Goal: Transaction & Acquisition: Book appointment/travel/reservation

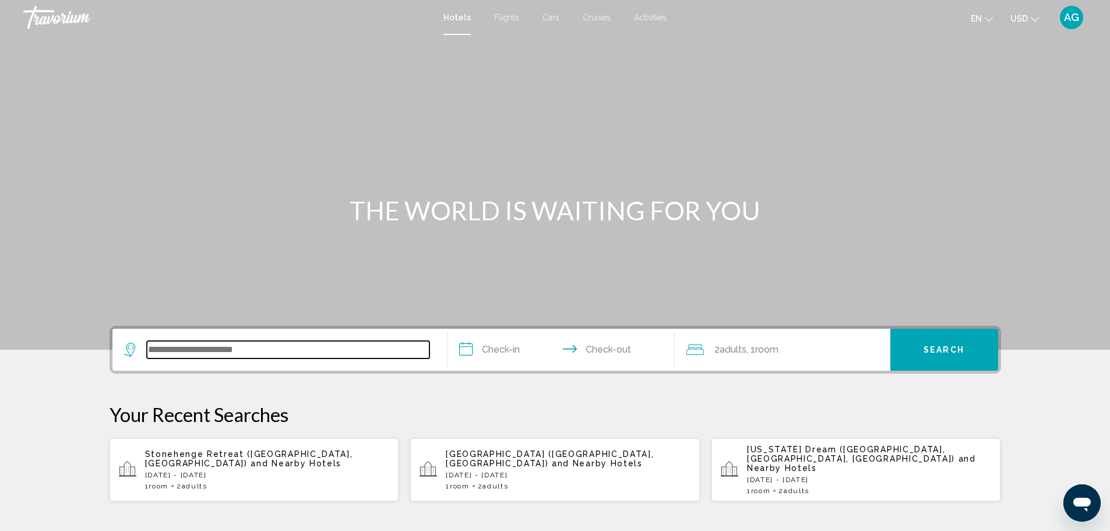
click at [175, 357] on input "Search widget" at bounding box center [288, 349] width 283 height 17
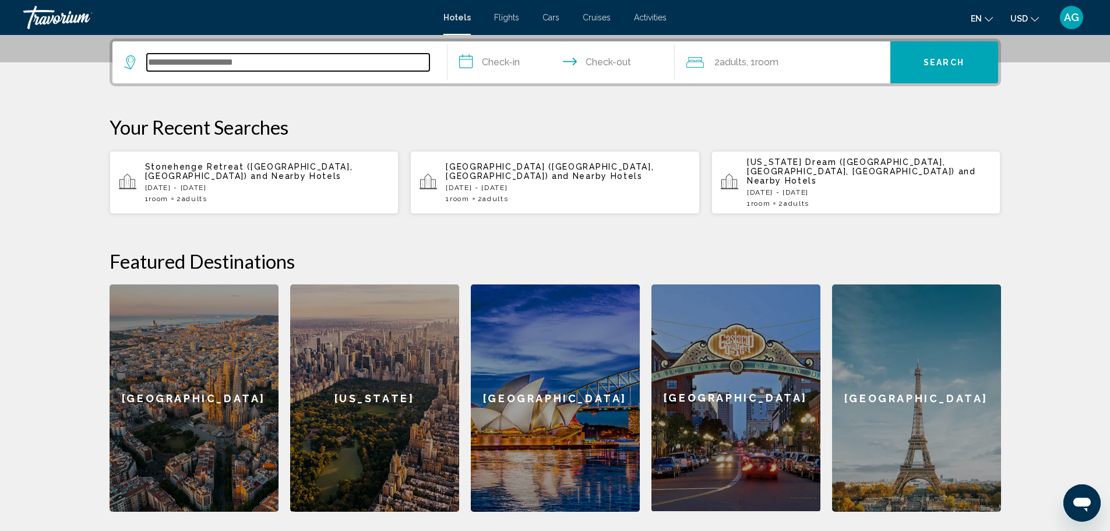
scroll to position [288, 0]
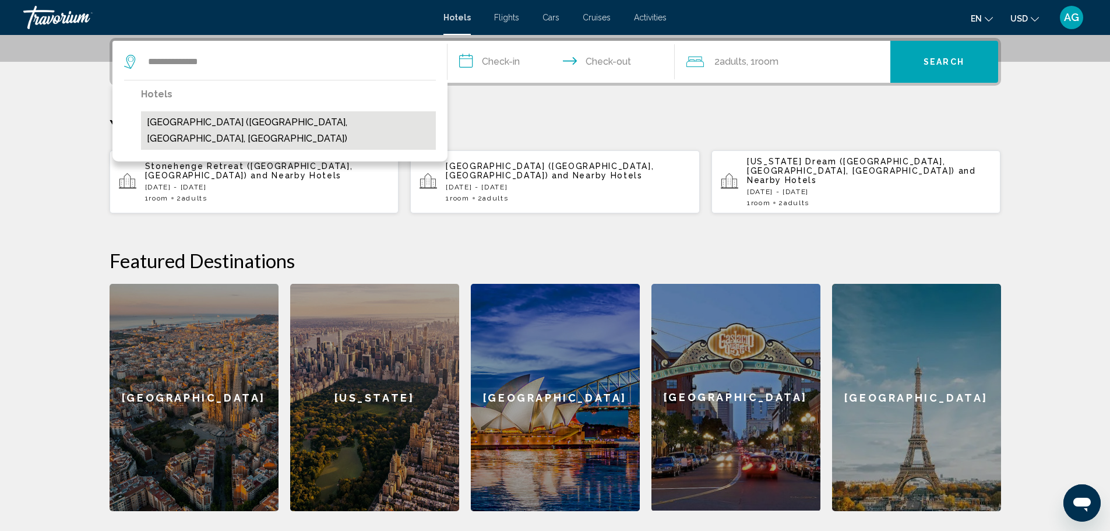
click at [273, 123] on button "[GEOGRAPHIC_DATA] ([GEOGRAPHIC_DATA], [GEOGRAPHIC_DATA], [GEOGRAPHIC_DATA])" at bounding box center [288, 130] width 295 height 38
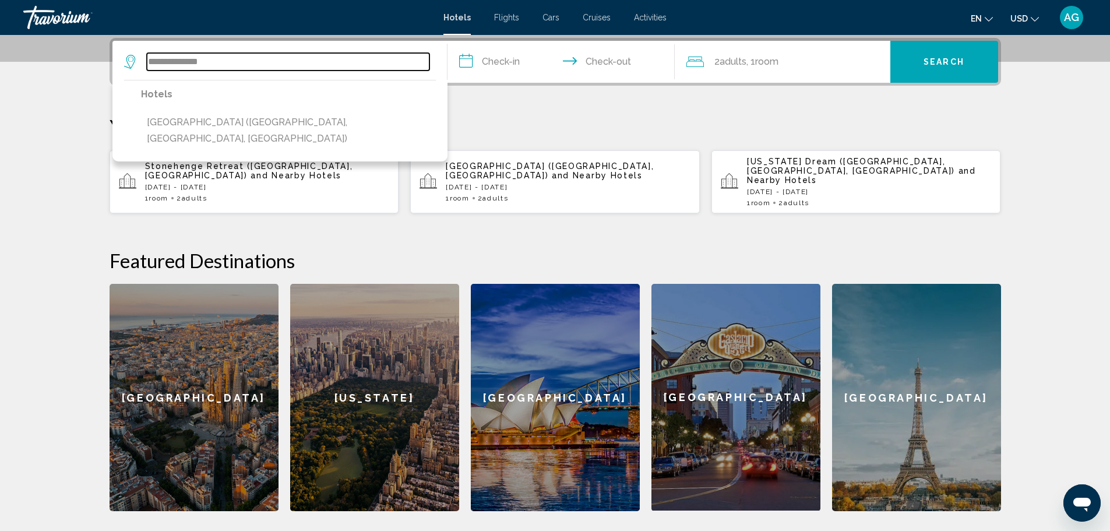
type input "**********"
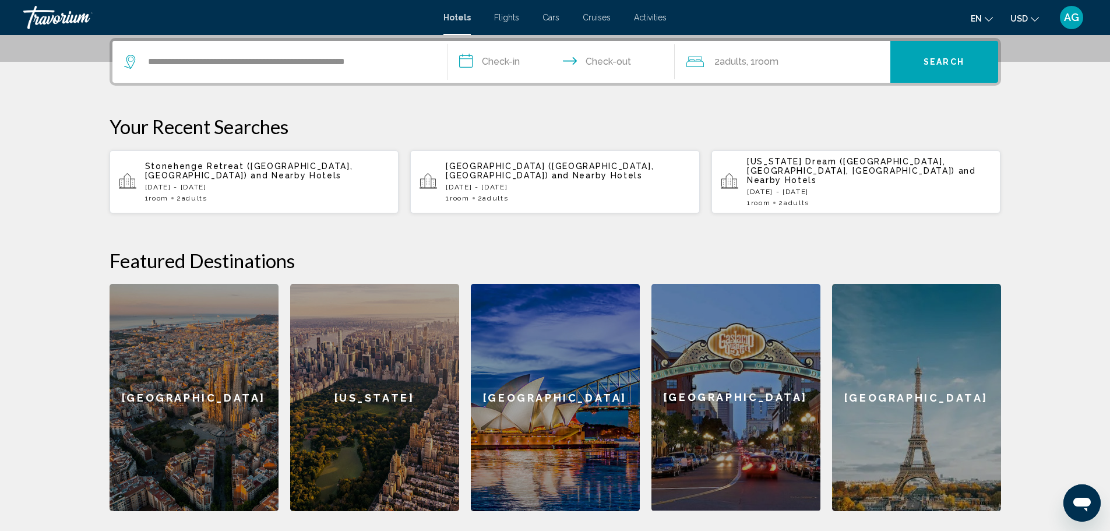
click at [502, 64] on input "**********" at bounding box center [563, 63] width 232 height 45
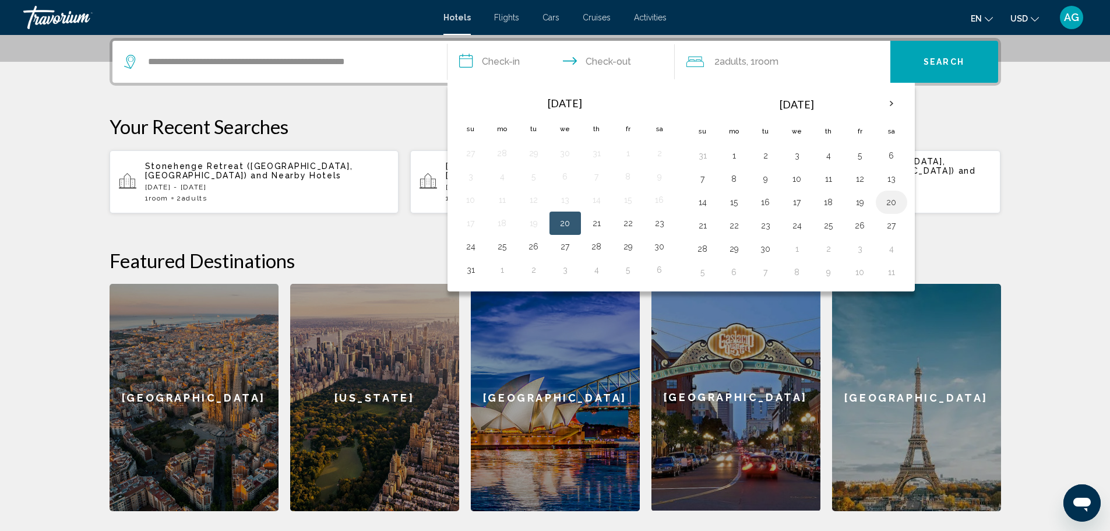
click at [890, 203] on button "20" at bounding box center [891, 202] width 19 height 16
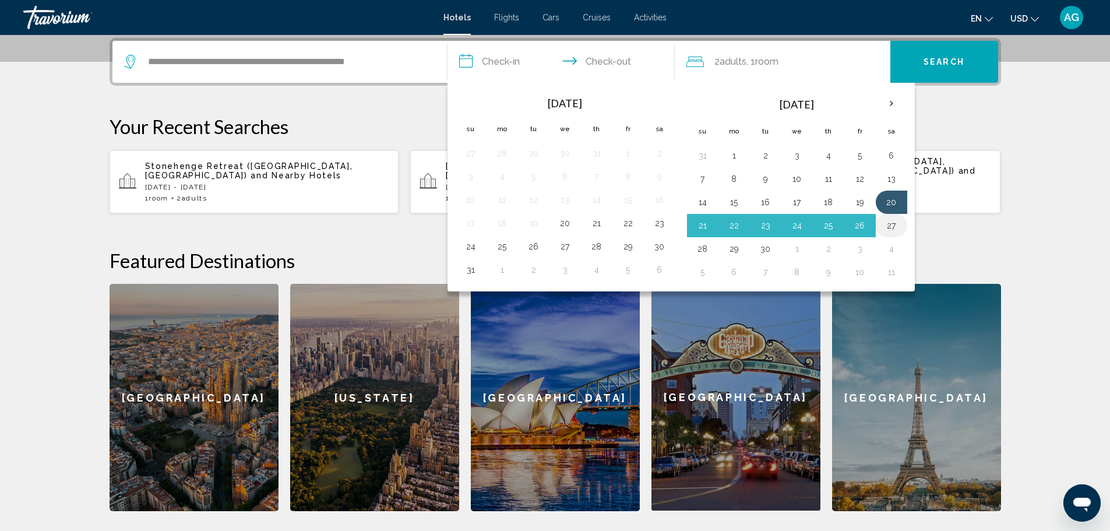
click at [891, 224] on button "27" at bounding box center [891, 225] width 19 height 16
type input "**********"
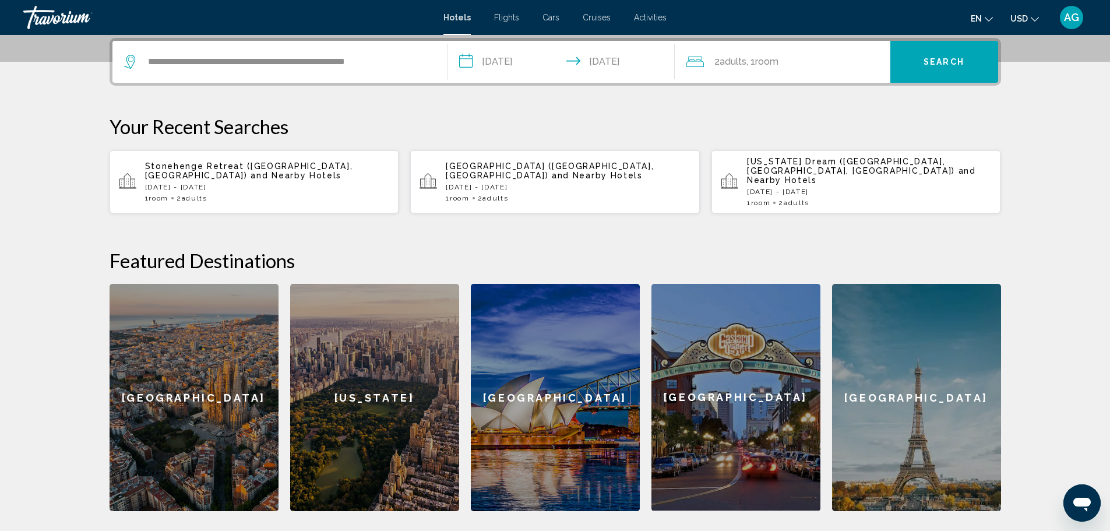
click at [741, 64] on span "Adults" at bounding box center [733, 61] width 27 height 11
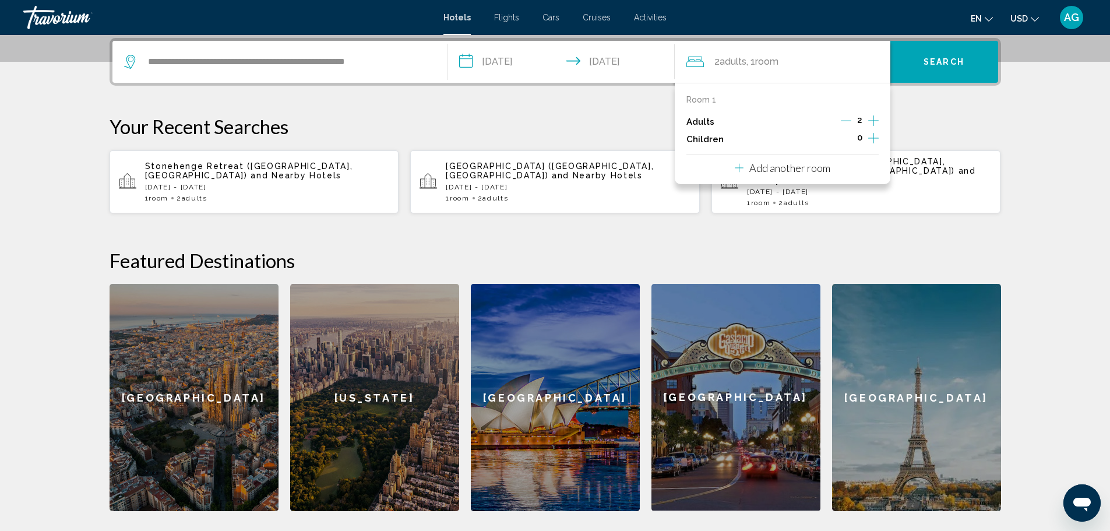
click at [874, 119] on icon "Increment adults" at bounding box center [873, 121] width 10 height 14
click at [874, 118] on icon "Increment adults" at bounding box center [873, 121] width 10 height 14
click at [935, 61] on span "Search" at bounding box center [943, 62] width 41 height 9
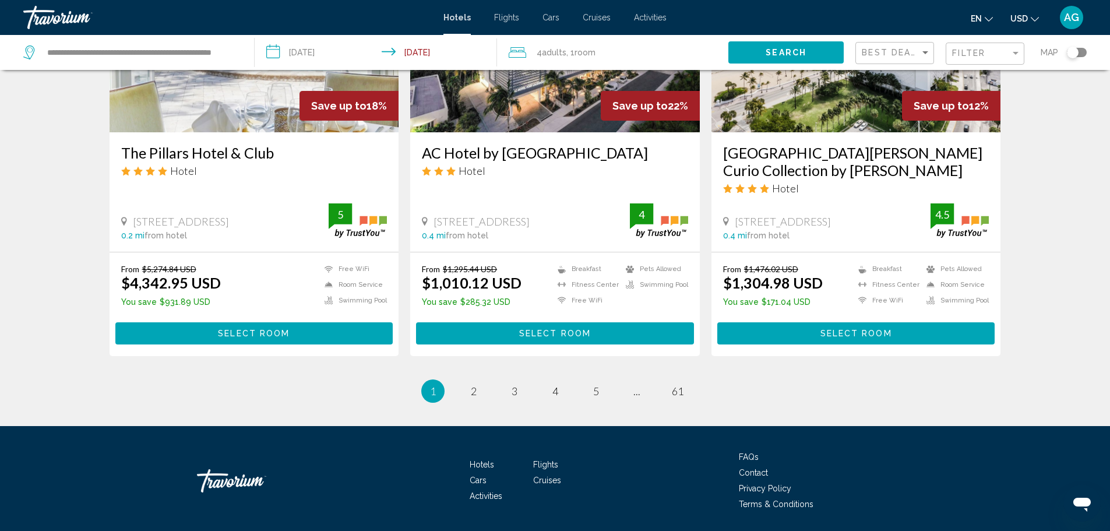
scroll to position [1415, 0]
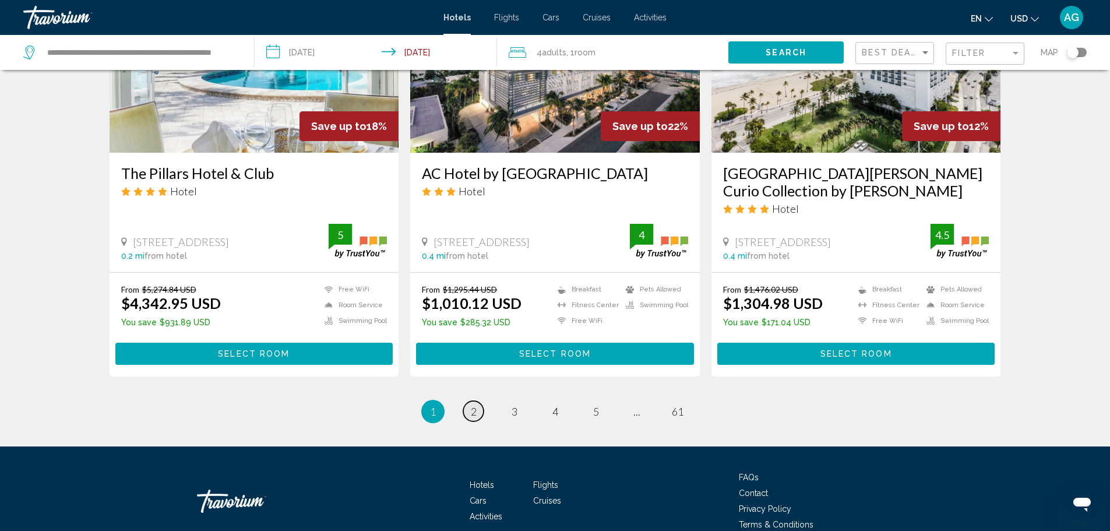
click at [473, 413] on span "2" at bounding box center [474, 411] width 6 height 13
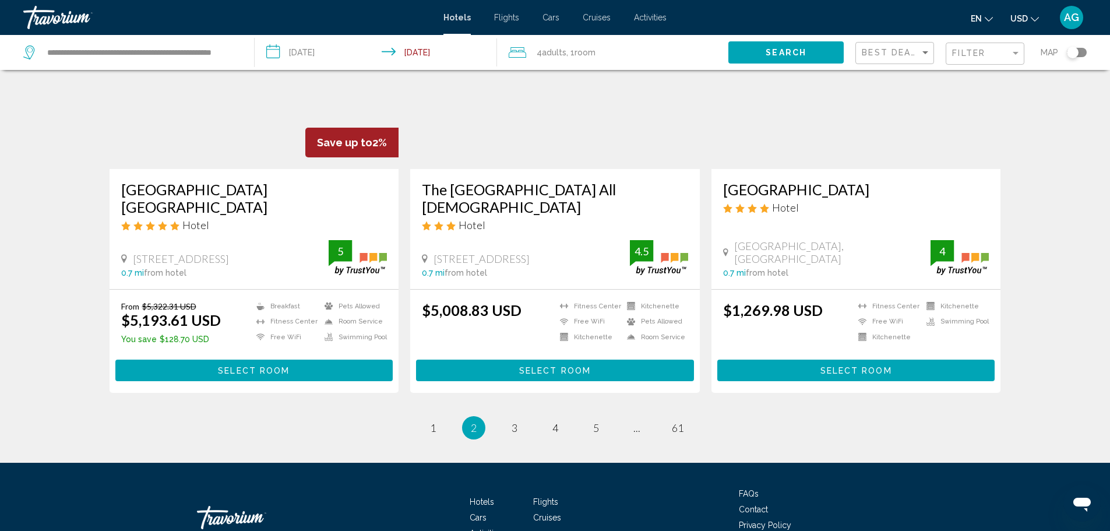
scroll to position [1457, 0]
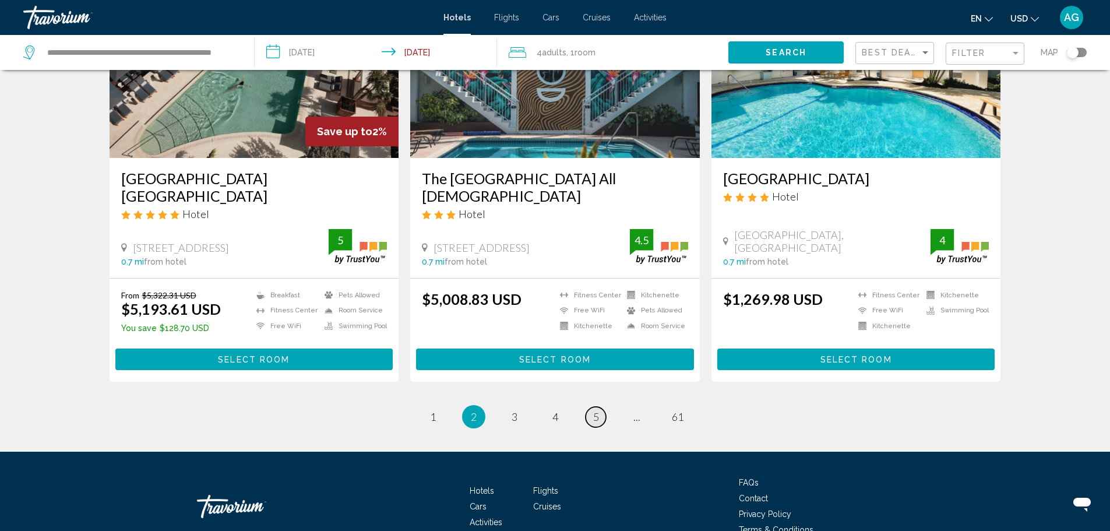
click at [595, 410] on span "5" at bounding box center [596, 416] width 6 height 13
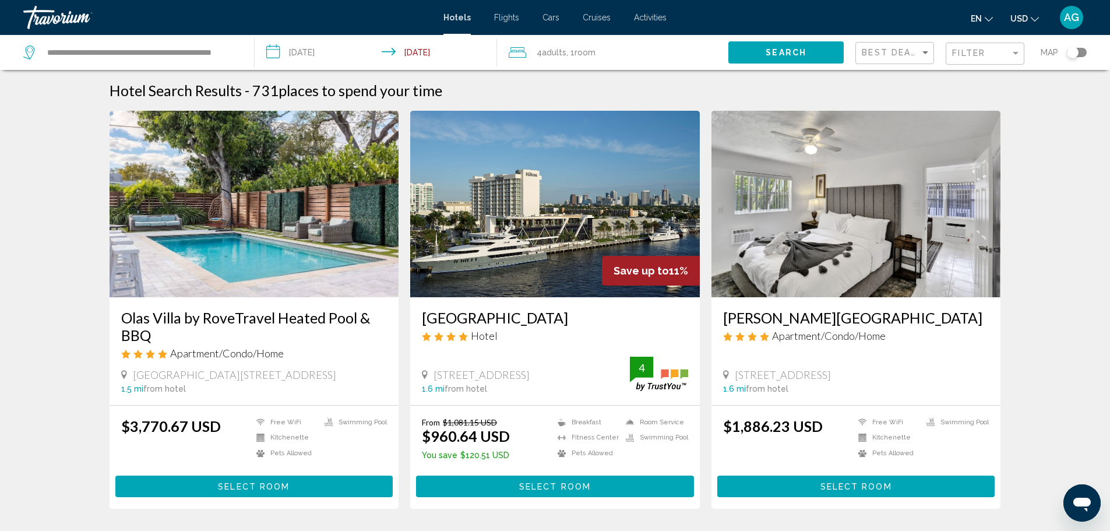
click at [507, 260] on img "Main content" at bounding box center [555, 204] width 290 height 186
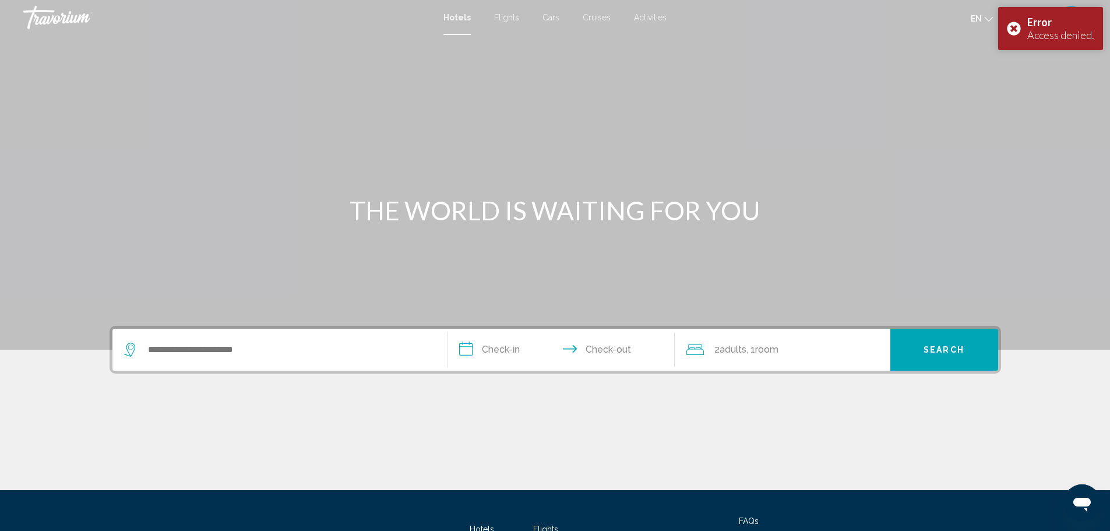
click at [986, 19] on icon "Change language" at bounding box center [989, 19] width 8 height 8
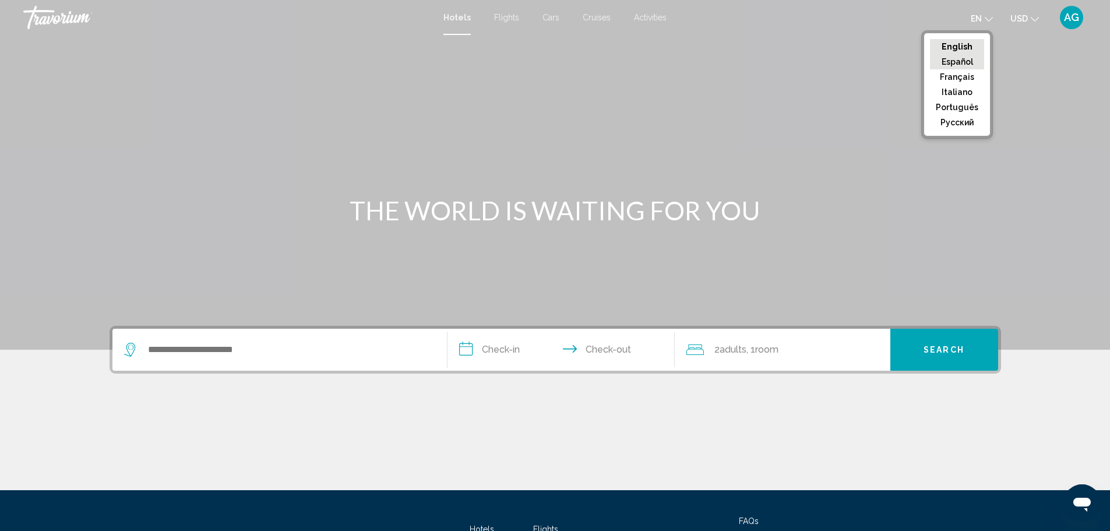
click at [959, 62] on button "Español" at bounding box center [957, 61] width 54 height 15
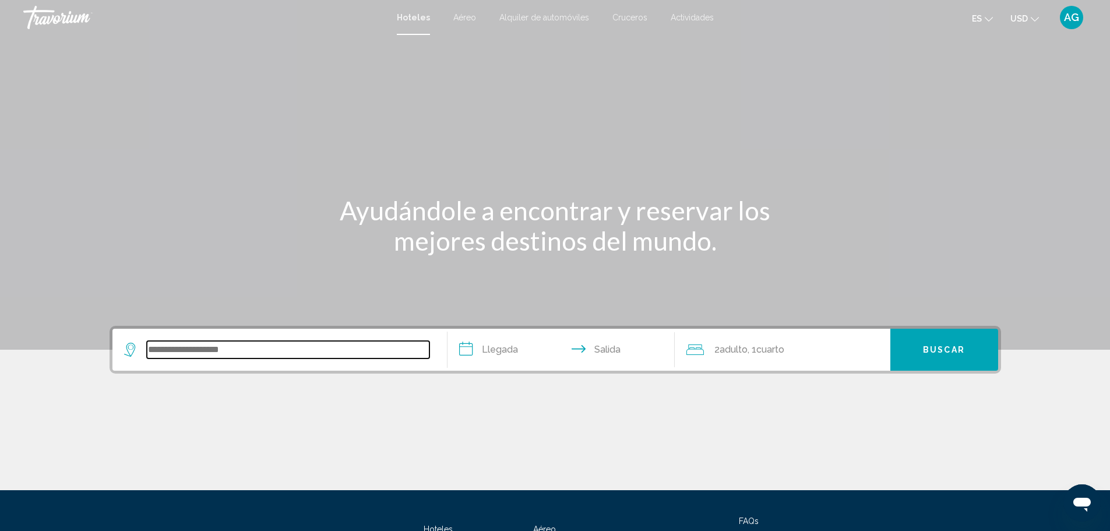
click at [287, 343] on input "Search widget" at bounding box center [288, 349] width 283 height 17
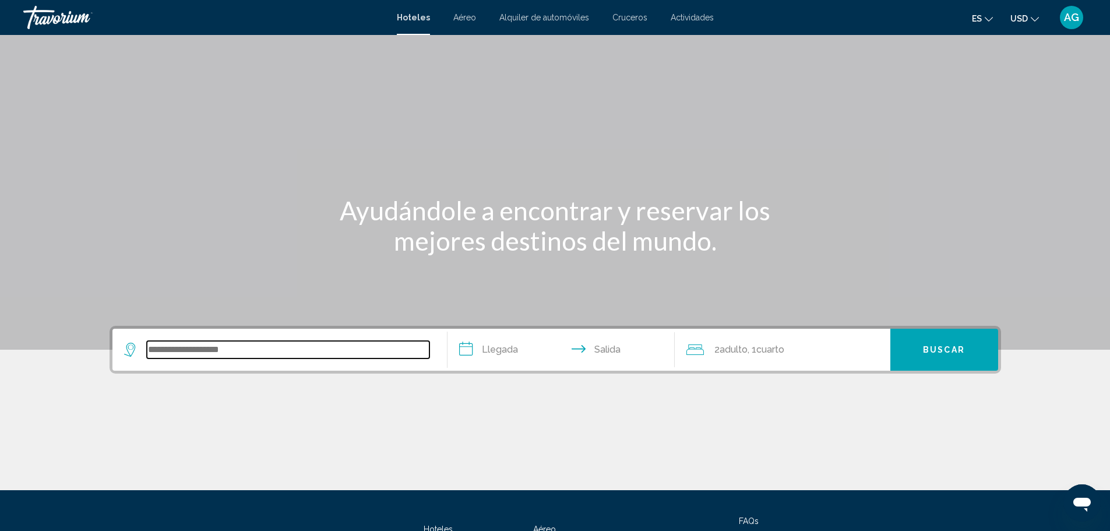
scroll to position [102, 0]
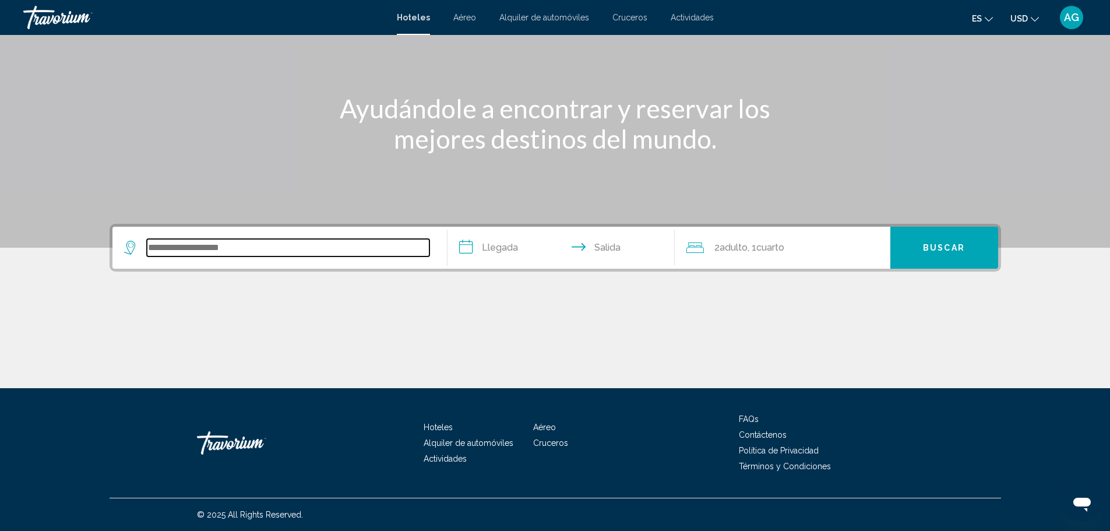
paste input "**********"
type input "**********"
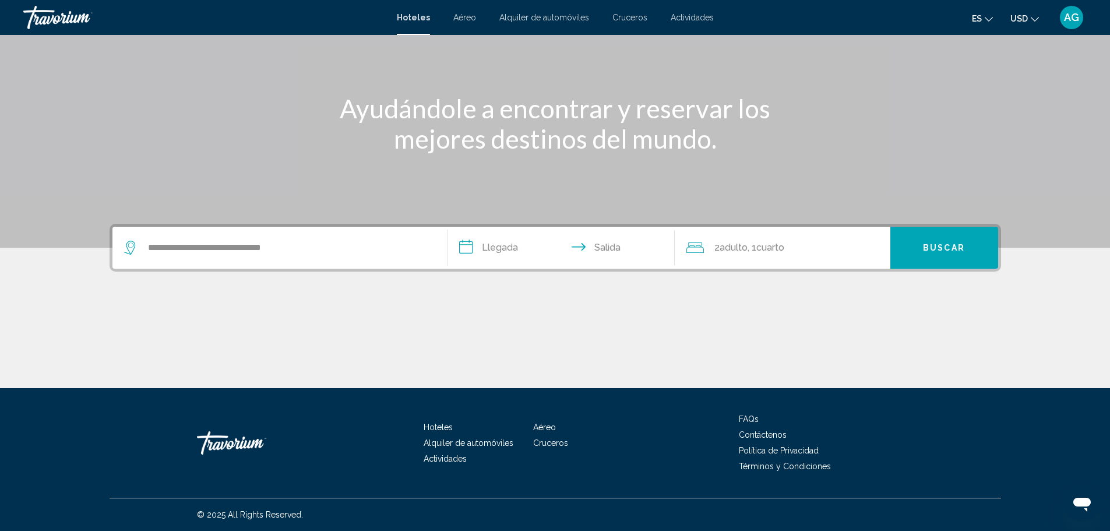
click at [506, 248] on input "**********" at bounding box center [563, 249] width 232 height 45
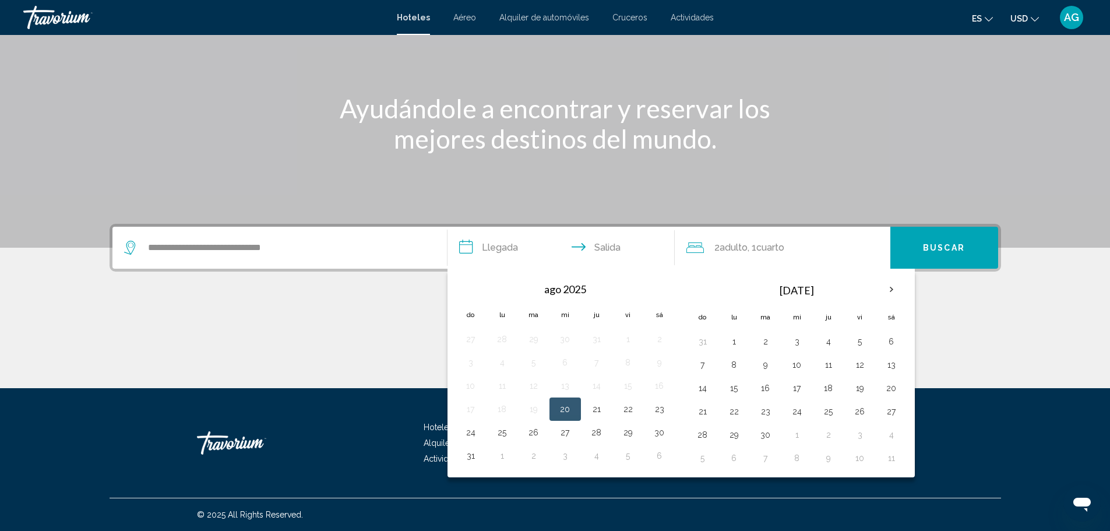
click at [567, 411] on button "20" at bounding box center [565, 409] width 19 height 16
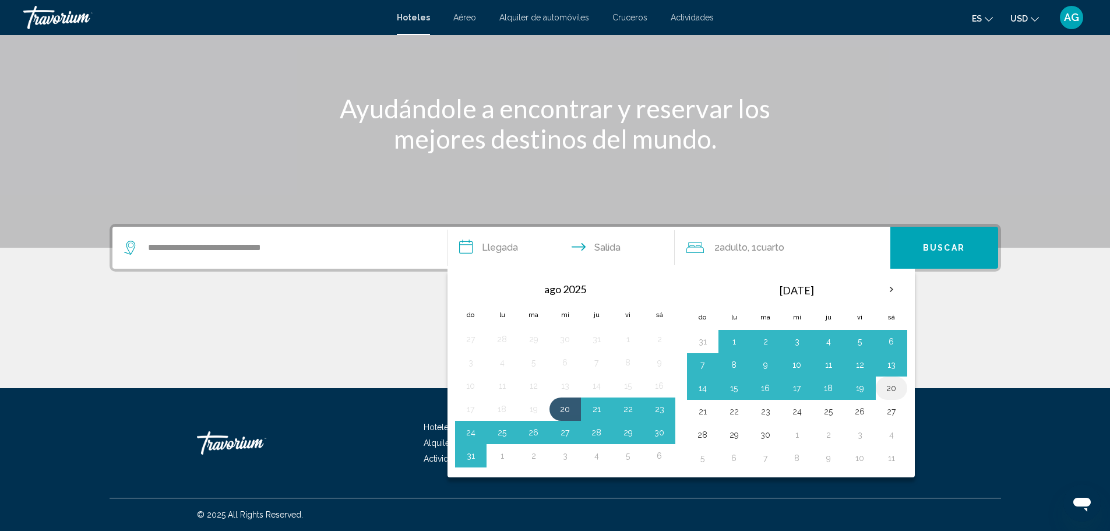
click at [890, 388] on button "20" at bounding box center [891, 388] width 19 height 16
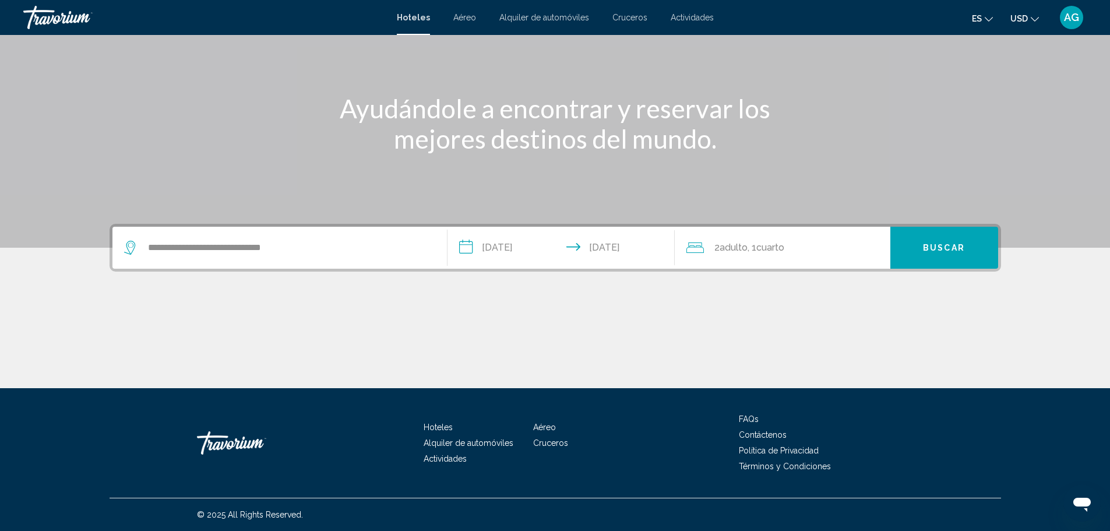
click at [625, 244] on input "**********" at bounding box center [563, 249] width 232 height 45
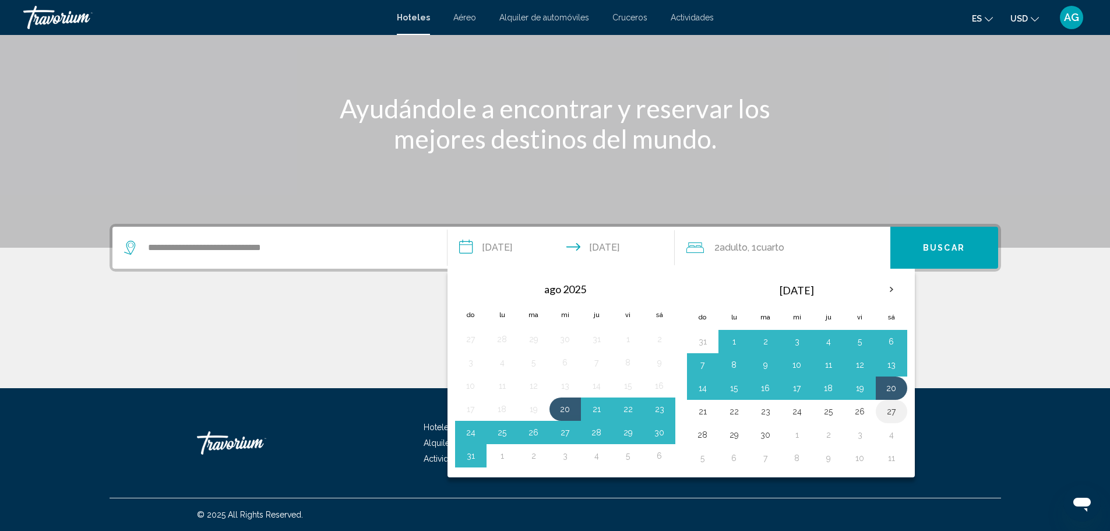
click at [889, 411] on button "27" at bounding box center [891, 411] width 19 height 16
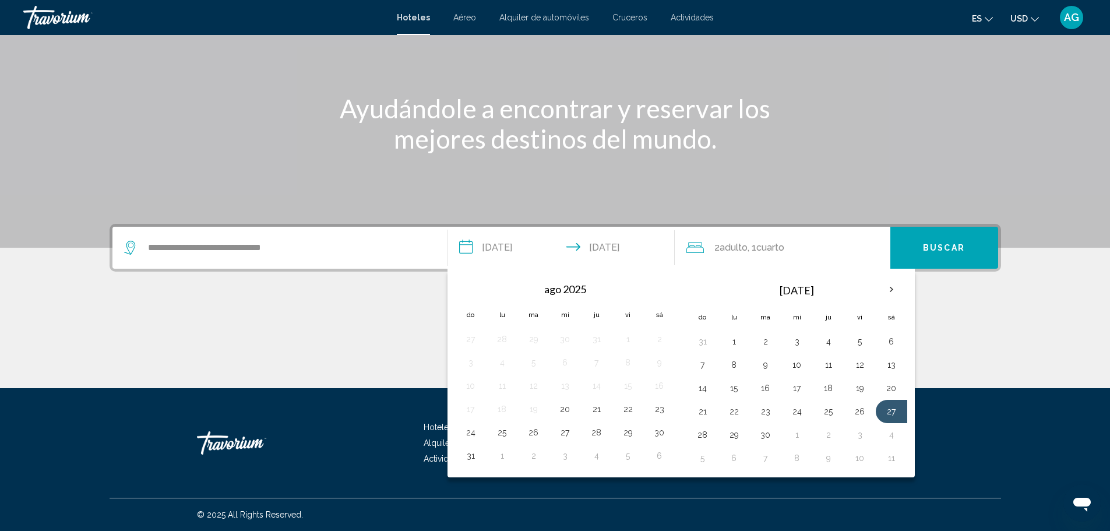
click at [621, 251] on input "**********" at bounding box center [563, 249] width 232 height 45
click at [528, 248] on input "**********" at bounding box center [563, 249] width 232 height 45
click at [572, 243] on input "**********" at bounding box center [563, 249] width 232 height 45
click at [506, 245] on input "**********" at bounding box center [563, 249] width 232 height 45
drag, startPoint x: 491, startPoint y: 251, endPoint x: 497, endPoint y: 248, distance: 6.8
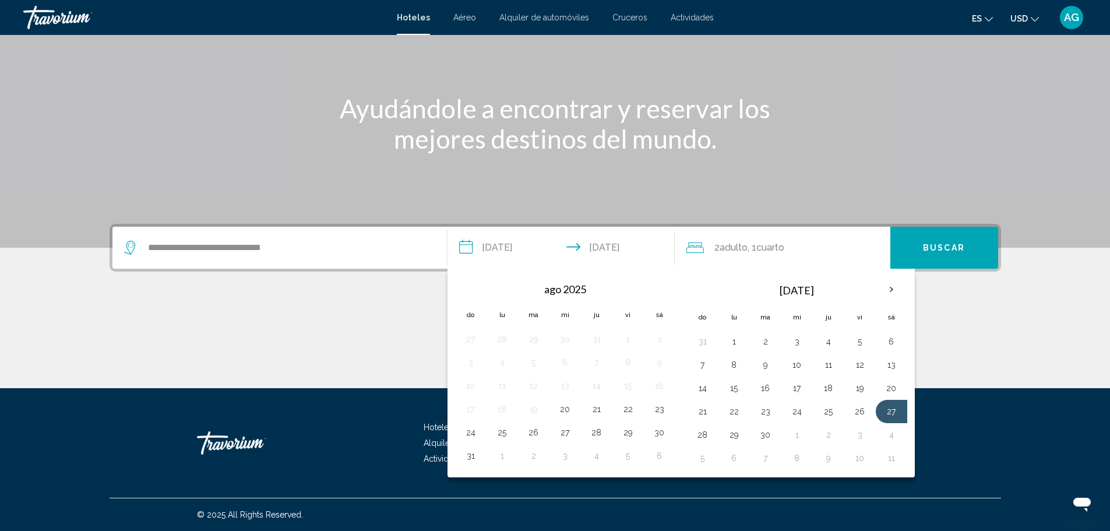
click at [491, 250] on input "**********" at bounding box center [563, 249] width 232 height 45
click at [498, 248] on input "**********" at bounding box center [563, 249] width 232 height 45
click at [888, 388] on button "20" at bounding box center [891, 388] width 19 height 16
type input "**********"
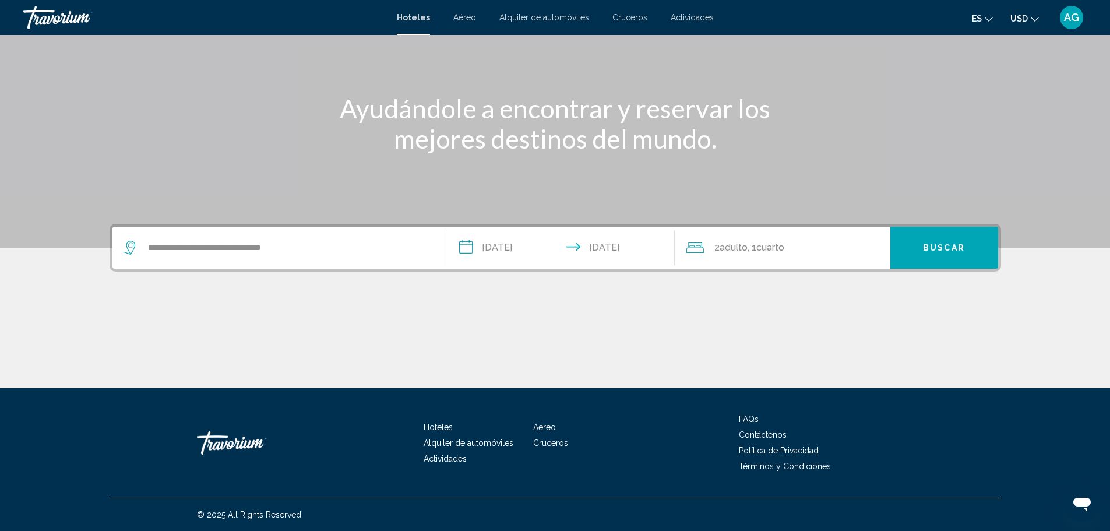
click at [935, 242] on button "Buscar" at bounding box center [944, 248] width 108 height 42
click at [743, 249] on span "Adulto" at bounding box center [734, 247] width 28 height 11
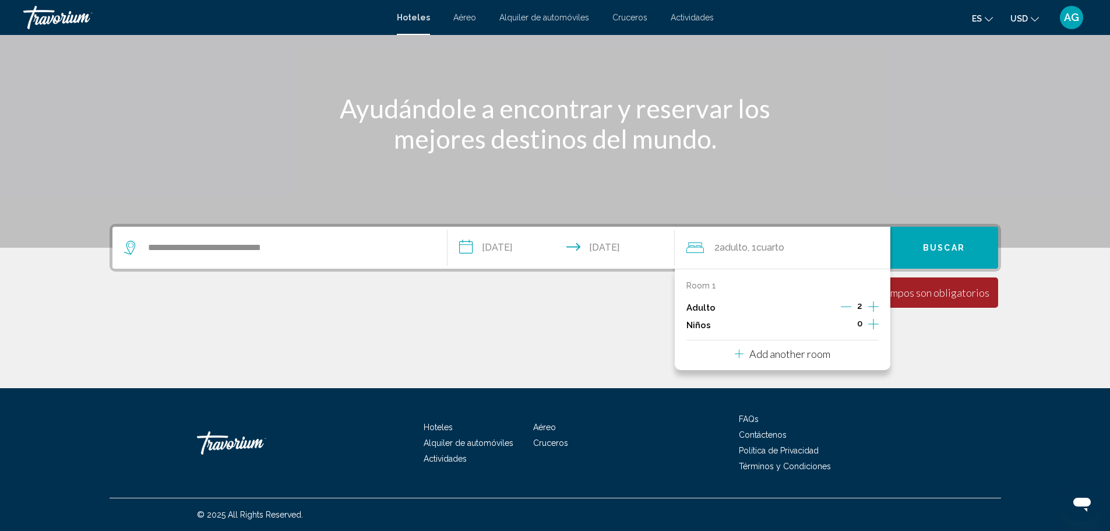
click at [859, 308] on span "2" at bounding box center [859, 305] width 5 height 9
click at [873, 306] on icon "Increment adults" at bounding box center [873, 306] width 10 height 10
click at [946, 246] on span "Buscar" at bounding box center [944, 248] width 42 height 9
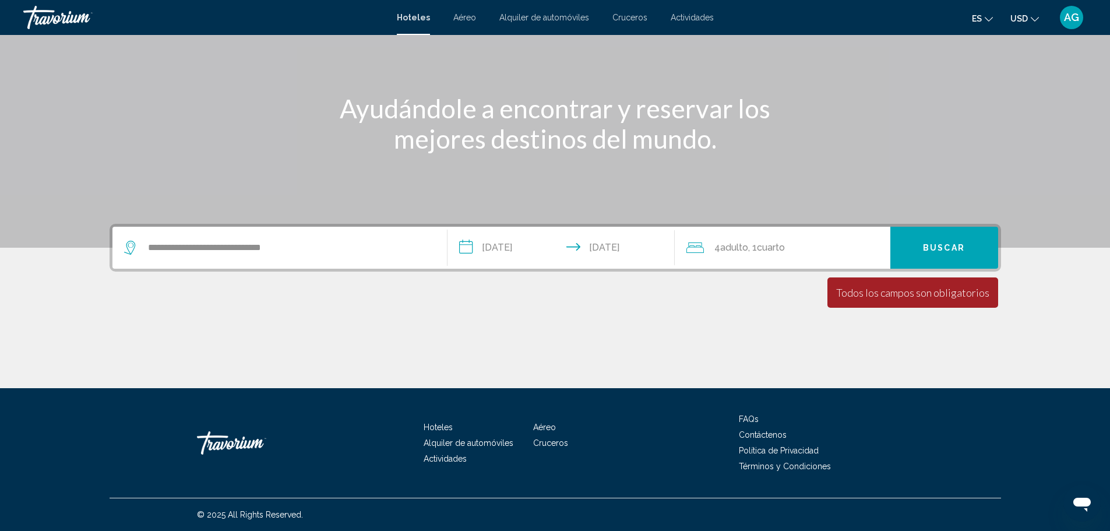
click at [785, 246] on span "Cuarto" at bounding box center [771, 247] width 28 height 11
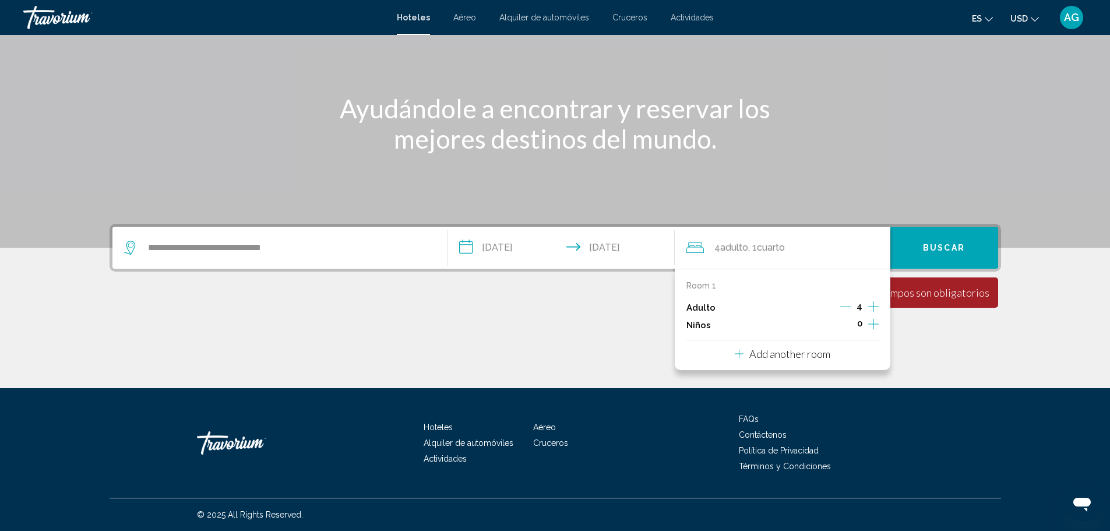
click at [932, 251] on span "Buscar" at bounding box center [944, 248] width 42 height 9
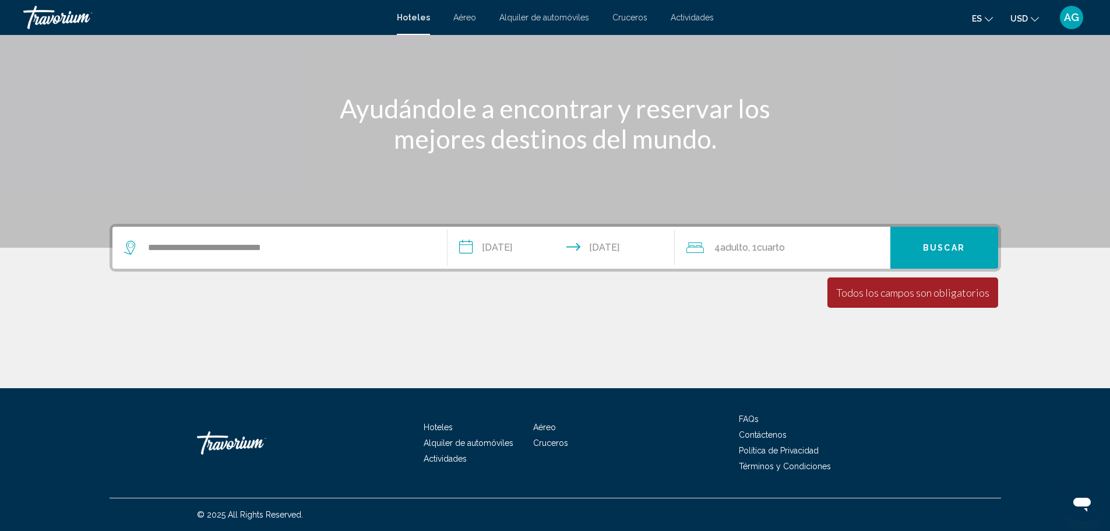
click at [897, 296] on div "La duración mínima de la estadía es de 1 días. Todos los campos son obligatorio…" at bounding box center [912, 292] width 171 height 30
click at [939, 240] on button "Buscar" at bounding box center [944, 248] width 108 height 42
click at [507, 247] on input "**********" at bounding box center [563, 249] width 232 height 45
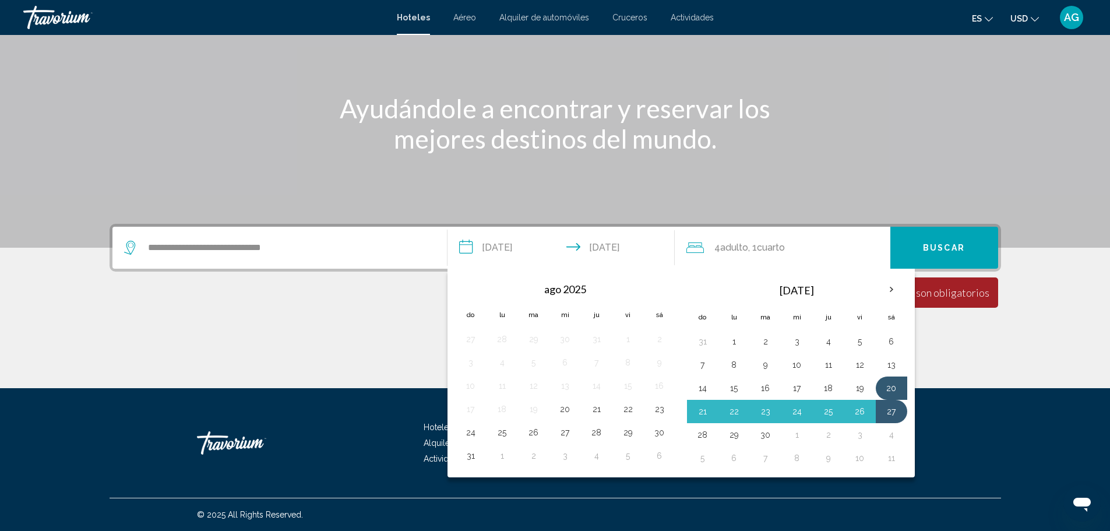
click at [842, 239] on div "4 Adulto Adulto , 1 Cuarto habitaciones" at bounding box center [788, 247] width 204 height 16
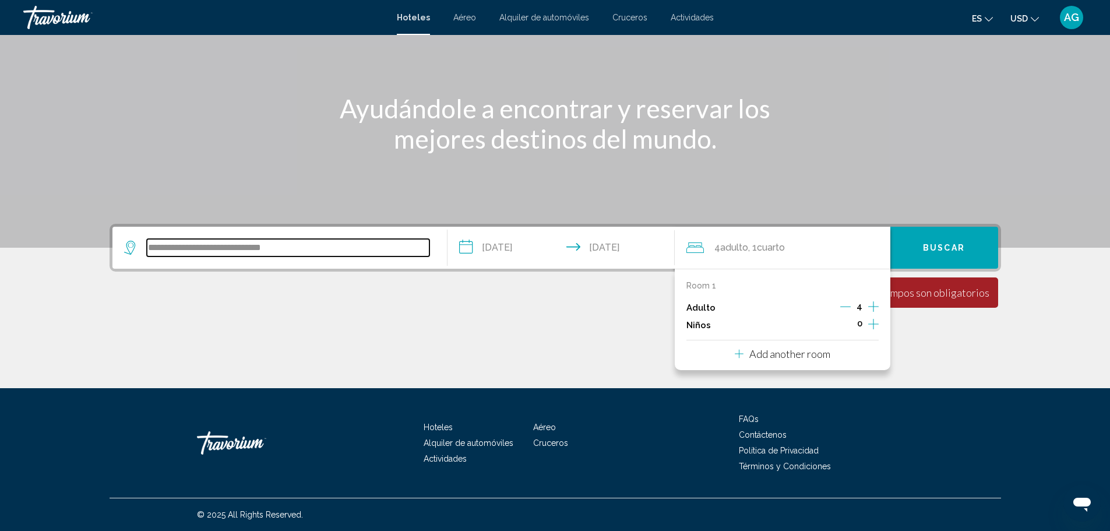
click at [273, 246] on input "**********" at bounding box center [288, 247] width 283 height 17
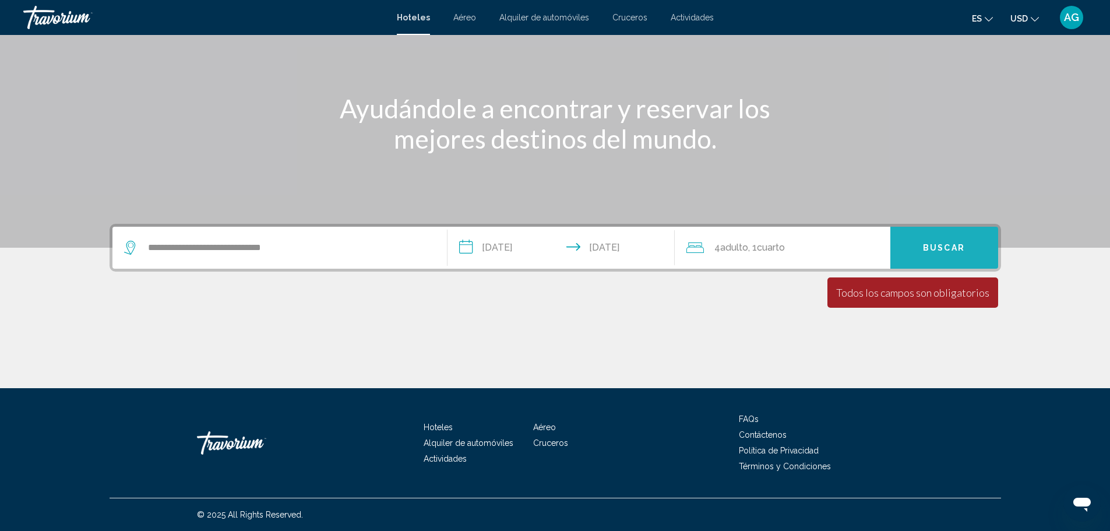
click at [937, 252] on button "Buscar" at bounding box center [944, 248] width 108 height 42
click at [627, 17] on span "Cruceros" at bounding box center [629, 17] width 35 height 9
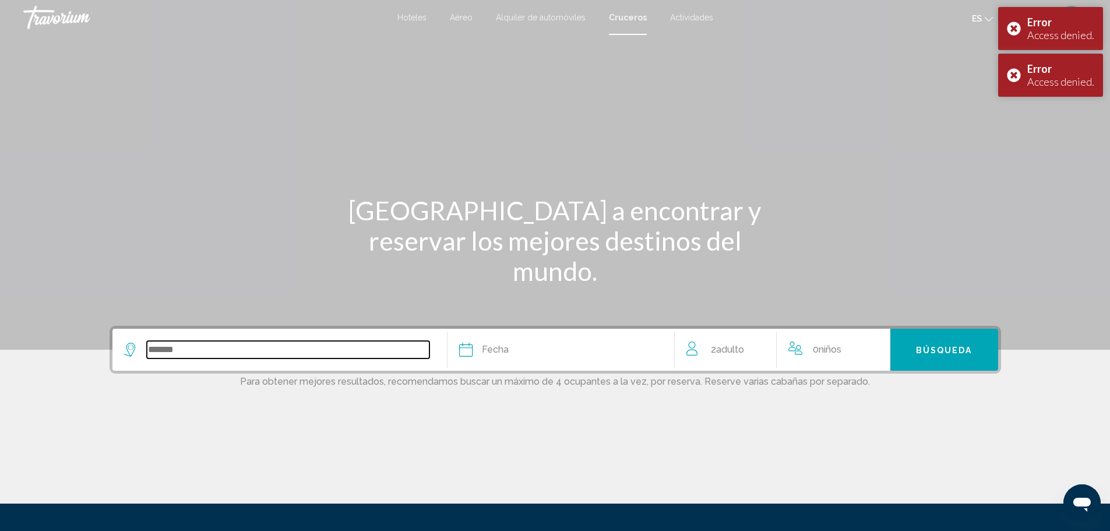
click at [340, 354] on input "Search widget" at bounding box center [288, 349] width 283 height 17
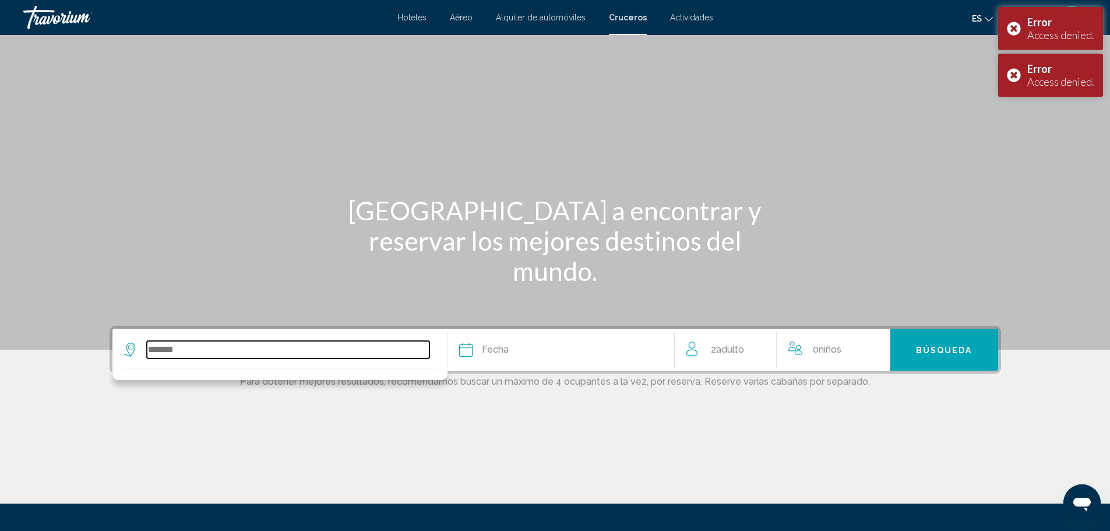
scroll to position [115, 0]
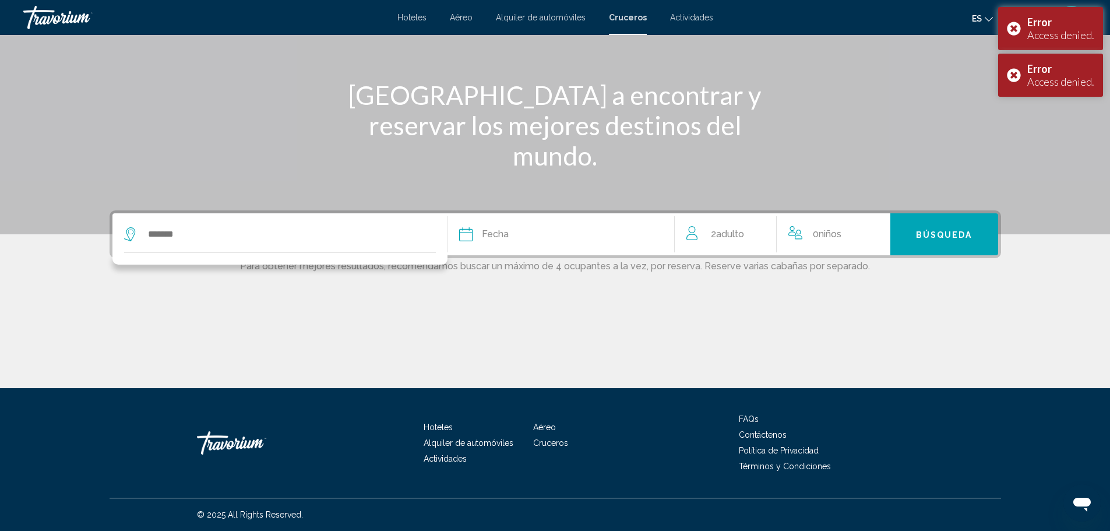
click at [560, 18] on span "Alquiler de automóviles" at bounding box center [541, 17] width 90 height 9
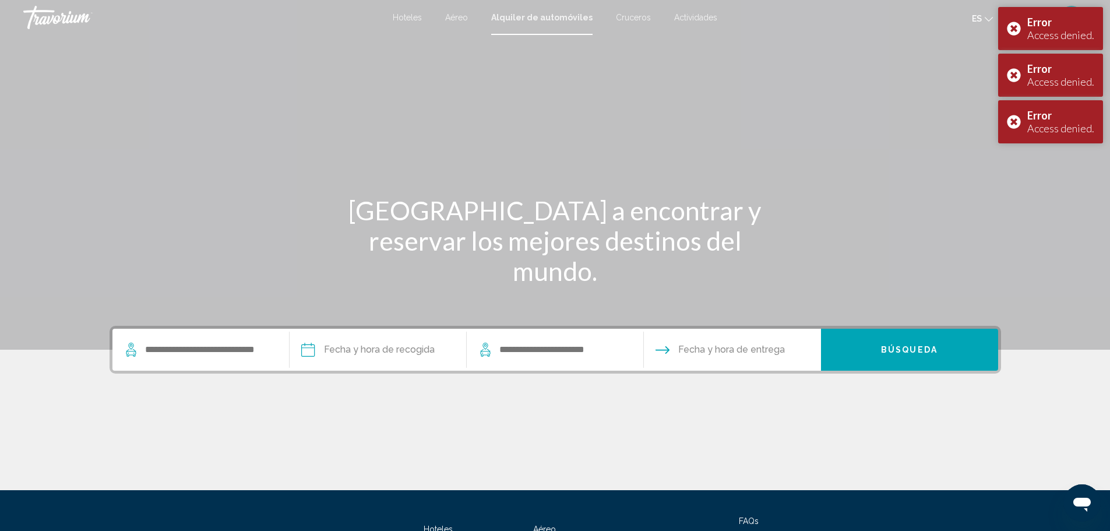
click at [688, 20] on span "Actividades" at bounding box center [695, 17] width 43 height 9
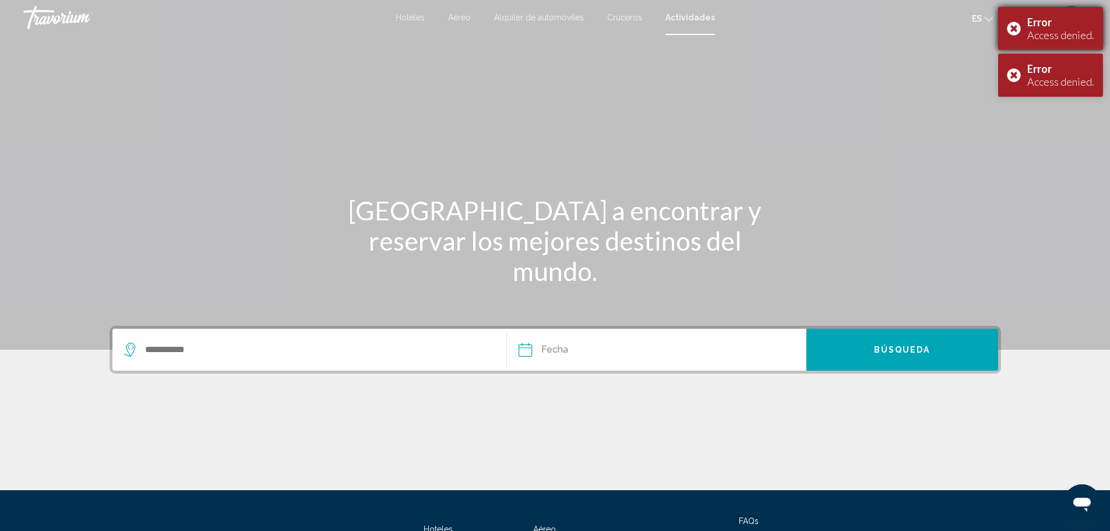
click at [1014, 26] on div "Error Access denied." at bounding box center [1050, 28] width 105 height 43
click at [1011, 23] on div "Error Access denied." at bounding box center [1050, 28] width 105 height 43
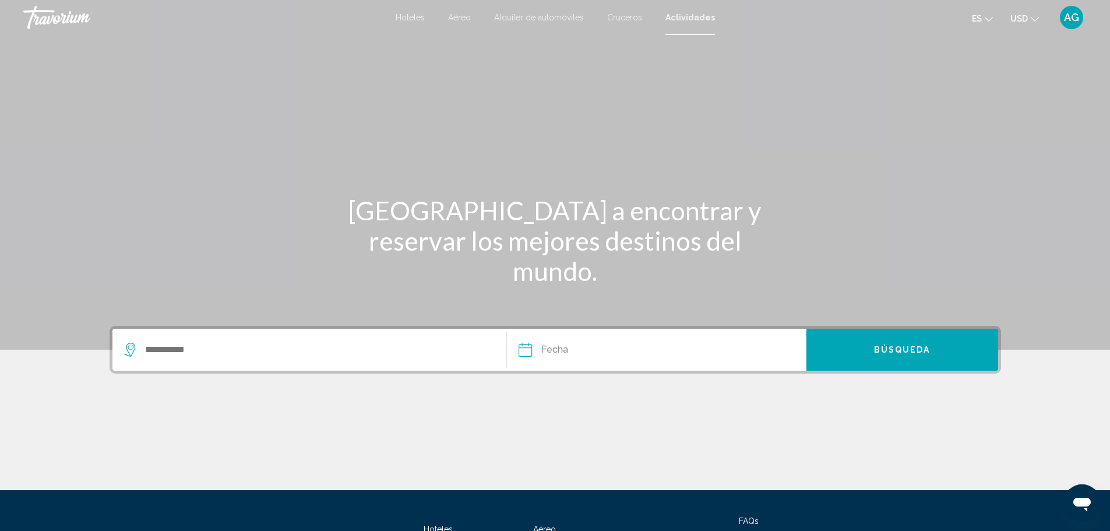
click at [464, 16] on span "Aéreo" at bounding box center [459, 17] width 23 height 9
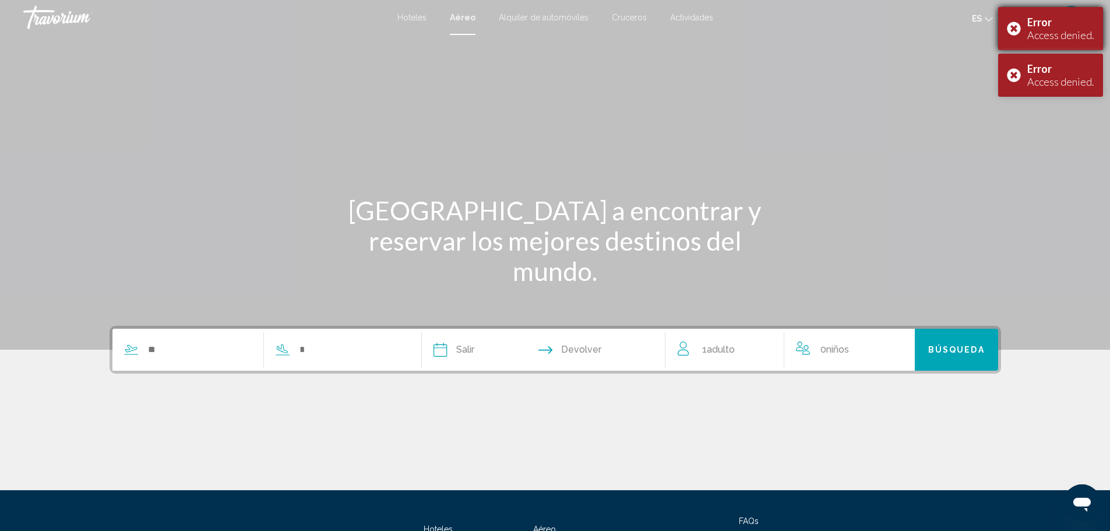
click at [1015, 29] on div "Error Access denied." at bounding box center [1050, 28] width 105 height 43
click at [1016, 27] on div "Error Access denied." at bounding box center [1050, 28] width 105 height 43
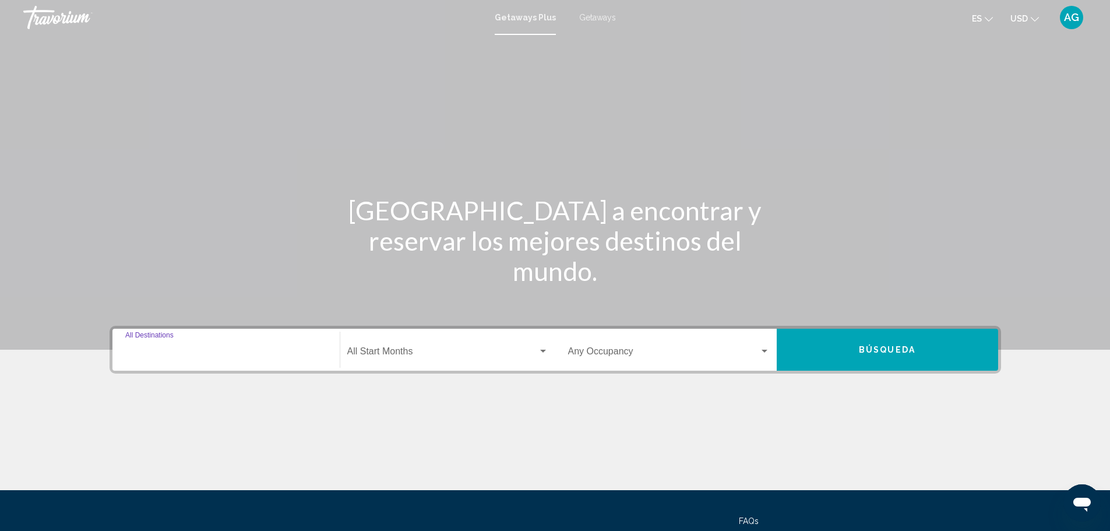
click at [171, 350] on input "Destination All Destinations" at bounding box center [226, 353] width 202 height 10
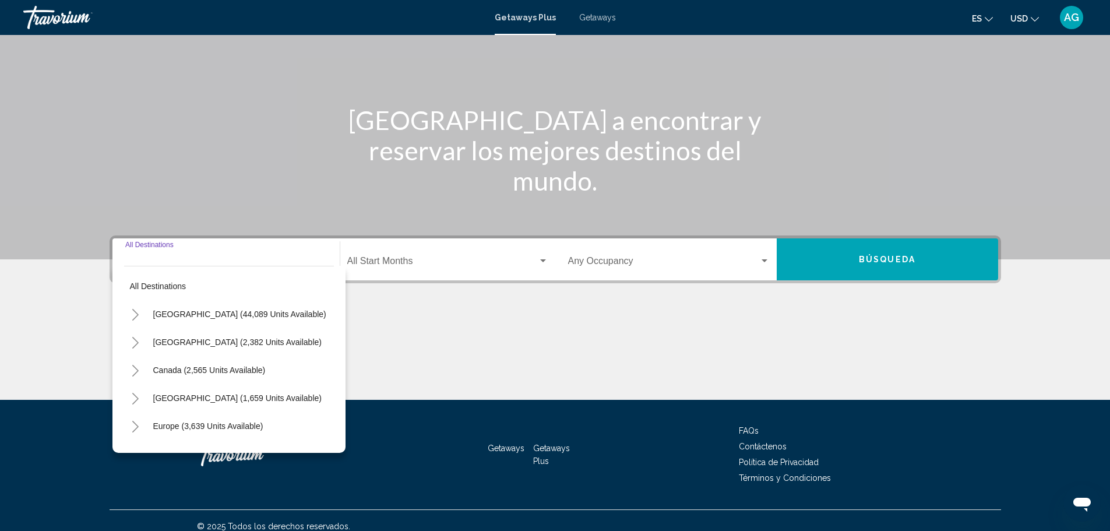
scroll to position [102, 0]
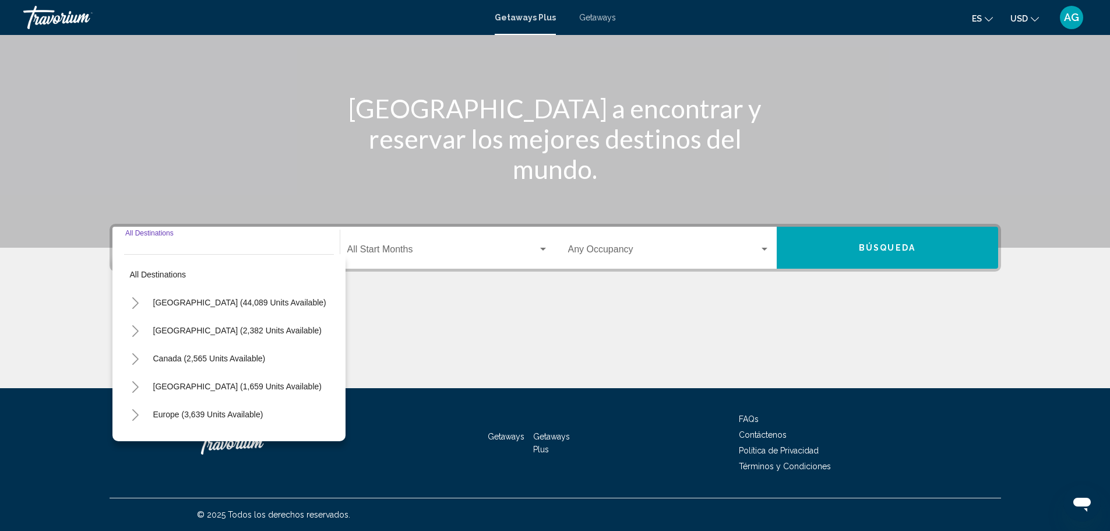
click at [179, 302] on span "United States (44,089 units available)" at bounding box center [239, 302] width 173 height 9
type input "**********"
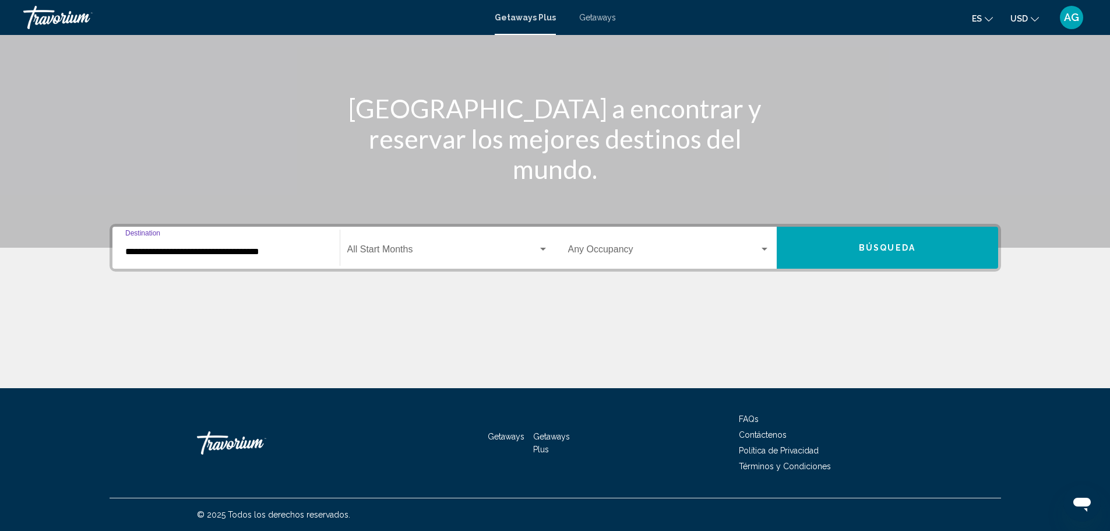
click at [391, 251] on span "Search widget" at bounding box center [442, 251] width 191 height 10
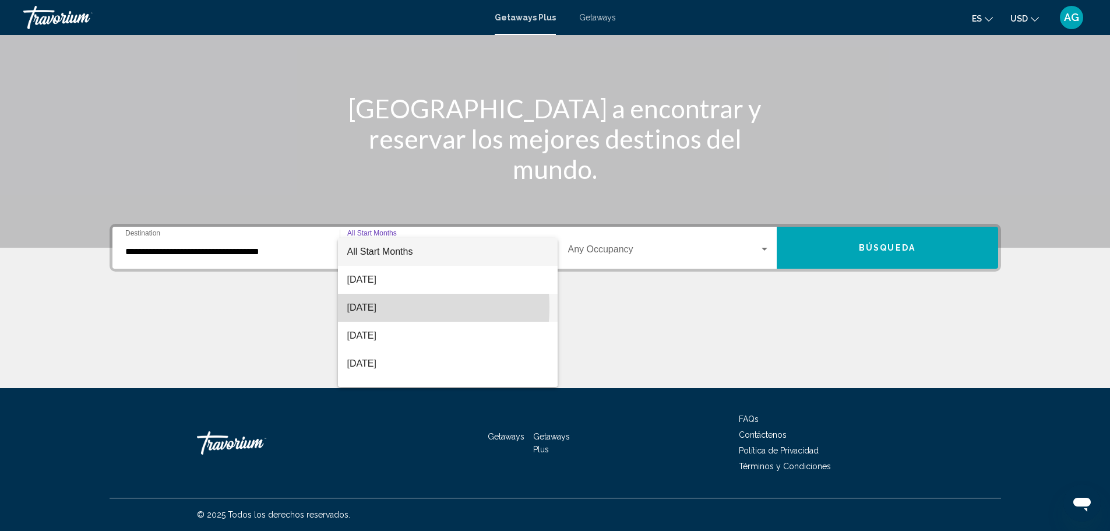
click at [378, 307] on span "September 2025" at bounding box center [447, 308] width 201 height 28
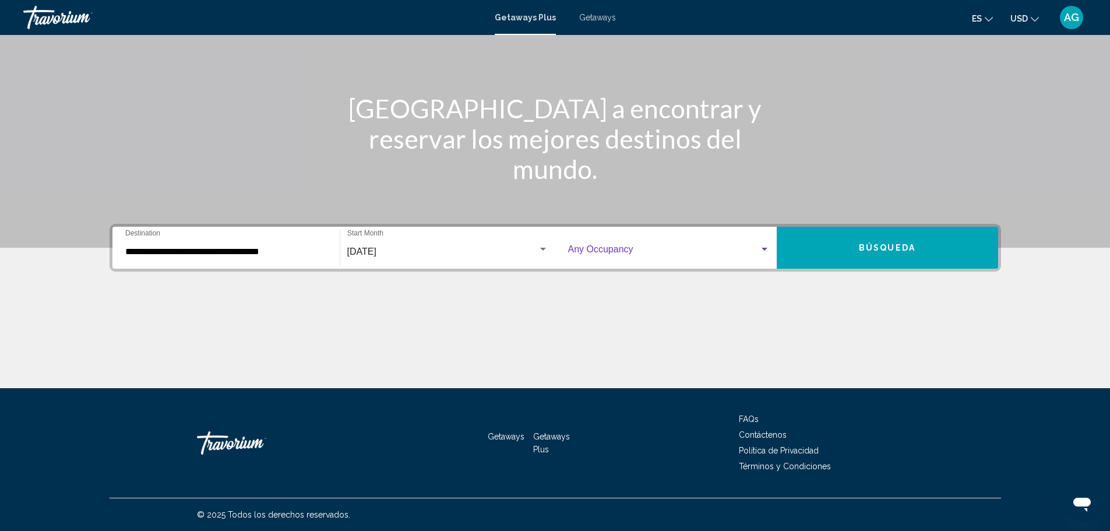
click at [588, 252] on span "Search widget" at bounding box center [663, 251] width 191 height 10
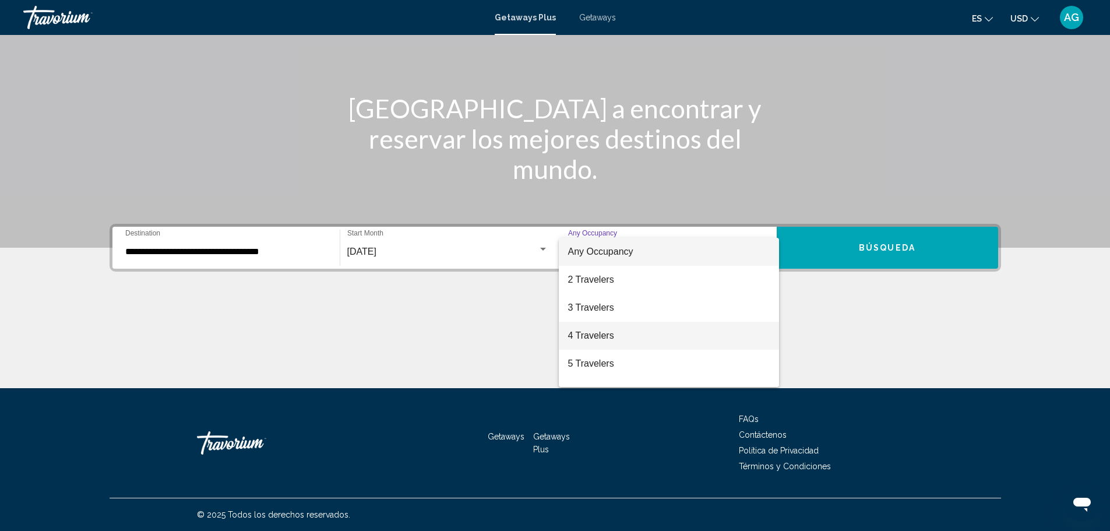
click at [593, 336] on span "4 Travelers" at bounding box center [669, 336] width 202 height 28
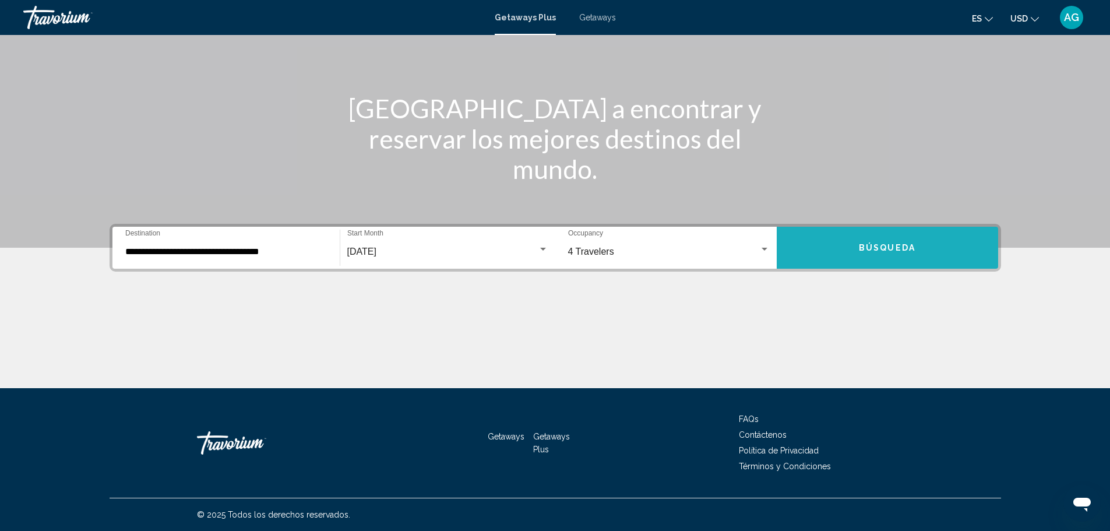
click at [870, 248] on span "Búsqueda" at bounding box center [887, 248] width 57 height 9
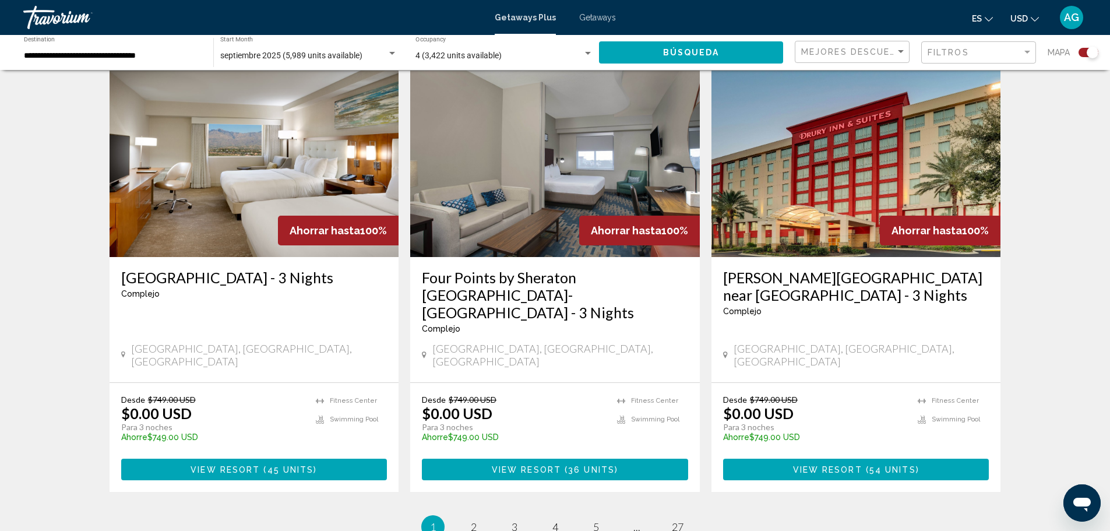
scroll to position [1765, 0]
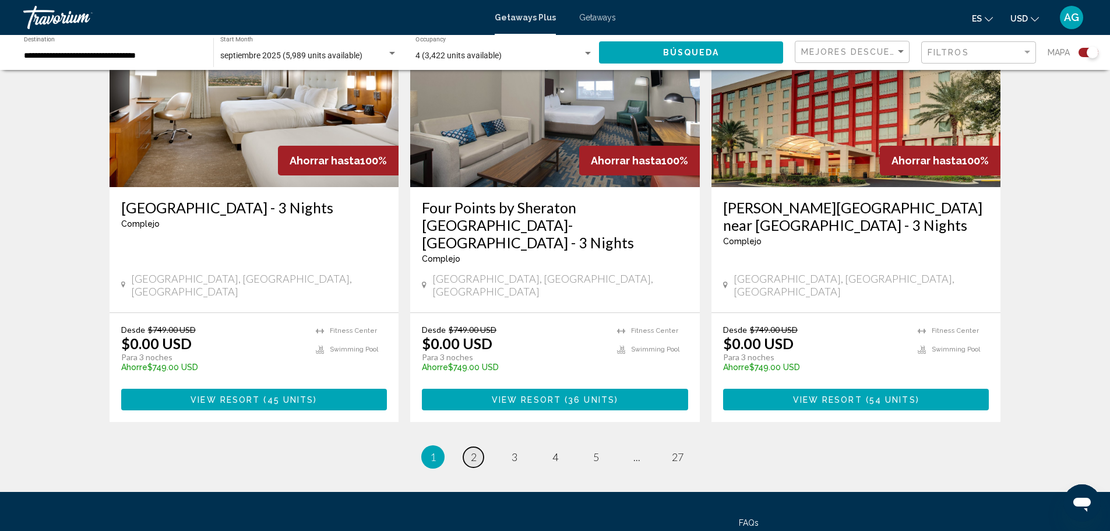
click at [475, 450] on span "2" at bounding box center [474, 456] width 6 height 13
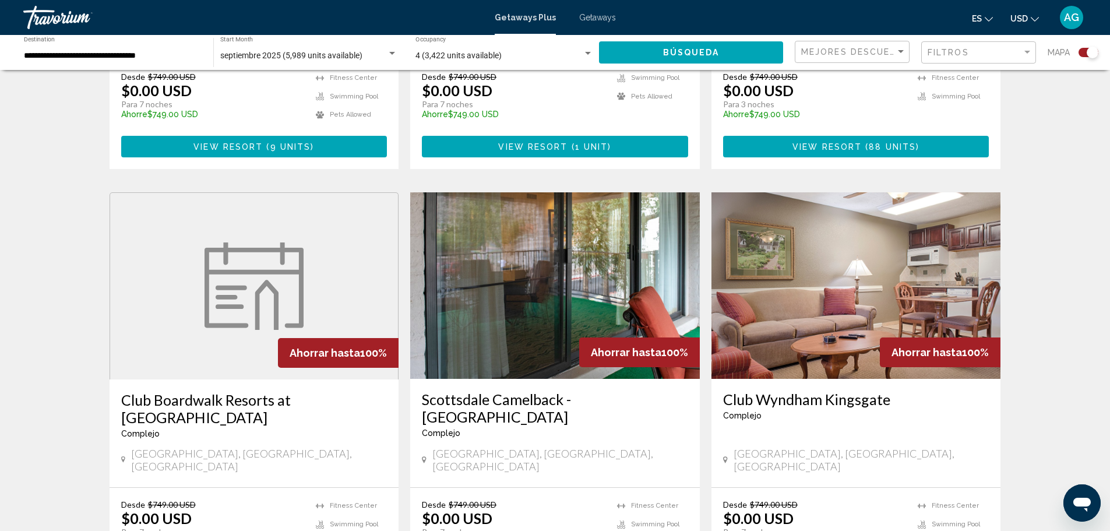
scroll to position [1783, 0]
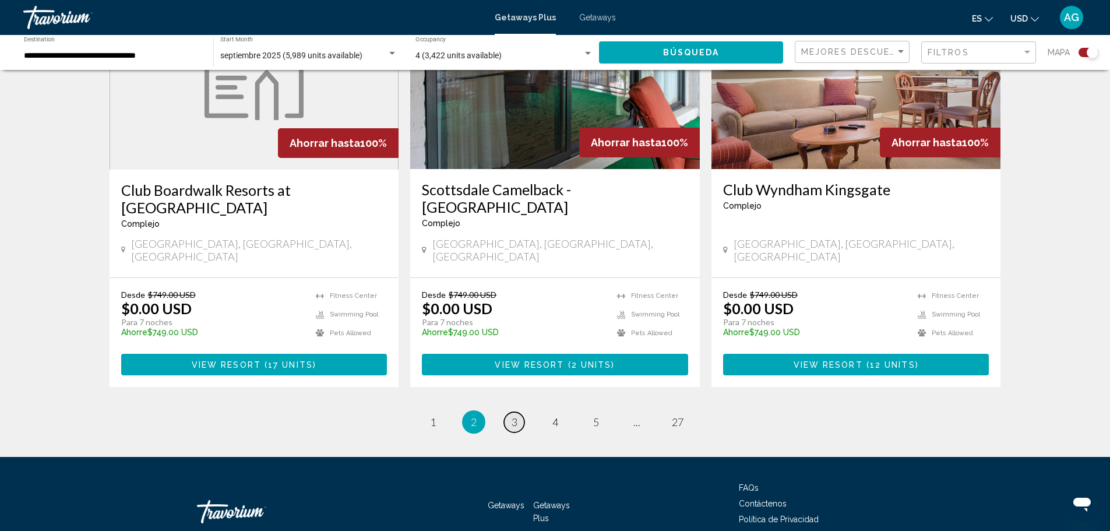
click at [512, 415] on span "3" at bounding box center [515, 421] width 6 height 13
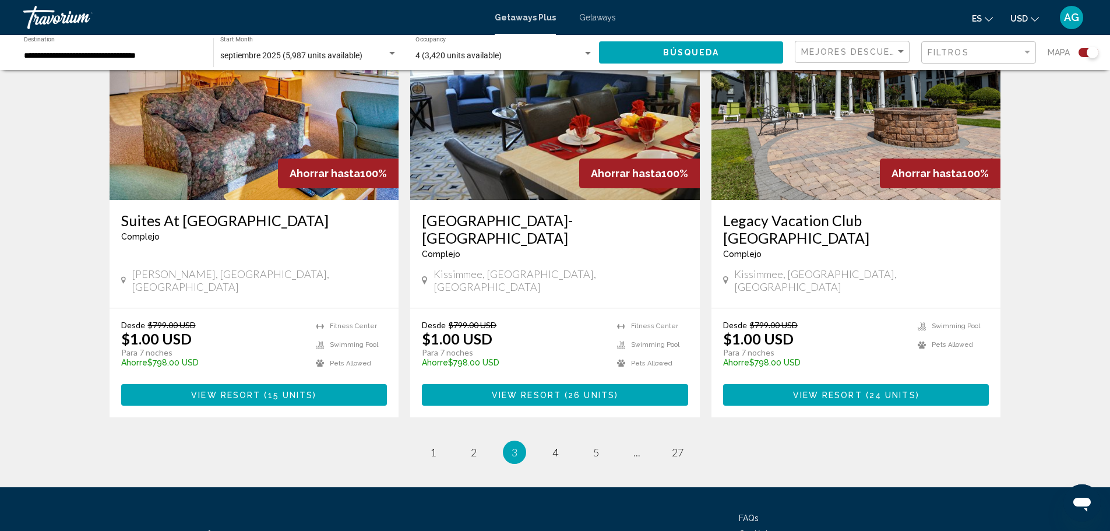
scroll to position [1765, 0]
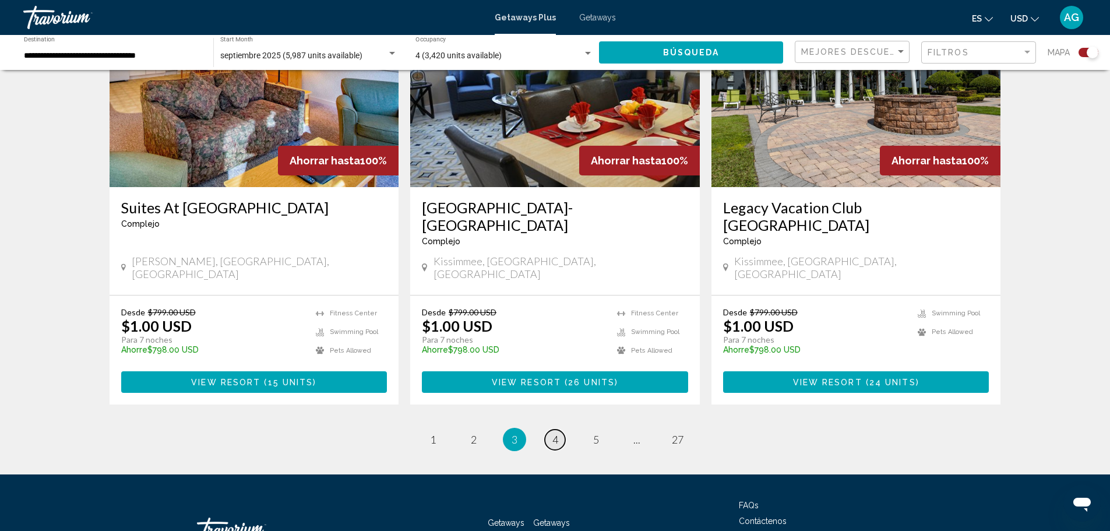
click at [553, 433] on span "4" at bounding box center [555, 439] width 6 height 13
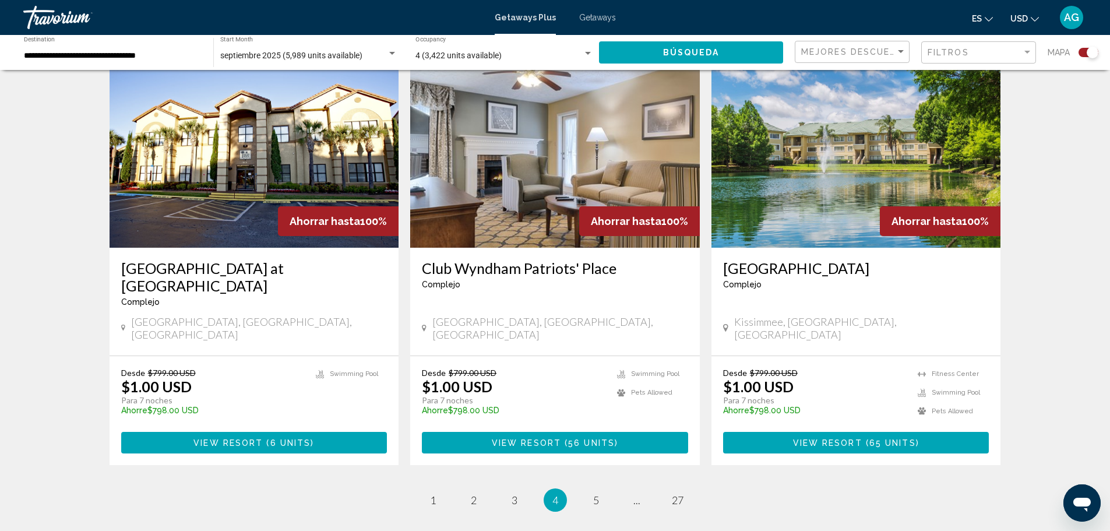
scroll to position [1748, 0]
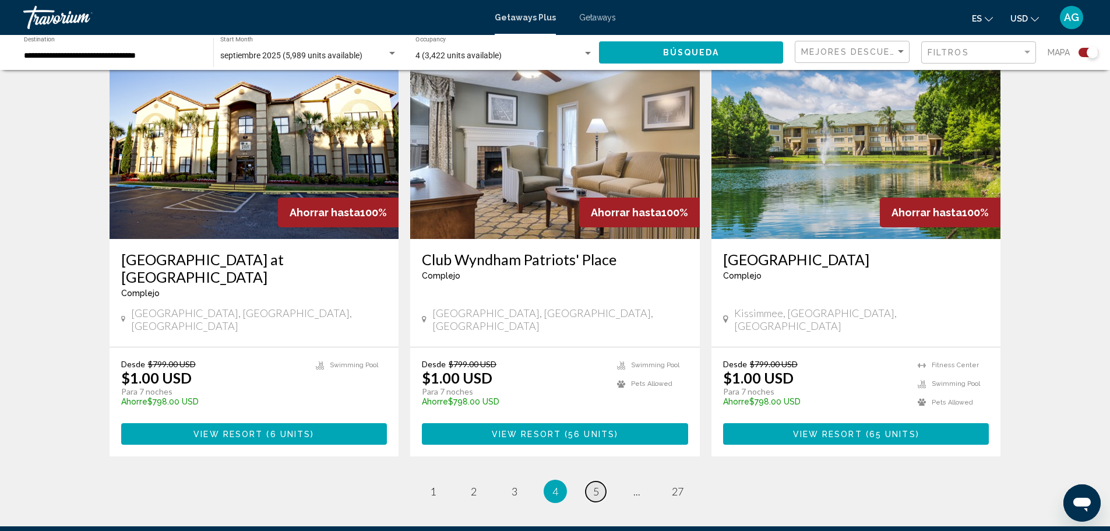
click at [597, 485] on span "5" at bounding box center [596, 491] width 6 height 13
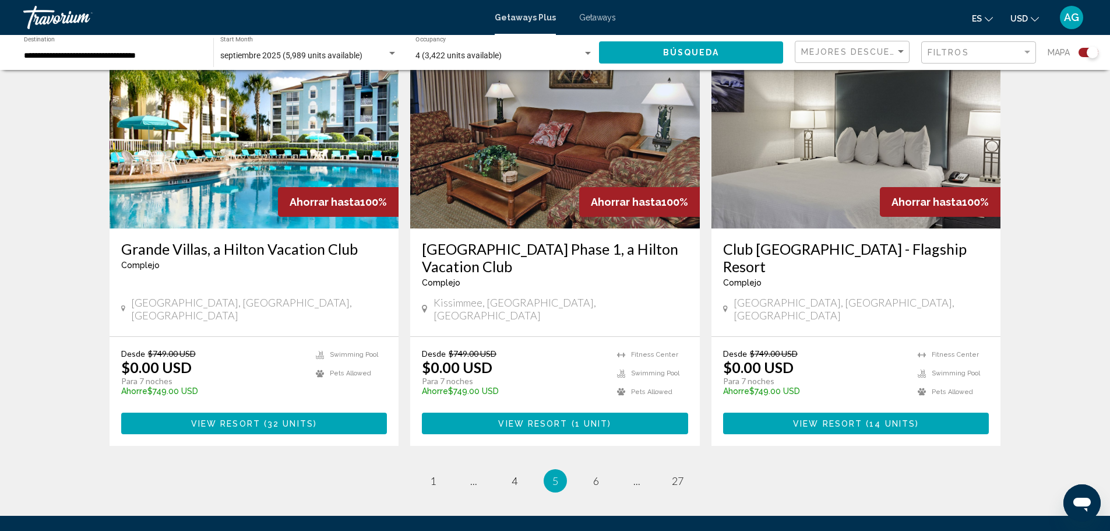
scroll to position [1690, 0]
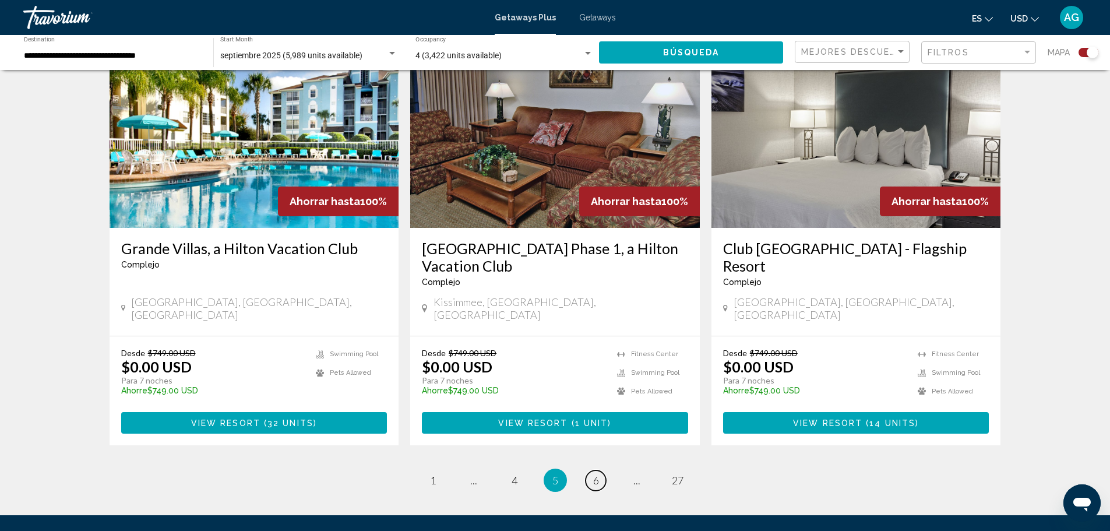
click at [596, 474] on span "6" at bounding box center [596, 480] width 6 height 13
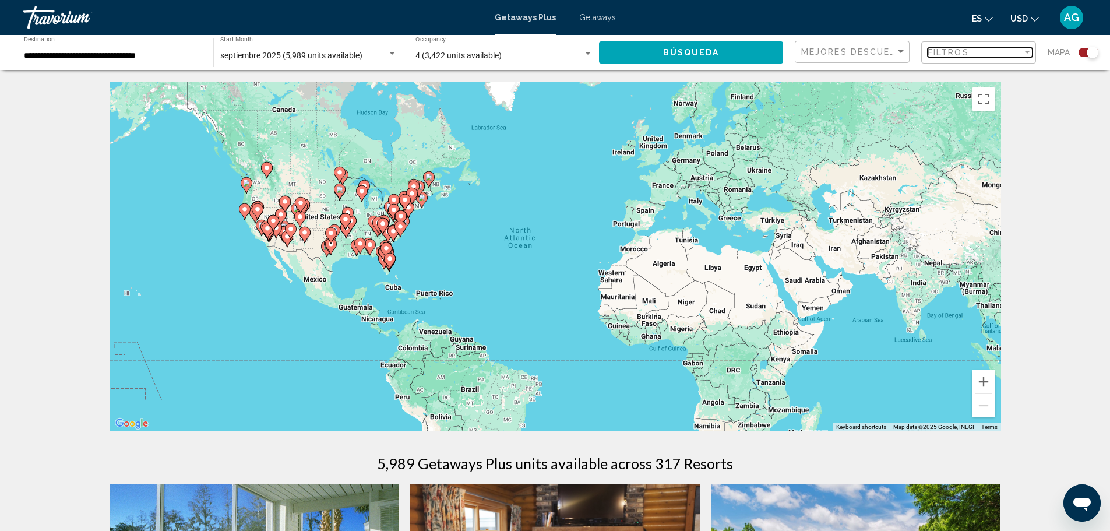
click at [951, 49] on span "Filtros" at bounding box center [948, 52] width 41 height 9
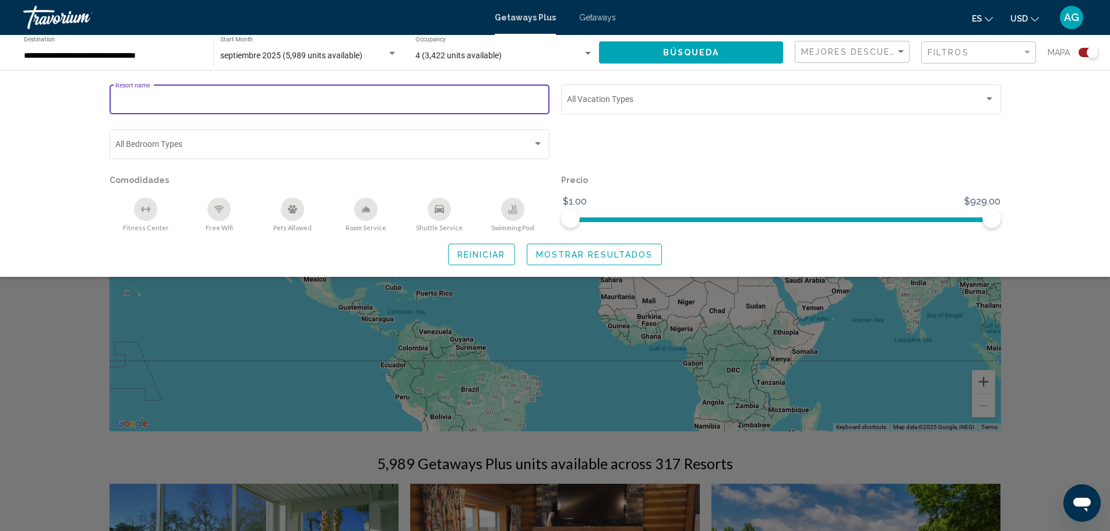
paste input "**********"
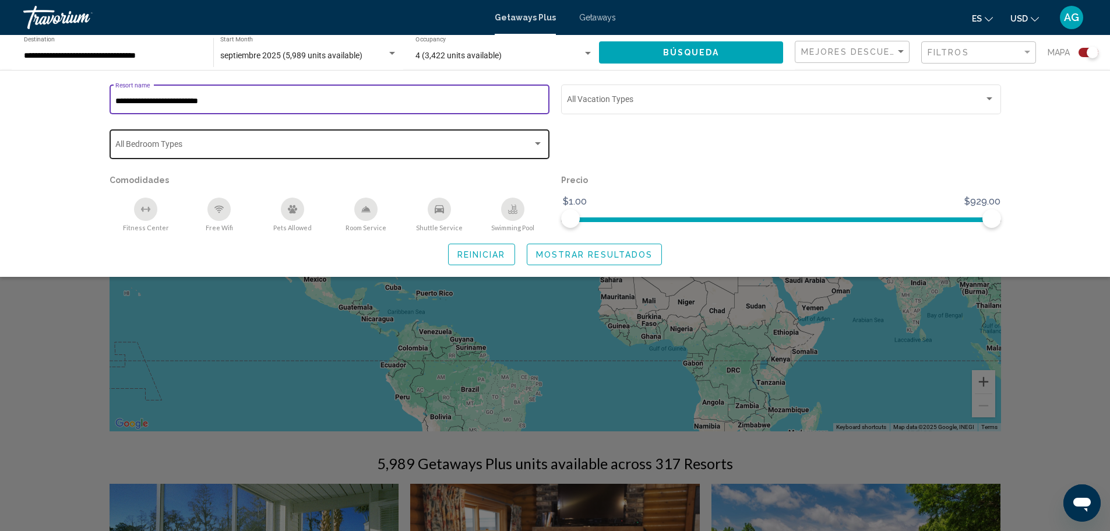
type input "**********"
click at [200, 143] on span "Search widget" at bounding box center [323, 146] width 417 height 9
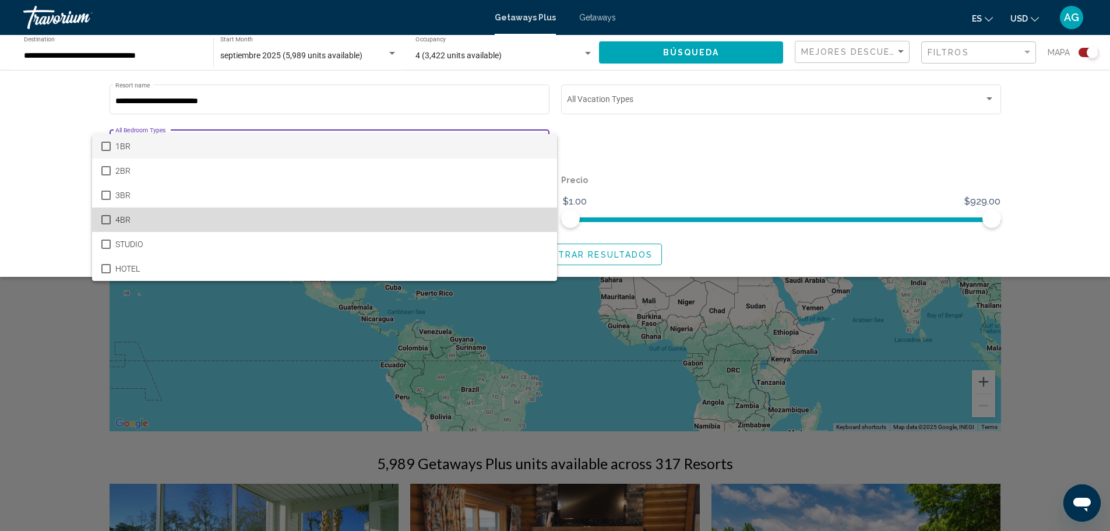
click at [104, 220] on mat-pseudo-checkbox at bounding box center [105, 219] width 9 height 9
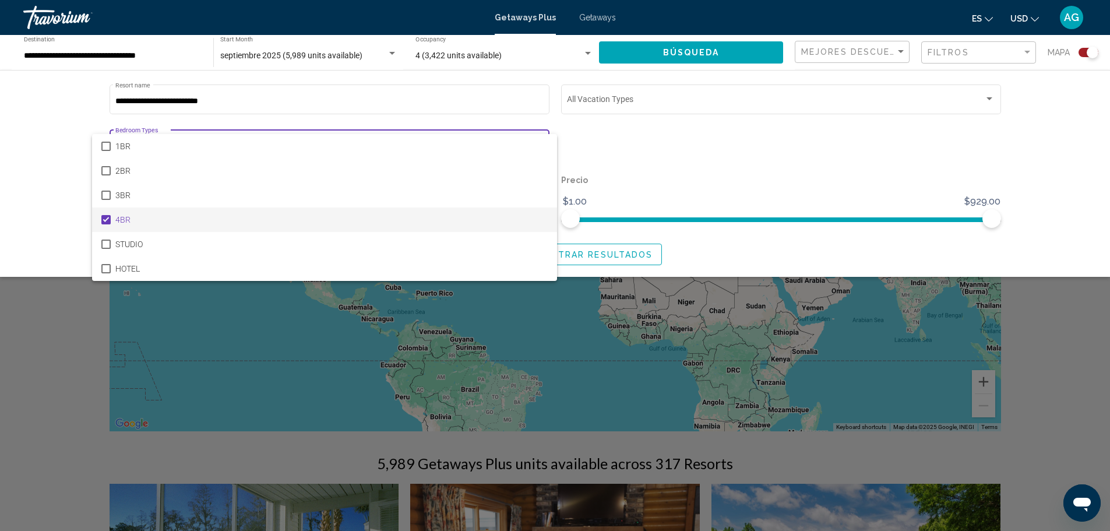
click at [696, 168] on div at bounding box center [555, 265] width 1110 height 531
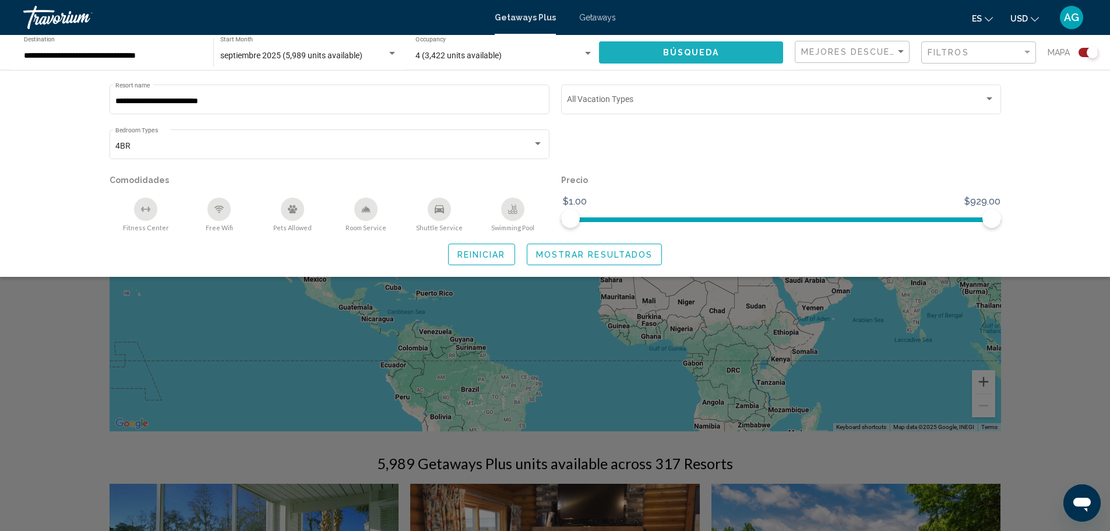
click at [714, 51] on span "Búsqueda" at bounding box center [691, 52] width 57 height 9
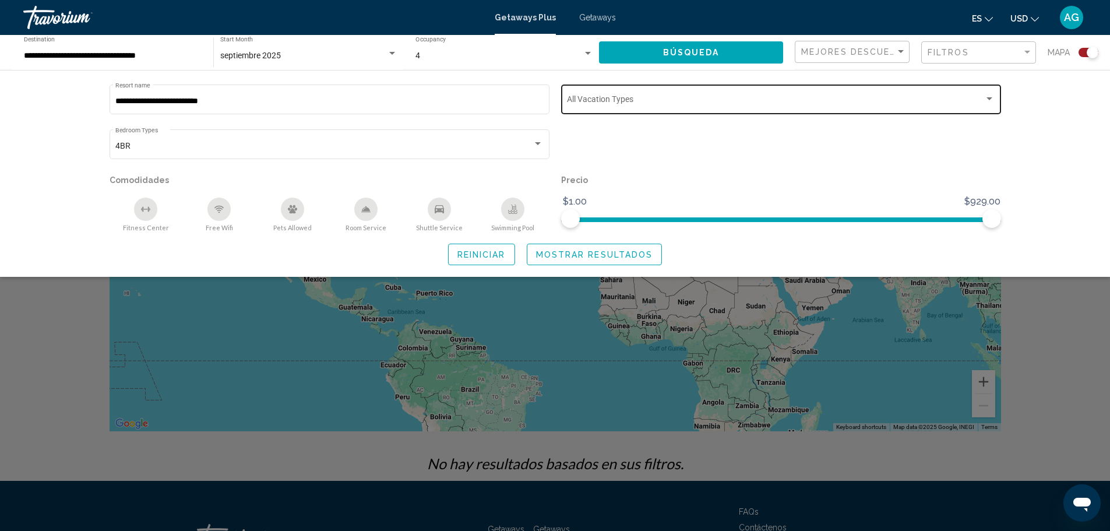
click at [612, 100] on span "Search widget" at bounding box center [775, 101] width 417 height 9
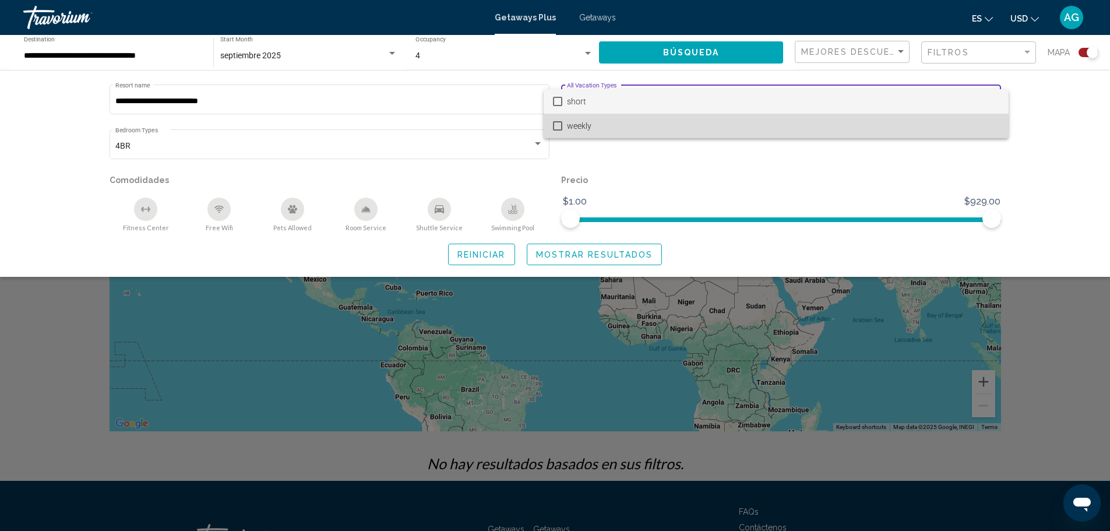
click at [557, 125] on mat-pseudo-checkbox at bounding box center [557, 125] width 9 height 9
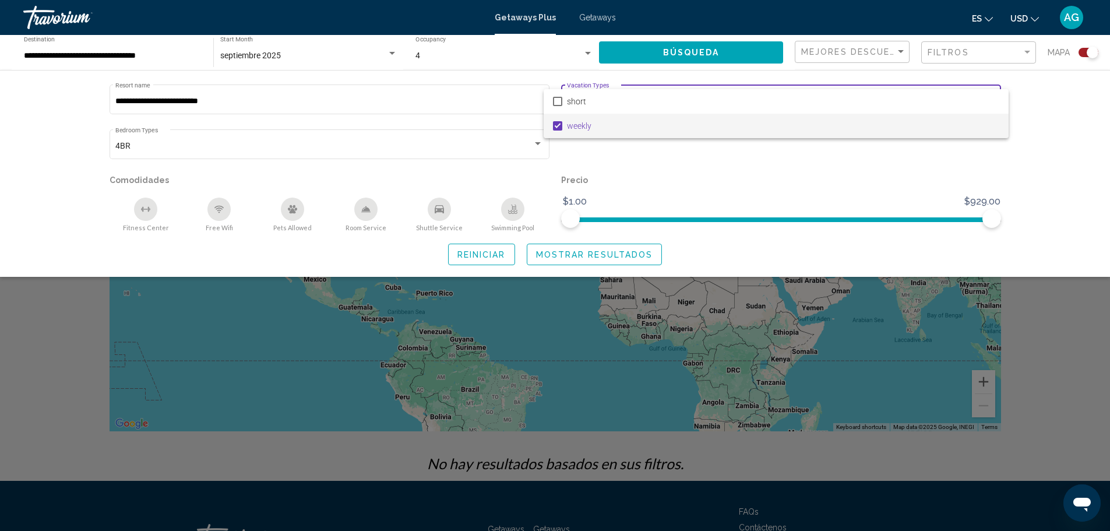
click at [657, 53] on div at bounding box center [555, 265] width 1110 height 531
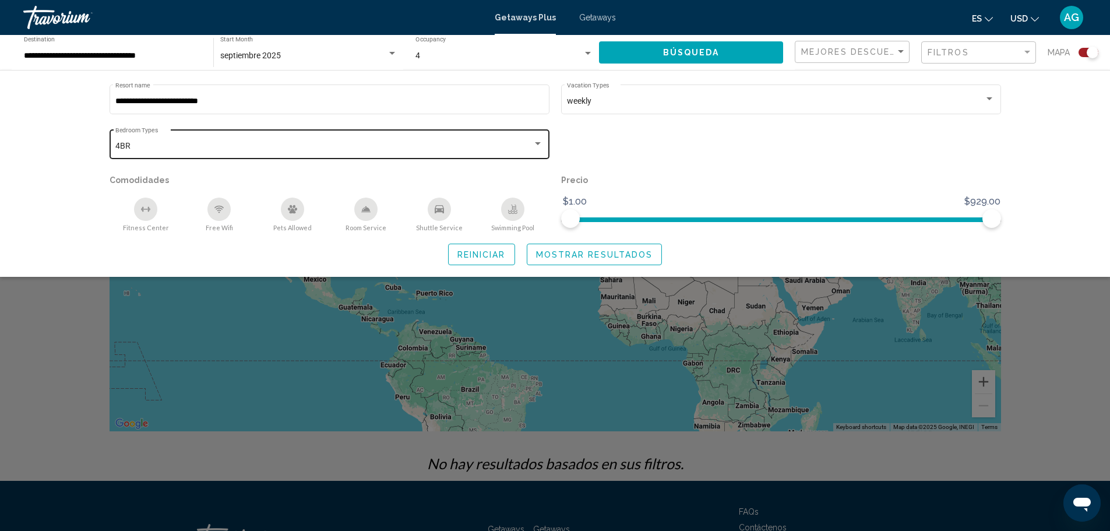
click at [538, 144] on div "Search widget" at bounding box center [538, 143] width 6 height 3
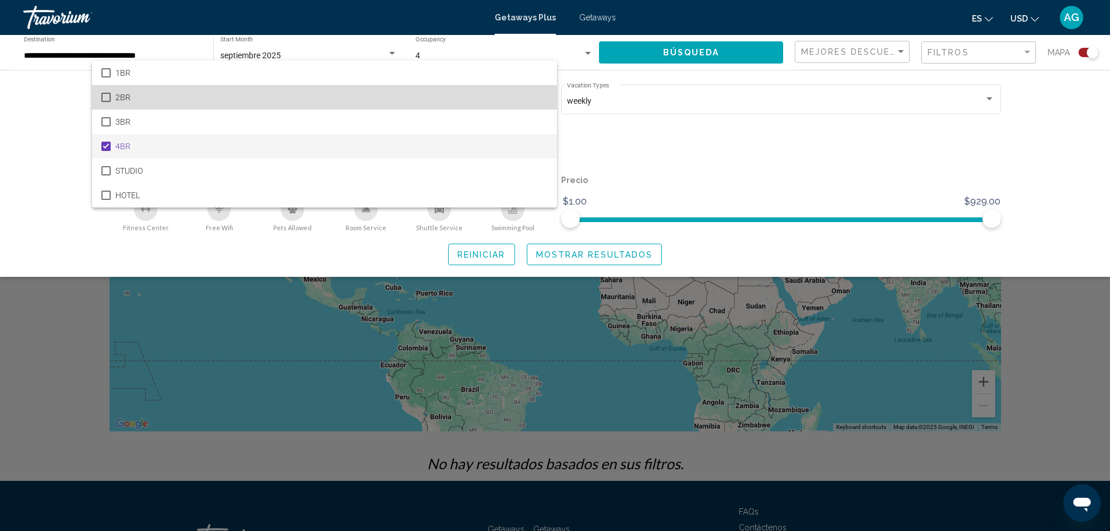
click at [108, 98] on mat-pseudo-checkbox at bounding box center [105, 97] width 9 height 9
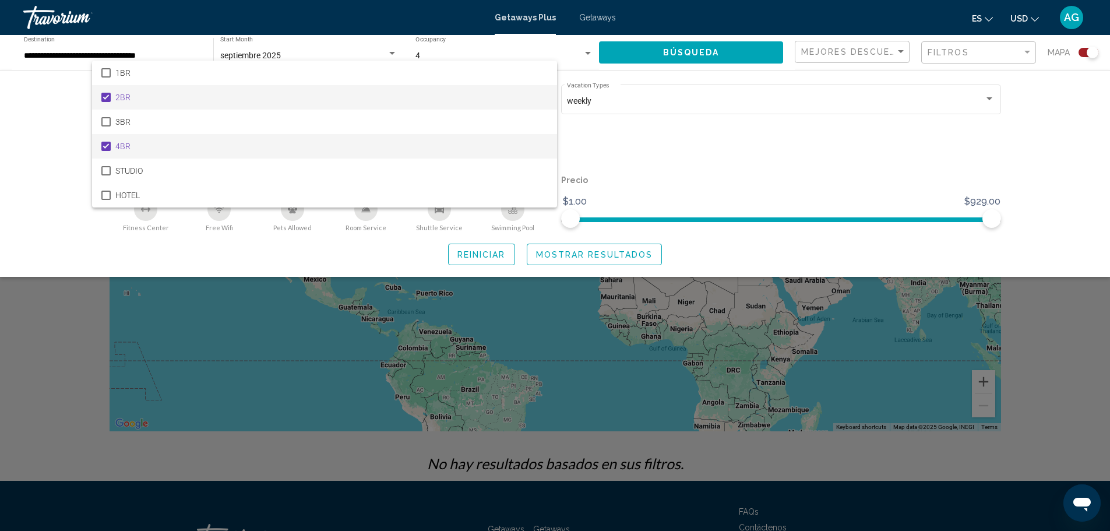
click at [105, 144] on mat-pseudo-checkbox at bounding box center [105, 146] width 9 height 9
click at [718, 54] on div at bounding box center [555, 265] width 1110 height 531
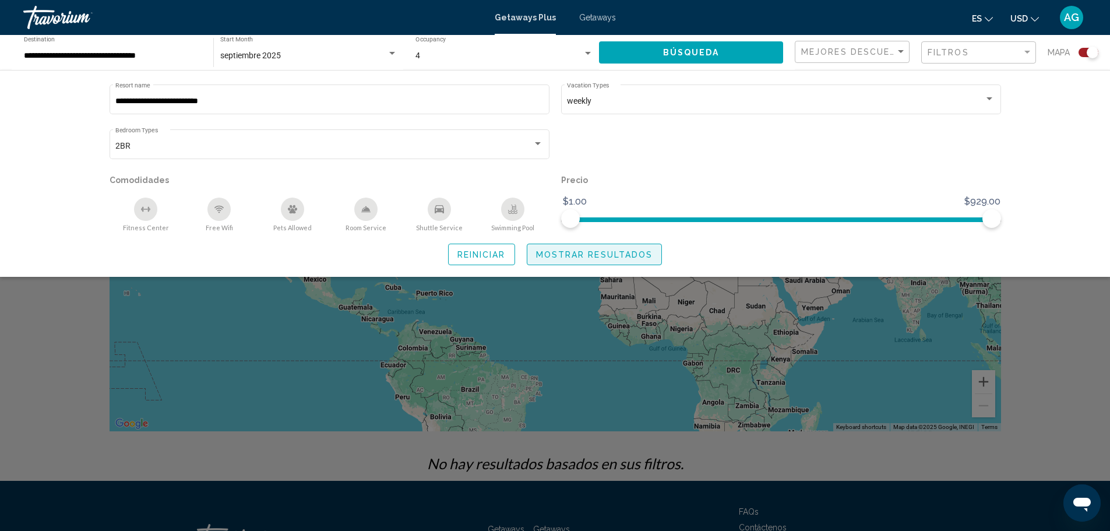
click at [612, 255] on span "Mostrar resultados" at bounding box center [594, 254] width 117 height 9
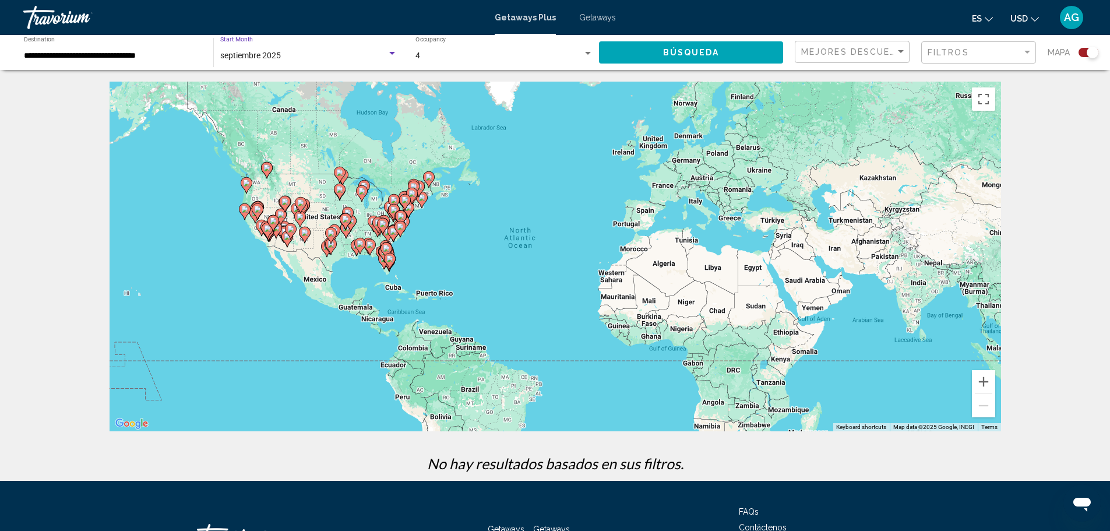
click at [267, 56] on span "septiembre 2025" at bounding box center [250, 55] width 61 height 9
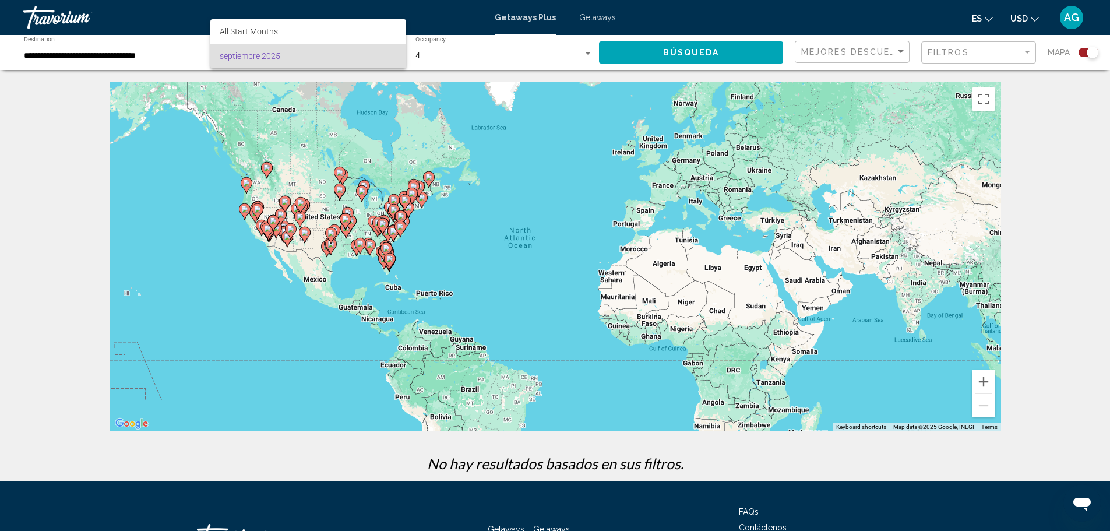
click at [428, 61] on div at bounding box center [555, 265] width 1110 height 531
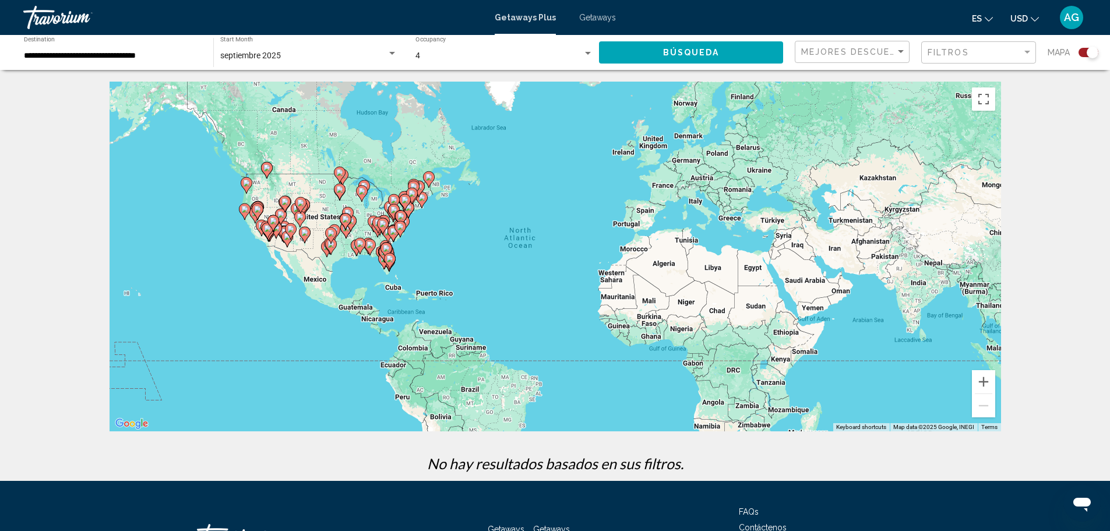
click at [586, 52] on div "Search widget" at bounding box center [588, 53] width 6 height 3
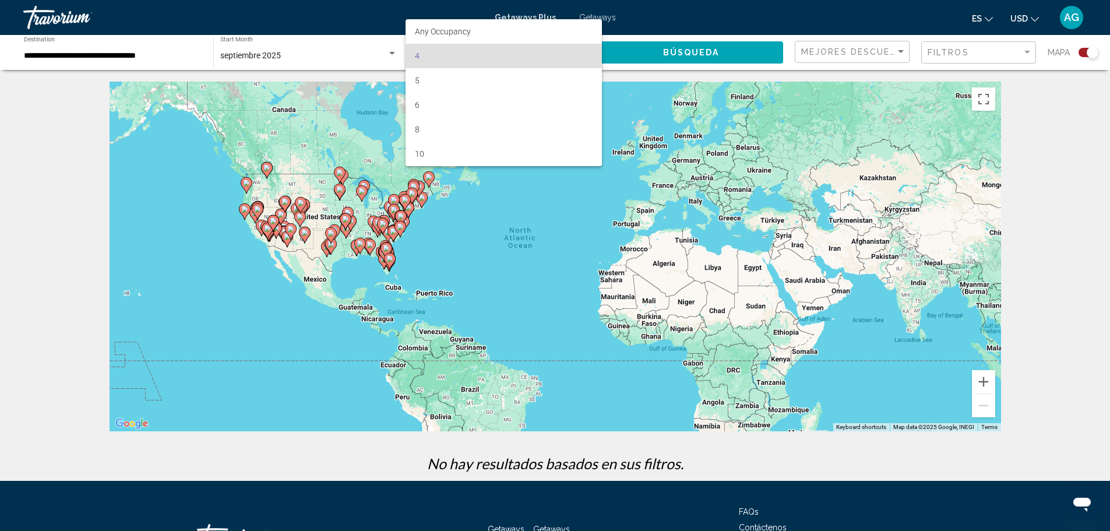
click at [437, 54] on span "4" at bounding box center [504, 56] width 178 height 24
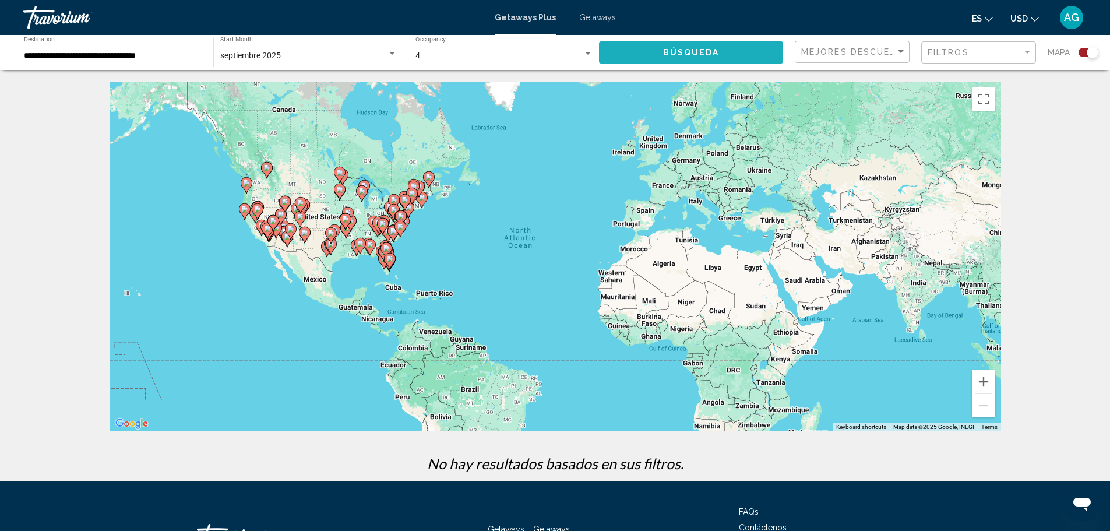
click at [690, 50] on span "Búsqueda" at bounding box center [691, 52] width 57 height 9
click at [854, 52] on span "Mejores descuentos" at bounding box center [859, 51] width 117 height 9
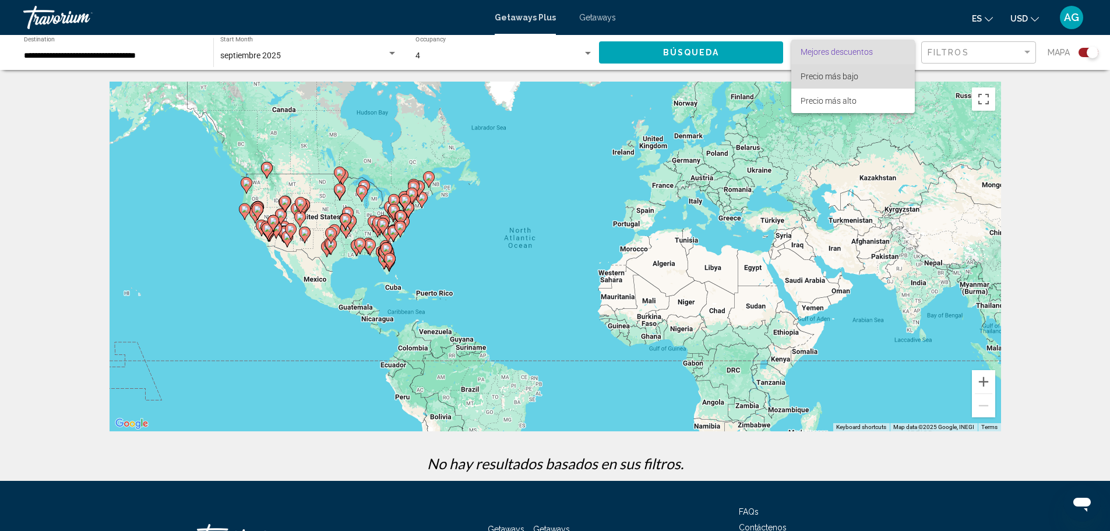
click at [839, 77] on span "Precio más bajo" at bounding box center [830, 76] width 58 height 9
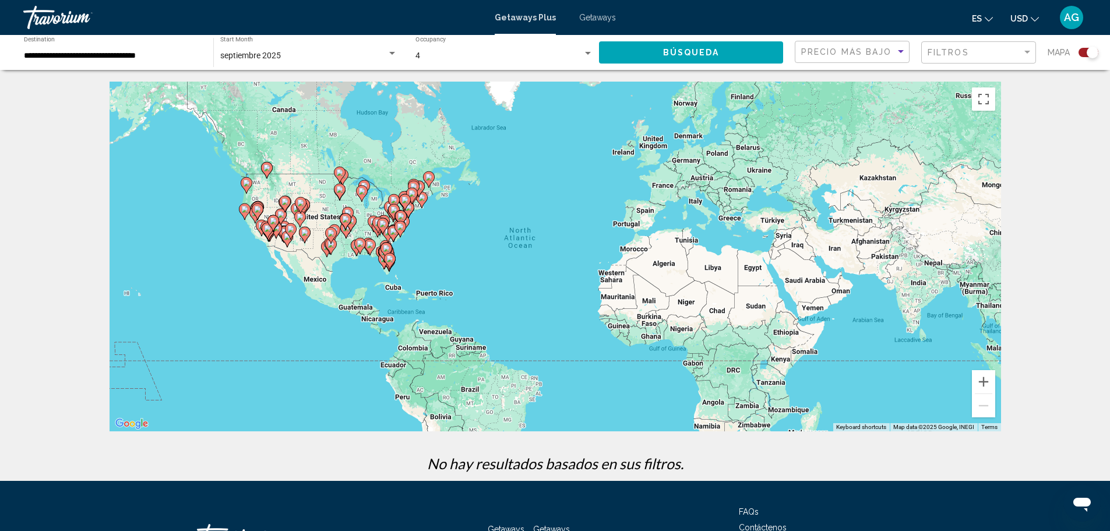
click at [712, 55] on span "Búsqueda" at bounding box center [691, 52] width 57 height 9
click at [828, 51] on span "Precio más bajo" at bounding box center [846, 51] width 91 height 9
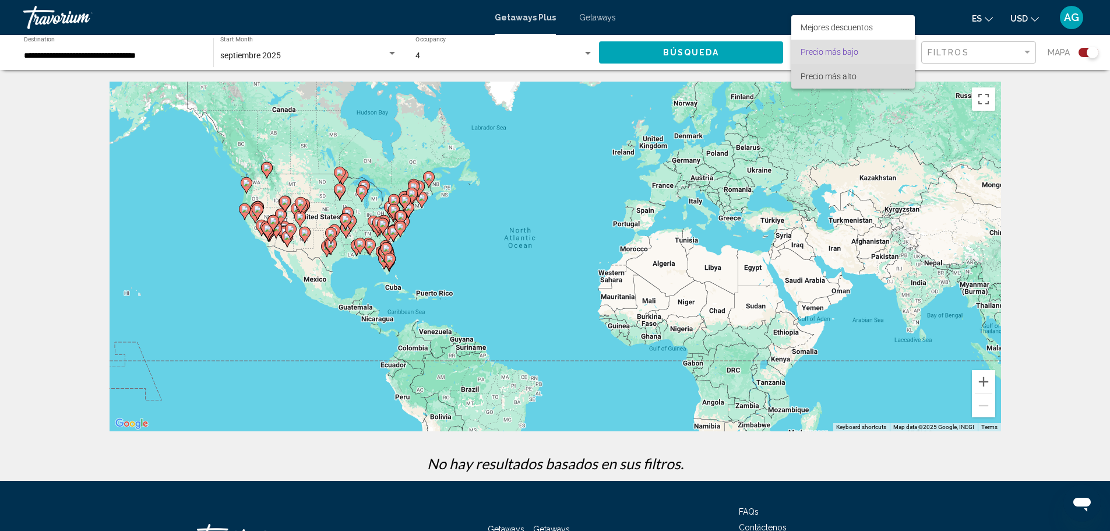
click at [831, 75] on span "Precio más alto" at bounding box center [829, 76] width 56 height 9
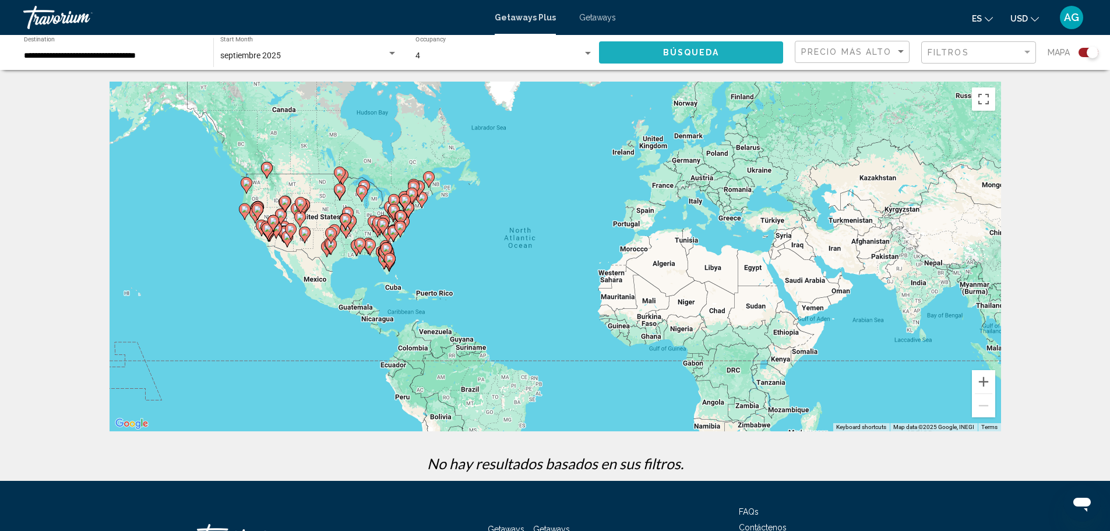
click at [665, 57] on span "Búsqueda" at bounding box center [691, 52] width 57 height 9
click at [939, 51] on span "Filtros" at bounding box center [948, 52] width 41 height 9
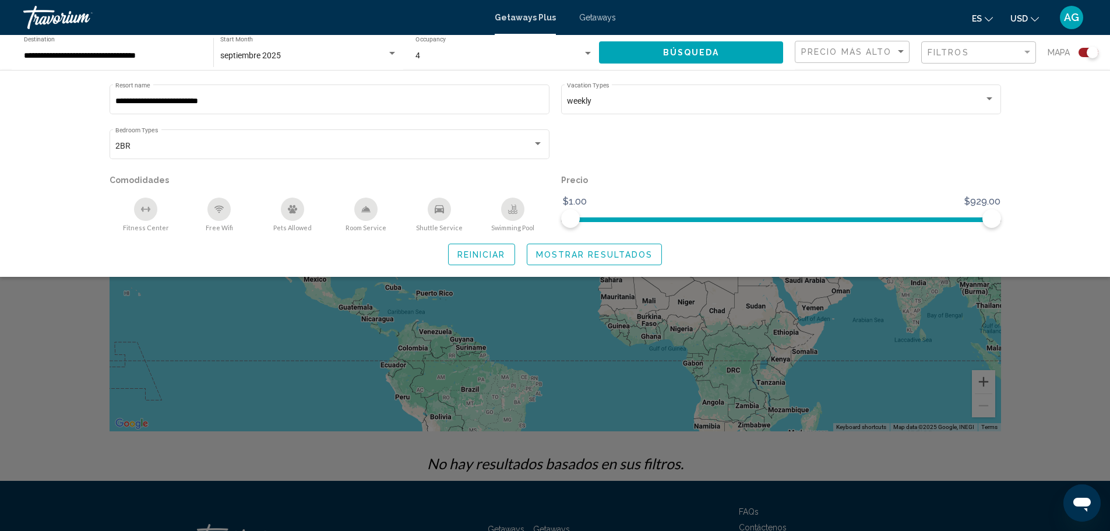
click at [477, 253] on span "Reiniciar" at bounding box center [481, 254] width 48 height 9
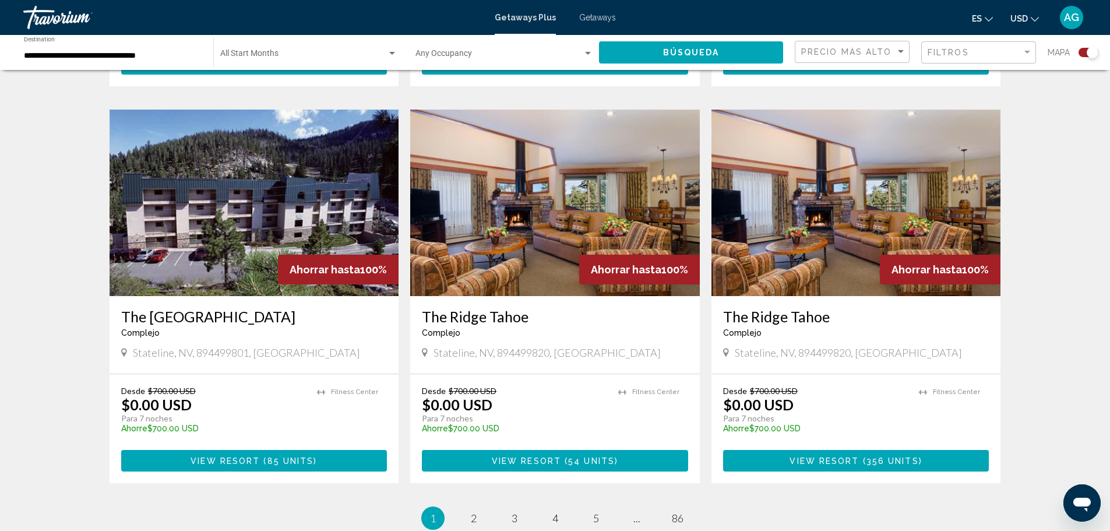
scroll to position [1730, 0]
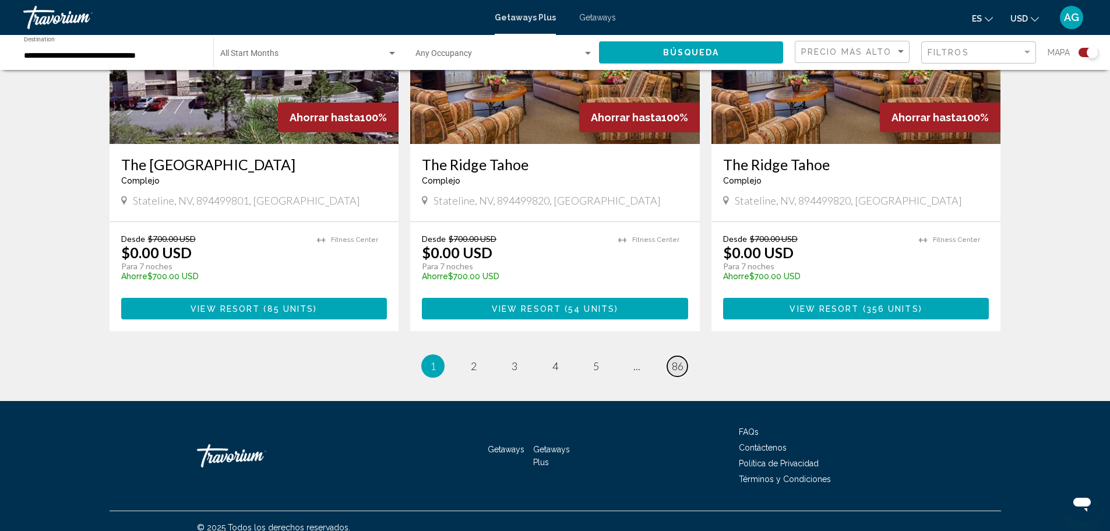
click at [679, 359] on span "86" at bounding box center [678, 365] width 12 height 13
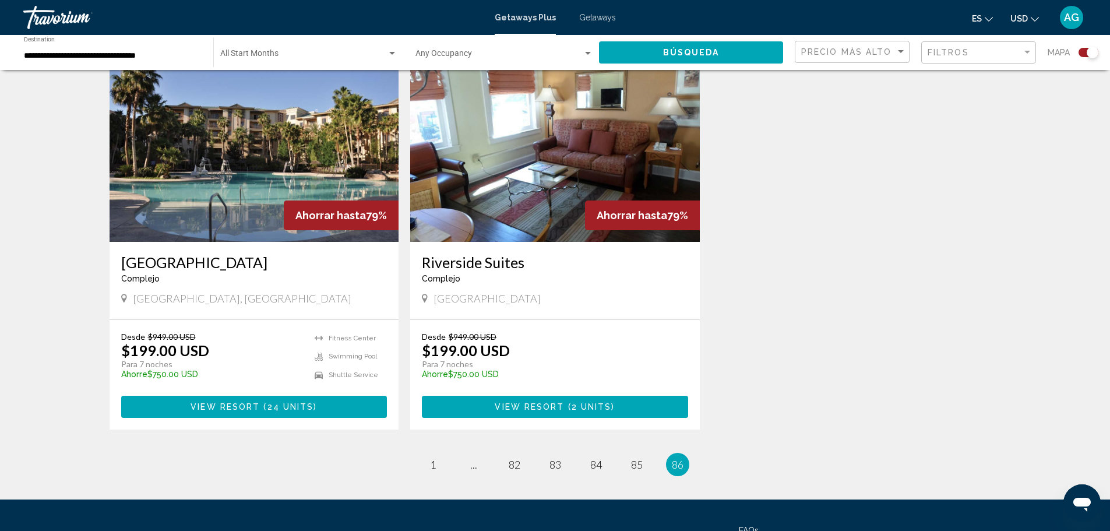
scroll to position [936, 0]
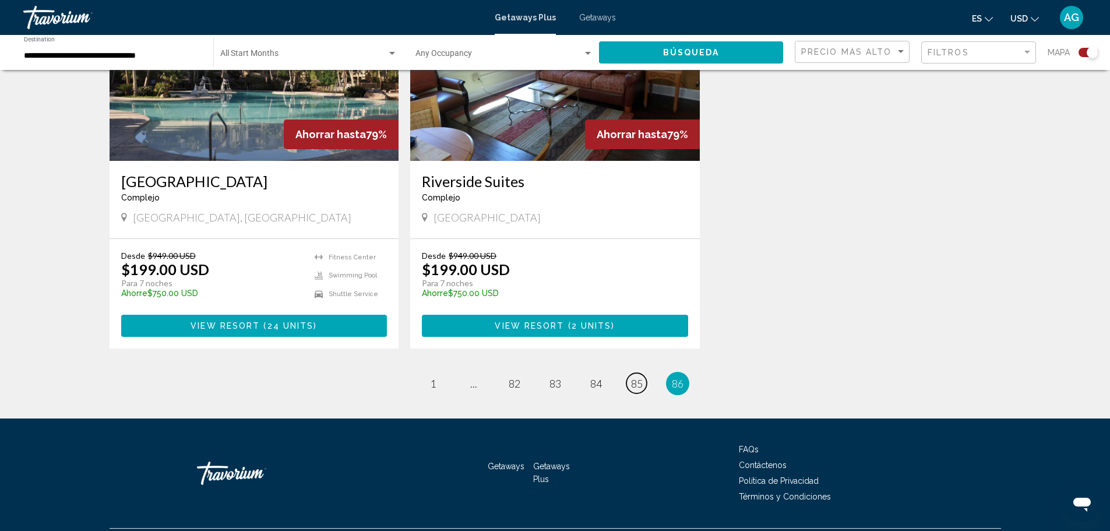
click at [636, 377] on span "85" at bounding box center [637, 383] width 12 height 13
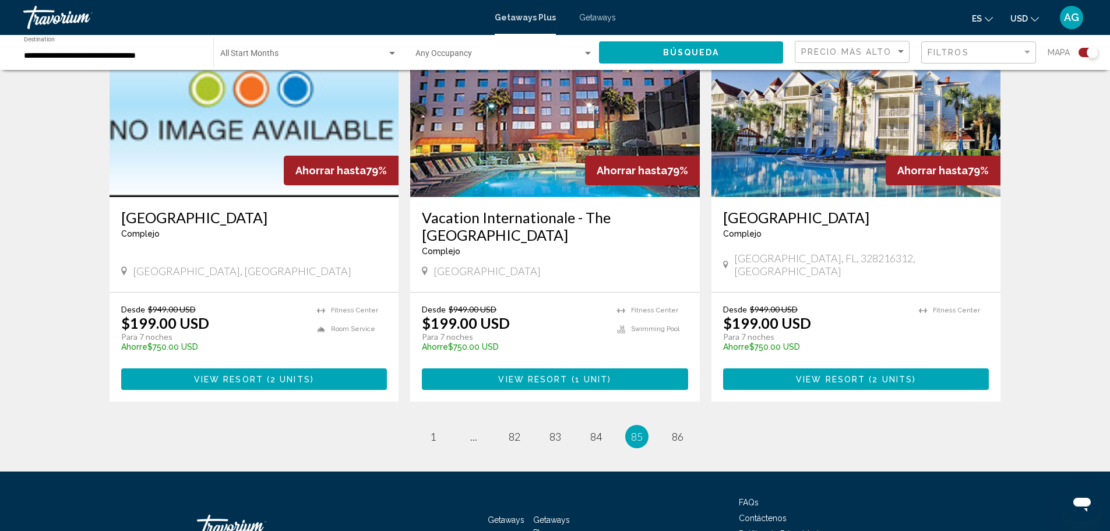
scroll to position [1748, 0]
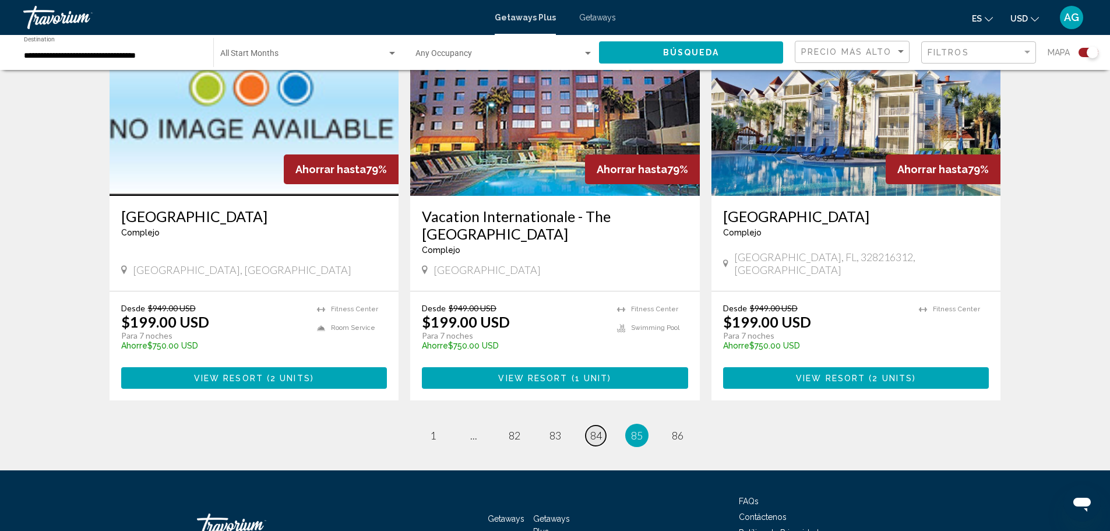
click at [594, 429] on span "84" at bounding box center [596, 435] width 12 height 13
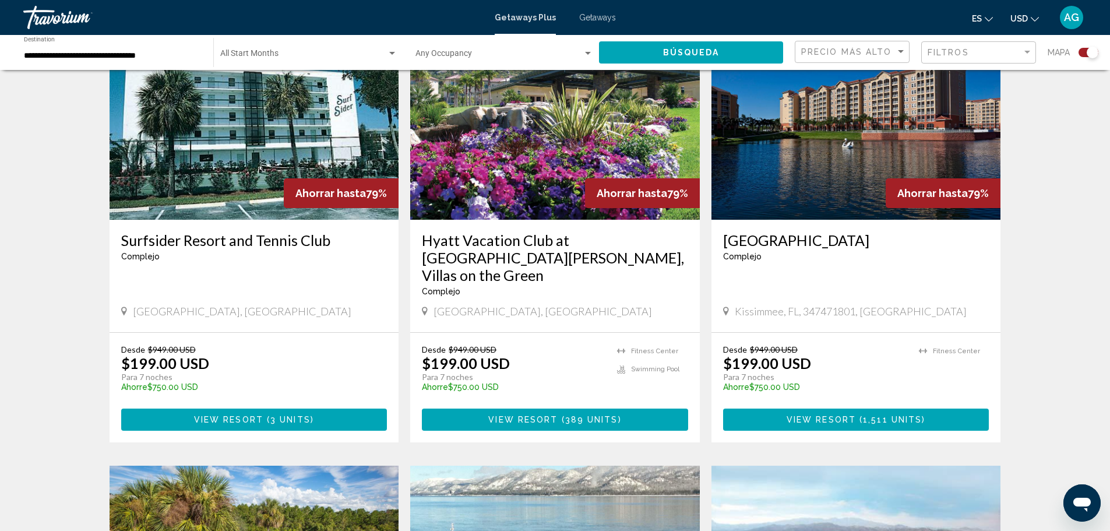
scroll to position [699, 0]
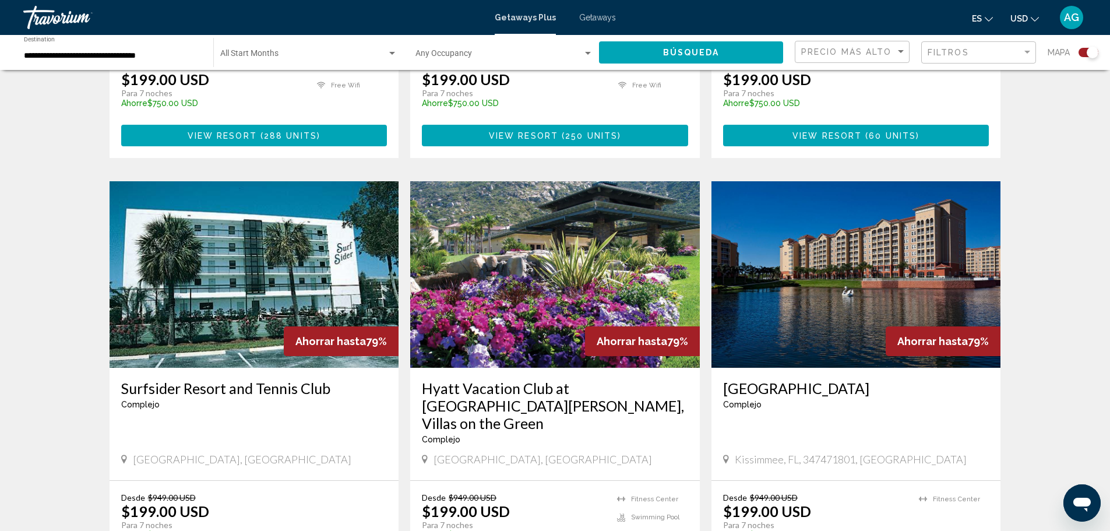
click at [250, 258] on img "Main content" at bounding box center [255, 274] width 290 height 186
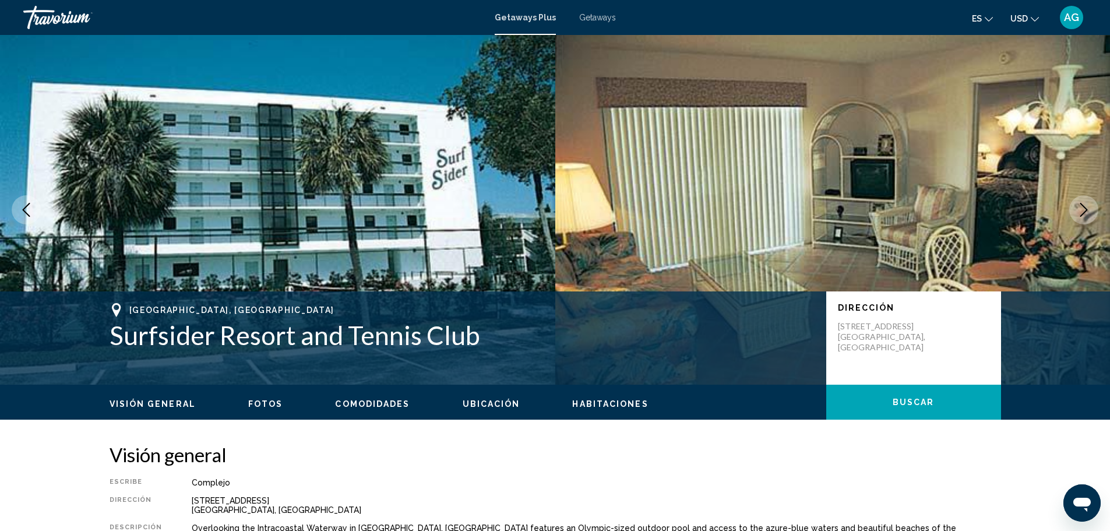
click at [1089, 209] on icon "Next image" at bounding box center [1084, 210] width 14 height 14
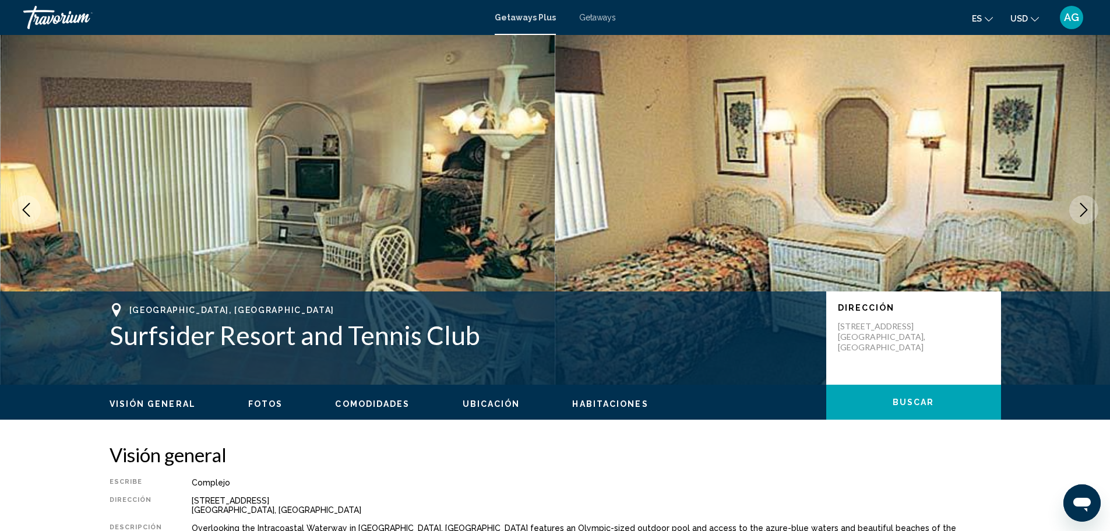
click at [1085, 209] on icon "Next image" at bounding box center [1084, 210] width 8 height 14
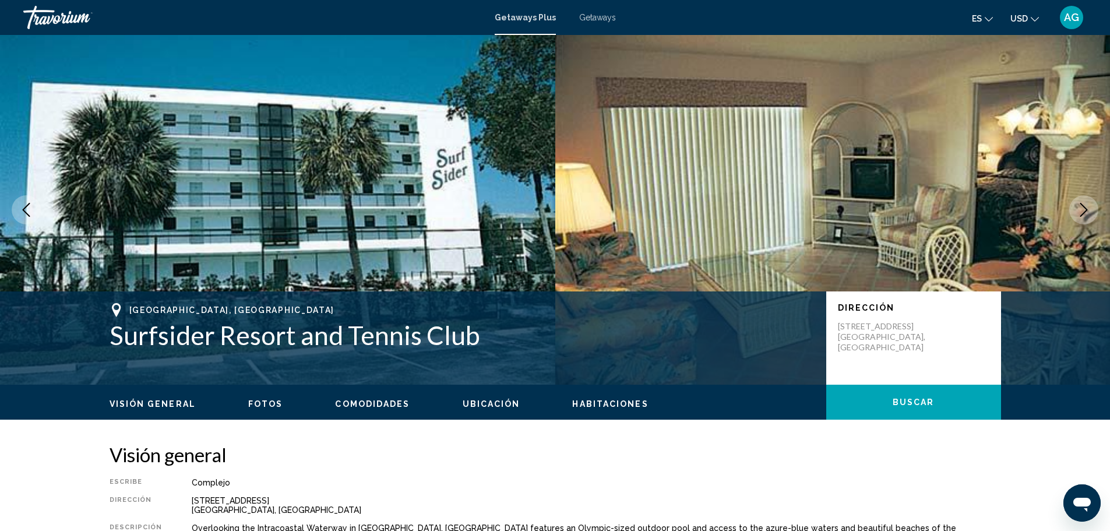
click at [1085, 209] on icon "Next image" at bounding box center [1084, 210] width 8 height 14
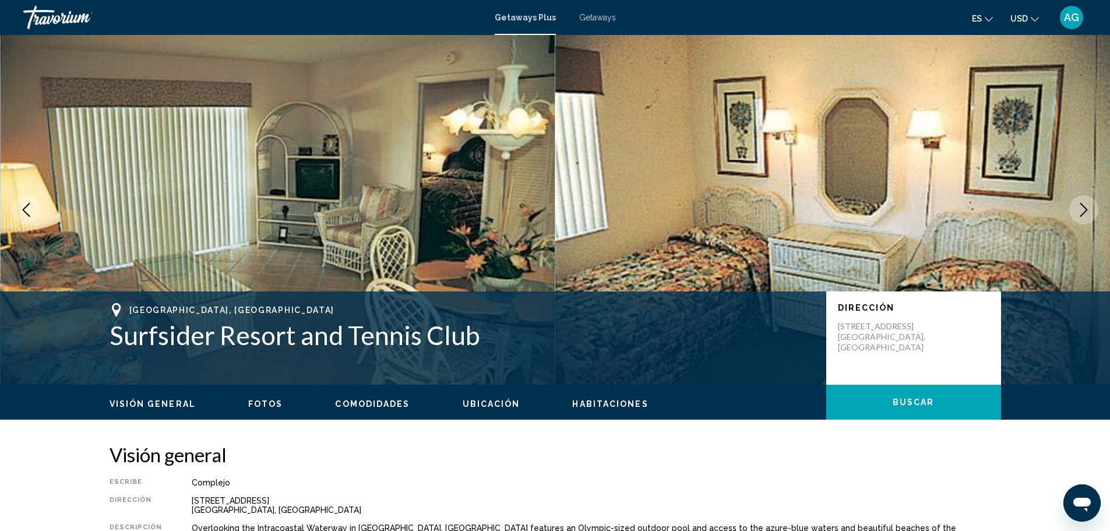
click at [1083, 209] on icon "Next image" at bounding box center [1084, 210] width 14 height 14
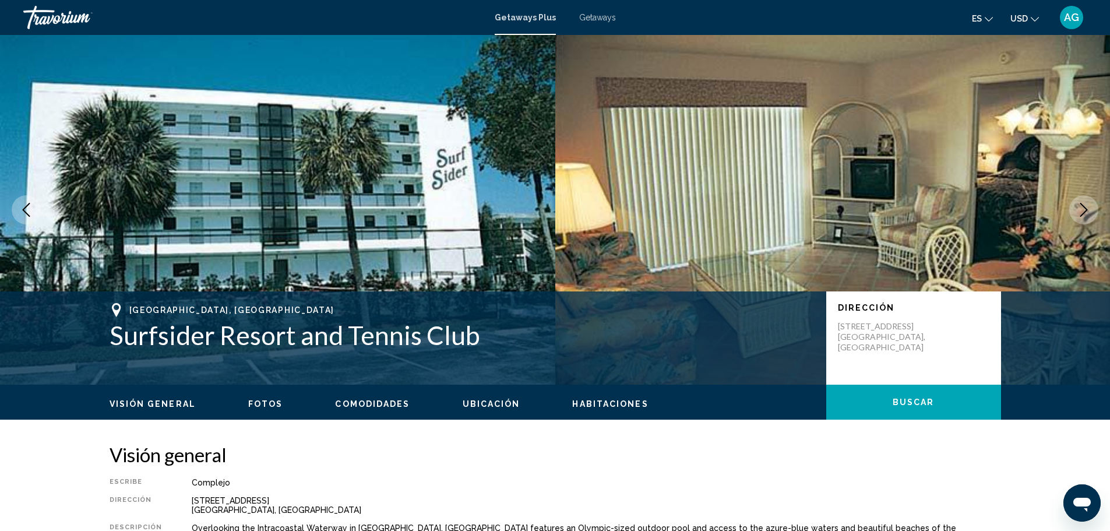
click at [20, 211] on icon "Previous image" at bounding box center [26, 210] width 14 height 14
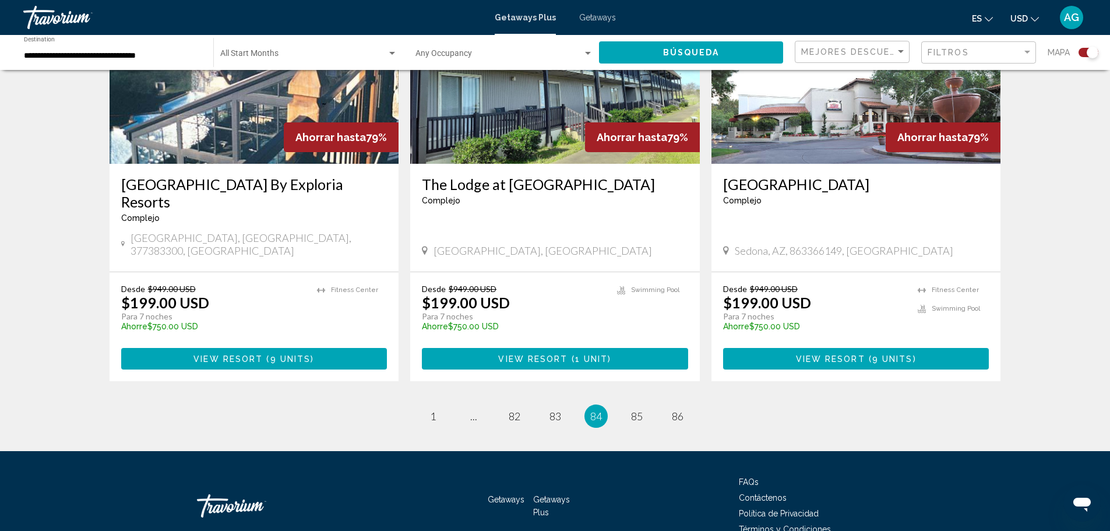
scroll to position [1765, 0]
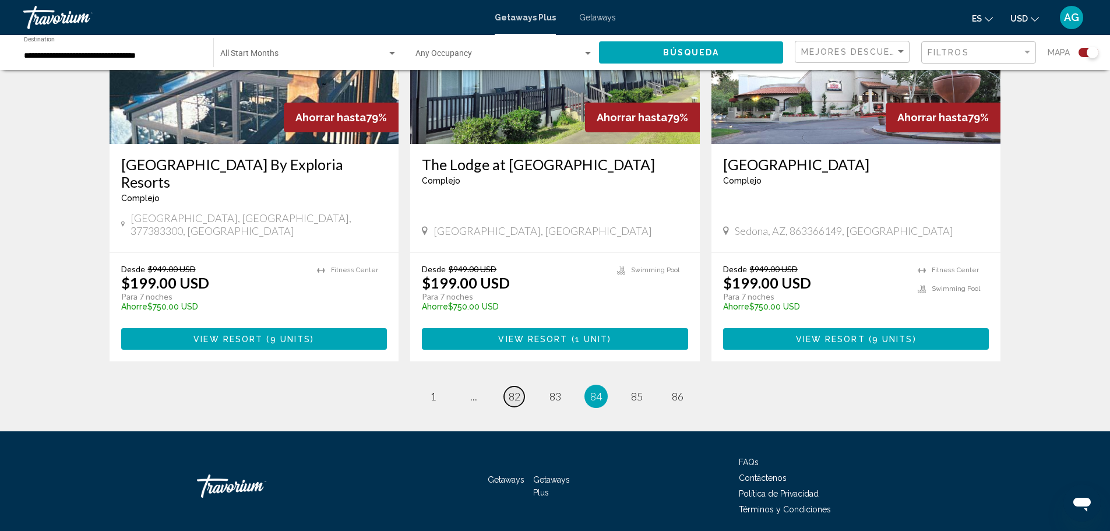
click at [513, 390] on span "82" at bounding box center [515, 396] width 12 height 13
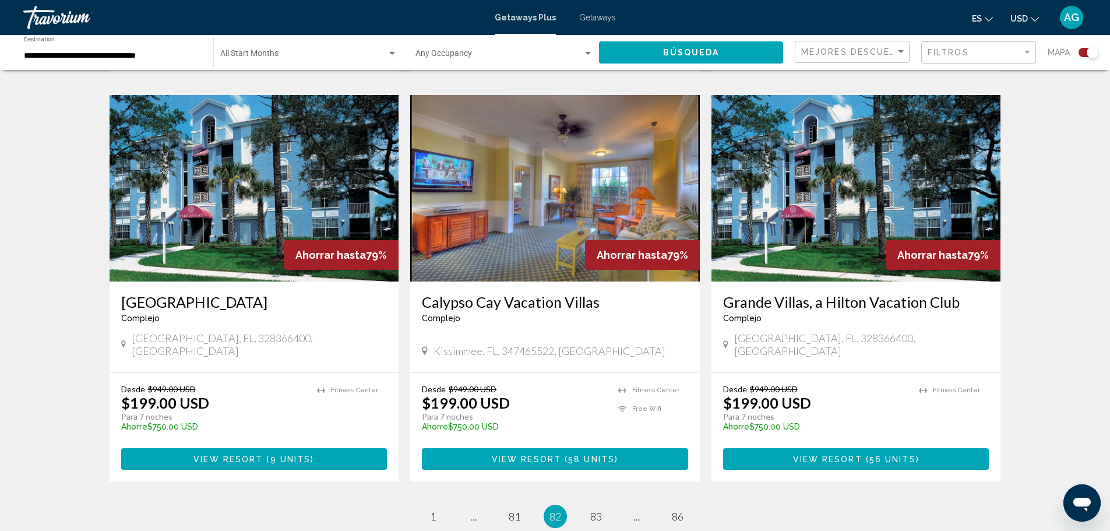
scroll to position [1747, 0]
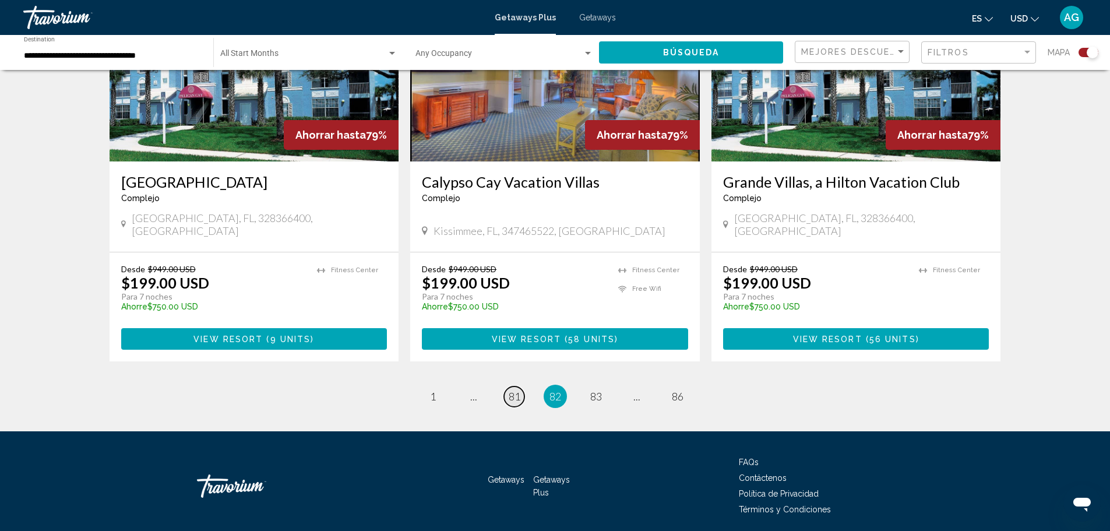
click at [514, 390] on span "81" at bounding box center [515, 396] width 12 height 13
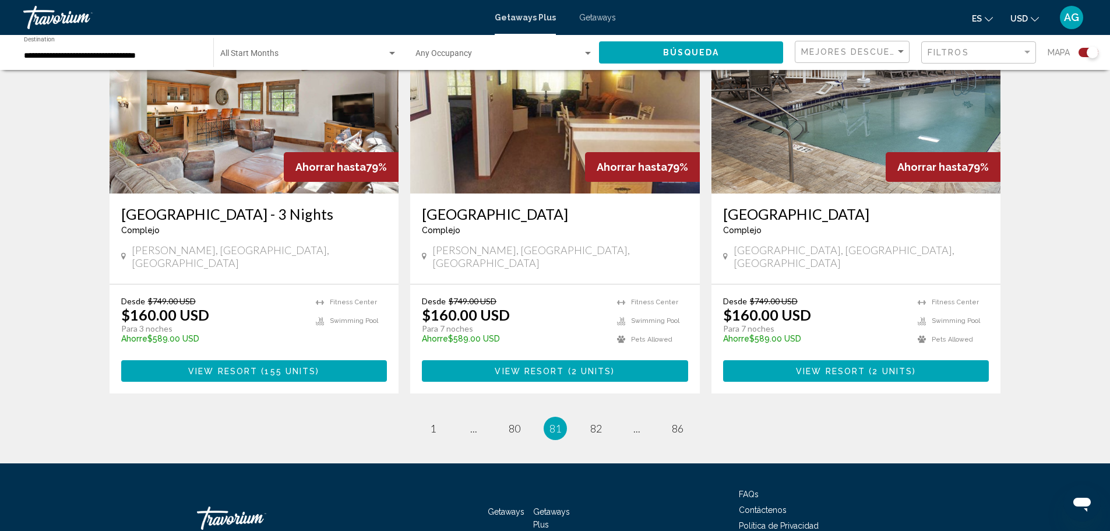
scroll to position [1765, 0]
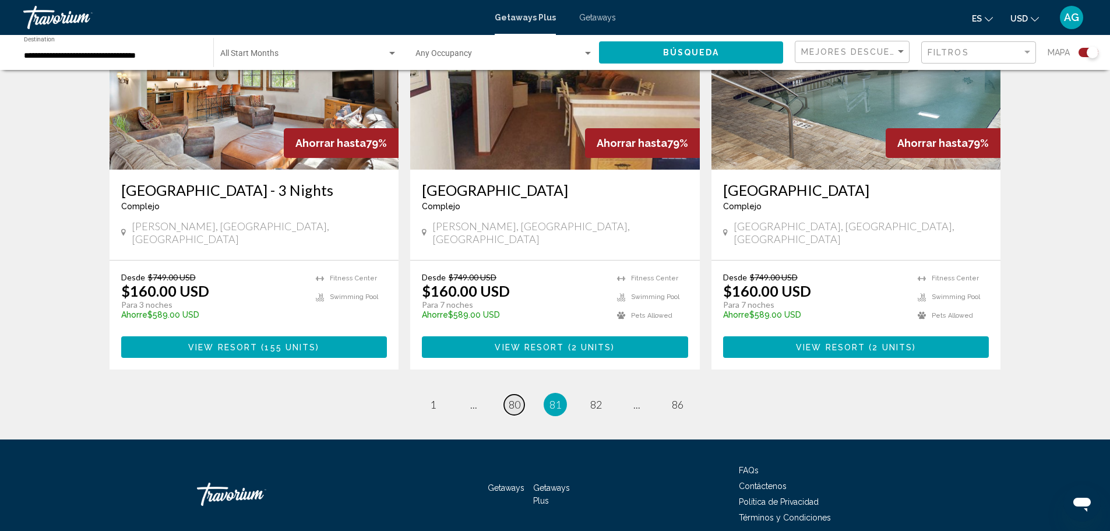
click at [512, 398] on span "80" at bounding box center [515, 404] width 12 height 13
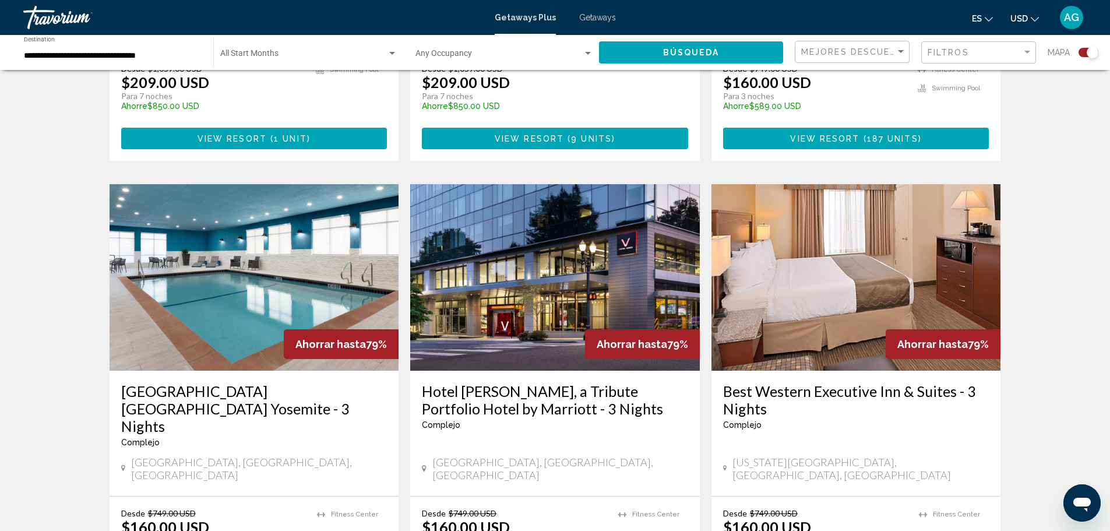
scroll to position [1549, 0]
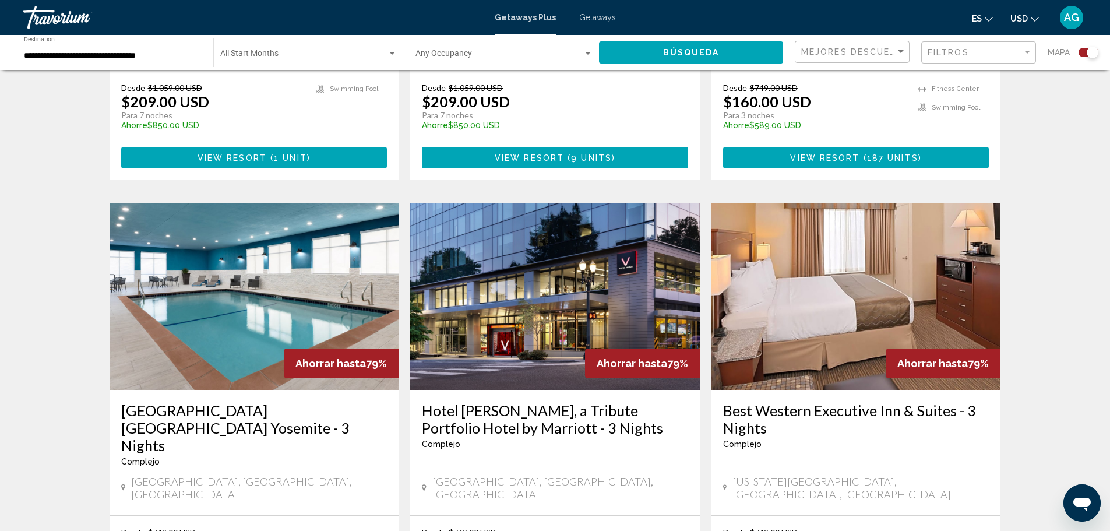
click at [569, 294] on img "Main content" at bounding box center [555, 296] width 290 height 186
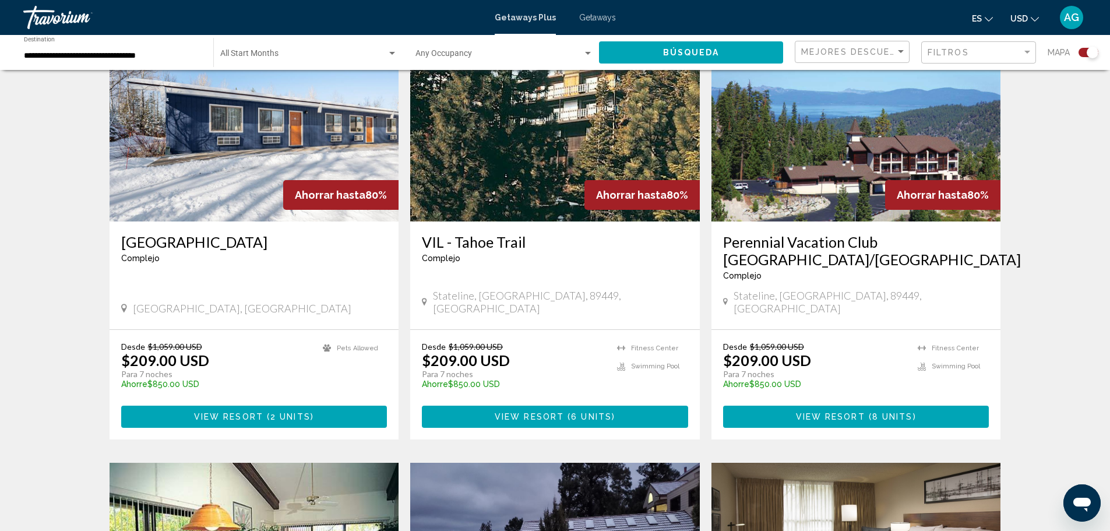
scroll to position [874, 0]
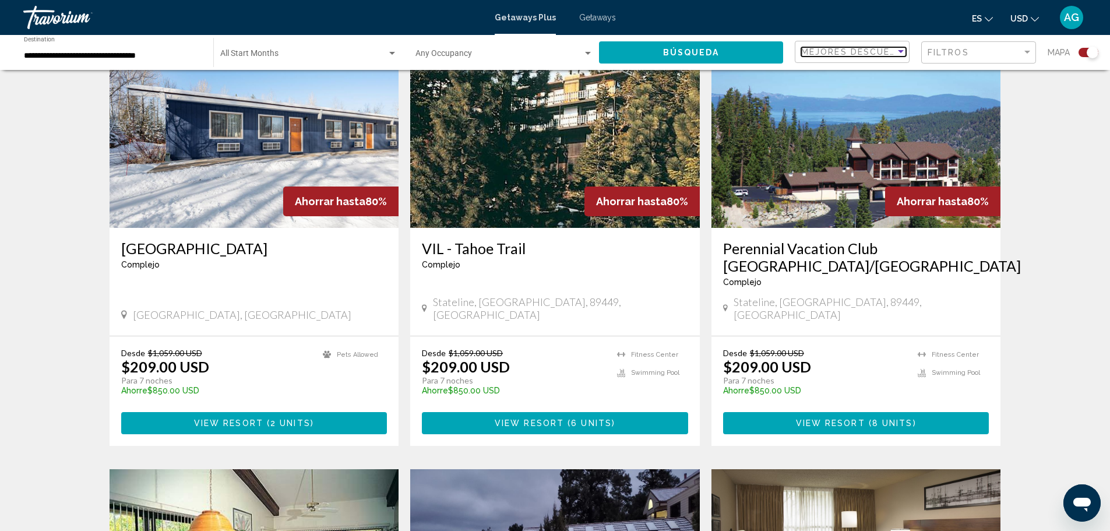
click at [855, 50] on span "Mejores descuentos" at bounding box center [859, 51] width 117 height 9
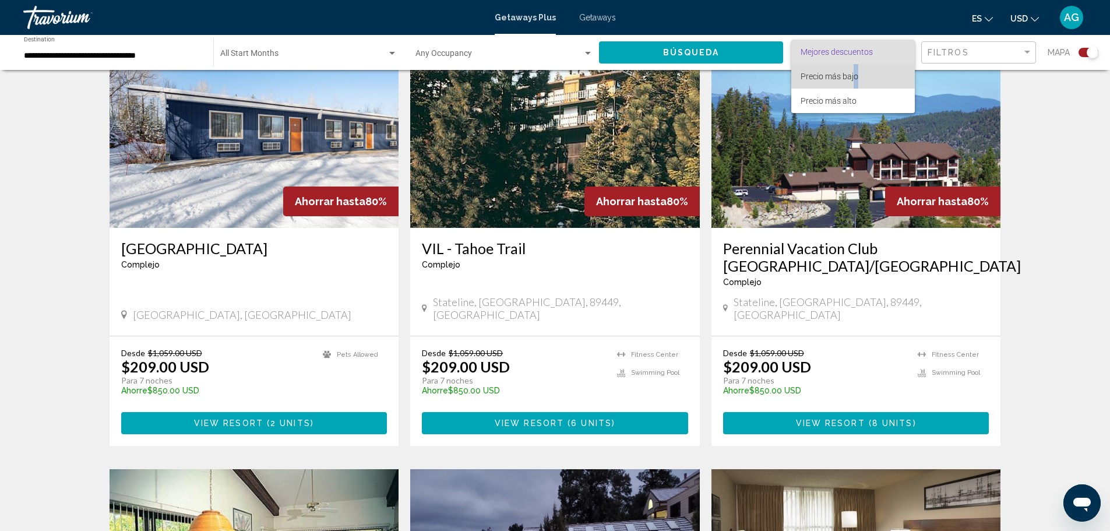
click at [856, 74] on span "Precio más bajo" at bounding box center [830, 76] width 58 height 9
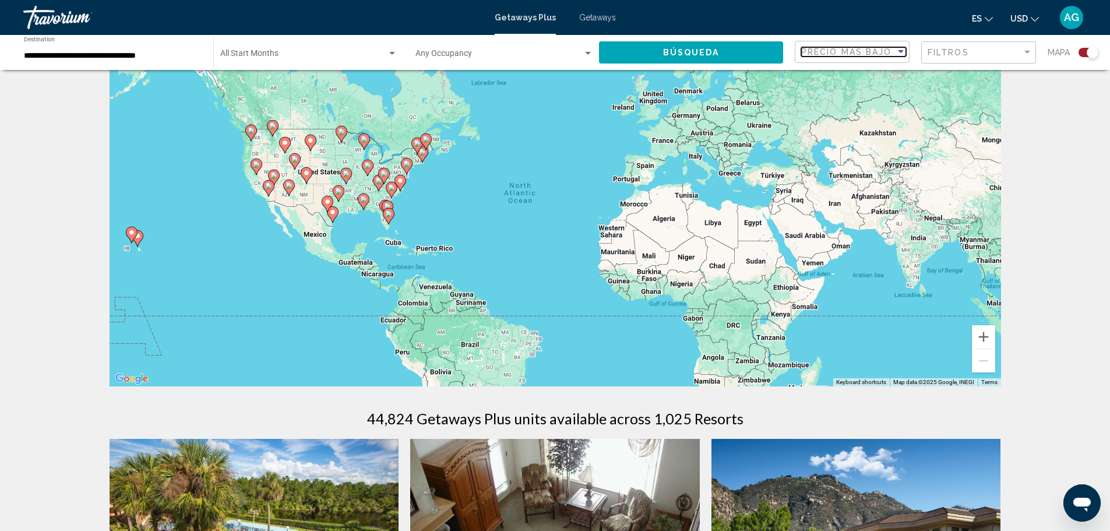
scroll to position [0, 0]
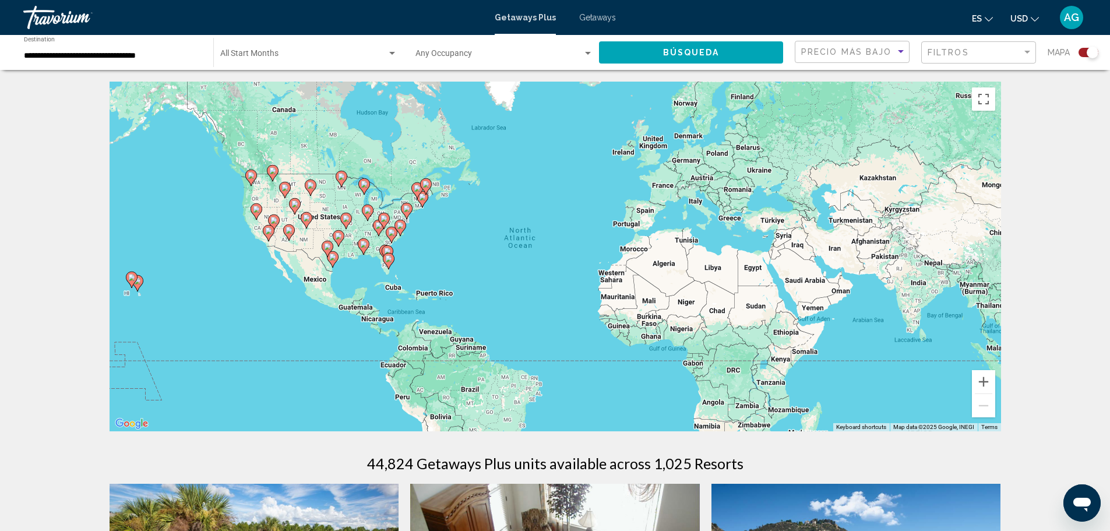
click at [439, 55] on span "Search widget" at bounding box center [498, 55] width 167 height 9
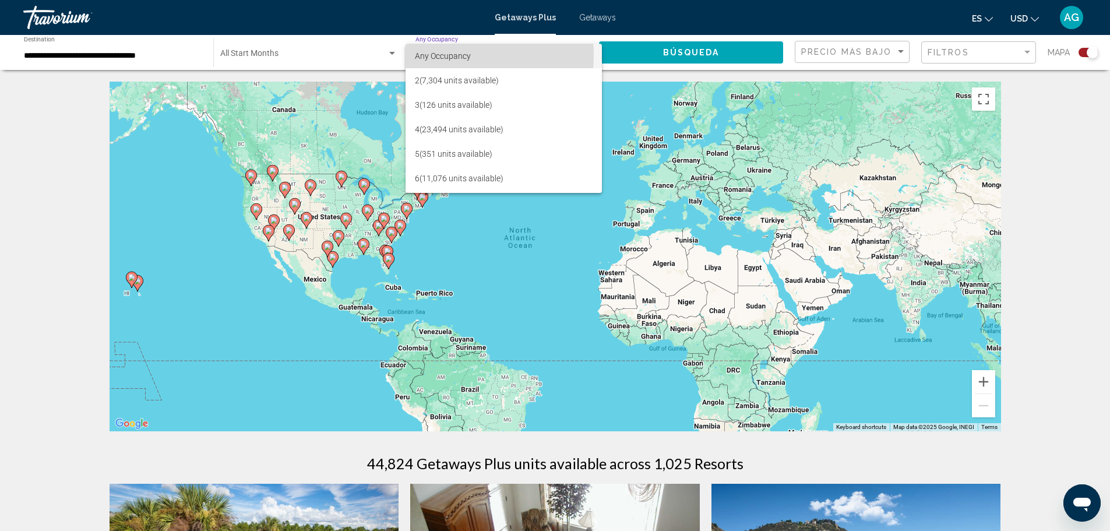
click at [453, 55] on span "Any Occupancy" at bounding box center [443, 55] width 56 height 9
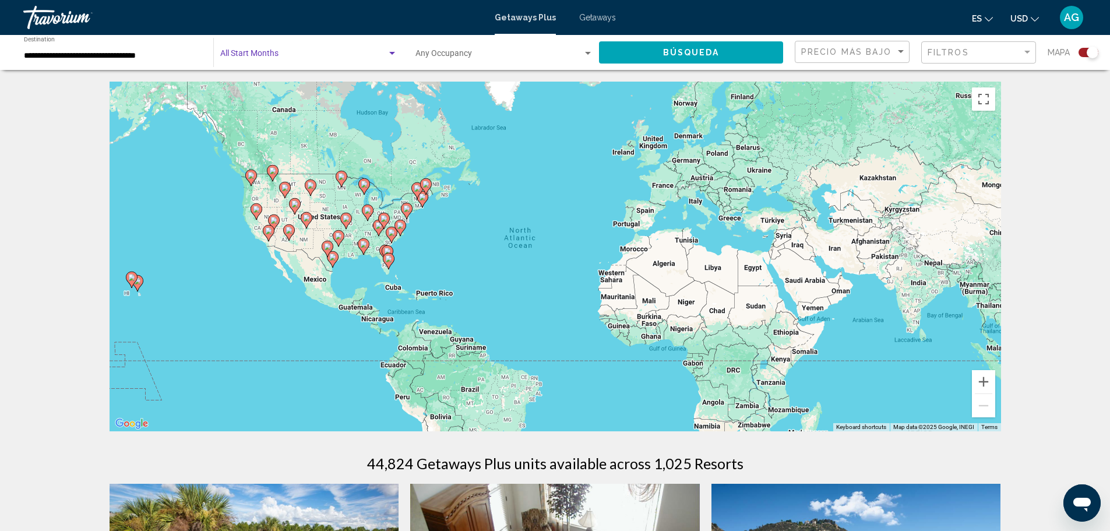
click at [253, 54] on span "Search widget" at bounding box center [303, 55] width 167 height 9
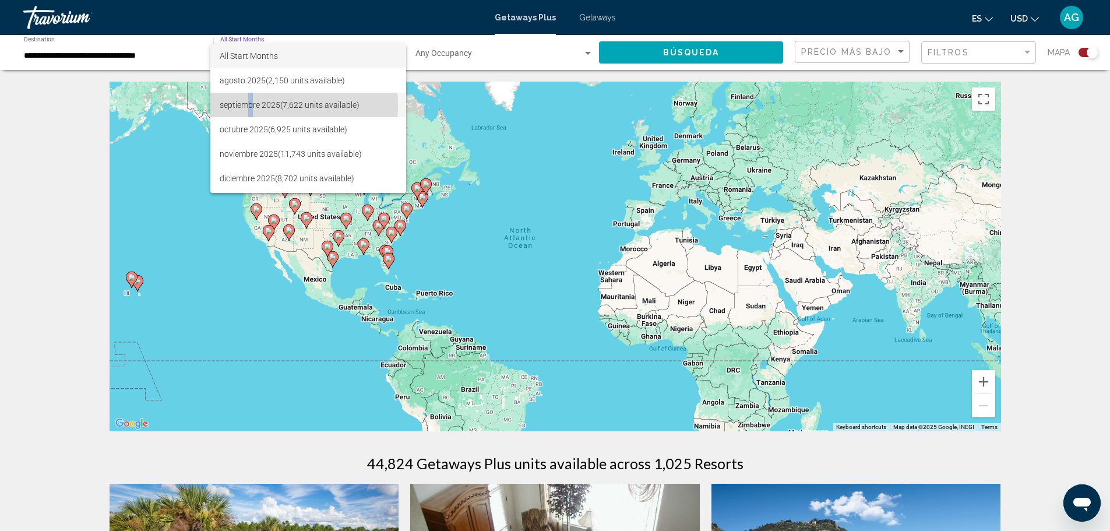
click at [251, 104] on span "septiembre 2025 (7,622 units available)" at bounding box center [308, 105] width 177 height 24
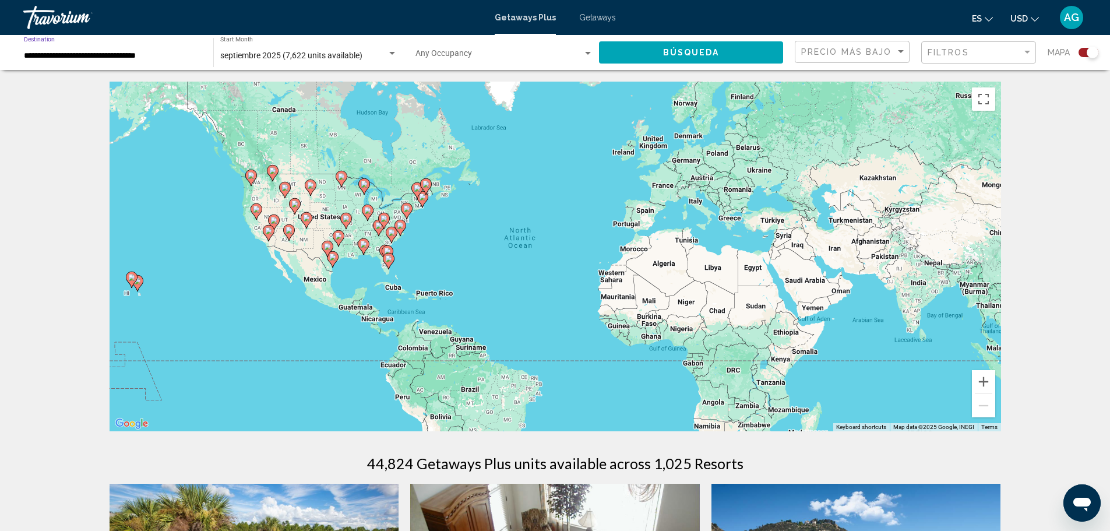
click at [108, 55] on input "**********" at bounding box center [113, 55] width 178 height 9
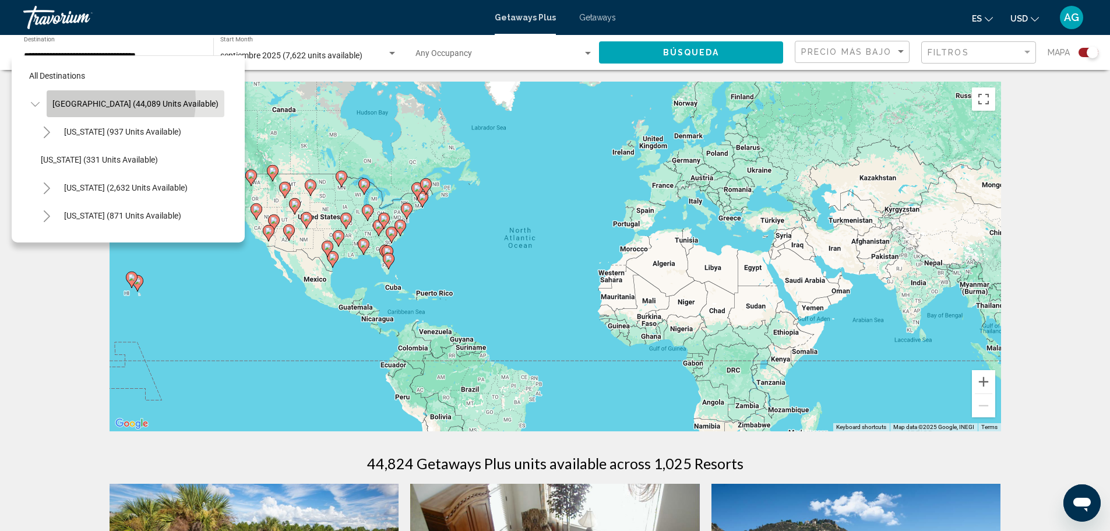
click at [90, 103] on span "United States (44,089 units available)" at bounding box center [135, 103] width 166 height 9
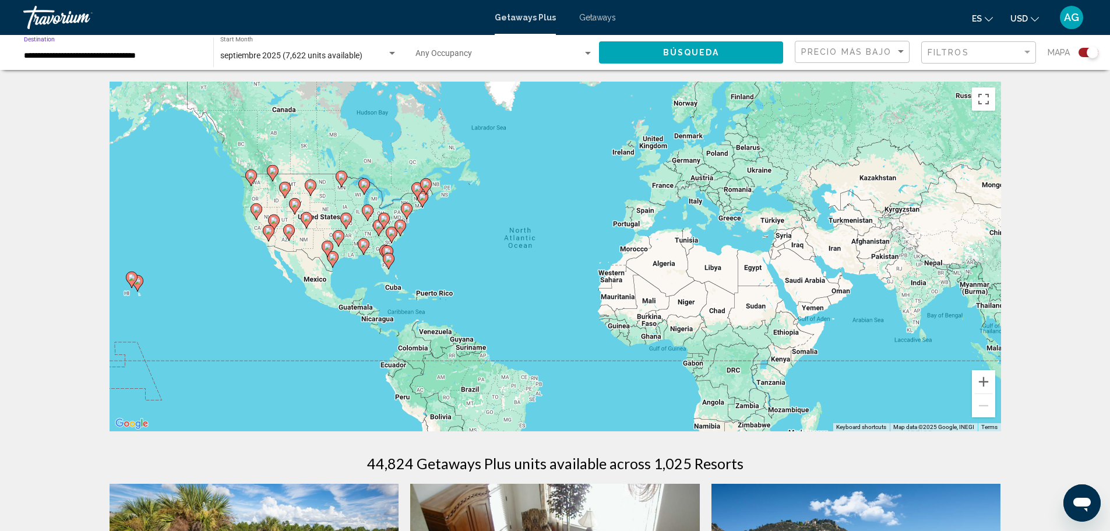
click at [1088, 53] on div "Search widget" at bounding box center [1093, 53] width 12 height 12
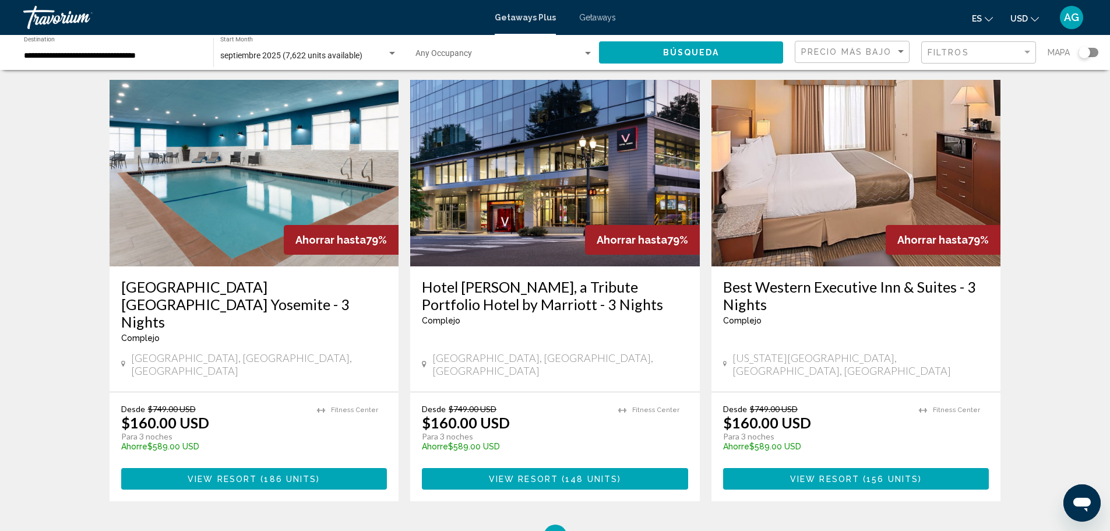
scroll to position [1421, 0]
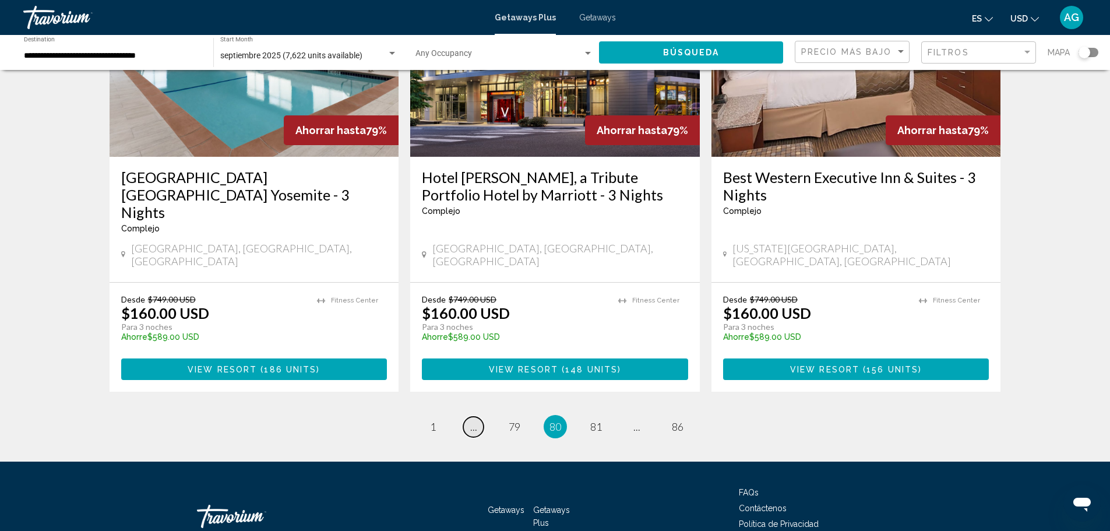
click at [475, 420] on span "..." at bounding box center [473, 426] width 7 height 13
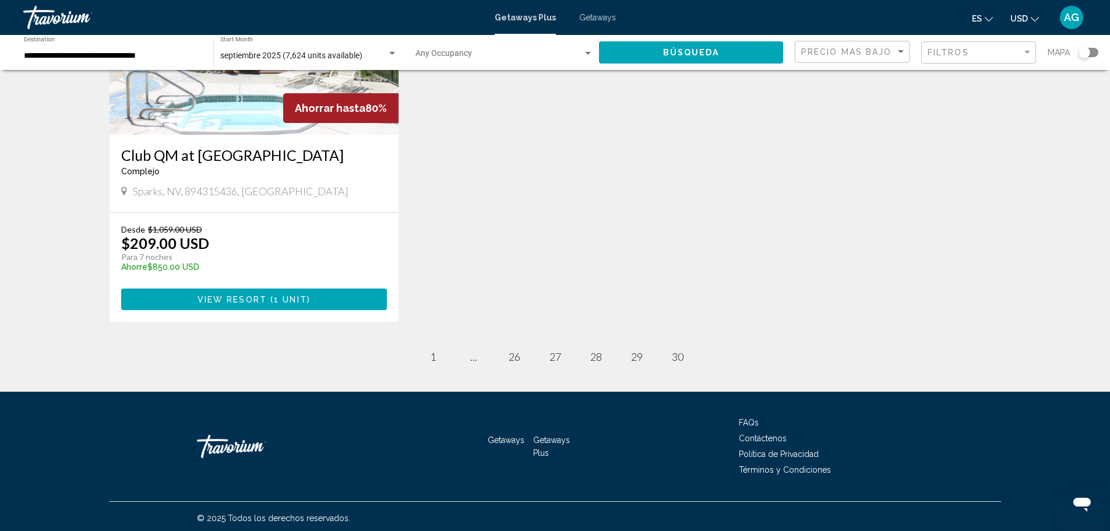
scroll to position [178, 0]
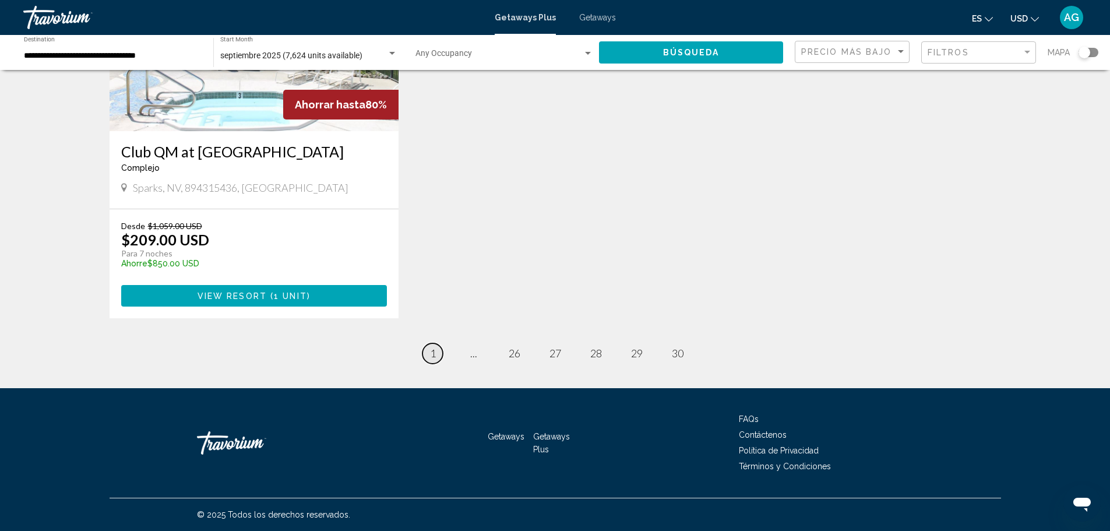
click at [433, 355] on span "1" at bounding box center [433, 353] width 6 height 13
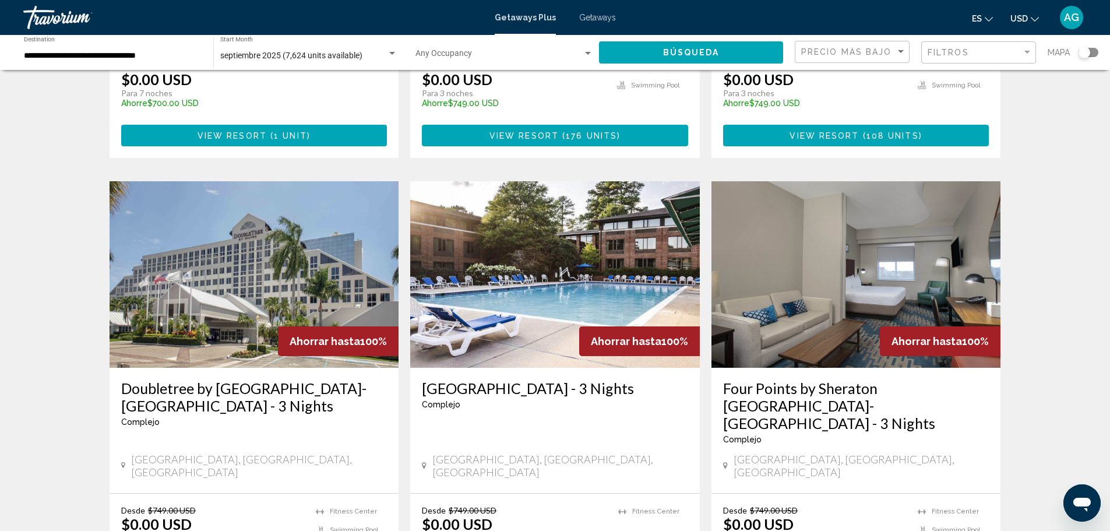
scroll to position [1170, 0]
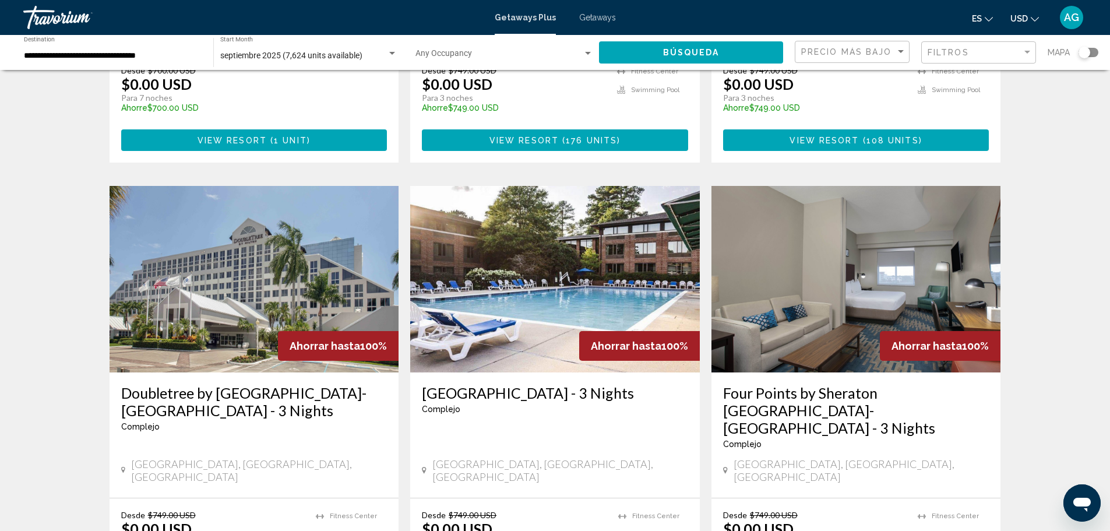
click at [896, 203] on img "Main content" at bounding box center [856, 279] width 290 height 186
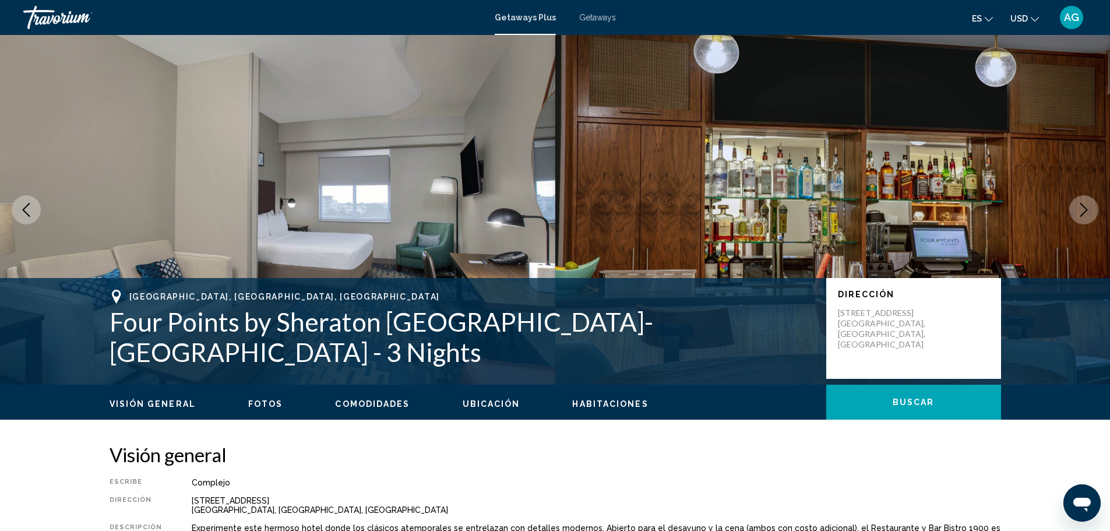
click at [1078, 208] on icon "Next image" at bounding box center [1084, 210] width 14 height 14
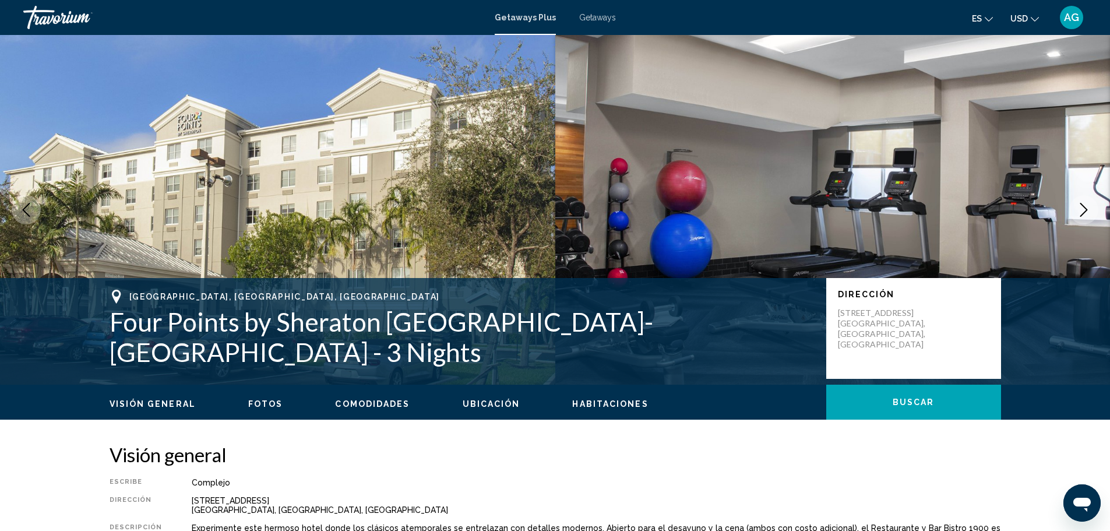
click at [1078, 208] on icon "Next image" at bounding box center [1084, 210] width 14 height 14
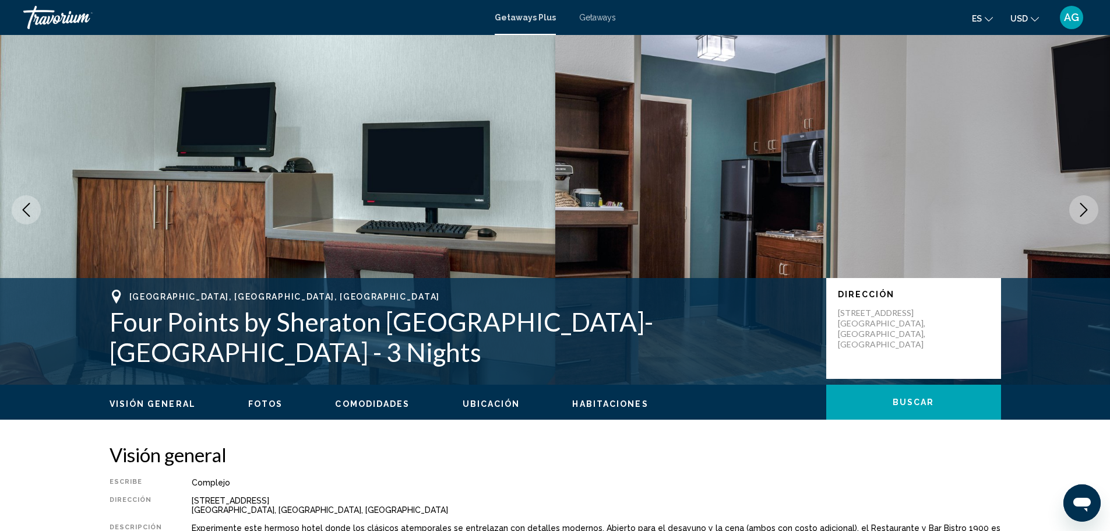
click at [1078, 208] on icon "Next image" at bounding box center [1084, 210] width 14 height 14
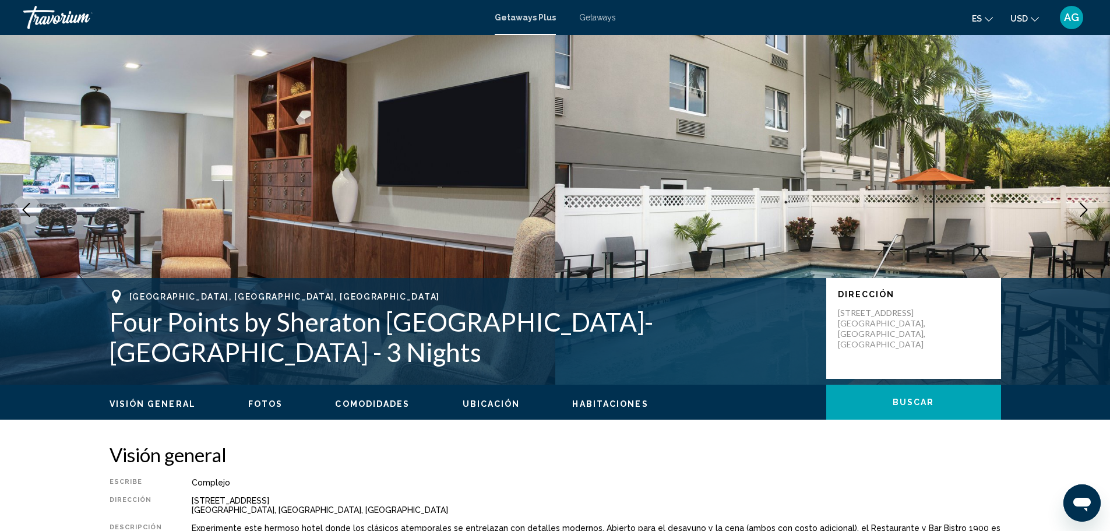
click at [1078, 208] on icon "Next image" at bounding box center [1084, 210] width 14 height 14
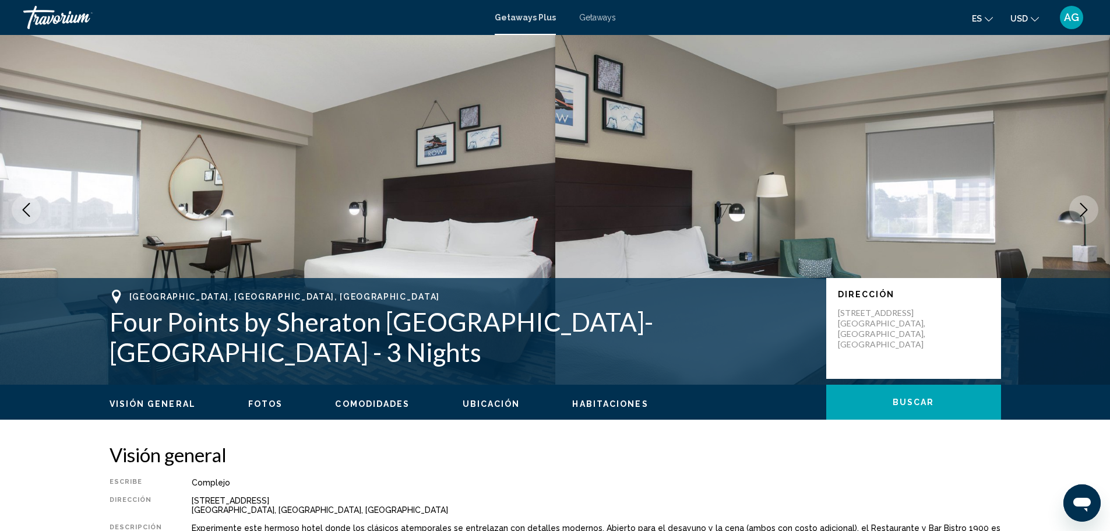
click at [260, 403] on span "Fotos" at bounding box center [265, 403] width 35 height 9
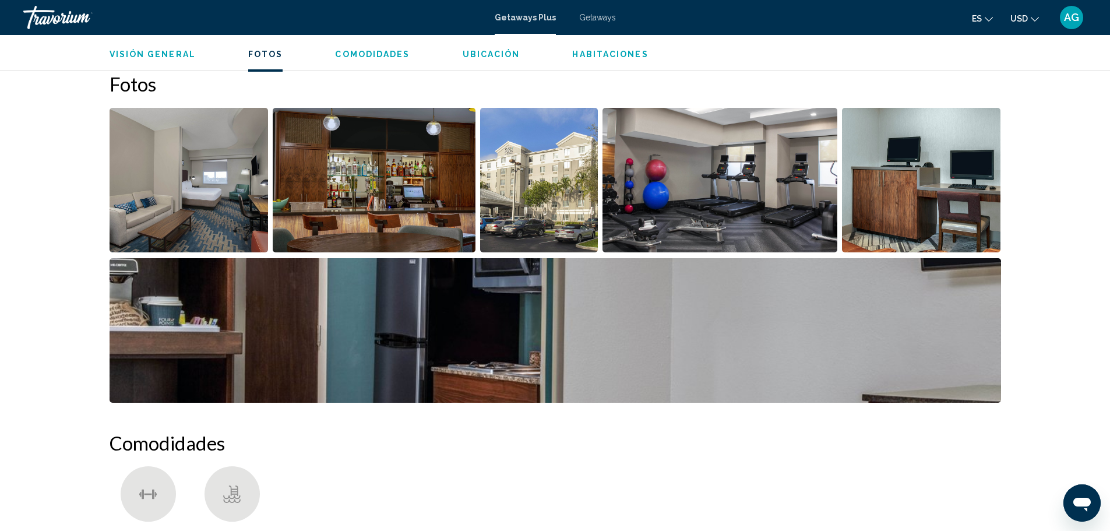
scroll to position [519, 0]
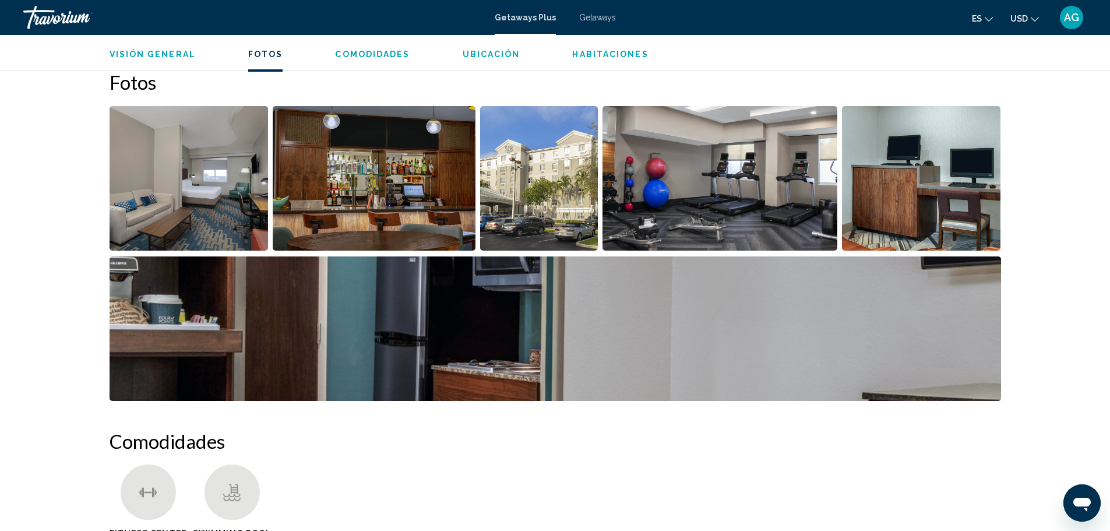
click at [244, 215] on img "Open full-screen image slider" at bounding box center [189, 178] width 159 height 144
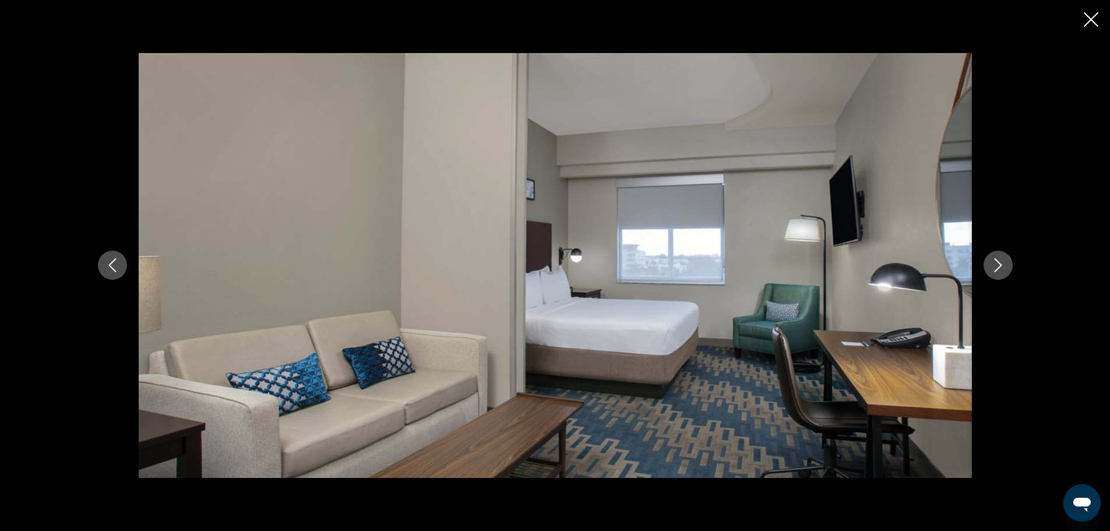
click at [994, 261] on icon "Next image" at bounding box center [998, 265] width 14 height 14
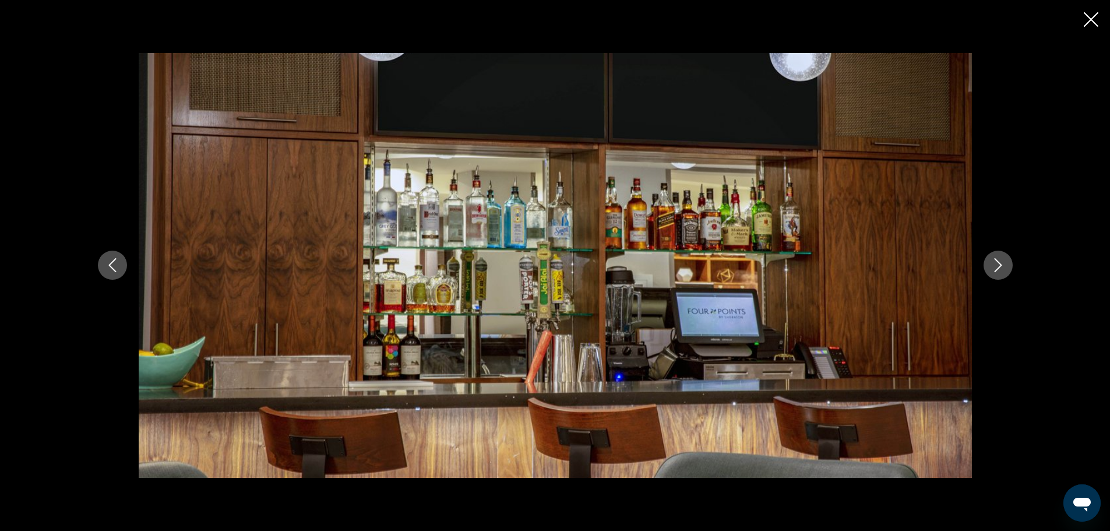
click at [992, 264] on icon "Next image" at bounding box center [998, 265] width 14 height 14
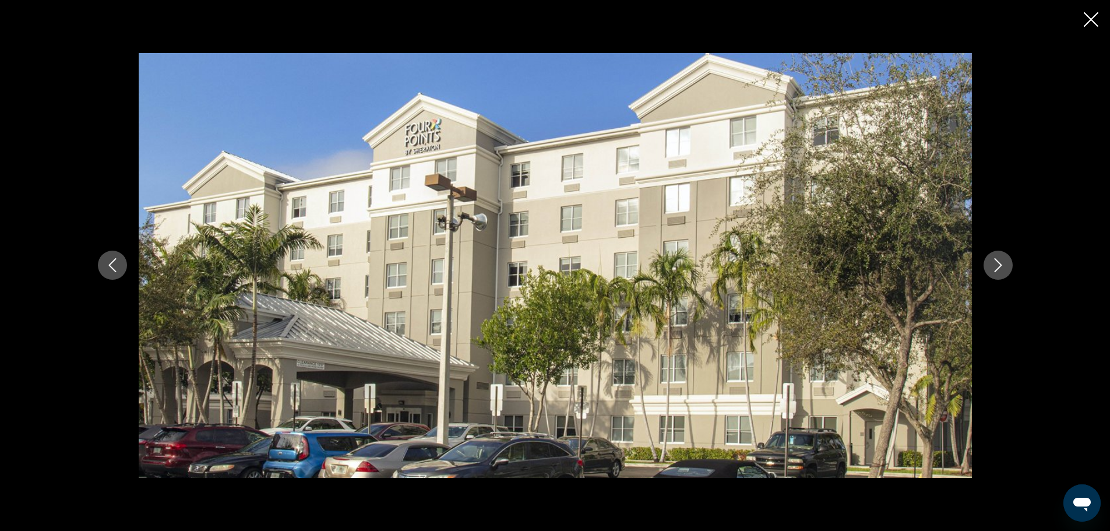
click at [992, 264] on icon "Next image" at bounding box center [998, 265] width 14 height 14
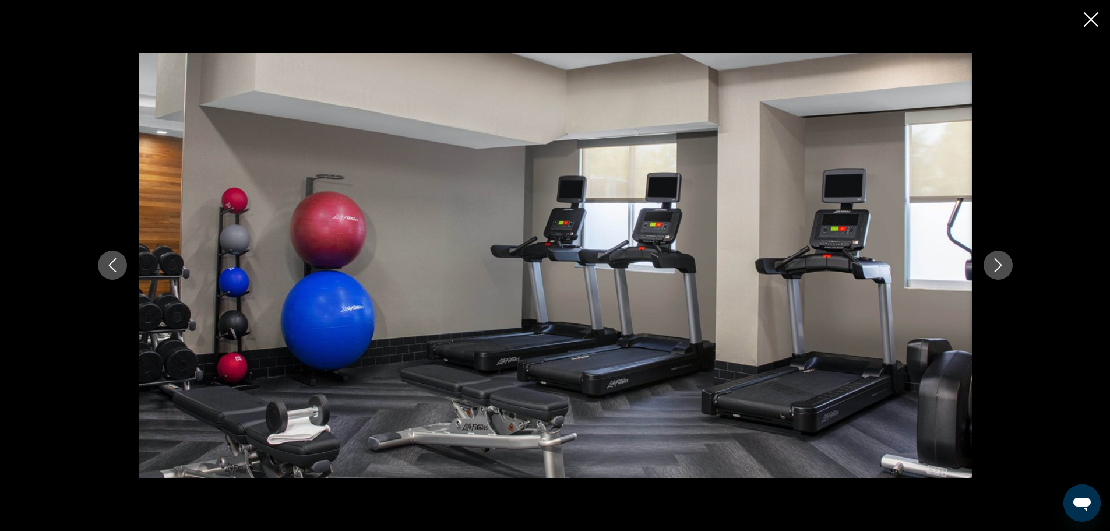
click at [992, 264] on icon "Next image" at bounding box center [998, 265] width 14 height 14
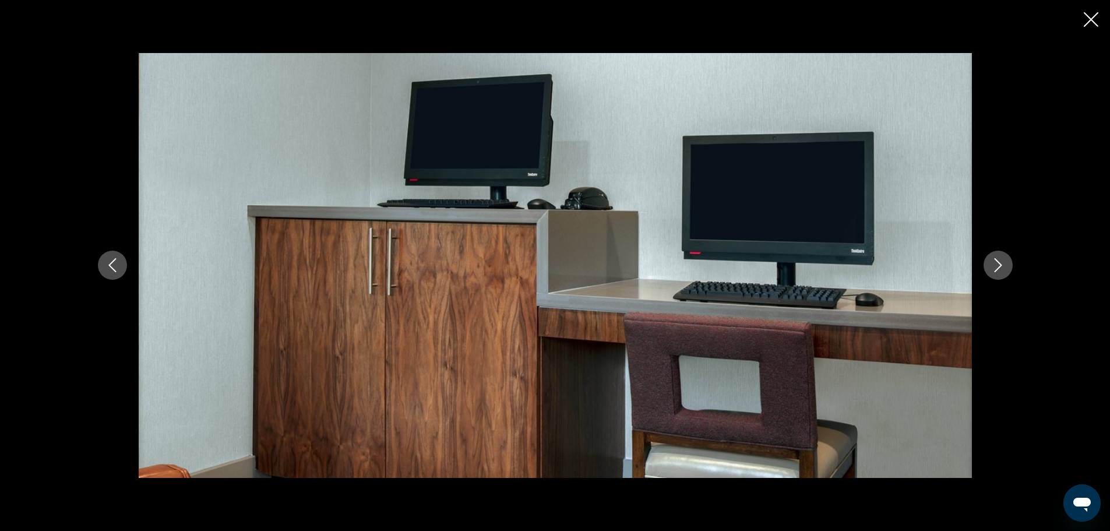
click at [992, 264] on icon "Next image" at bounding box center [998, 265] width 14 height 14
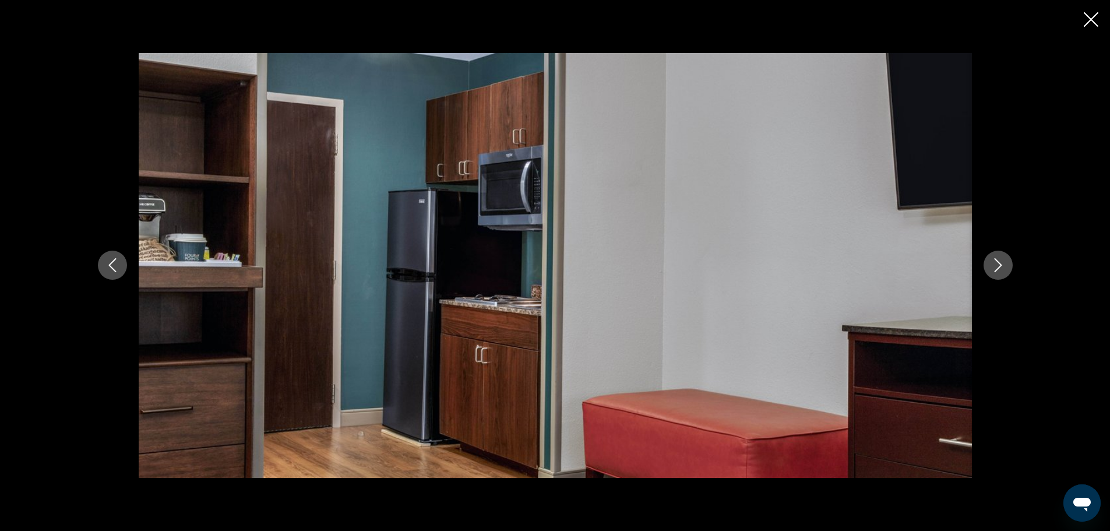
click at [992, 264] on icon "Next image" at bounding box center [998, 265] width 14 height 14
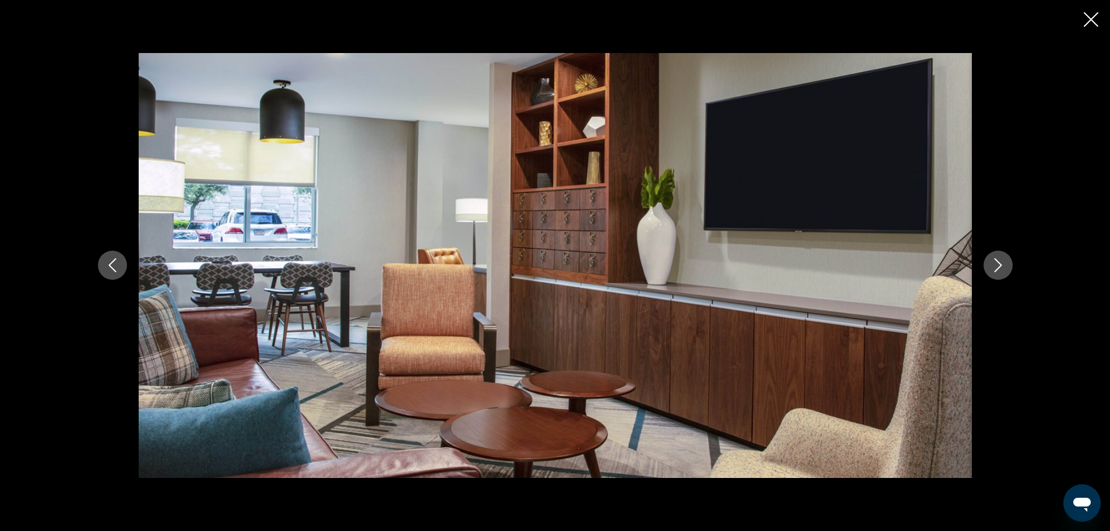
click at [992, 264] on icon "Next image" at bounding box center [998, 265] width 14 height 14
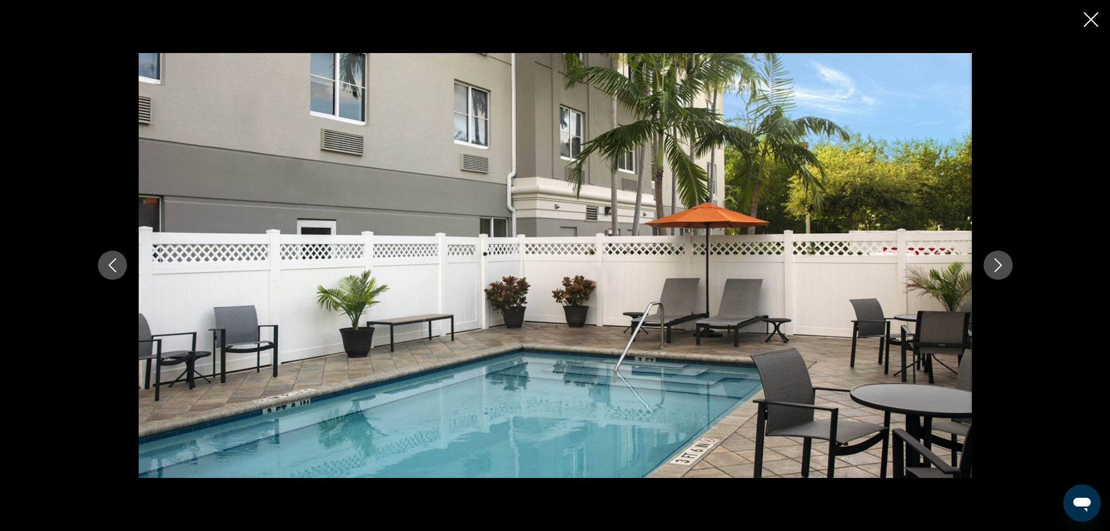
click at [992, 264] on icon "Next image" at bounding box center [998, 265] width 14 height 14
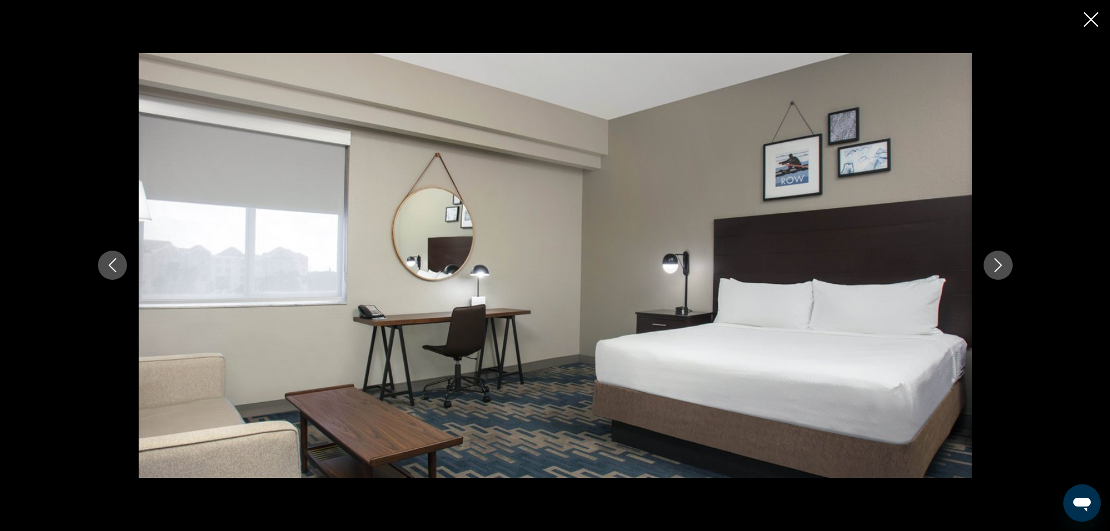
click at [992, 266] on icon "Next image" at bounding box center [998, 265] width 14 height 14
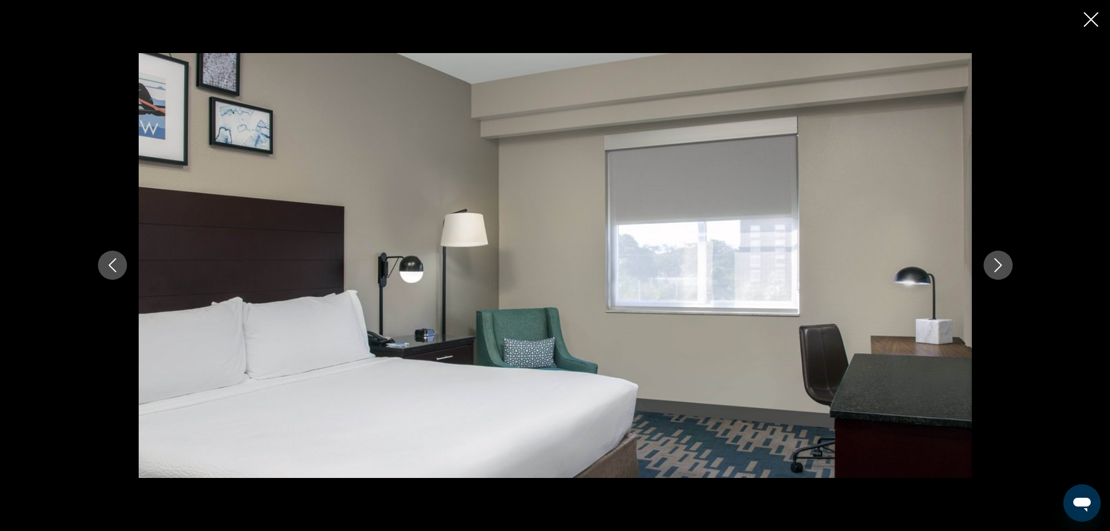
click at [992, 266] on icon "Next image" at bounding box center [998, 265] width 14 height 14
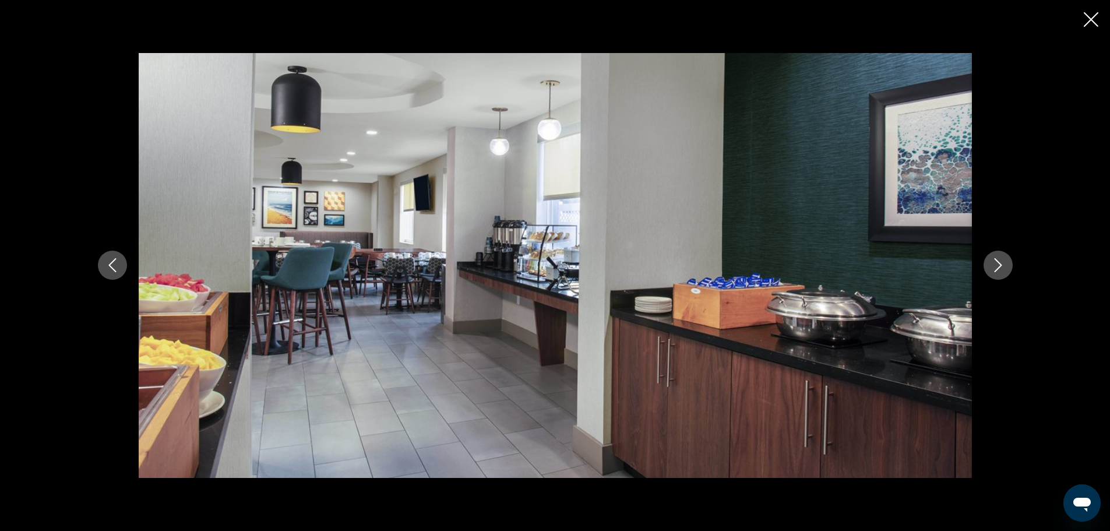
click at [992, 266] on icon "Next image" at bounding box center [998, 265] width 14 height 14
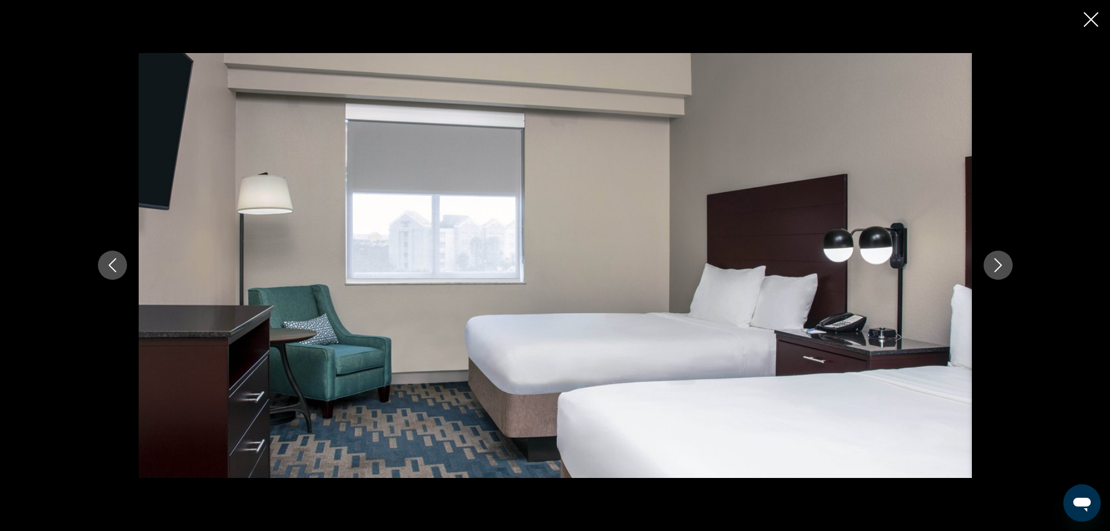
click at [992, 267] on icon "Next image" at bounding box center [998, 265] width 14 height 14
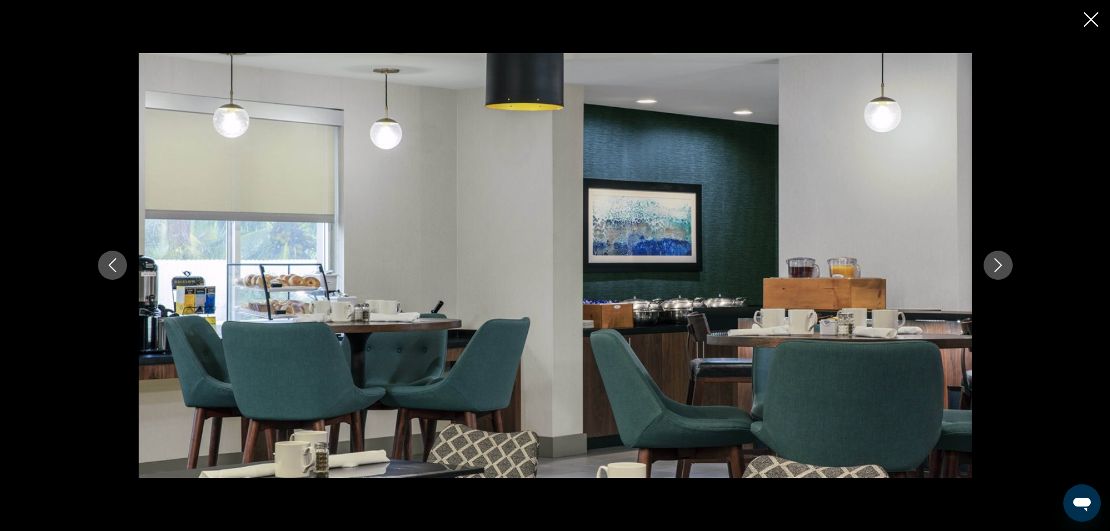
click at [992, 267] on icon "Next image" at bounding box center [998, 265] width 14 height 14
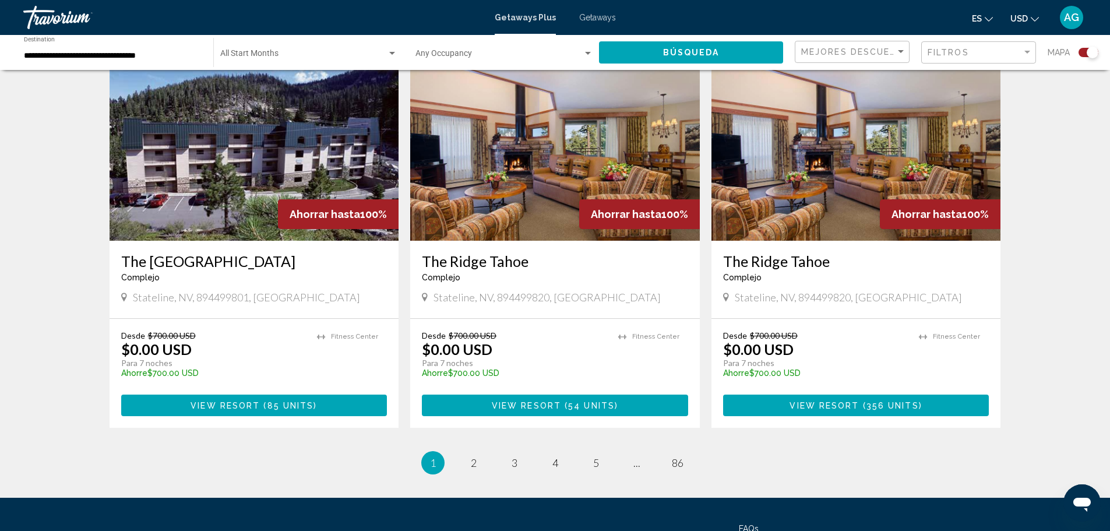
scroll to position [1730, 0]
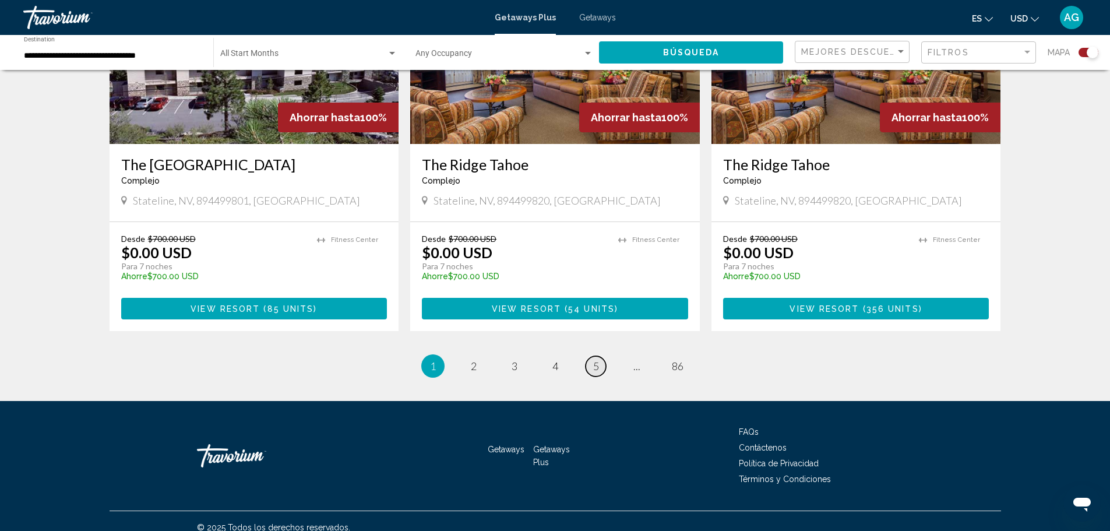
click at [593, 359] on span "5" at bounding box center [596, 365] width 6 height 13
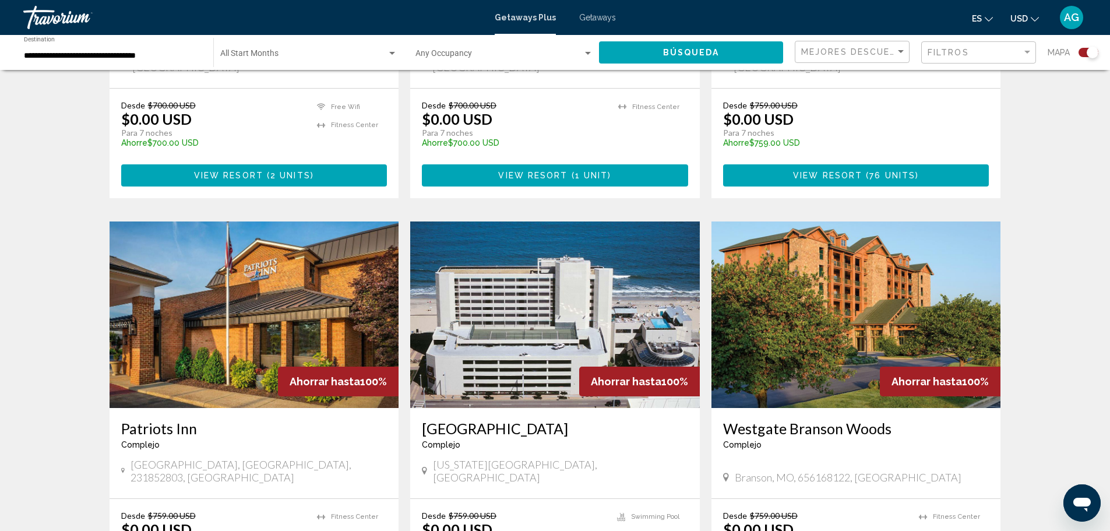
scroll to position [1107, 0]
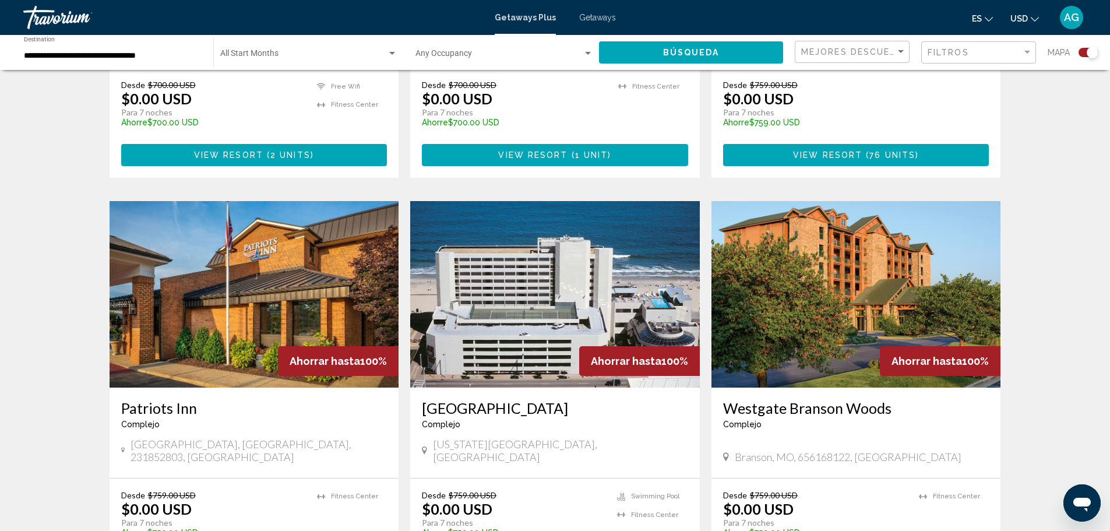
click at [577, 279] on img "Main content" at bounding box center [555, 294] width 290 height 186
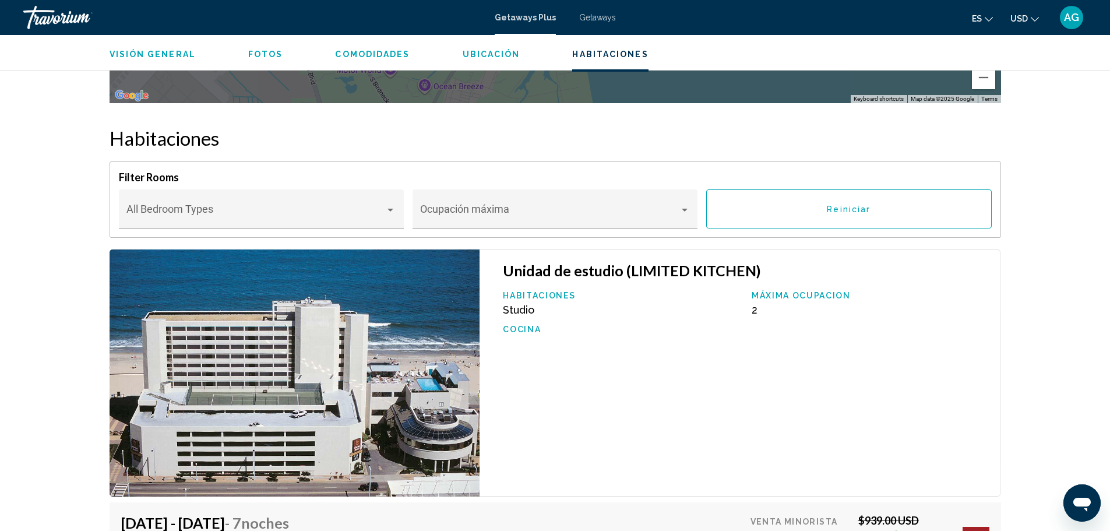
scroll to position [1806, 0]
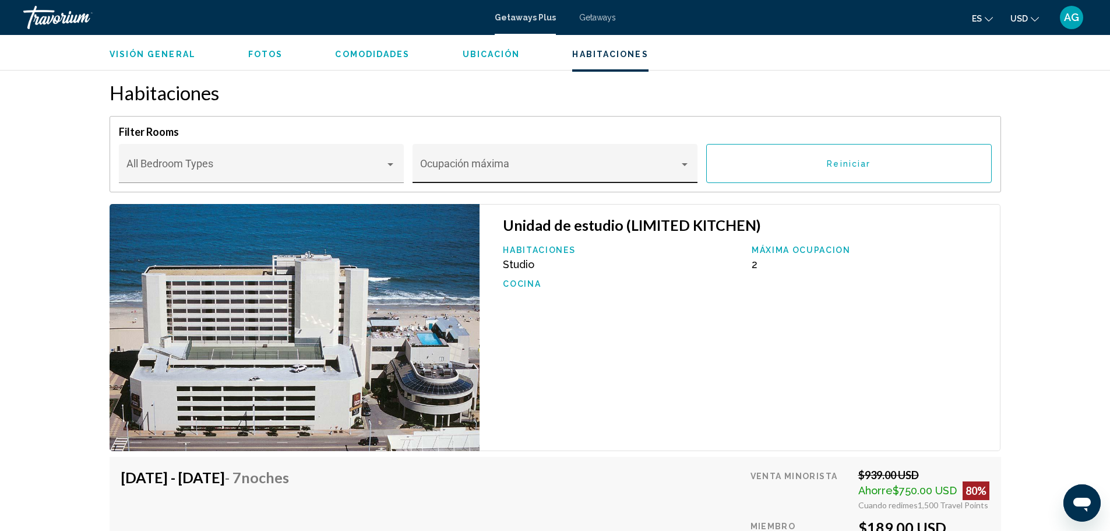
click at [685, 164] on div "Main content" at bounding box center [685, 164] width 6 height 3
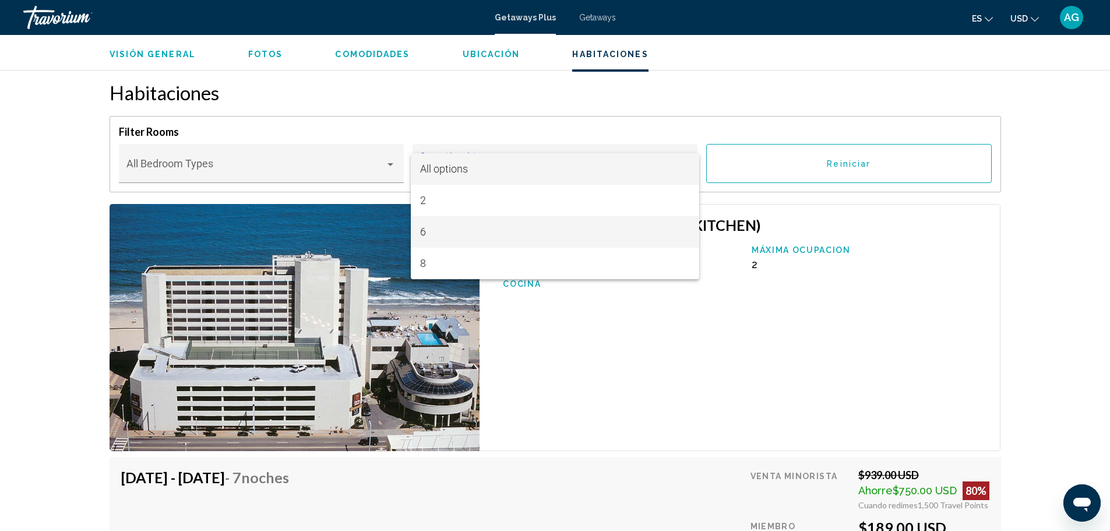
click at [447, 230] on span "6" at bounding box center [554, 231] width 269 height 31
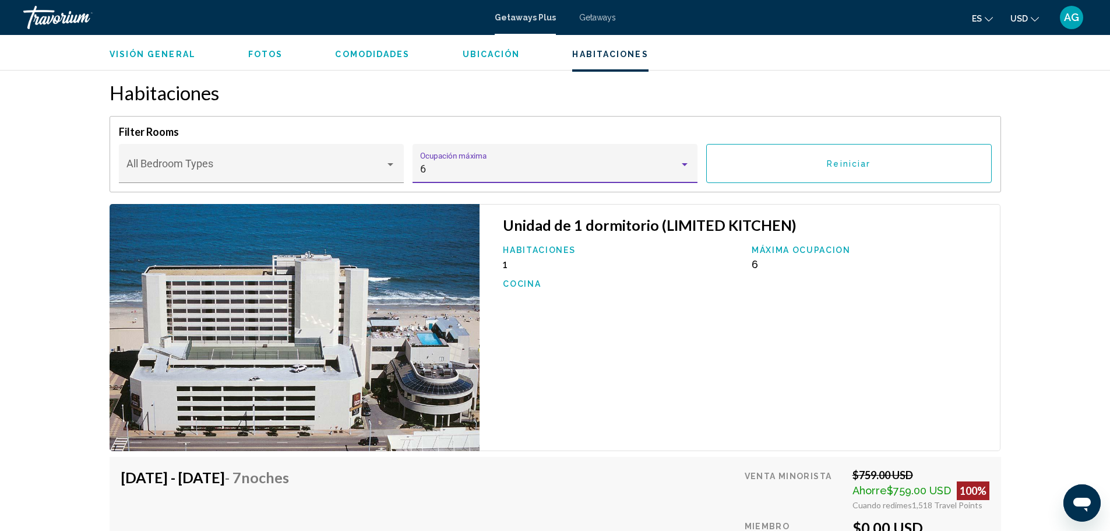
click at [862, 165] on span "Reiniciar" at bounding box center [849, 163] width 44 height 9
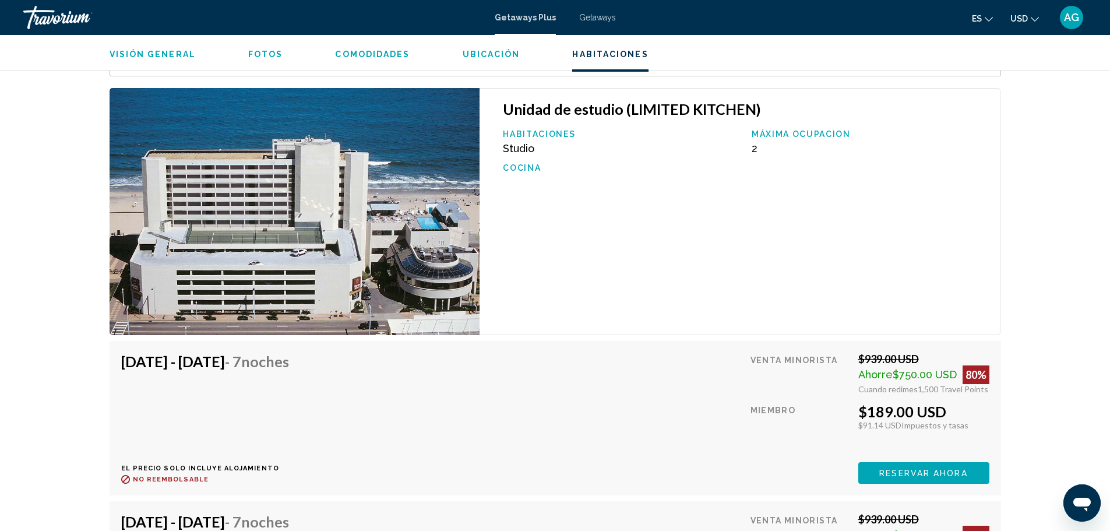
scroll to position [1923, 0]
click at [753, 147] on span "2" at bounding box center [755, 148] width 6 height 12
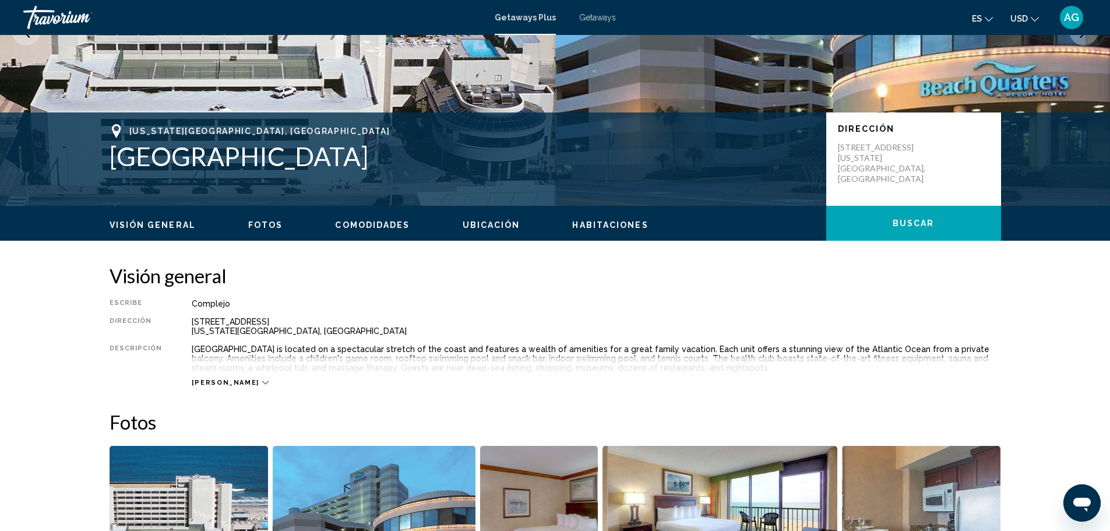
scroll to position [175, 0]
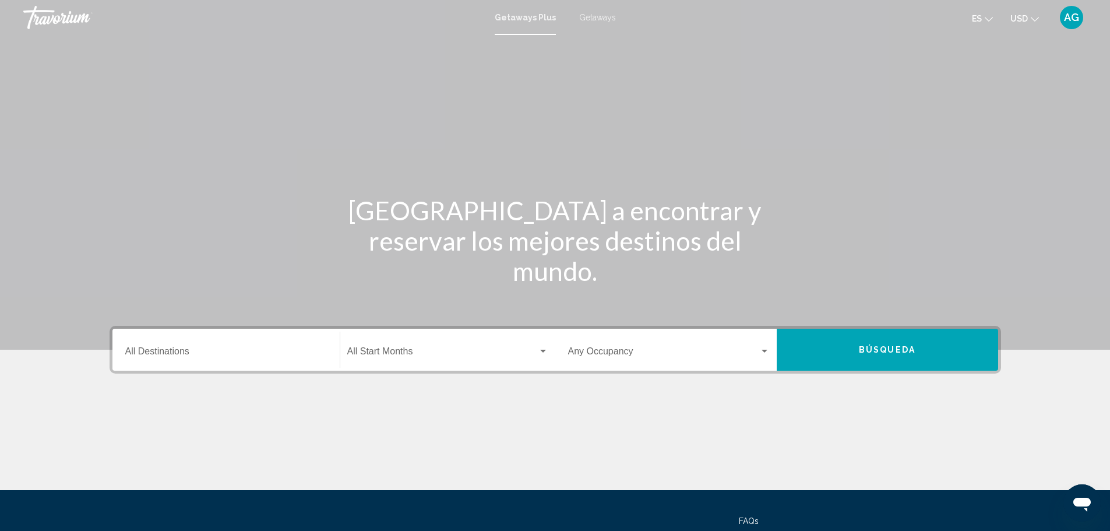
click at [591, 17] on span "Getaways" at bounding box center [597, 17] width 37 height 9
click at [218, 358] on input "Destination All Destinations" at bounding box center [226, 353] width 202 height 10
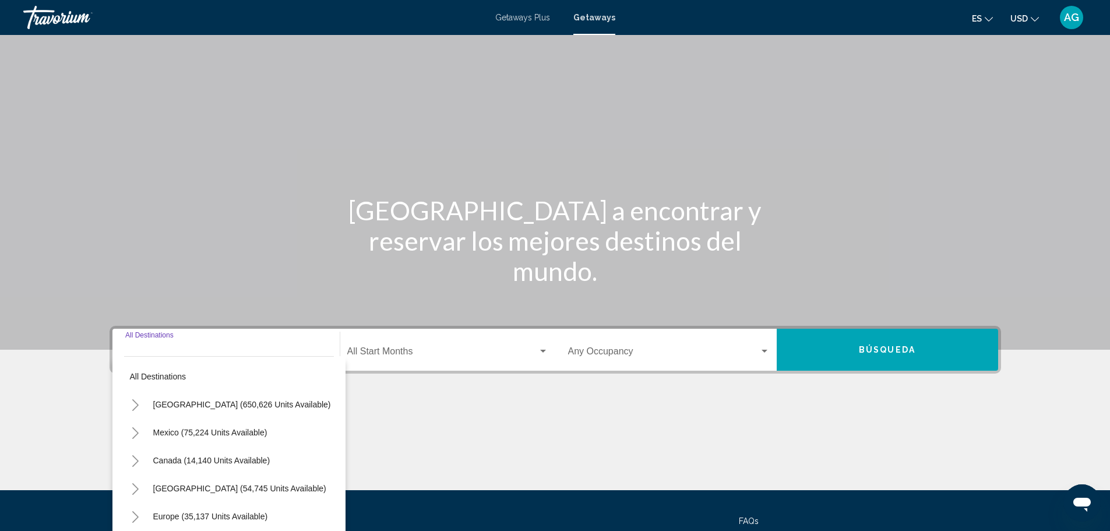
scroll to position [102, 0]
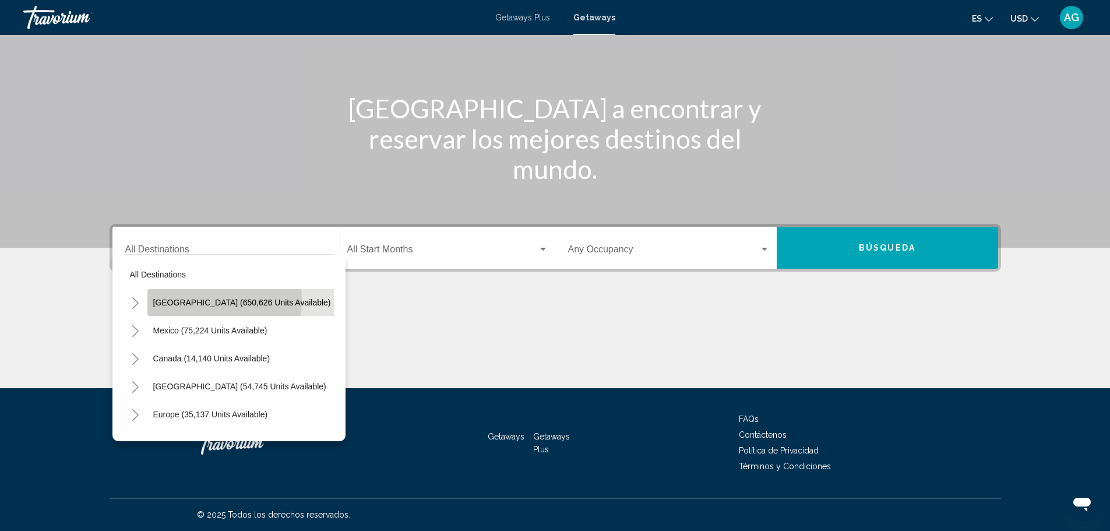
click at [178, 299] on span "United States (650,626 units available)" at bounding box center [242, 302] width 178 height 9
type input "**********"
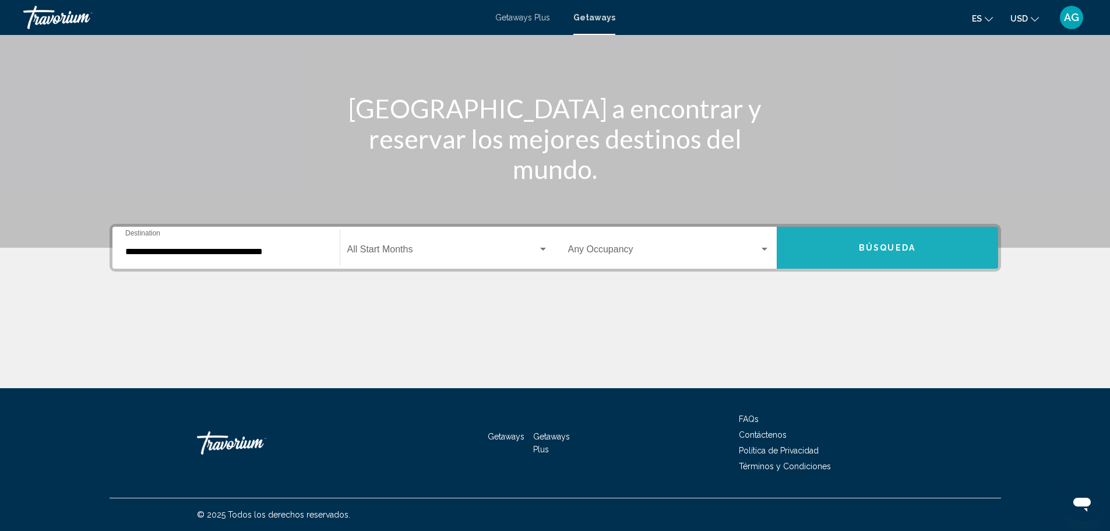
click at [866, 244] on span "Búsqueda" at bounding box center [887, 248] width 57 height 9
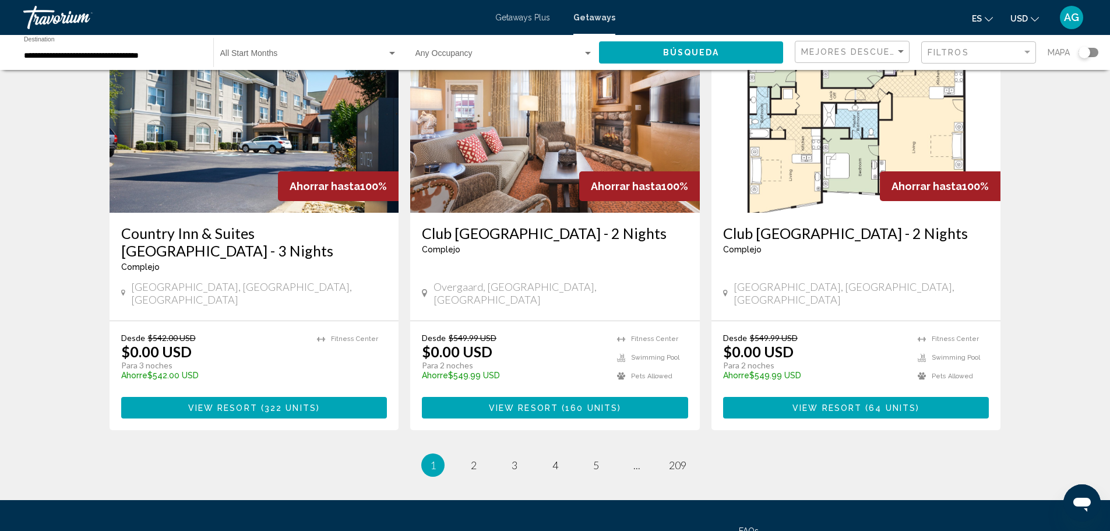
scroll to position [1422, 0]
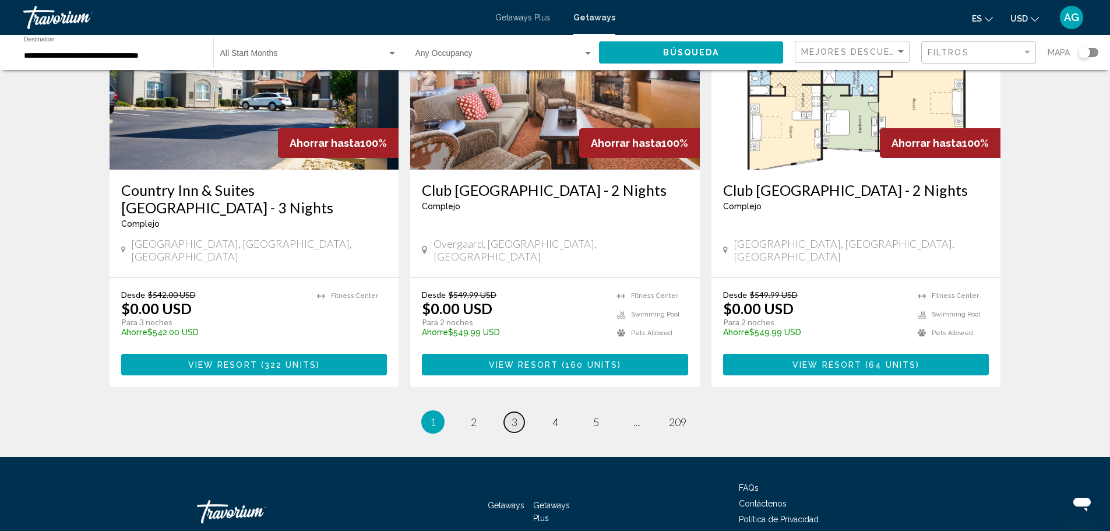
click at [512, 415] on span "3" at bounding box center [515, 421] width 6 height 13
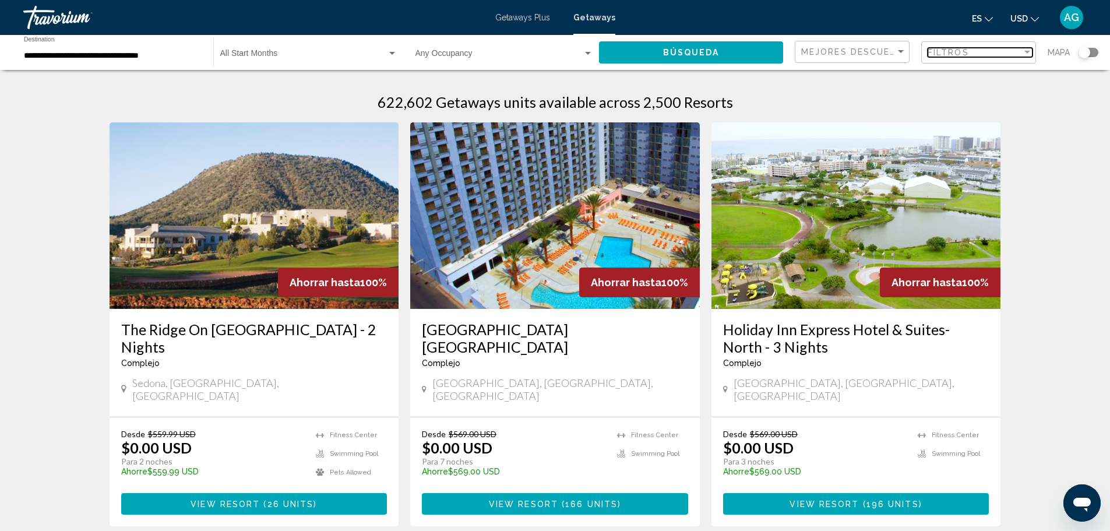
click at [954, 51] on span "Filtros" at bounding box center [948, 52] width 41 height 9
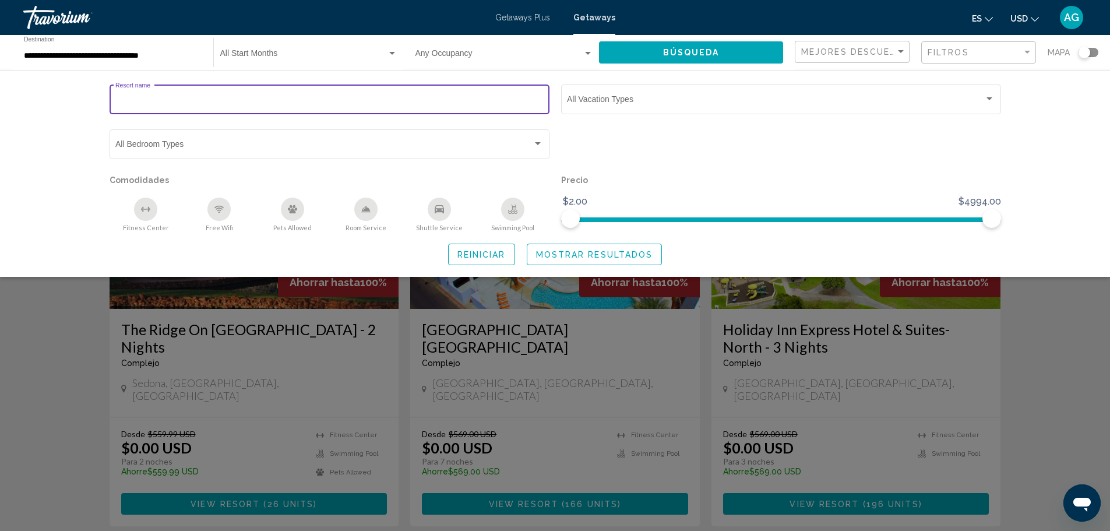
click at [188, 103] on input "Resort name" at bounding box center [329, 101] width 428 height 9
paste input "**********"
drag, startPoint x: 176, startPoint y: 101, endPoint x: 104, endPoint y: 94, distance: 72.0
click at [104, 94] on div "**********" at bounding box center [330, 104] width 452 height 45
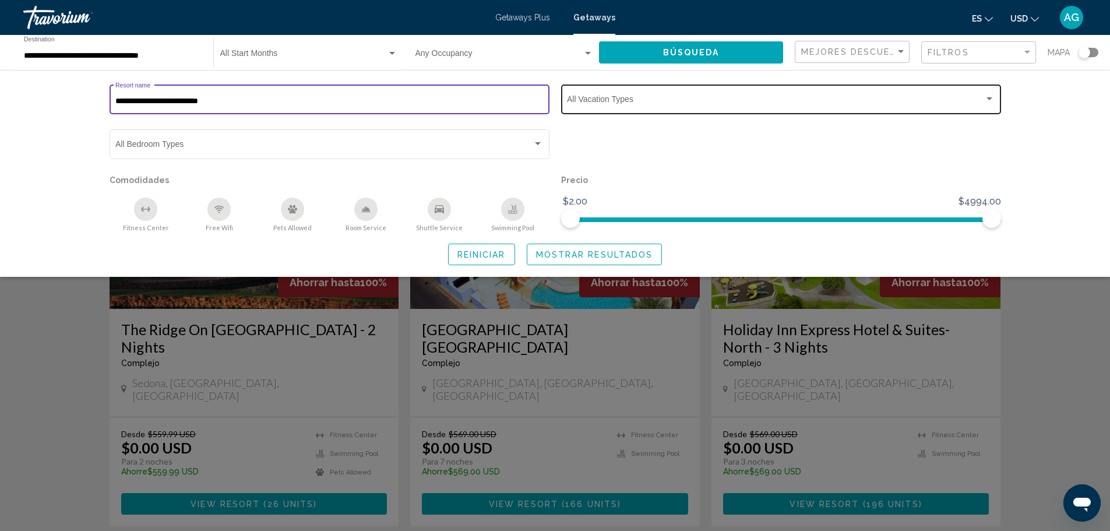
type input "**********"
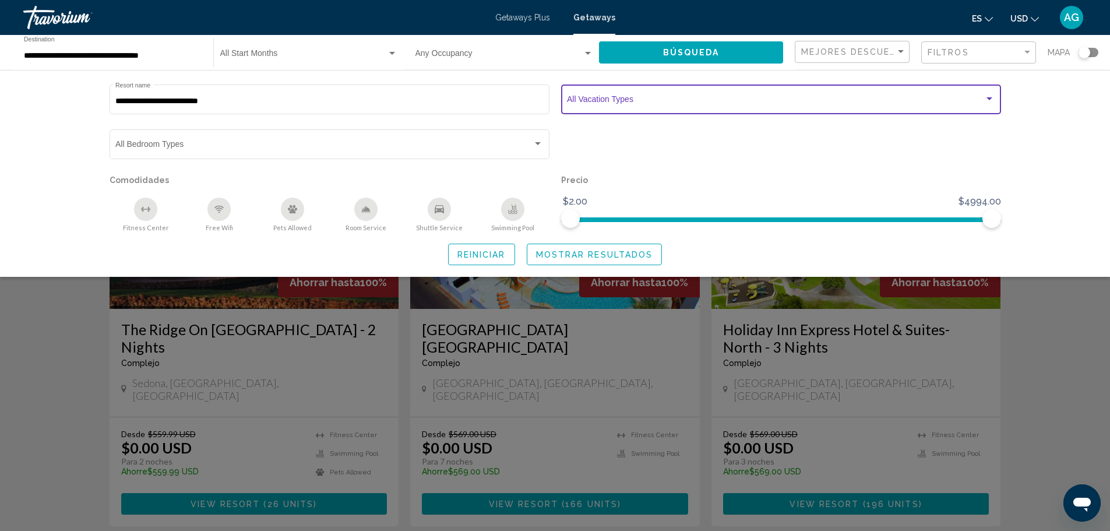
click at [592, 103] on span "Search widget" at bounding box center [775, 101] width 417 height 9
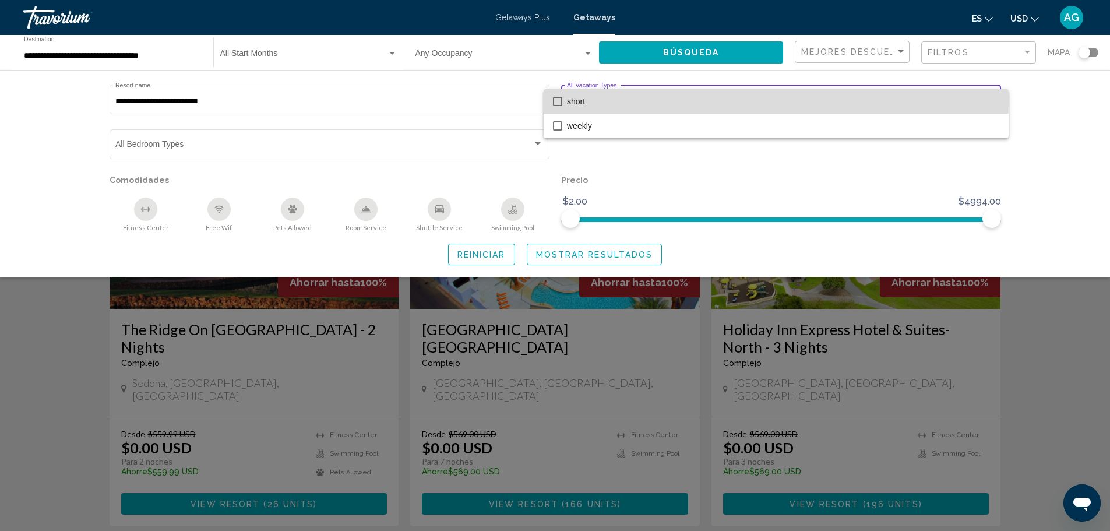
click at [555, 99] on mat-pseudo-checkbox at bounding box center [557, 101] width 9 height 9
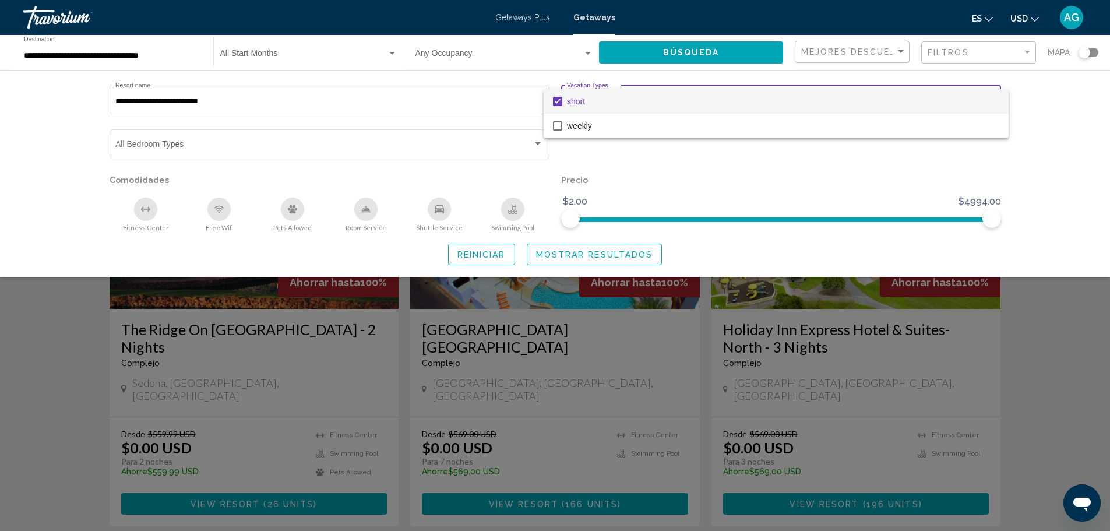
click at [185, 149] on div at bounding box center [555, 265] width 1110 height 531
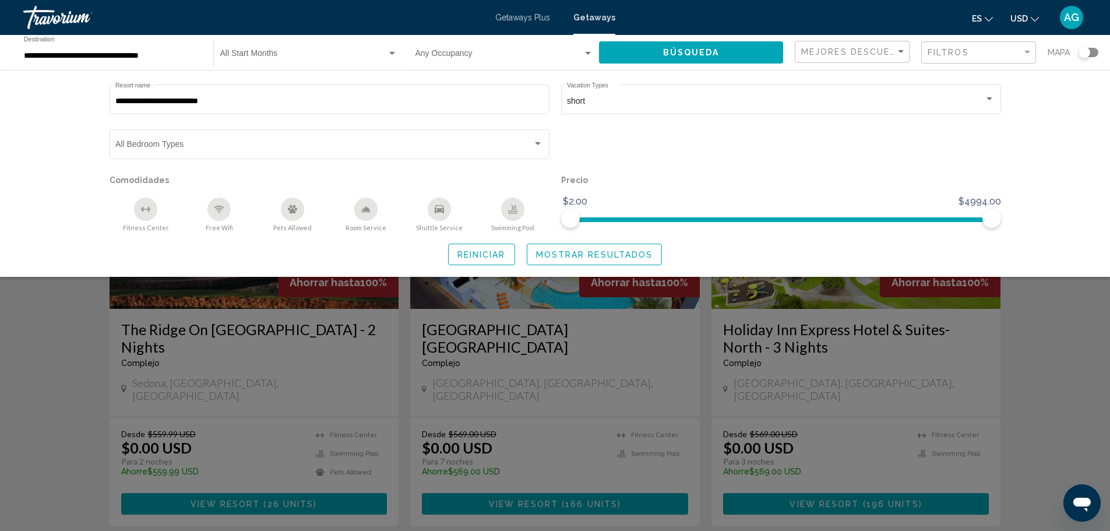
click at [577, 256] on span "Mostrar resultados" at bounding box center [594, 254] width 117 height 9
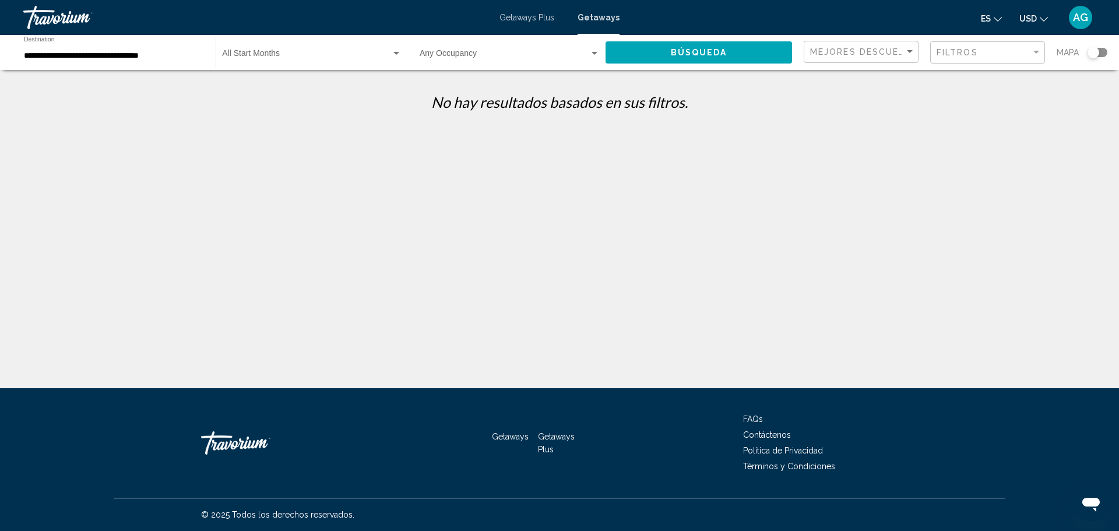
click at [1096, 51] on div "Search widget" at bounding box center [1093, 53] width 12 height 12
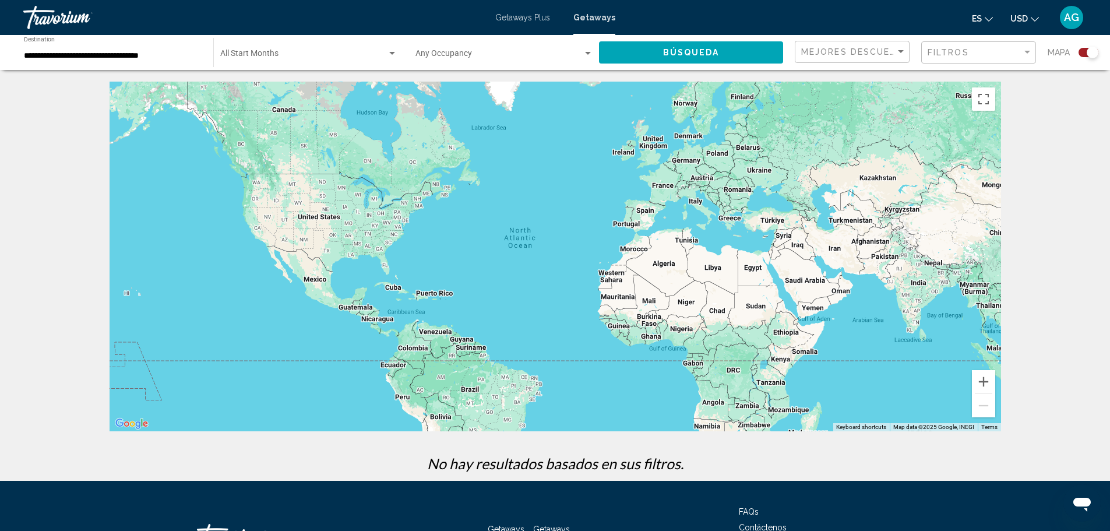
click at [1092, 52] on div "Search widget" at bounding box center [1093, 53] width 12 height 12
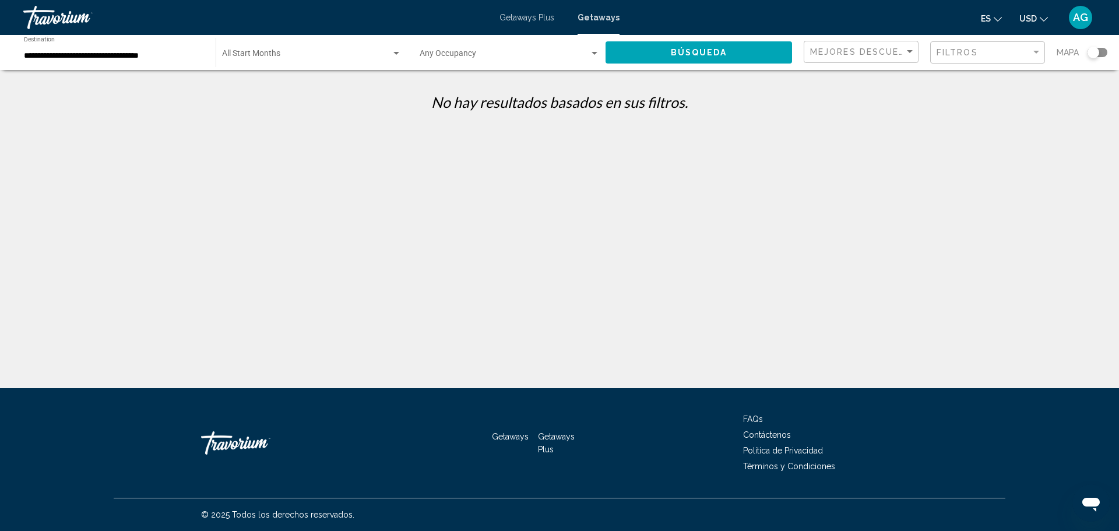
click at [488, 57] on span "Search widget" at bounding box center [504, 55] width 170 height 9
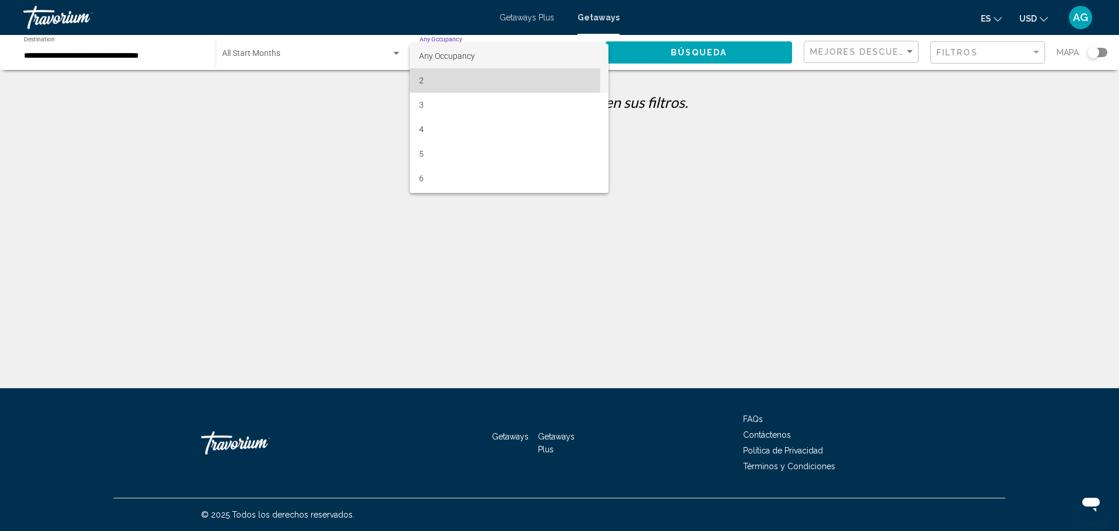
click at [425, 79] on span "2" at bounding box center [508, 80] width 179 height 24
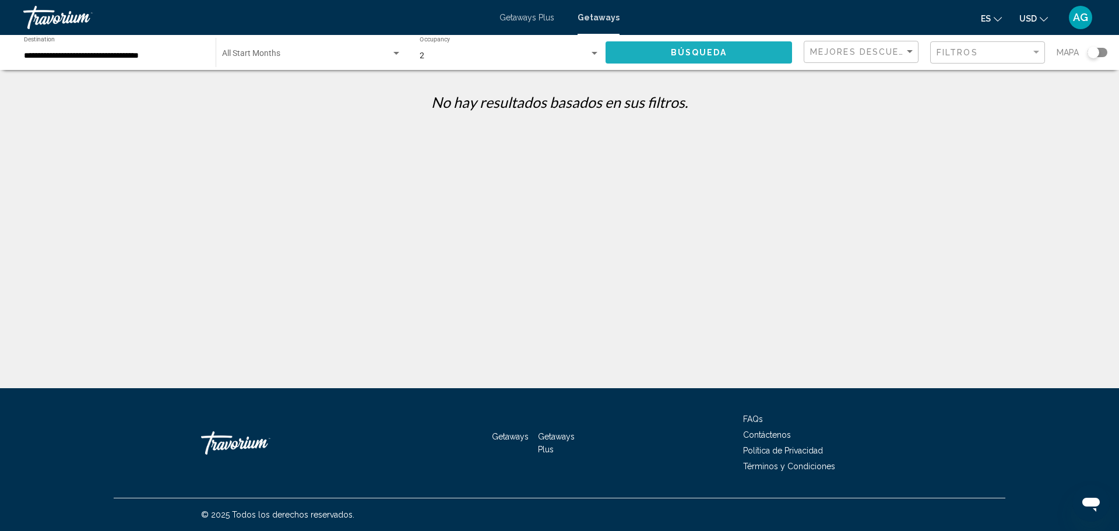
click at [690, 52] on span "Búsqueda" at bounding box center [699, 52] width 57 height 9
click at [262, 55] on span "Search widget" at bounding box center [306, 55] width 169 height 9
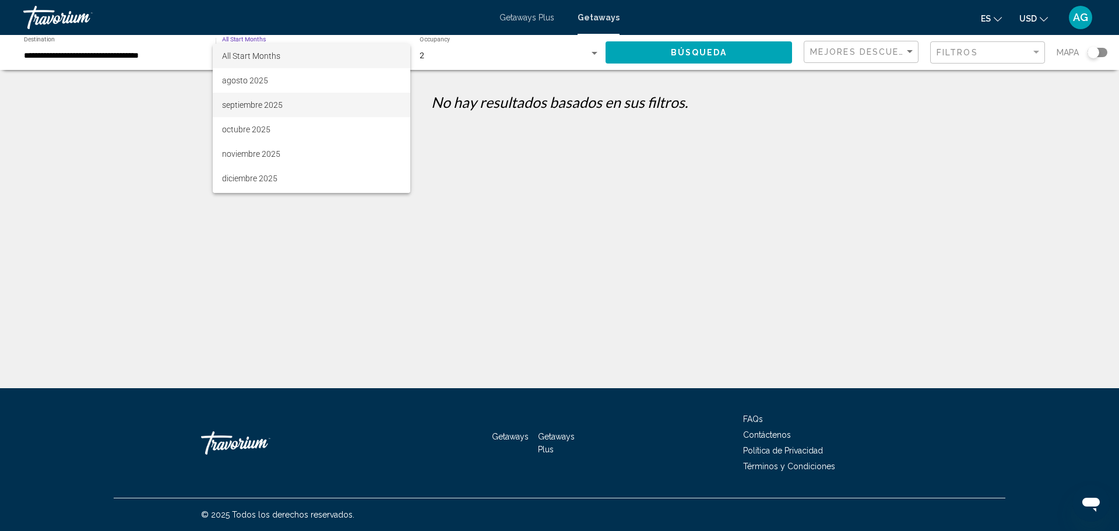
click at [255, 105] on span "septiembre 2025" at bounding box center [311, 105] width 179 height 24
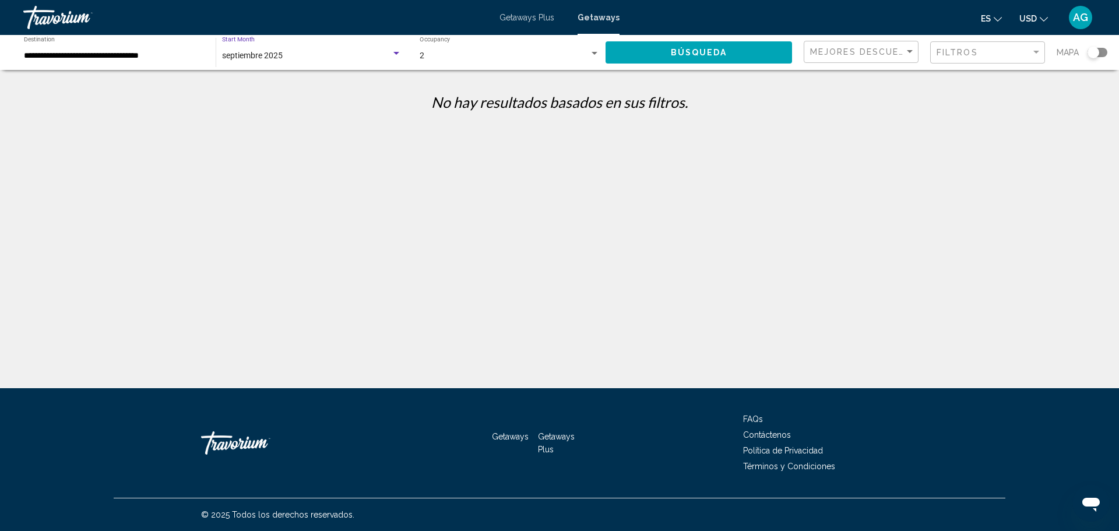
click at [685, 53] on span "Búsqueda" at bounding box center [699, 52] width 57 height 9
click at [308, 62] on div "septiembre 2025 Start Month All Start Months" at bounding box center [311, 53] width 179 height 32
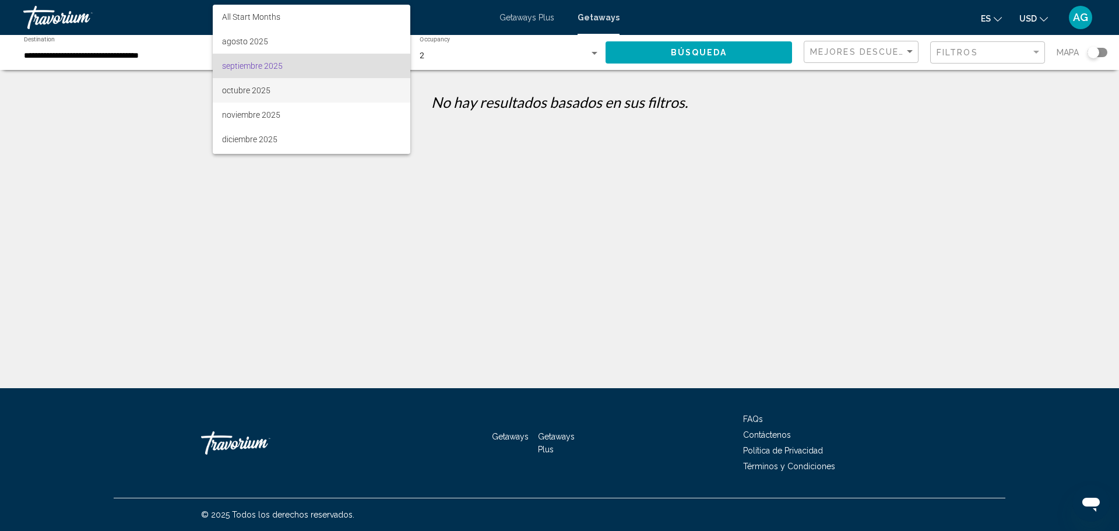
scroll to position [10, 0]
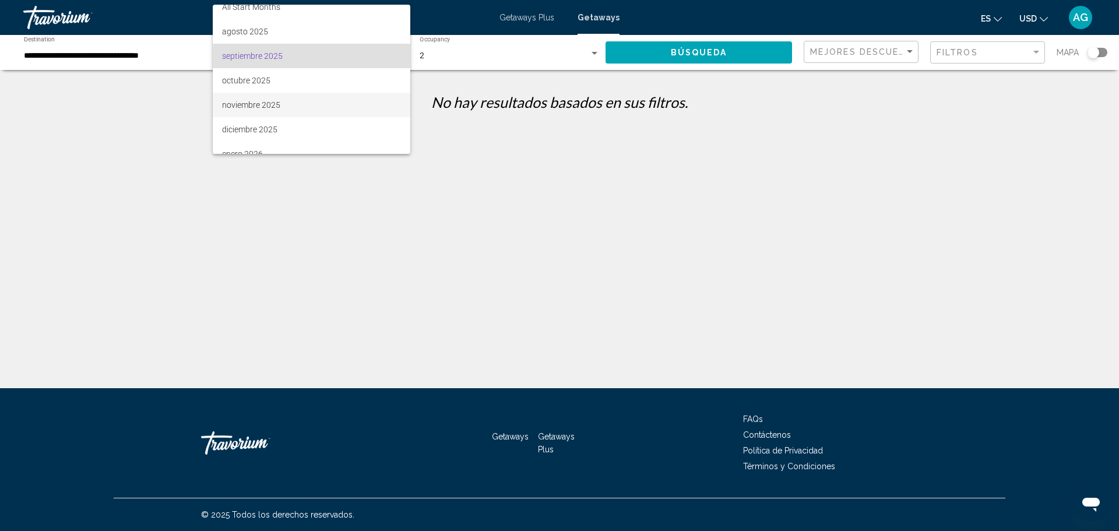
click at [248, 107] on span "noviembre 2025" at bounding box center [311, 105] width 179 height 24
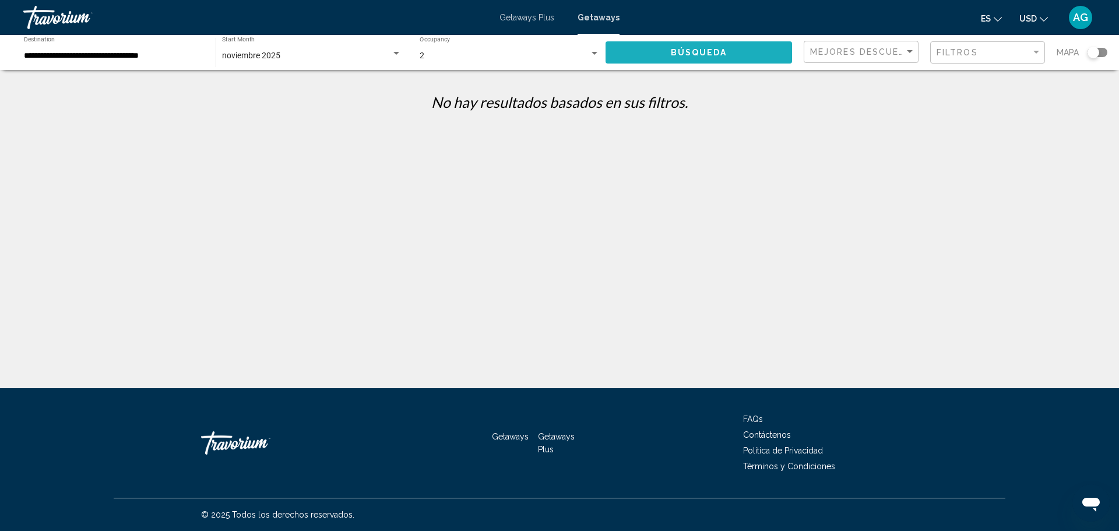
click at [655, 58] on button "Búsqueda" at bounding box center [698, 52] width 186 height 22
click at [265, 57] on span "noviembre 2025" at bounding box center [251, 55] width 58 height 9
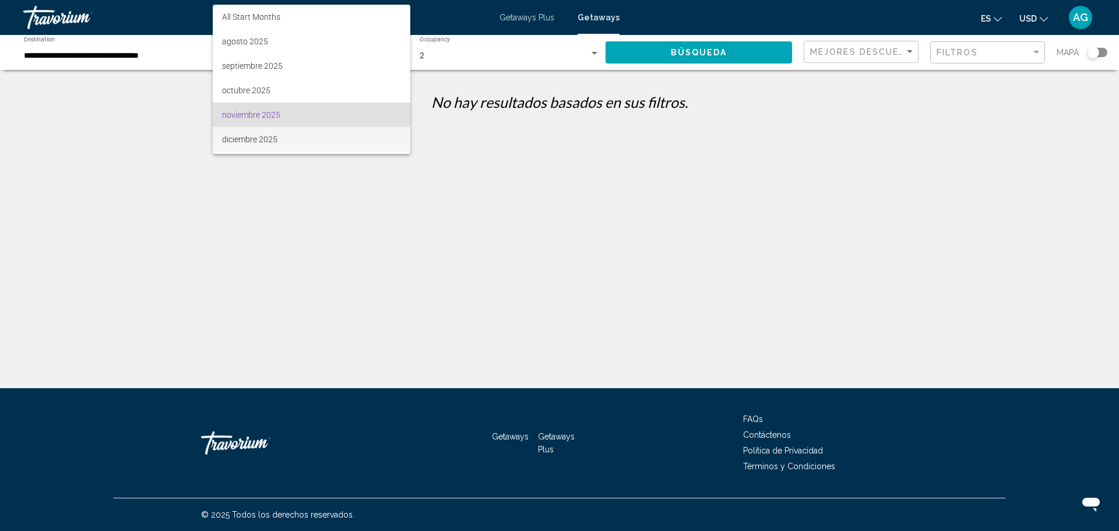
scroll to position [59, 0]
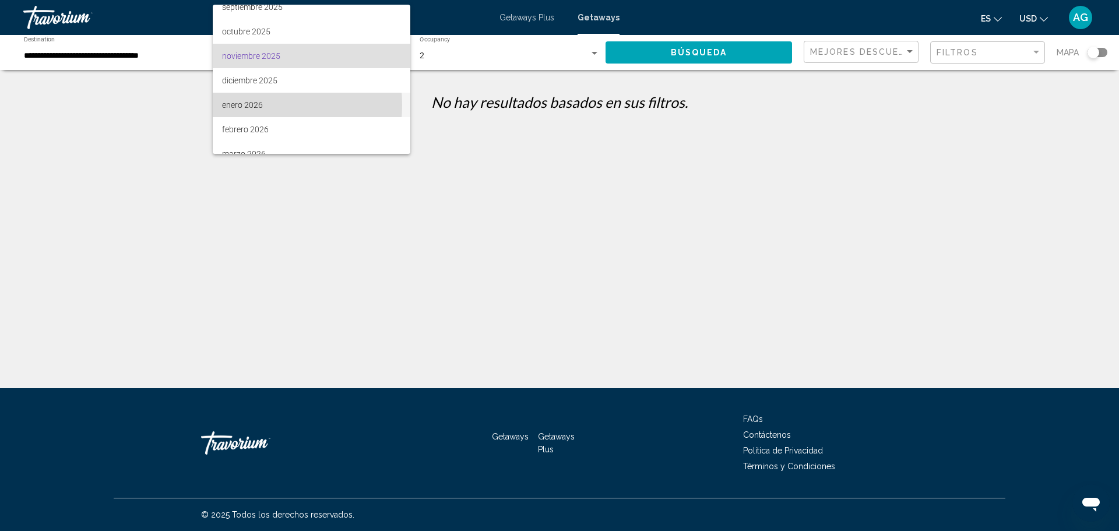
click at [239, 105] on span "enero 2026" at bounding box center [311, 105] width 179 height 24
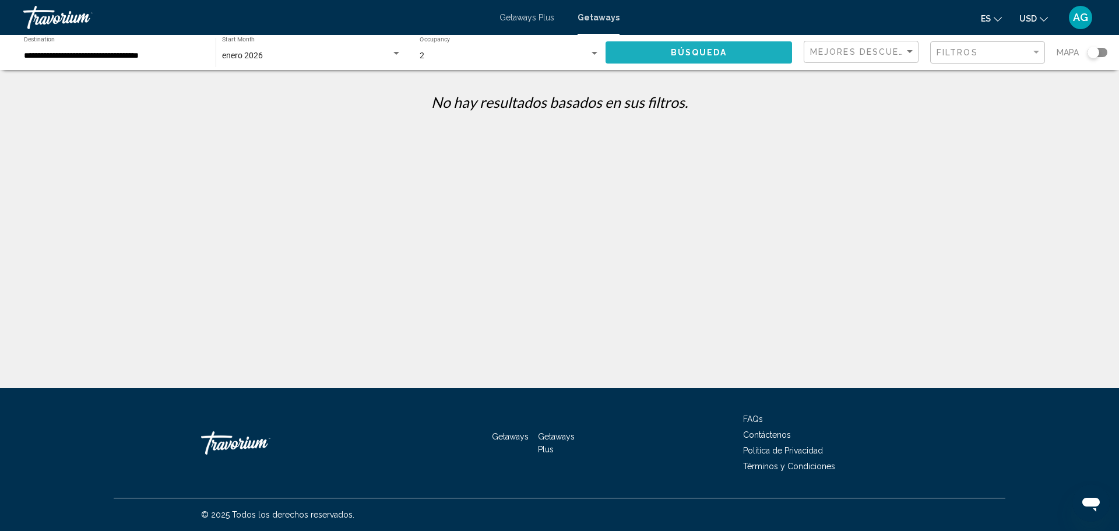
click at [657, 51] on button "Búsqueda" at bounding box center [698, 52] width 186 height 22
click at [267, 58] on div "enero 2026" at bounding box center [306, 55] width 169 height 9
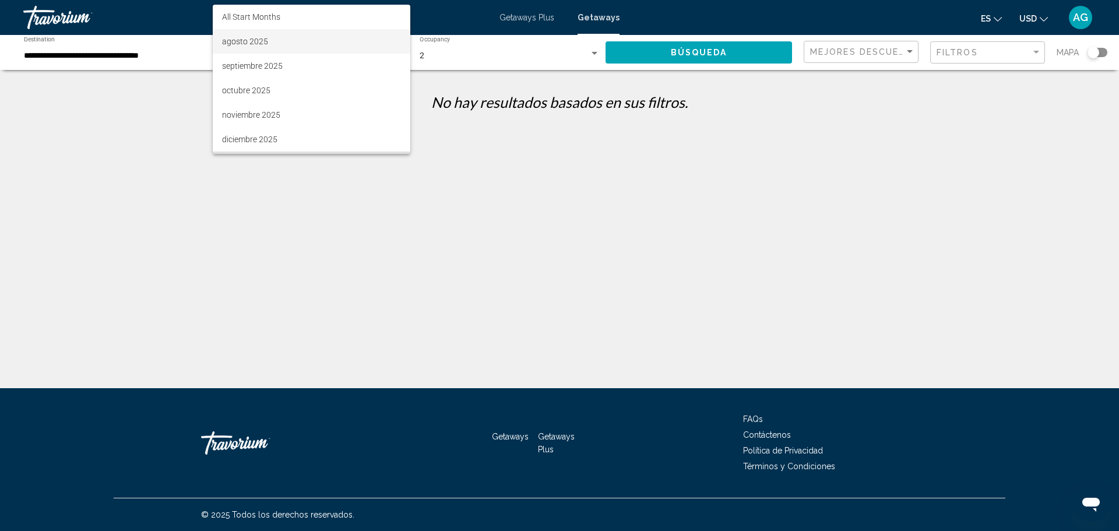
click at [263, 44] on span "agosto 2025" at bounding box center [311, 41] width 179 height 24
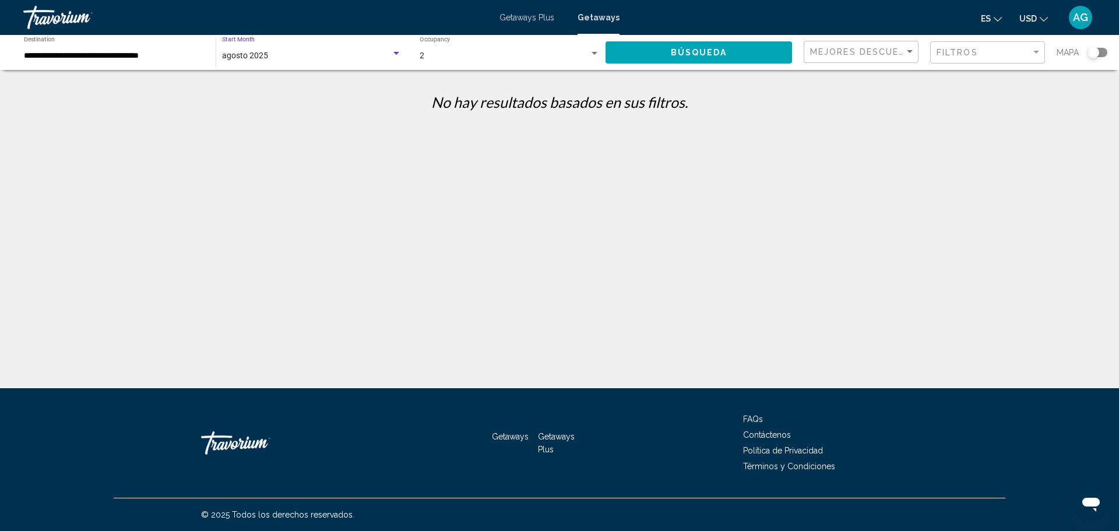
click at [637, 46] on button "Búsqueda" at bounding box center [698, 52] width 186 height 22
drag, startPoint x: 176, startPoint y: 54, endPoint x: 204, endPoint y: 55, distance: 28.0
click at [177, 54] on input "**********" at bounding box center [114, 55] width 180 height 9
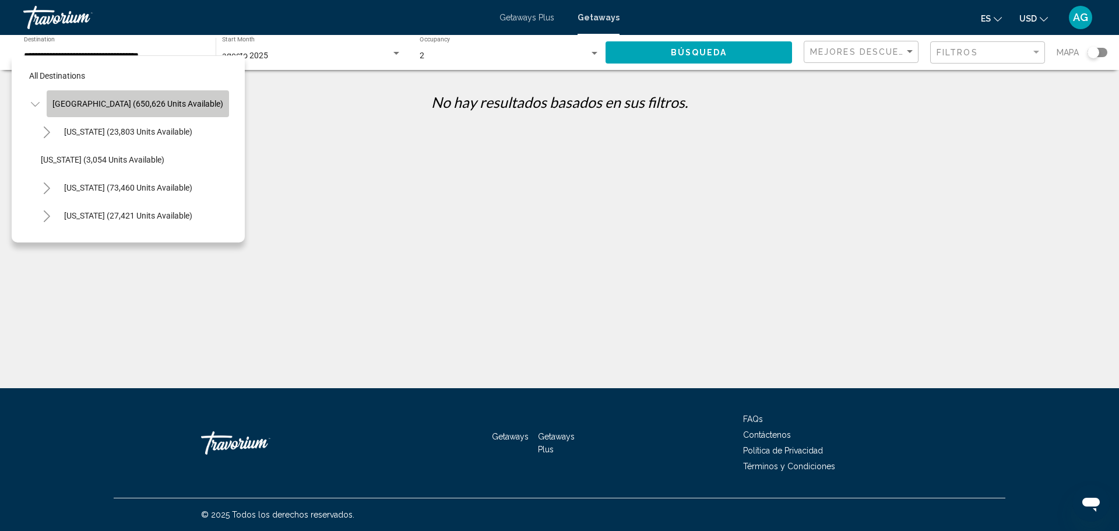
click at [153, 100] on span "United States (650,626 units available)" at bounding box center [137, 103] width 171 height 9
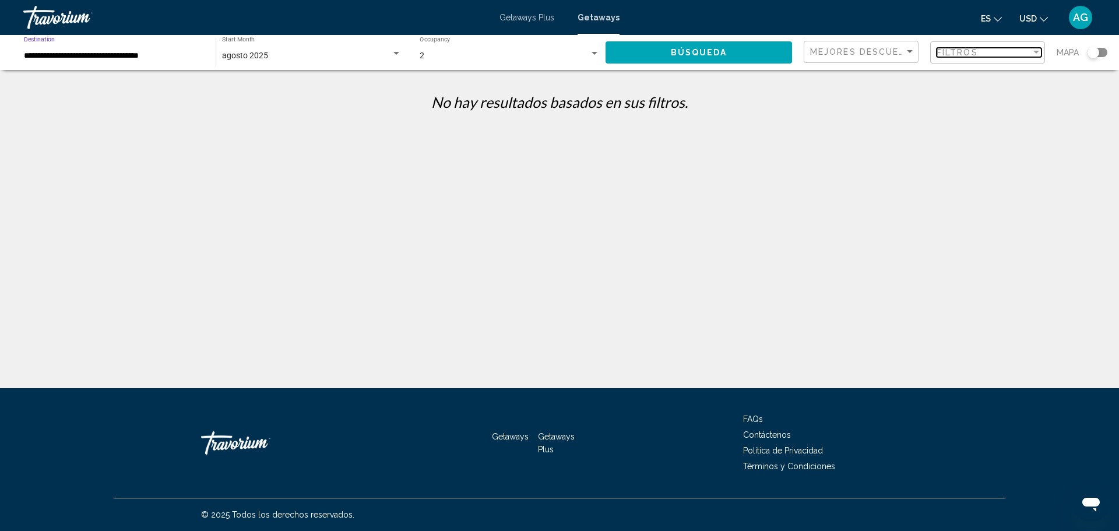
click at [971, 50] on span "Filtros" at bounding box center [956, 52] width 41 height 9
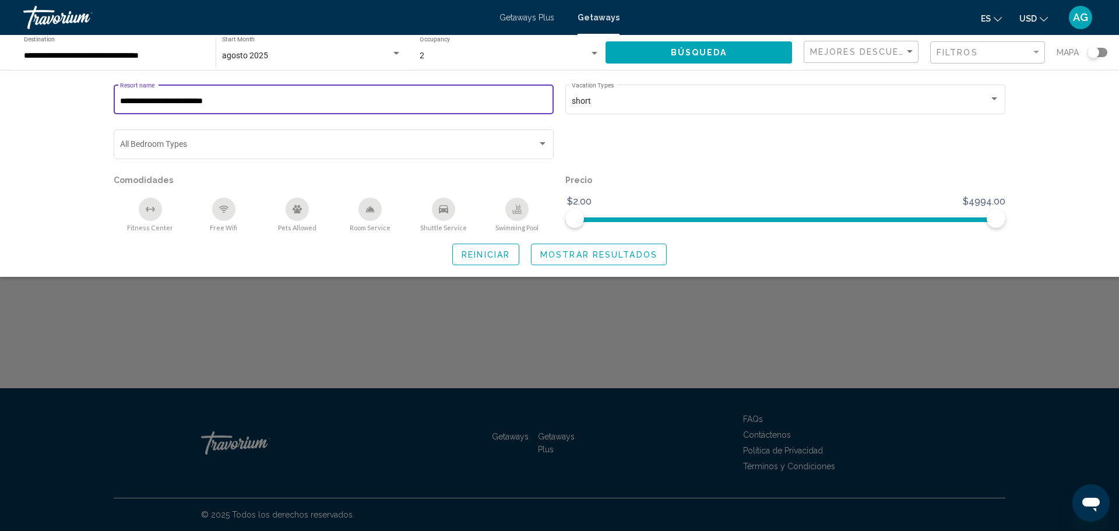
drag, startPoint x: 233, startPoint y: 99, endPoint x: 87, endPoint y: 96, distance: 145.7
click at [80, 98] on div "**********" at bounding box center [559, 173] width 1119 height 207
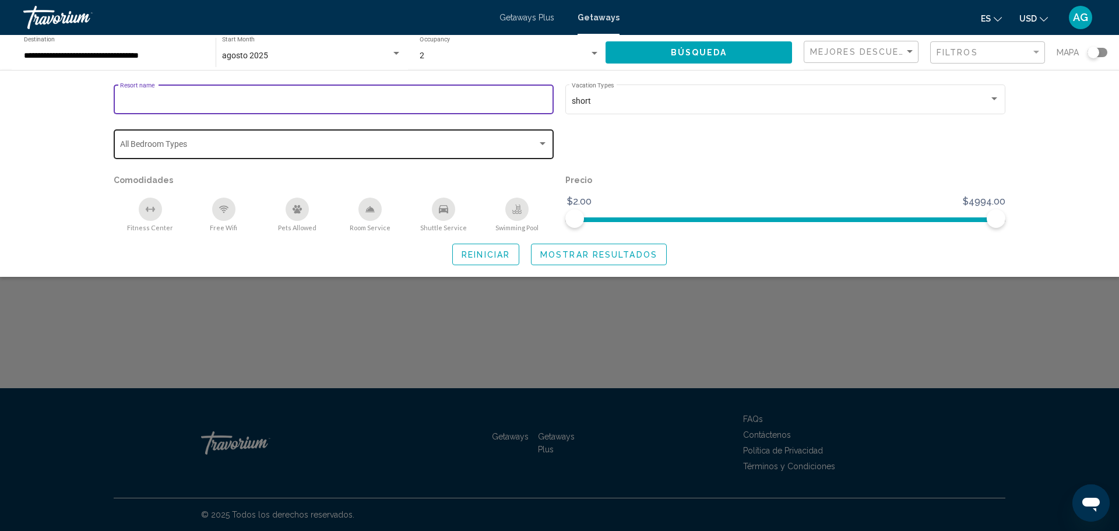
click at [188, 146] on span "Search widget" at bounding box center [328, 146] width 417 height 9
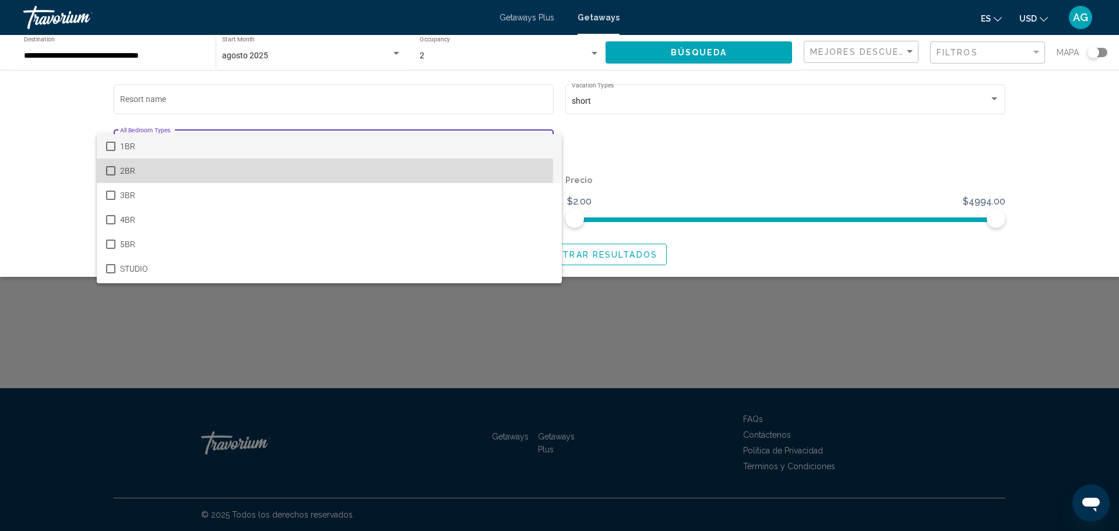
click at [110, 171] on mat-pseudo-checkbox at bounding box center [110, 170] width 9 height 9
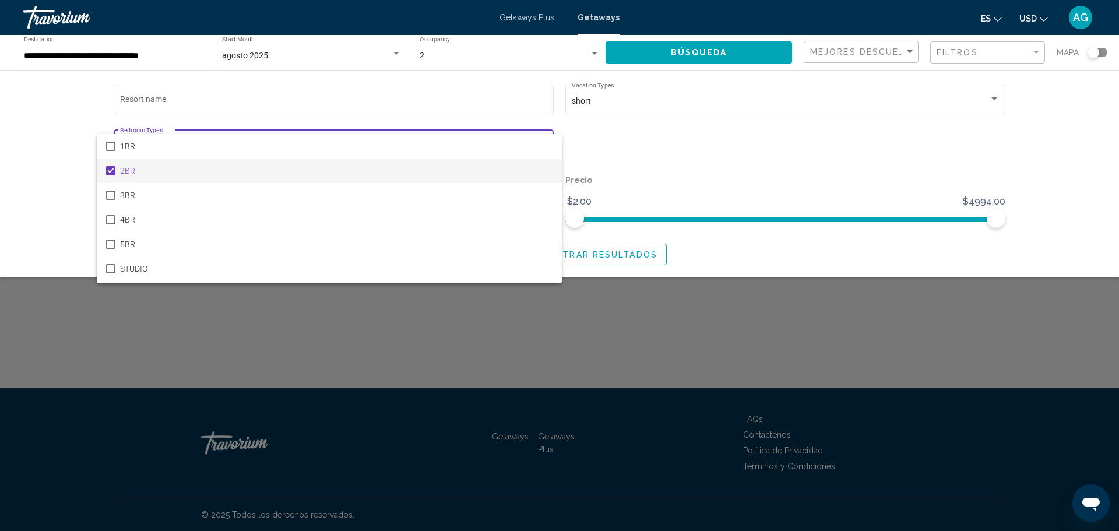
click at [711, 50] on div at bounding box center [559, 265] width 1119 height 531
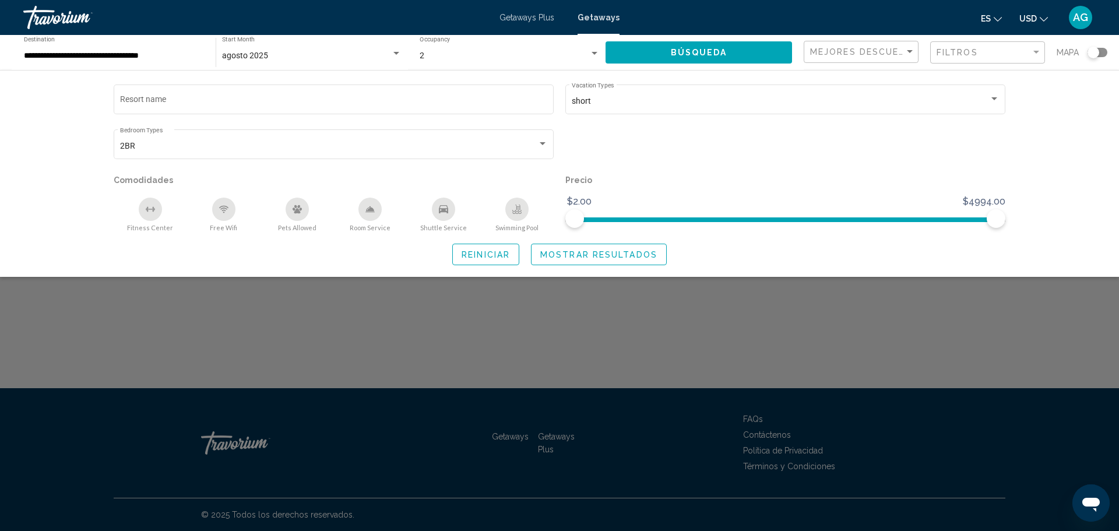
click at [711, 50] on span "Búsqueda" at bounding box center [699, 52] width 57 height 9
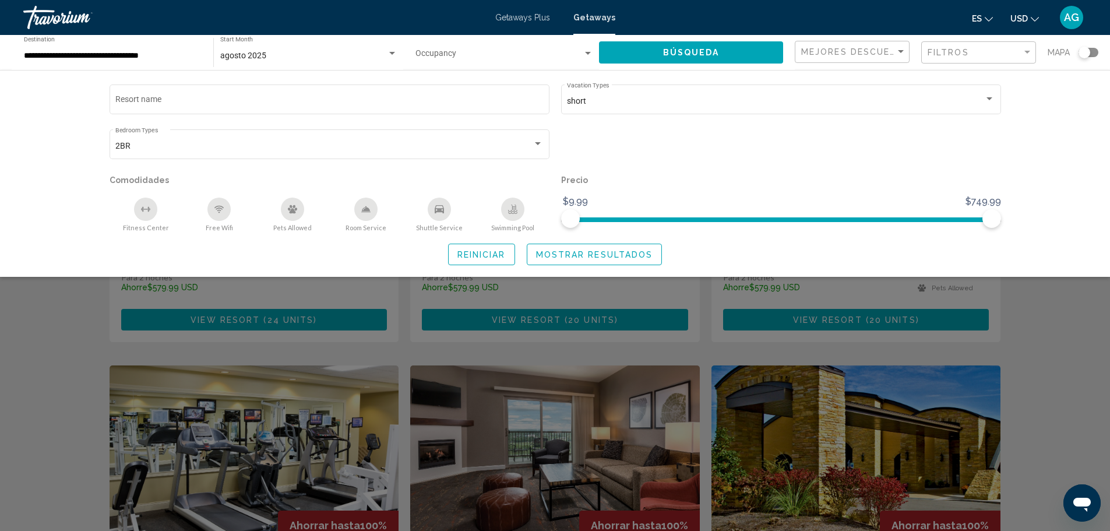
scroll to position [233, 0]
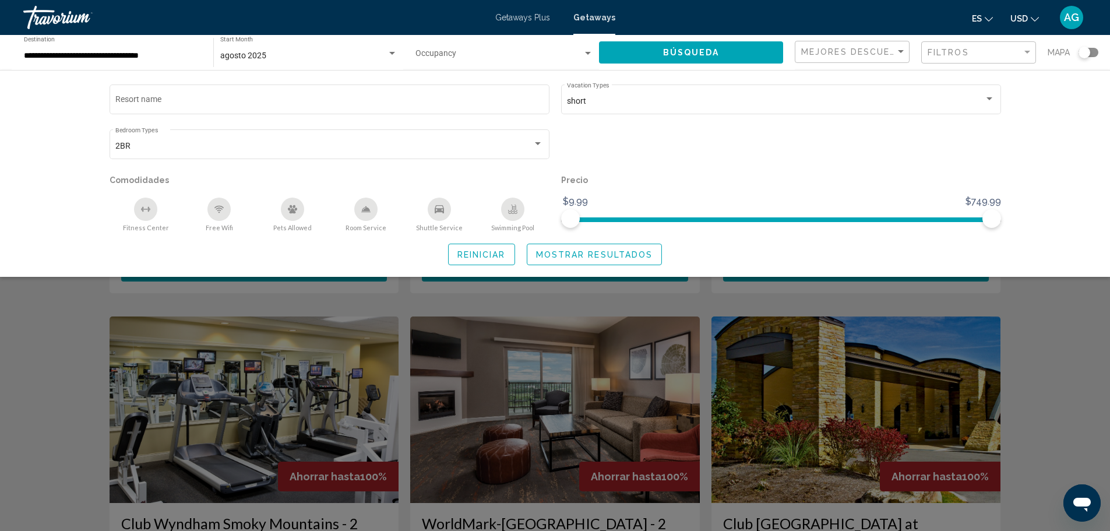
click at [673, 162] on div "Search widget" at bounding box center [781, 149] width 452 height 45
click at [616, 177] on p "Precio" at bounding box center [781, 180] width 440 height 16
click at [557, 328] on div "Search widget" at bounding box center [555, 353] width 1110 height 356
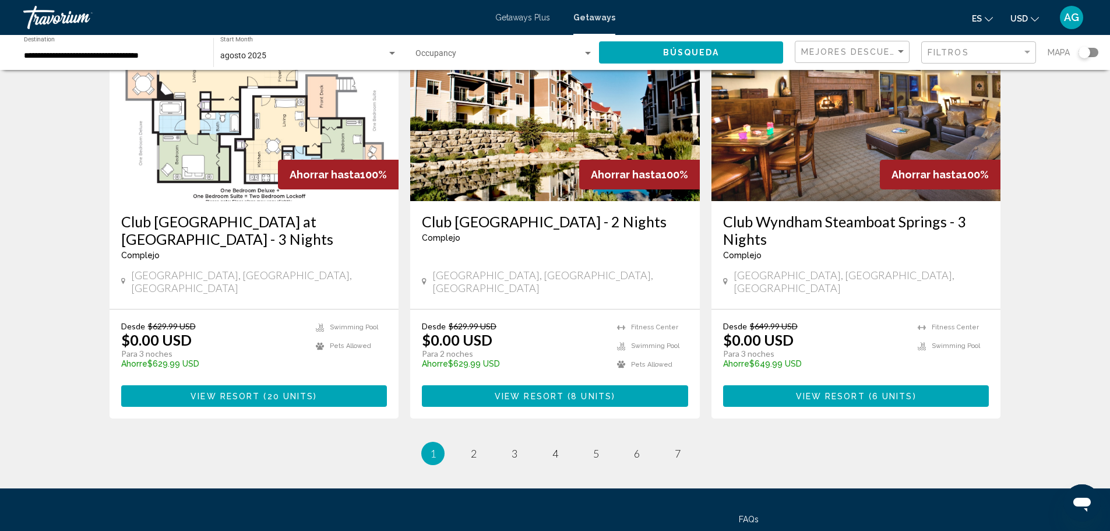
scroll to position [1439, 0]
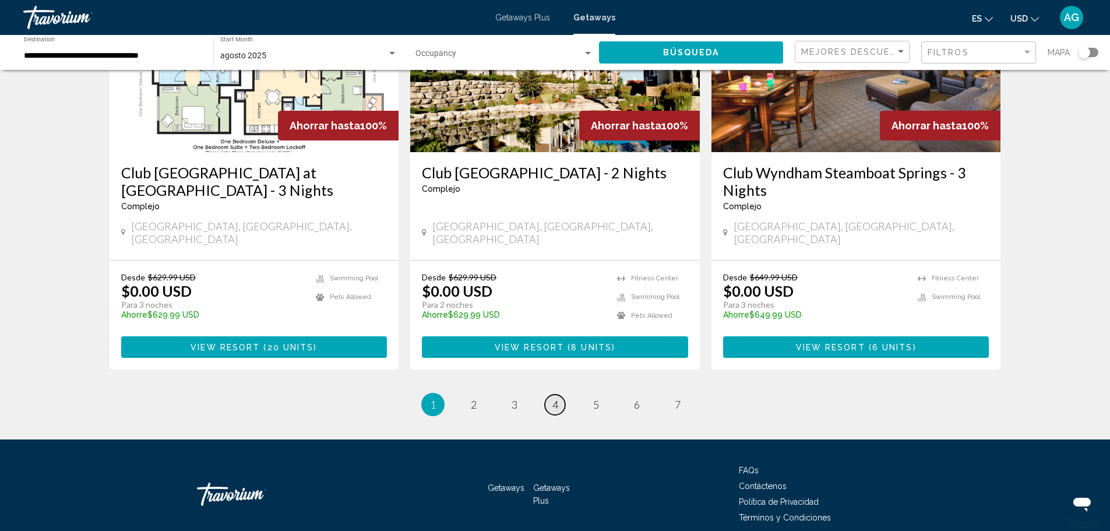
click at [555, 398] on span "4" at bounding box center [555, 404] width 6 height 13
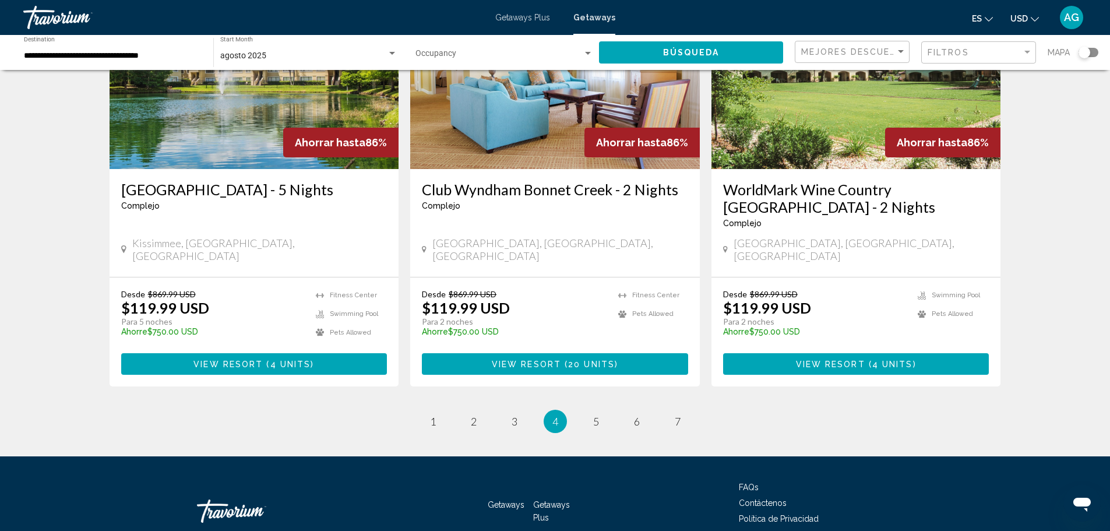
scroll to position [1421, 0]
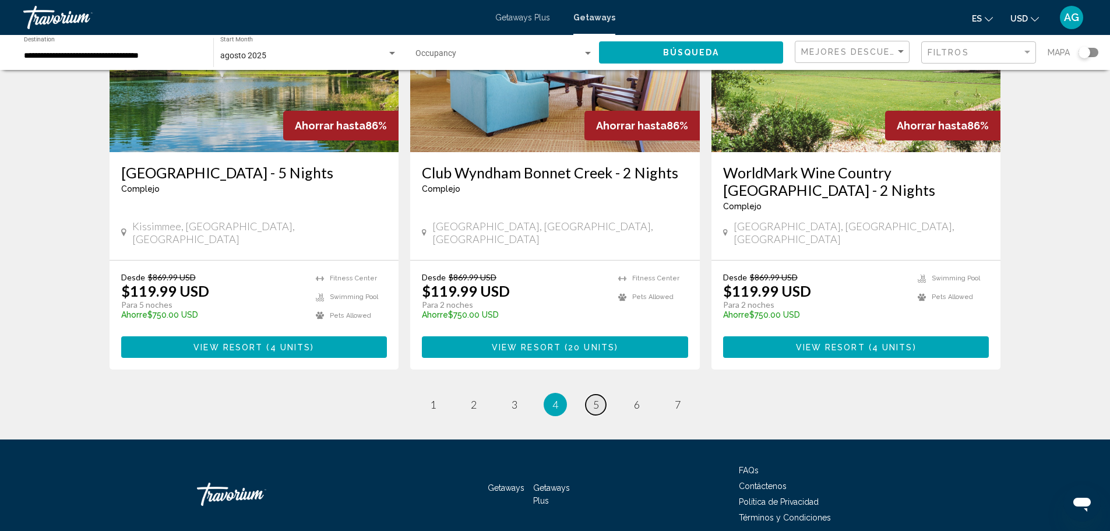
click at [598, 398] on span "5" at bounding box center [596, 404] width 6 height 13
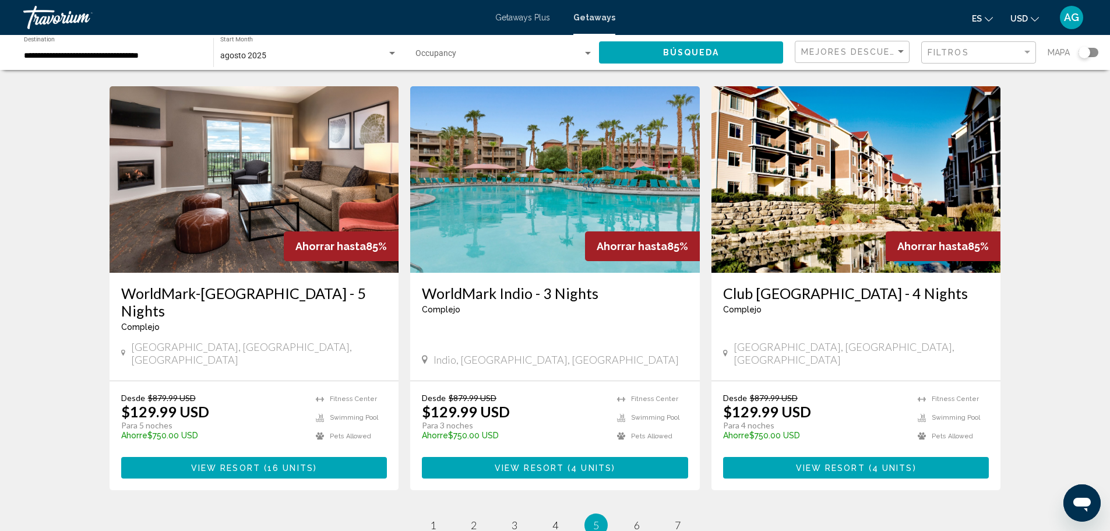
scroll to position [1369, 0]
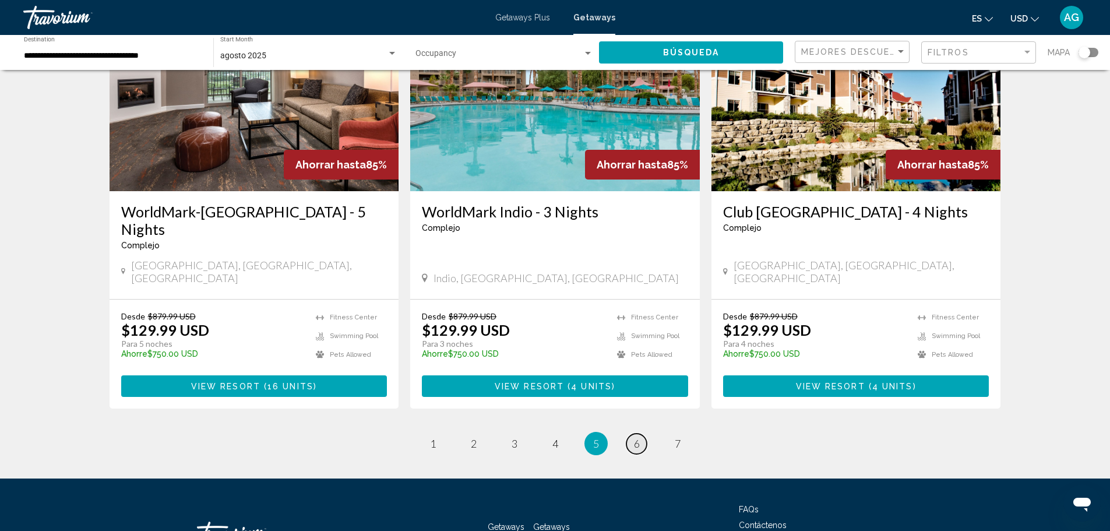
click at [634, 437] on span "6" at bounding box center [637, 443] width 6 height 13
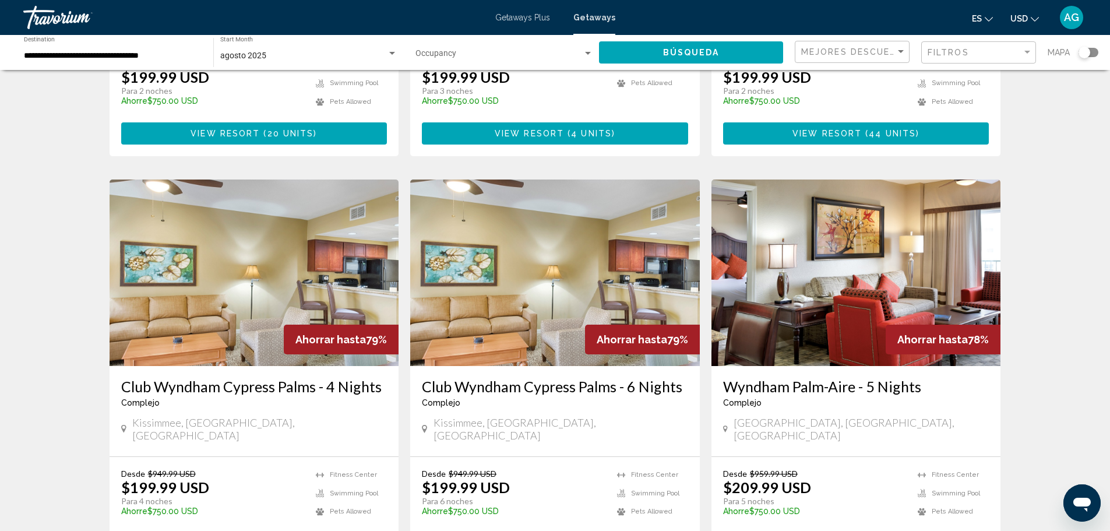
scroll to position [816, 0]
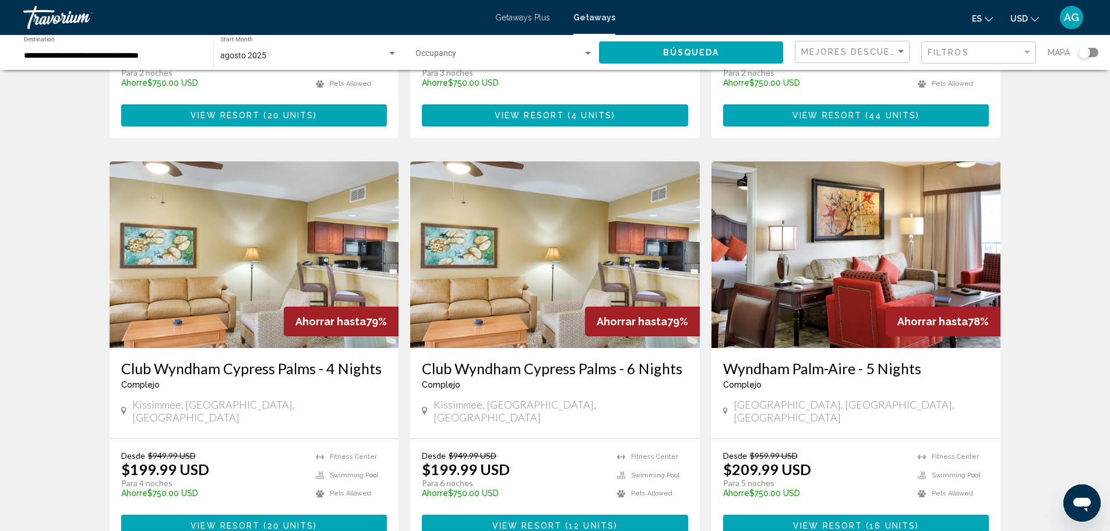
click at [854, 246] on img "Main content" at bounding box center [856, 254] width 290 height 186
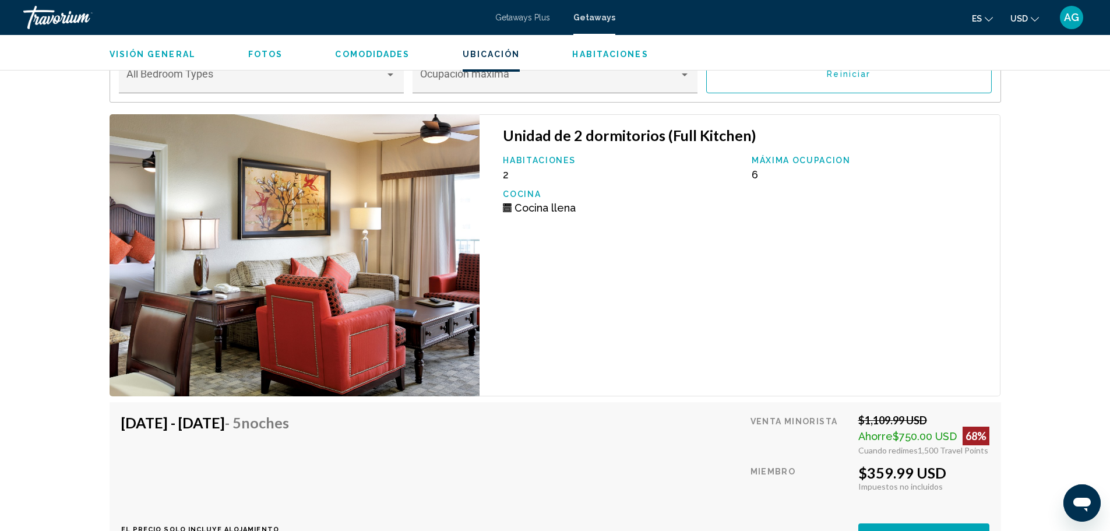
scroll to position [2039, 0]
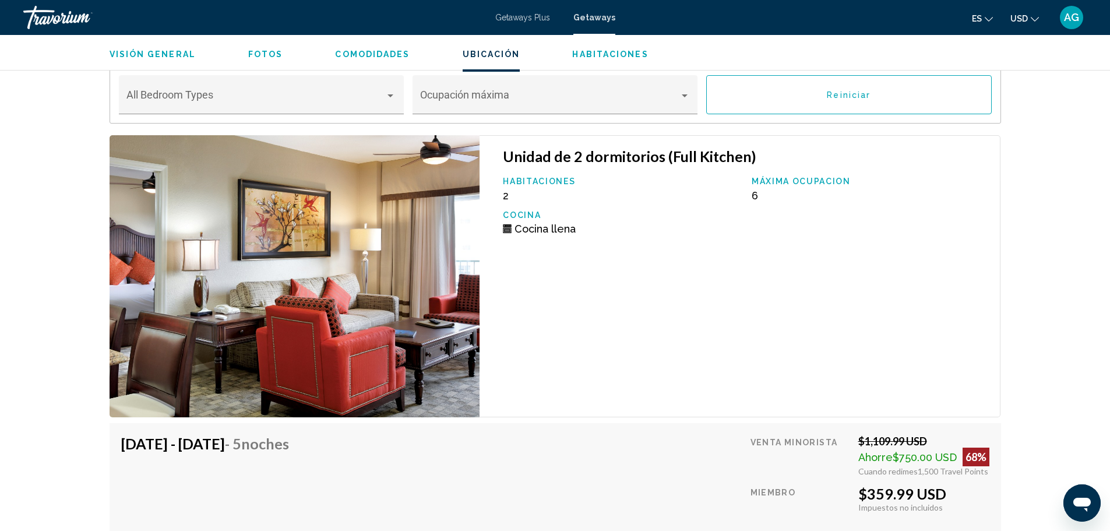
click at [424, 300] on img "Main content" at bounding box center [295, 276] width 371 height 282
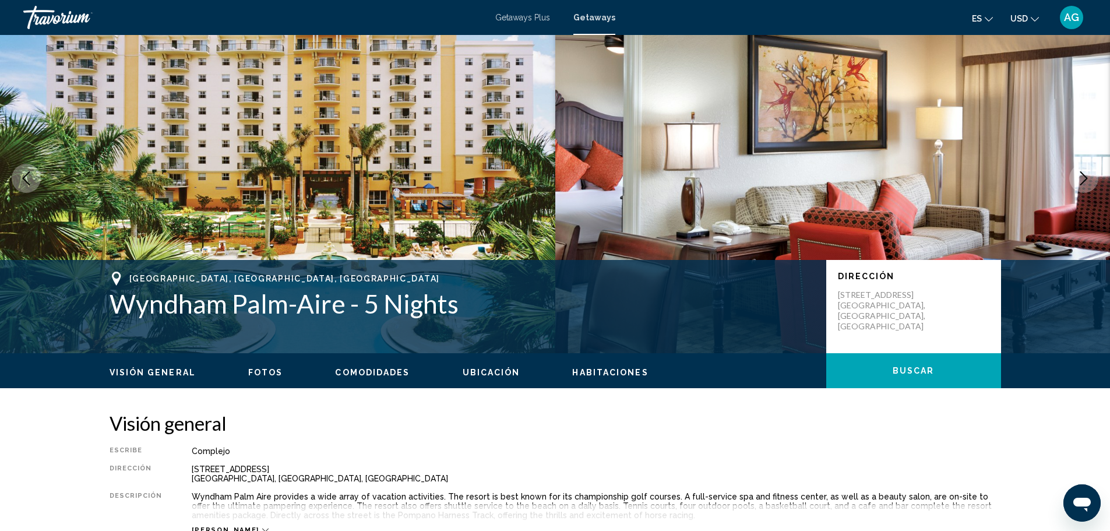
scroll to position [0, 0]
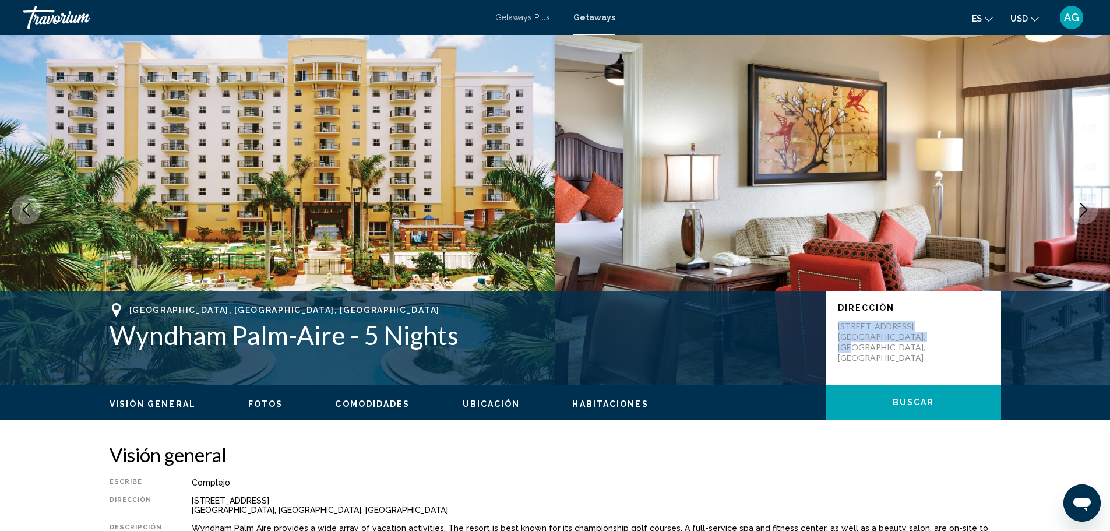
drag, startPoint x: 935, startPoint y: 337, endPoint x: 856, endPoint y: 329, distance: 79.1
click at [835, 322] on div "Dirección 2601 Palm Aire Drive N. Pompano Beach, FL, USA" at bounding box center [913, 337] width 175 height 93
copy p "2601 Palm Aire Drive N. Pompano Beach, FL, USA"
click at [550, 303] on div "Pompano Beach, FL, USA" at bounding box center [462, 310] width 705 height 14
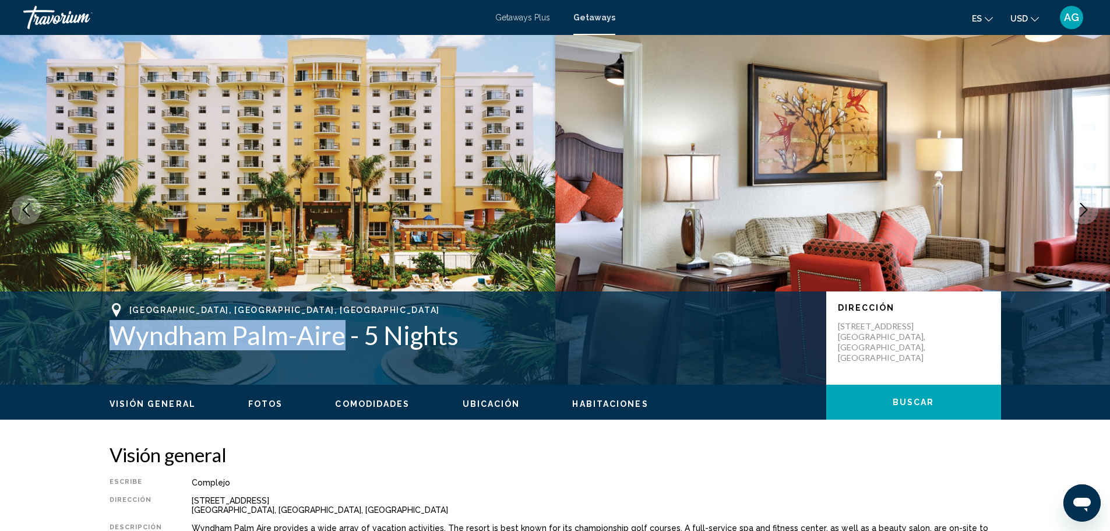
drag, startPoint x: 343, startPoint y: 338, endPoint x: 113, endPoint y: 333, distance: 229.6
click at [111, 334] on h1 "Wyndham Palm-Aire - 5 Nights" at bounding box center [462, 335] width 705 height 30
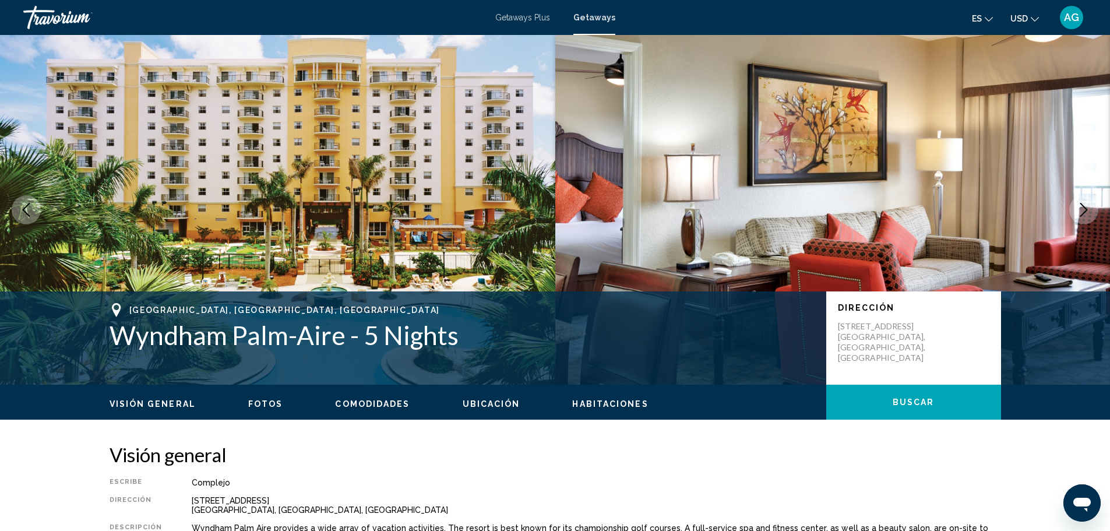
drag, startPoint x: 156, startPoint y: 336, endPoint x: 506, endPoint y: 331, distance: 349.6
click at [512, 333] on h1 "Wyndham Palm-Aire - 5 Nights" at bounding box center [462, 335] width 705 height 30
click at [1085, 208] on icon "Next image" at bounding box center [1084, 210] width 14 height 14
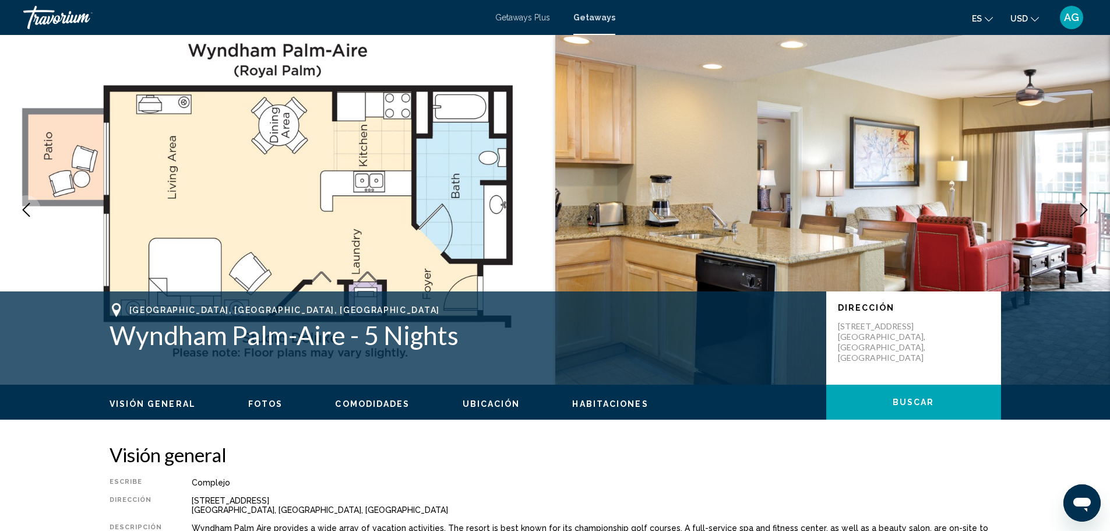
click at [1085, 208] on icon "Next image" at bounding box center [1084, 210] width 8 height 14
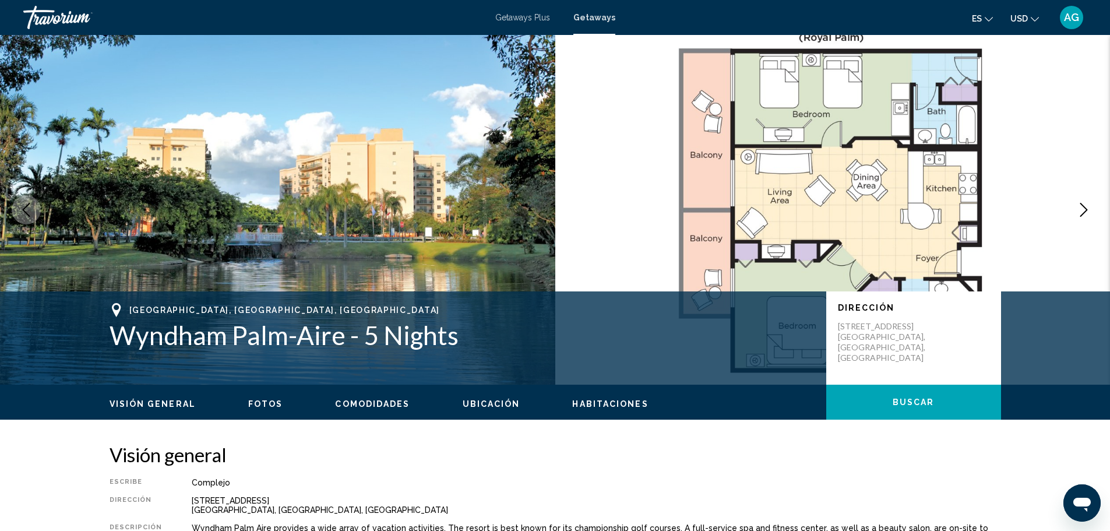
click at [21, 205] on icon "Previous image" at bounding box center [26, 210] width 14 height 14
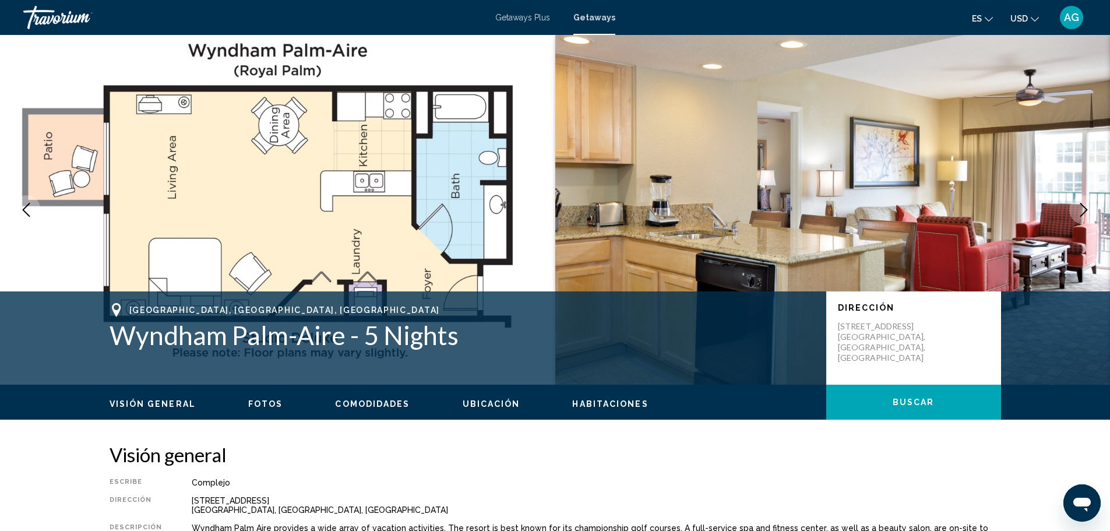
click at [1085, 207] on icon "Next image" at bounding box center [1084, 210] width 14 height 14
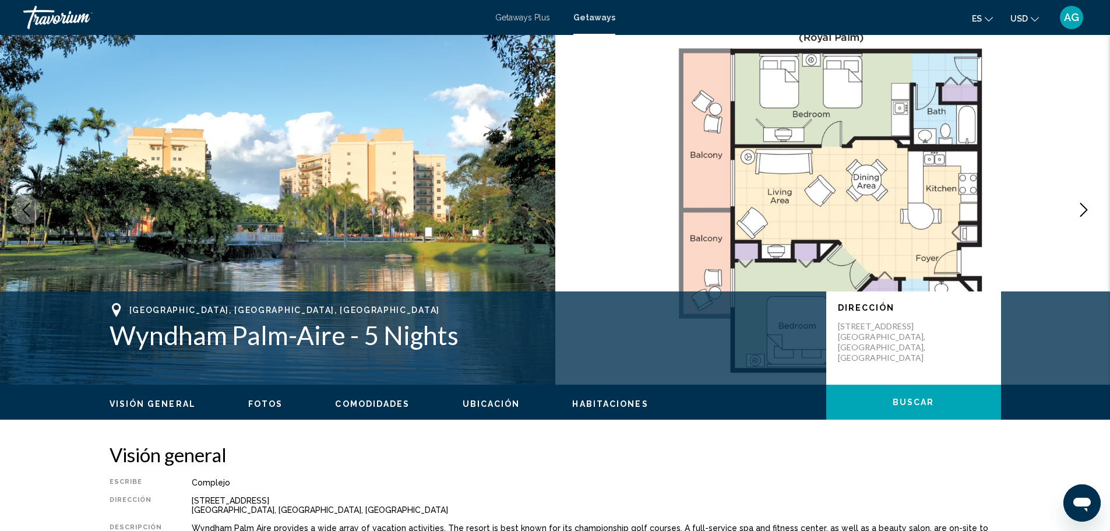
click at [1085, 207] on icon "Next image" at bounding box center [1084, 210] width 14 height 14
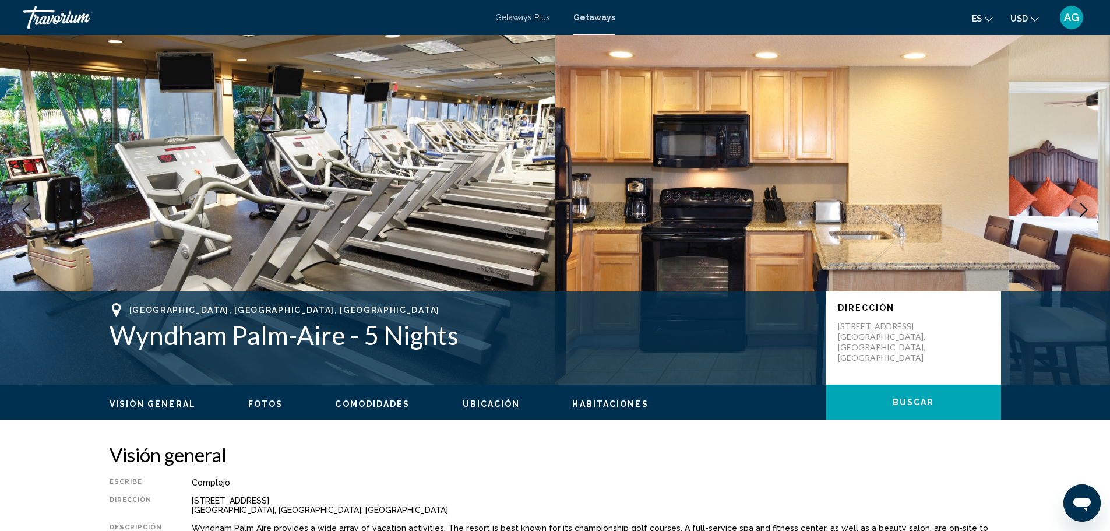
click at [1083, 207] on icon "Next image" at bounding box center [1084, 210] width 14 height 14
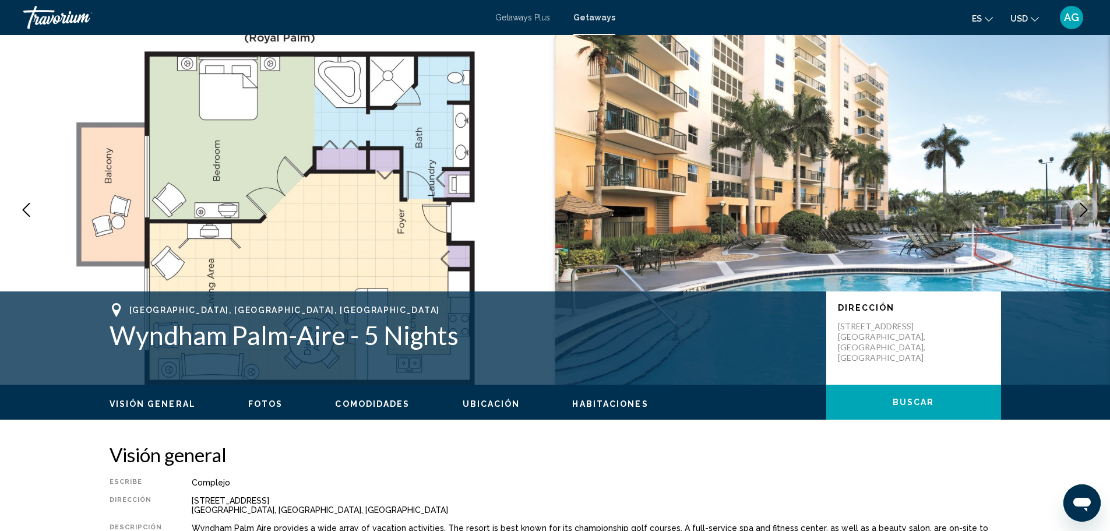
click at [1081, 207] on icon "Next image" at bounding box center [1084, 210] width 14 height 14
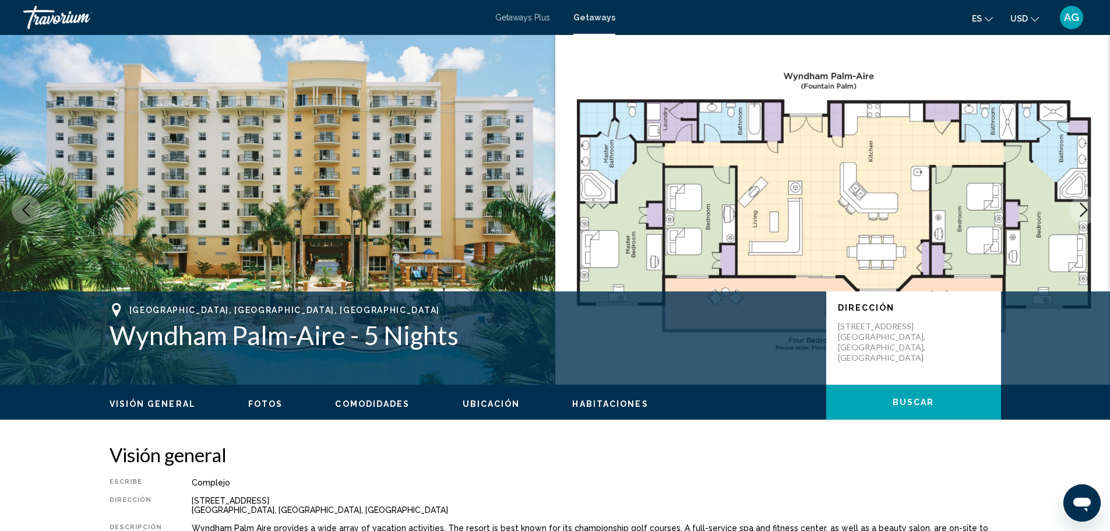
click at [1081, 207] on icon "Next image" at bounding box center [1084, 210] width 14 height 14
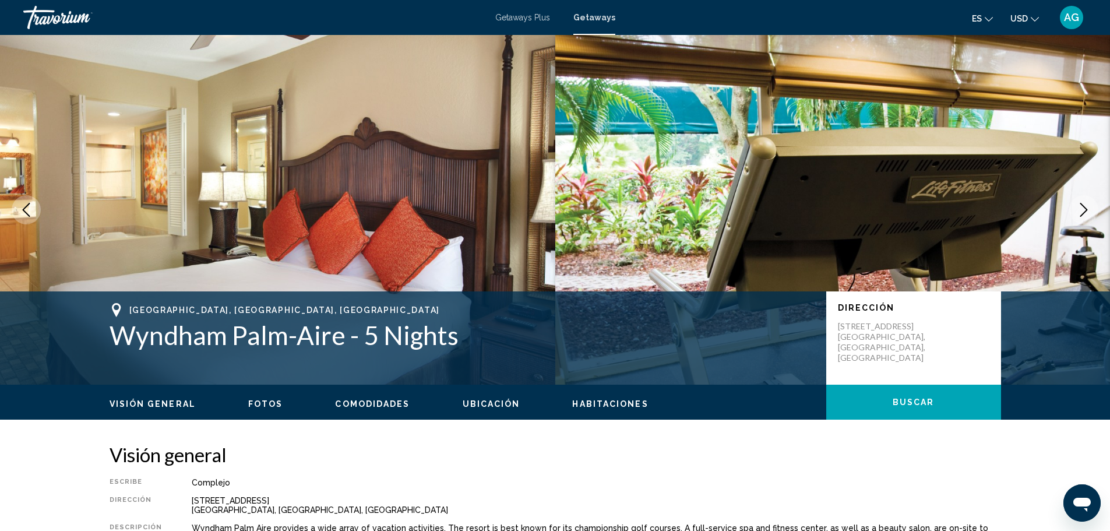
click at [1081, 207] on icon "Next image" at bounding box center [1084, 210] width 14 height 14
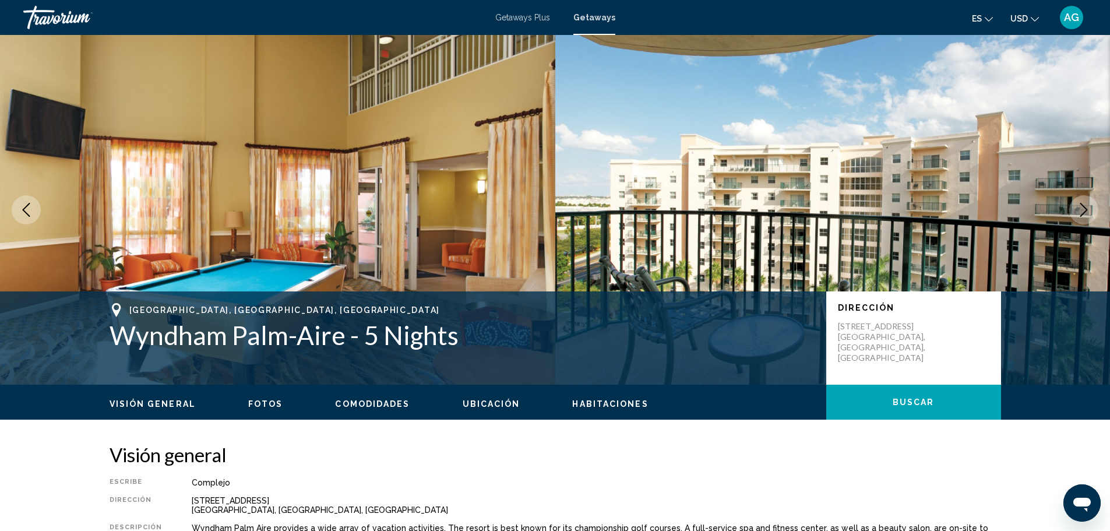
click at [1081, 207] on icon "Next image" at bounding box center [1084, 210] width 14 height 14
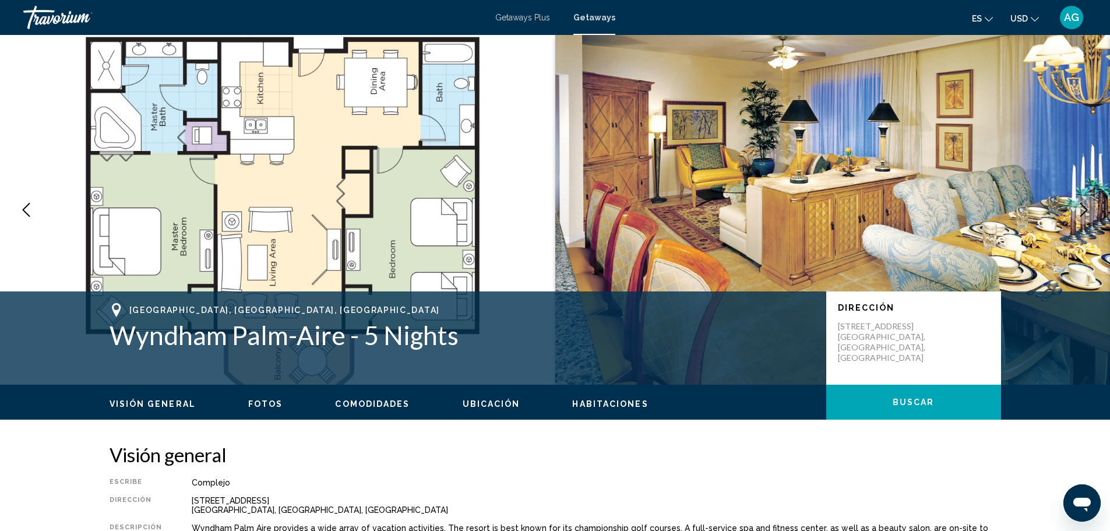
click at [1084, 210] on icon "Next image" at bounding box center [1084, 210] width 14 height 14
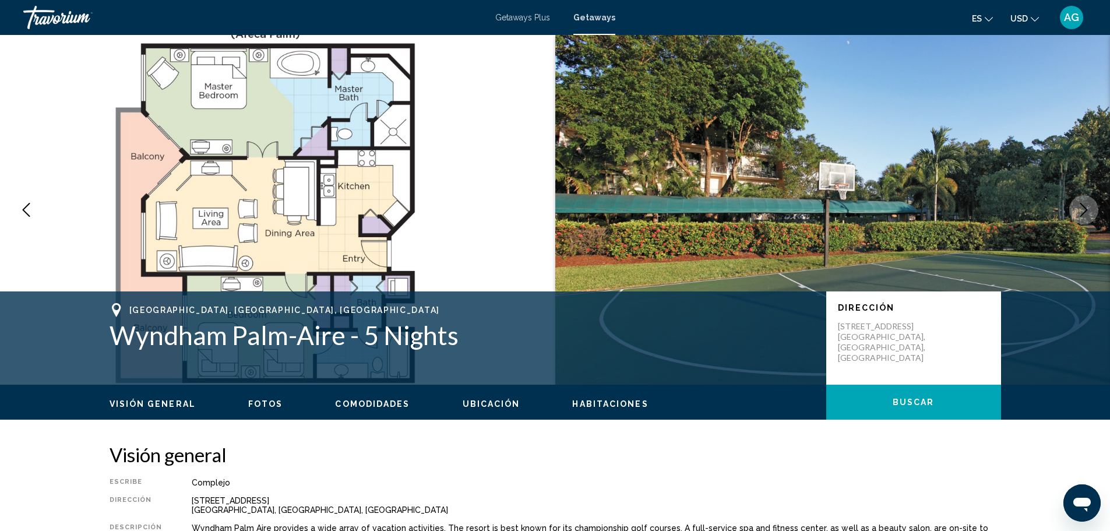
click at [1084, 210] on icon "Next image" at bounding box center [1084, 210] width 14 height 14
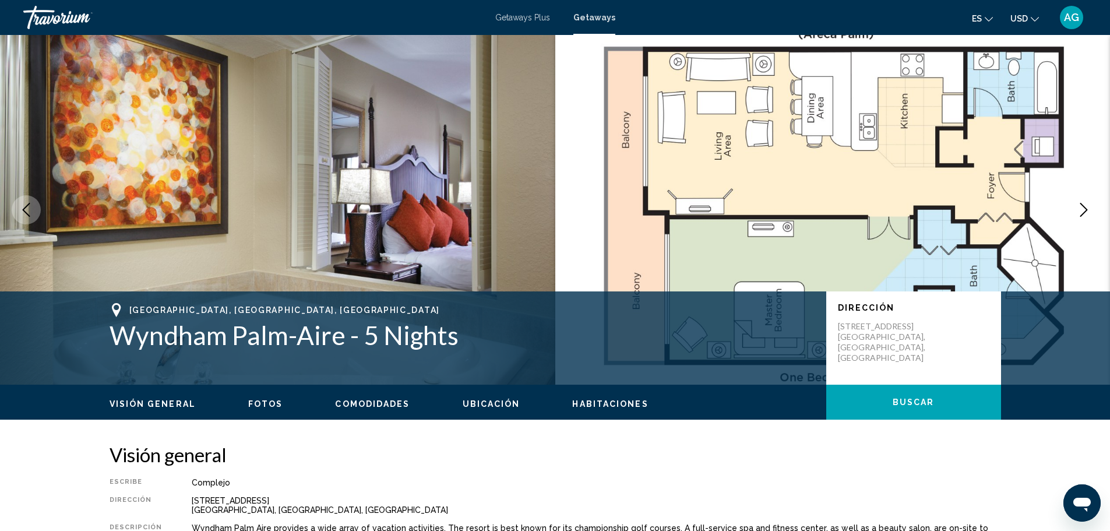
click at [1084, 210] on icon "Next image" at bounding box center [1084, 210] width 14 height 14
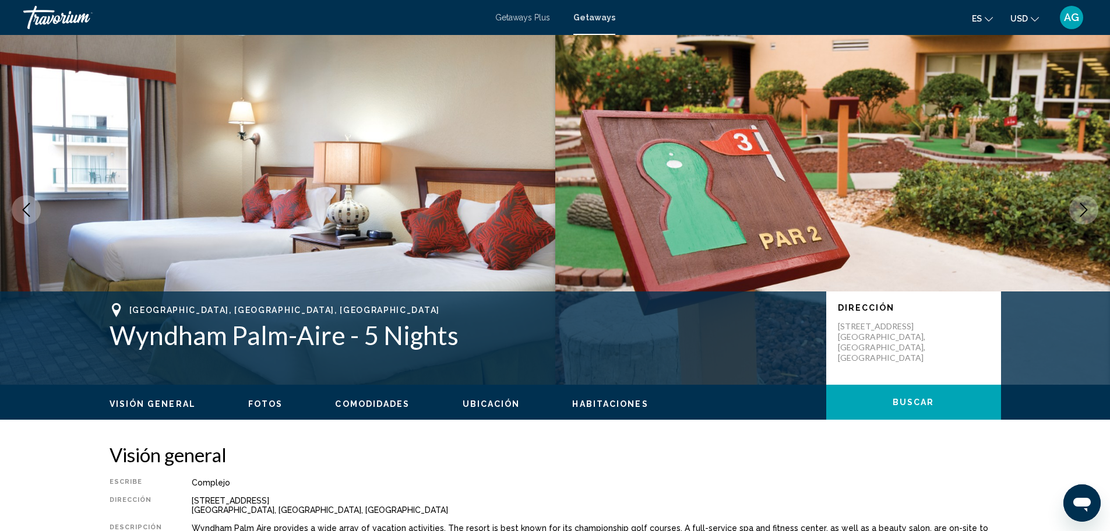
click at [1084, 210] on icon "Next image" at bounding box center [1084, 210] width 14 height 14
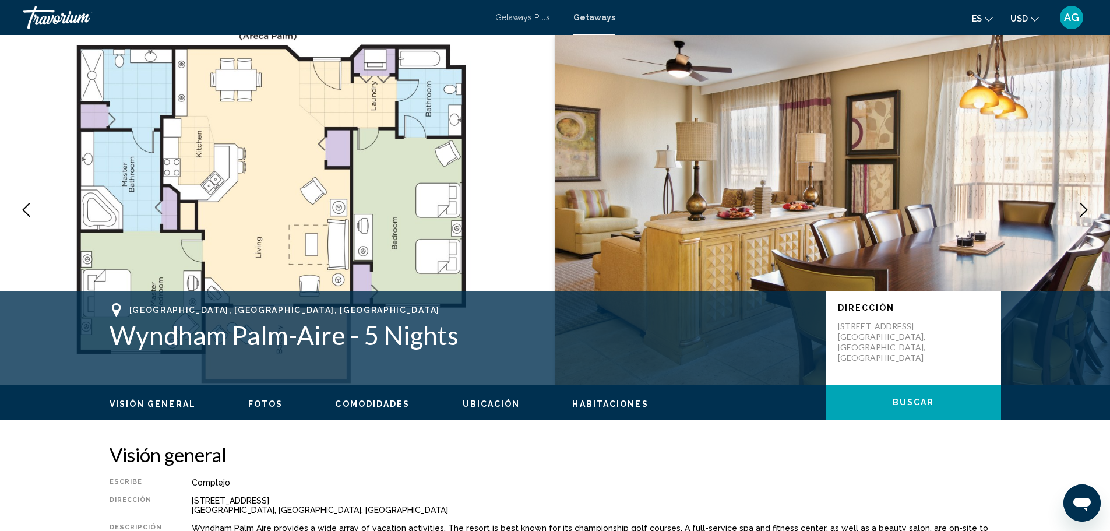
click at [1084, 210] on icon "Next image" at bounding box center [1084, 210] width 14 height 14
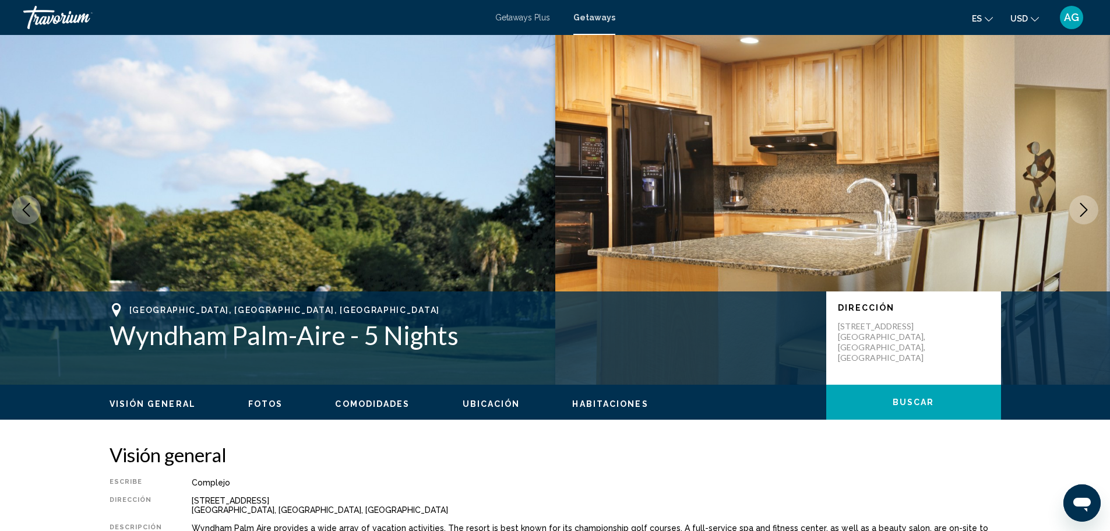
click at [1084, 210] on icon "Next image" at bounding box center [1084, 210] width 14 height 14
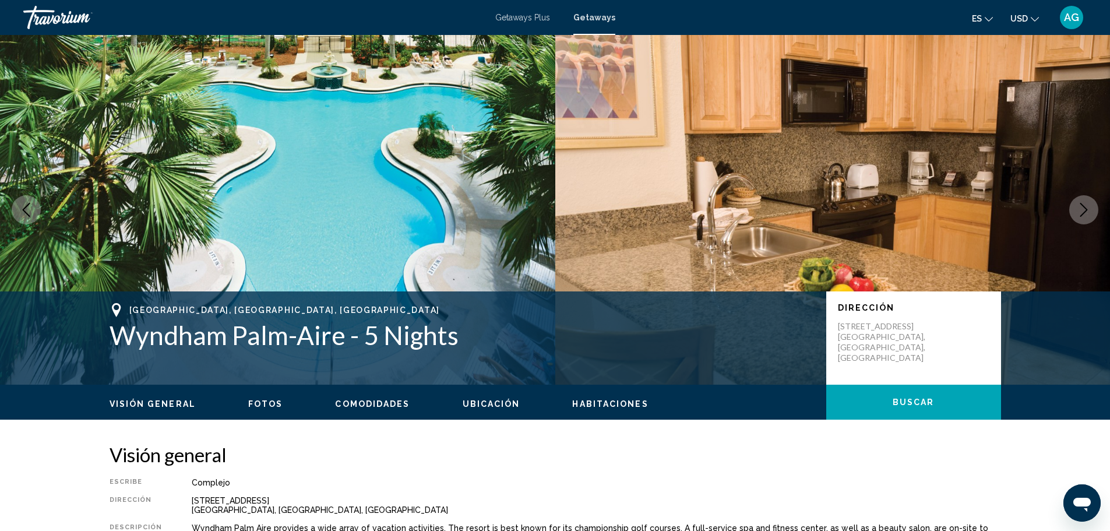
click at [1084, 210] on icon "Next image" at bounding box center [1084, 210] width 14 height 14
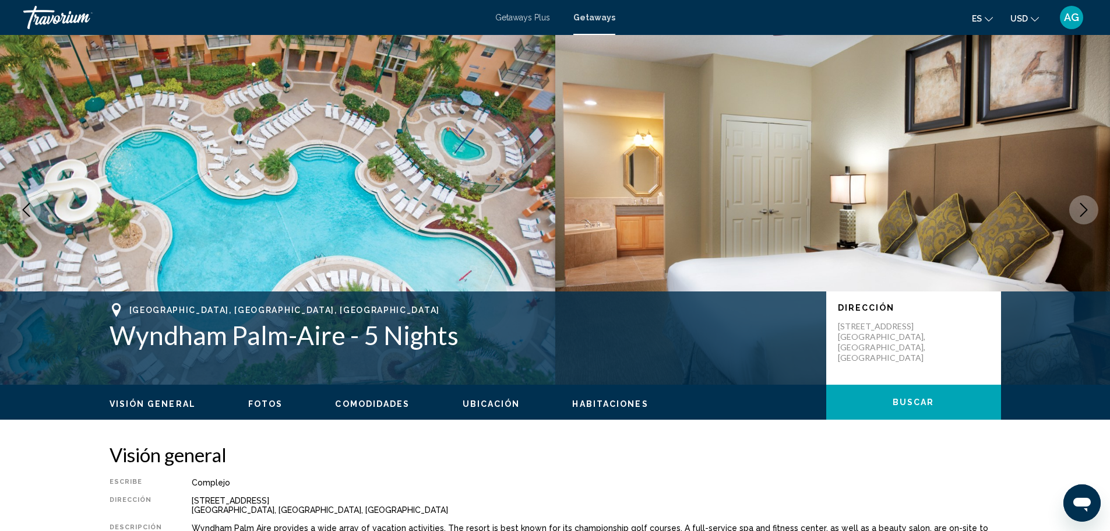
click at [1084, 210] on icon "Next image" at bounding box center [1084, 210] width 14 height 14
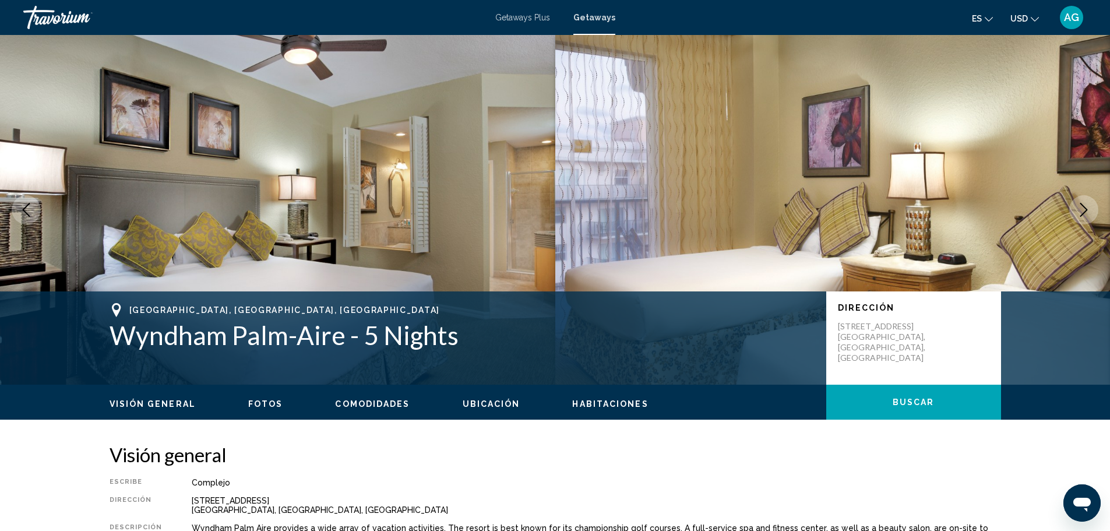
click at [1084, 210] on icon "Next image" at bounding box center [1084, 210] width 14 height 14
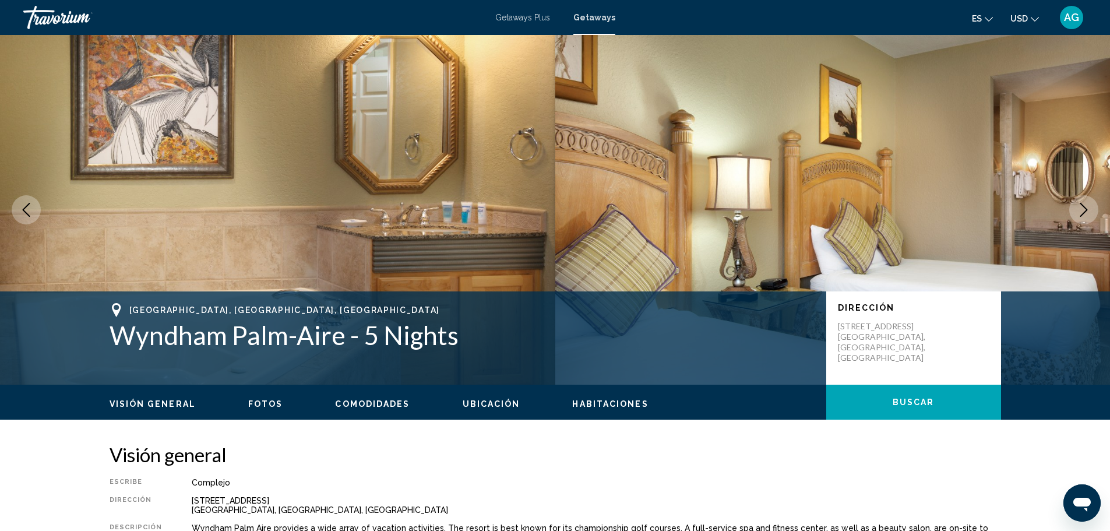
click at [1084, 210] on icon "Next image" at bounding box center [1084, 210] width 14 height 14
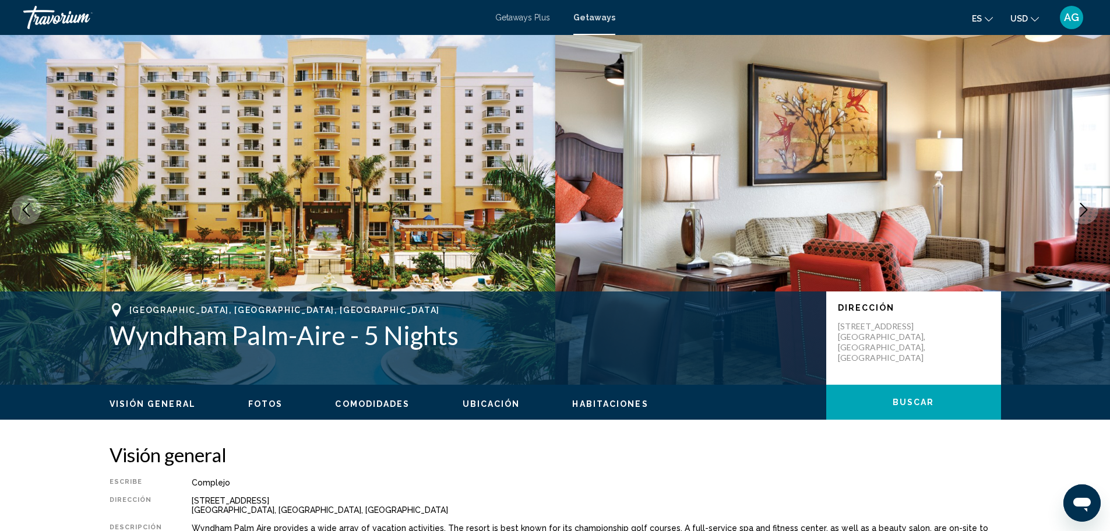
click at [1084, 210] on icon "Next image" at bounding box center [1084, 210] width 14 height 14
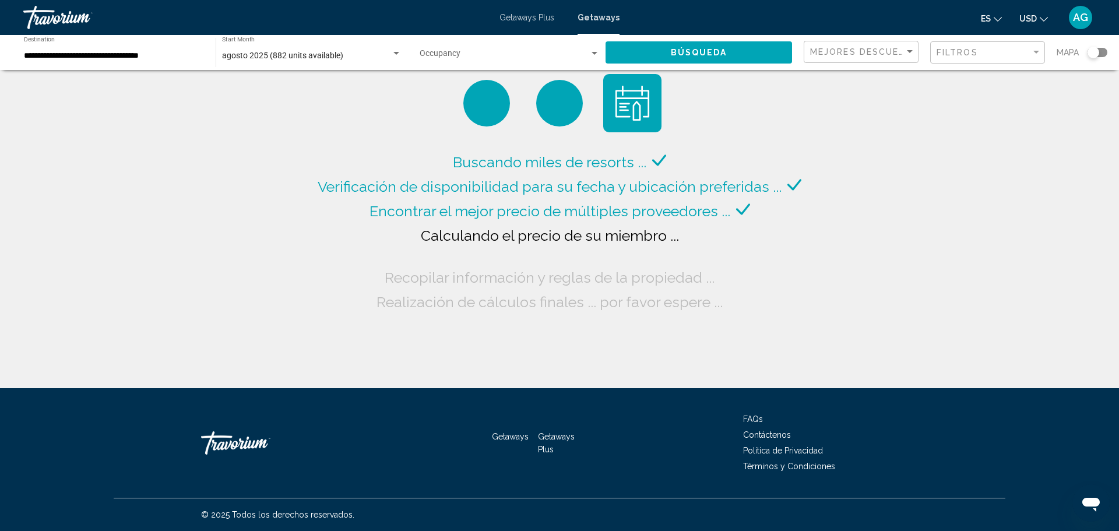
click at [281, 57] on span "agosto 2025 (882 units available)" at bounding box center [282, 55] width 121 height 9
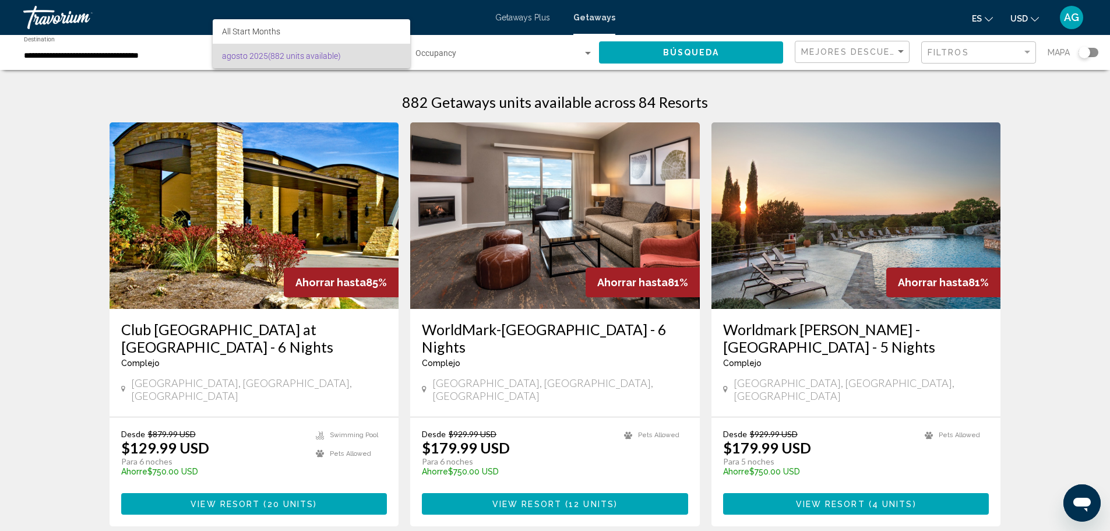
click at [957, 55] on div at bounding box center [555, 265] width 1110 height 531
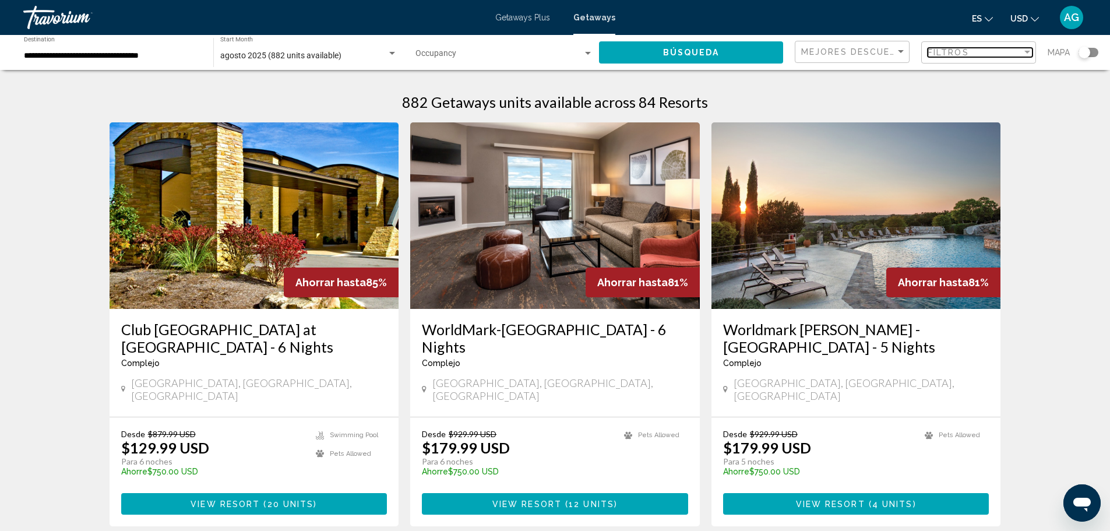
click at [1027, 52] on div "Filter" at bounding box center [1027, 52] width 6 height 3
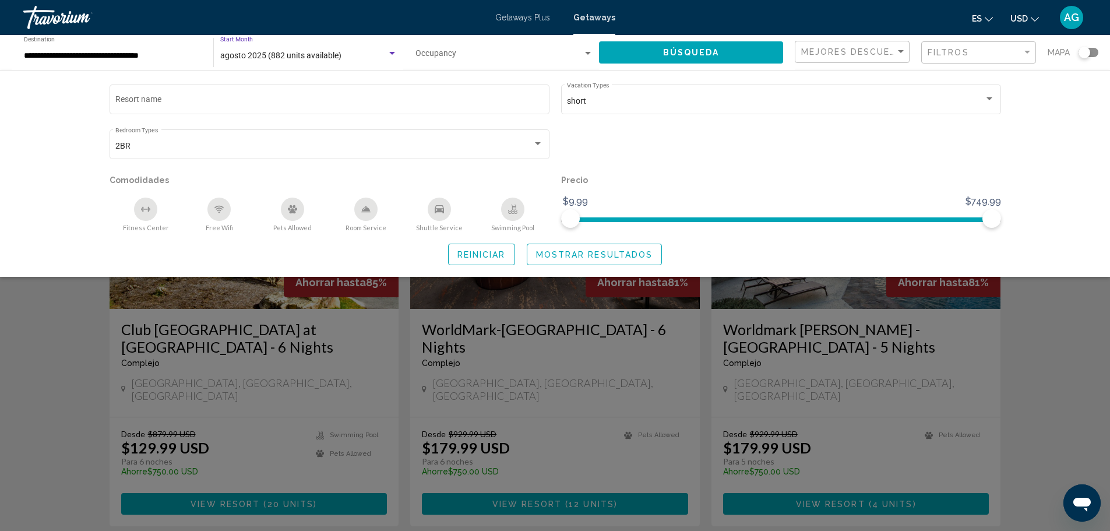
click at [394, 52] on div "Search widget" at bounding box center [392, 53] width 6 height 3
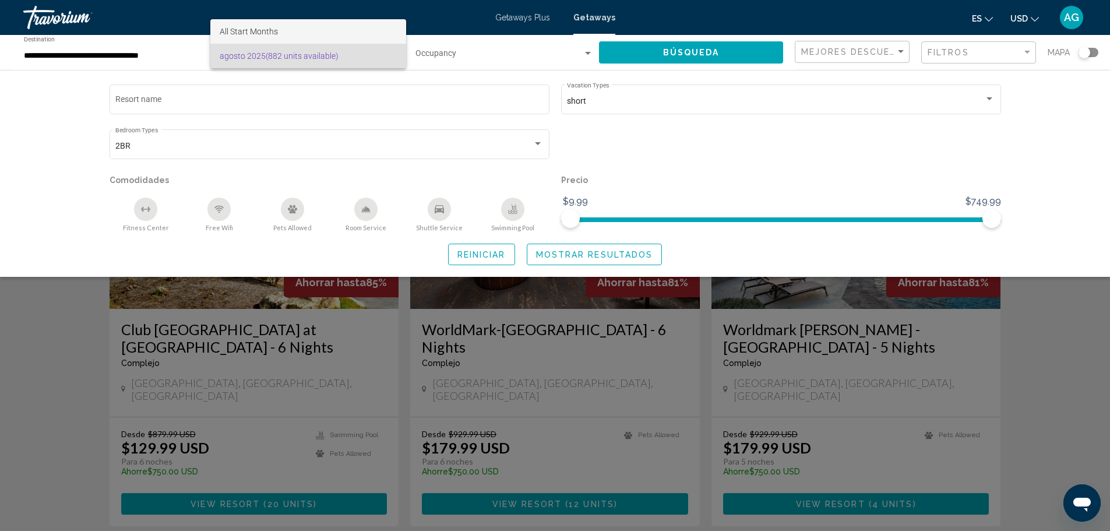
click at [271, 34] on span "All Start Months" at bounding box center [249, 31] width 58 height 9
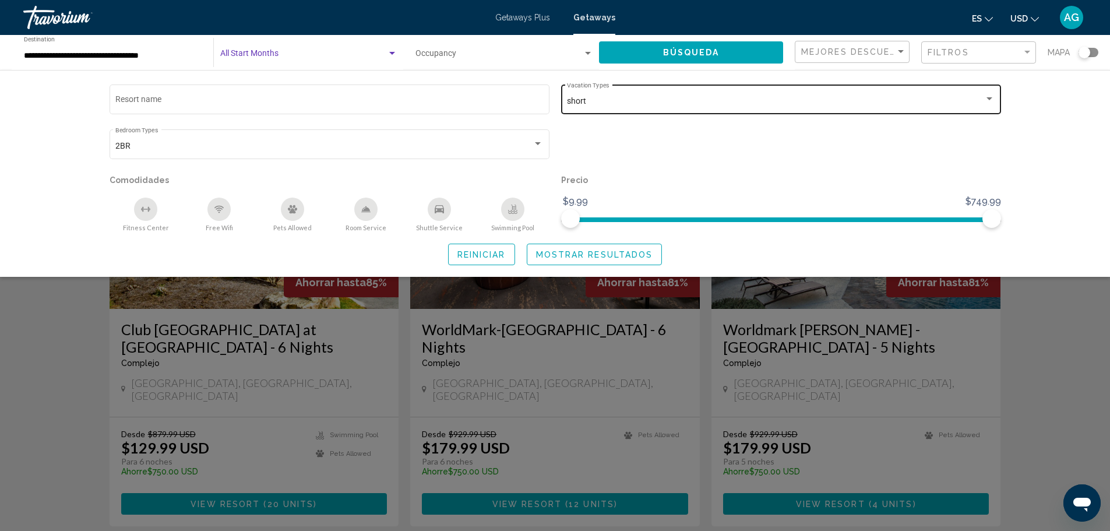
click at [988, 97] on div "Search widget" at bounding box center [989, 98] width 6 height 3
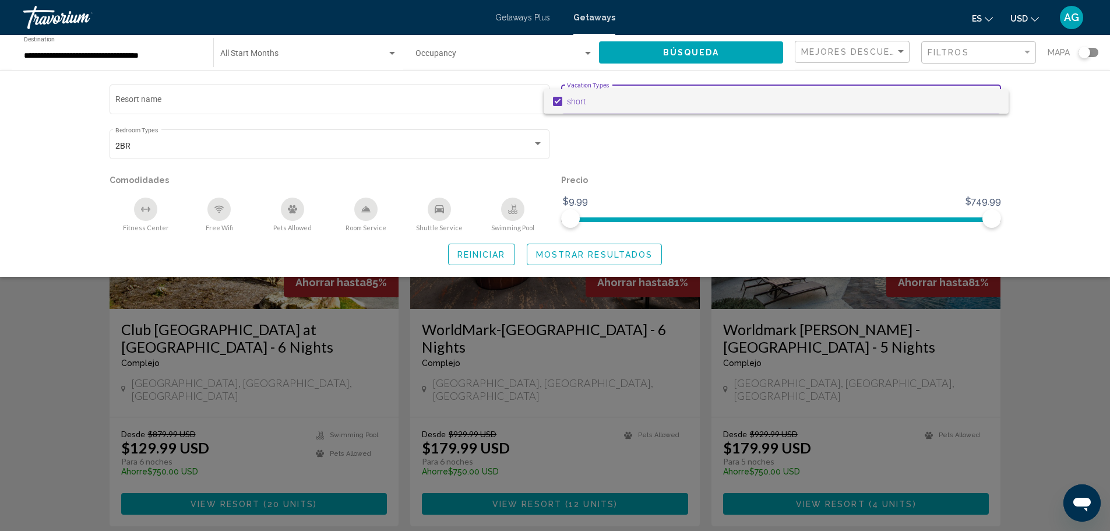
click at [433, 55] on div at bounding box center [555, 265] width 1110 height 531
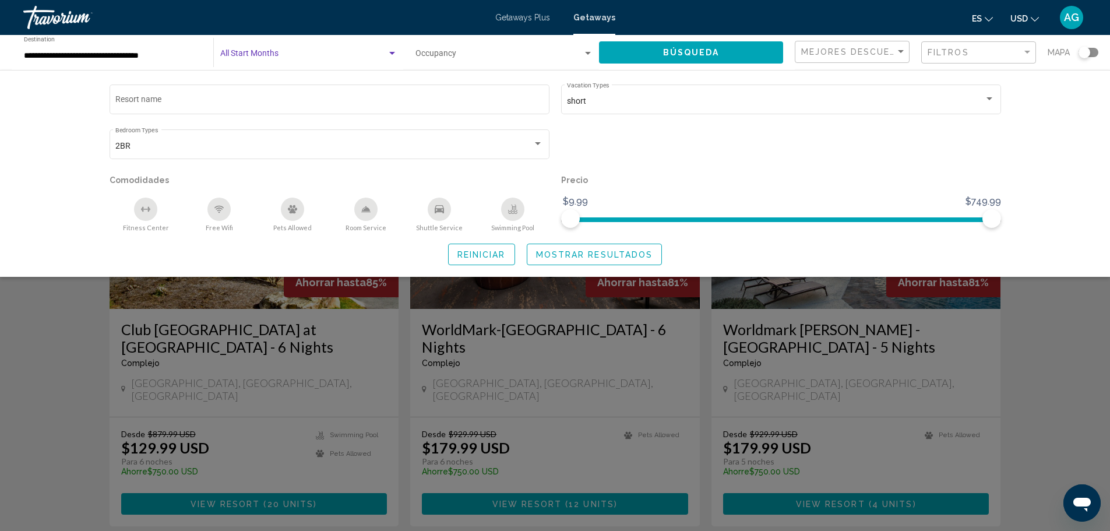
click at [295, 57] on span "Search widget" at bounding box center [303, 55] width 167 height 9
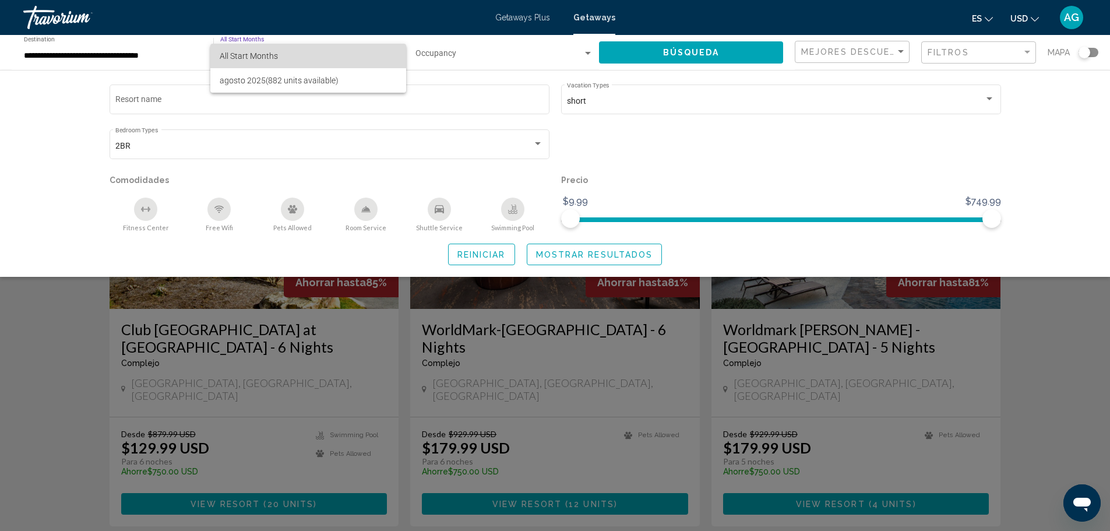
click at [246, 54] on span "All Start Months" at bounding box center [249, 55] width 58 height 9
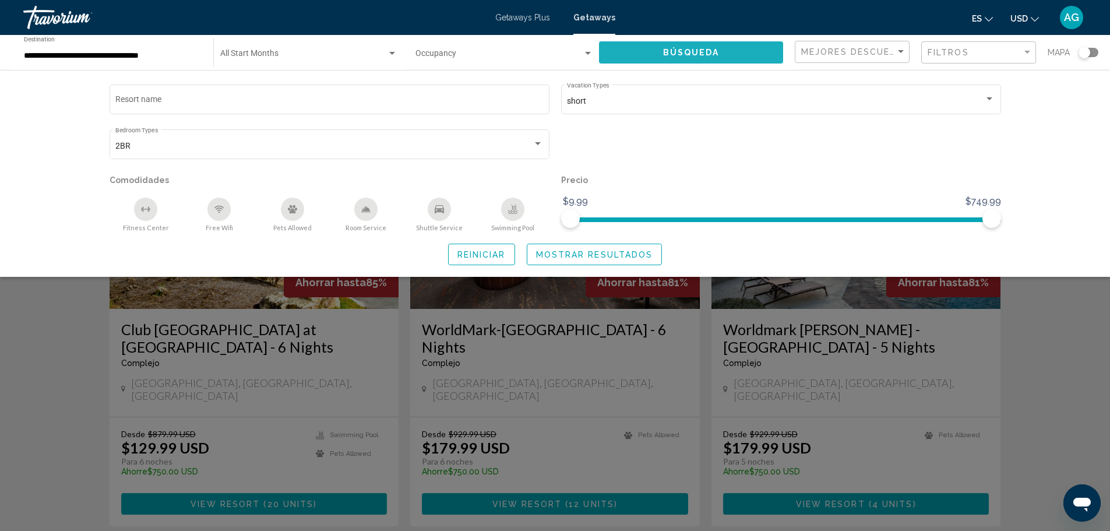
click at [686, 52] on span "Búsqueda" at bounding box center [691, 52] width 57 height 9
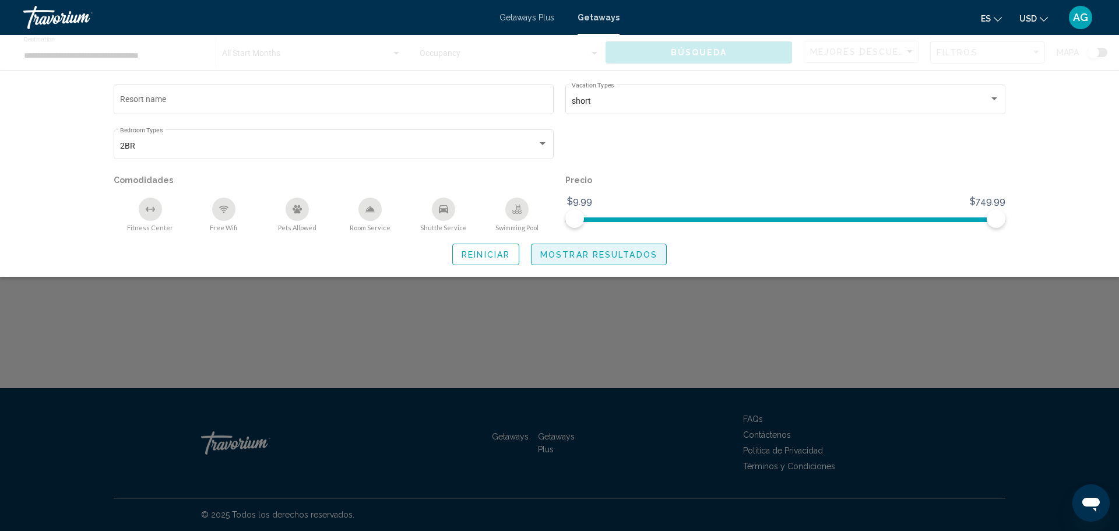
click at [641, 251] on span "Mostrar resultados" at bounding box center [598, 254] width 117 height 9
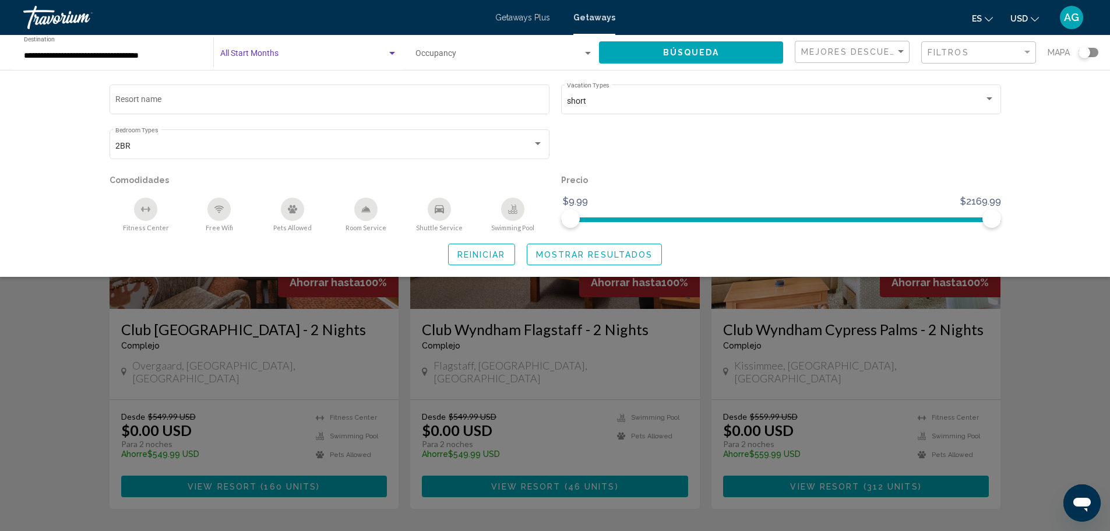
click at [393, 54] on div "Search widget" at bounding box center [392, 53] width 6 height 3
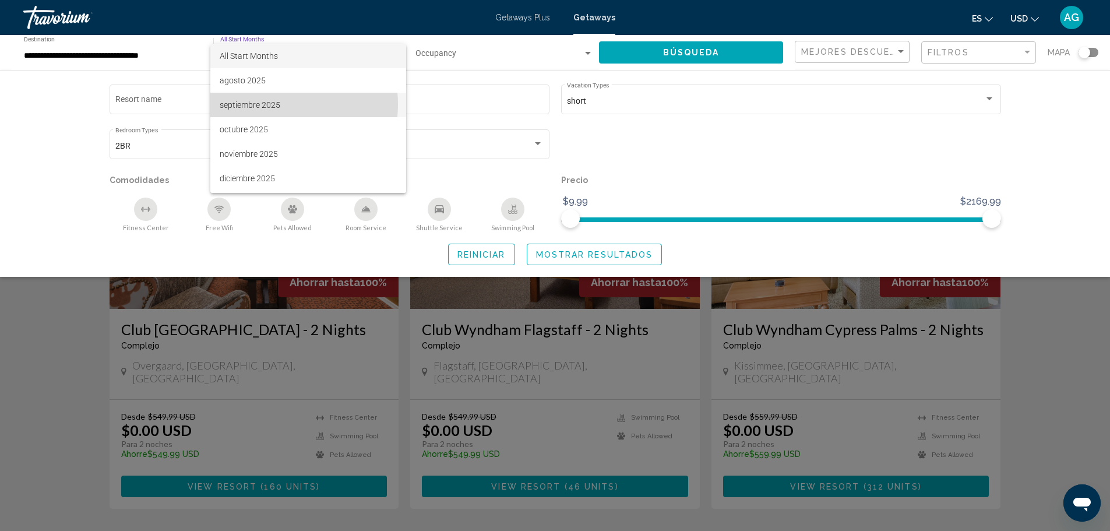
click at [265, 104] on span "septiembre 2025" at bounding box center [308, 105] width 177 height 24
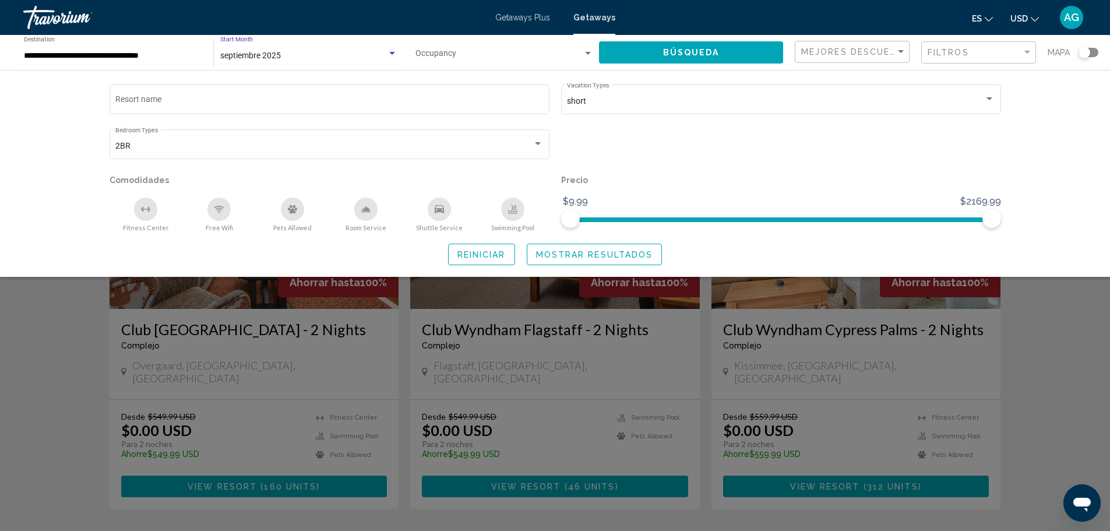
click at [686, 53] on span "Búsqueda" at bounding box center [691, 52] width 57 height 9
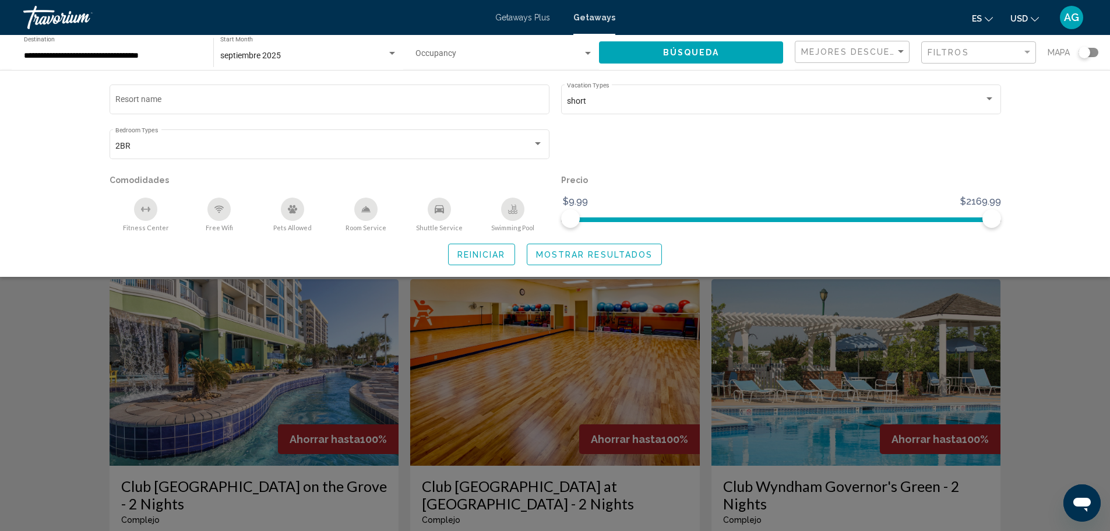
scroll to position [291, 0]
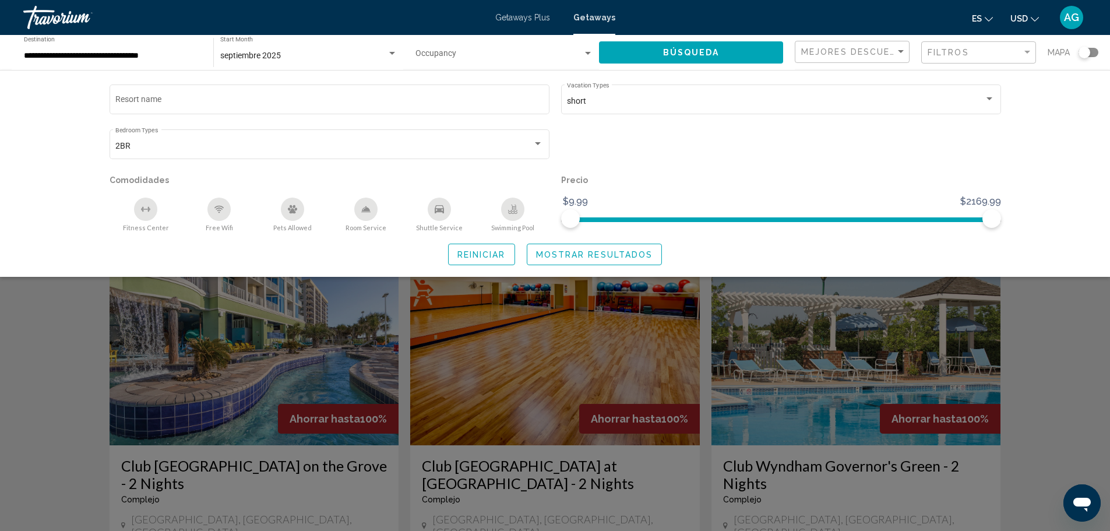
click at [1056, 322] on div "Search widget" at bounding box center [555, 353] width 1110 height 356
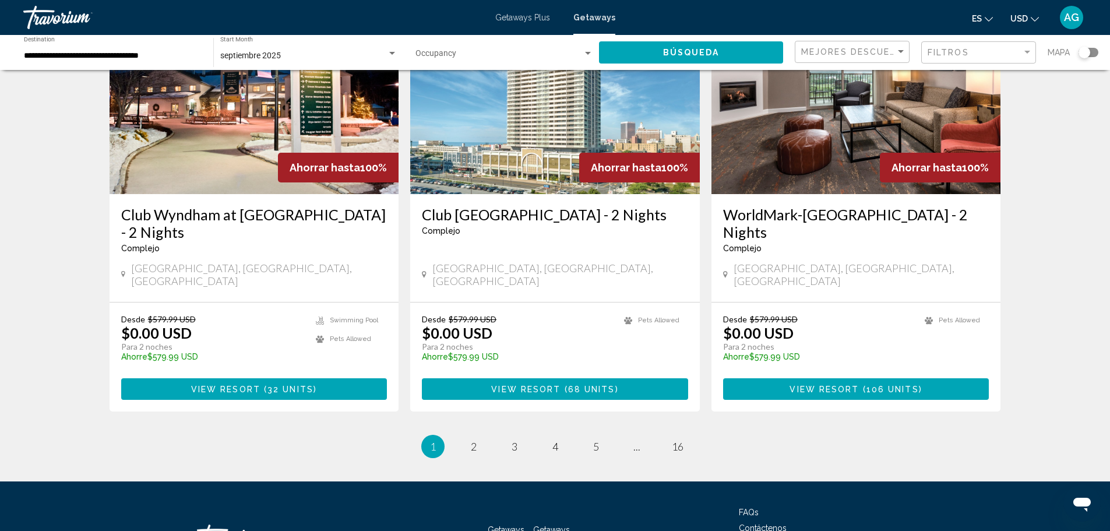
scroll to position [1398, 0]
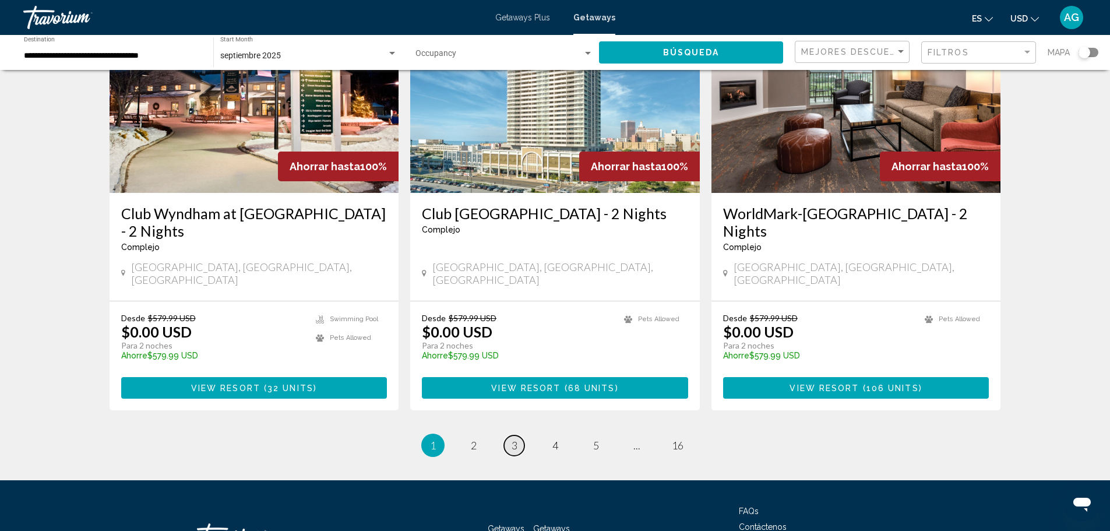
click at [516, 439] on span "3" at bounding box center [515, 445] width 6 height 13
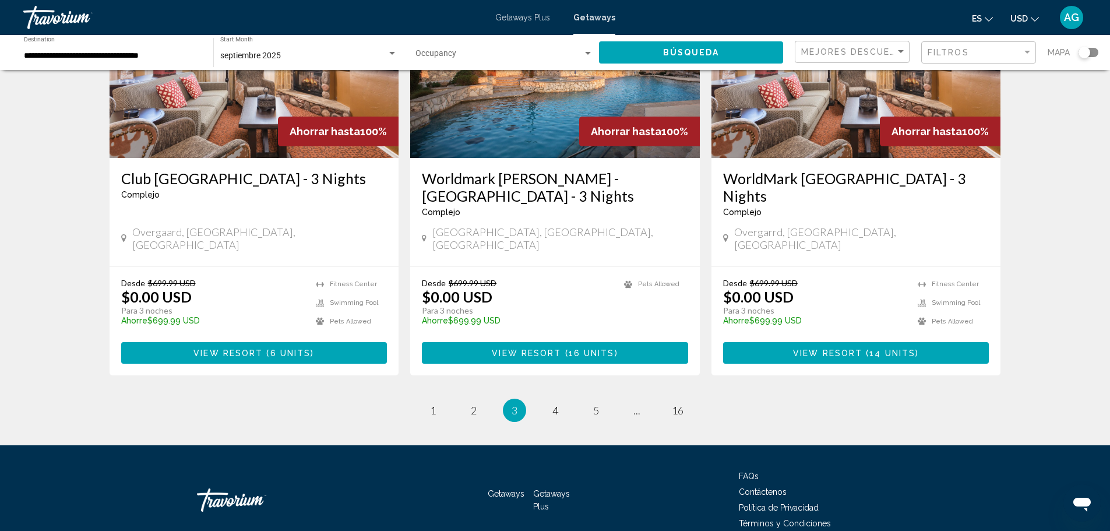
scroll to position [1438, 0]
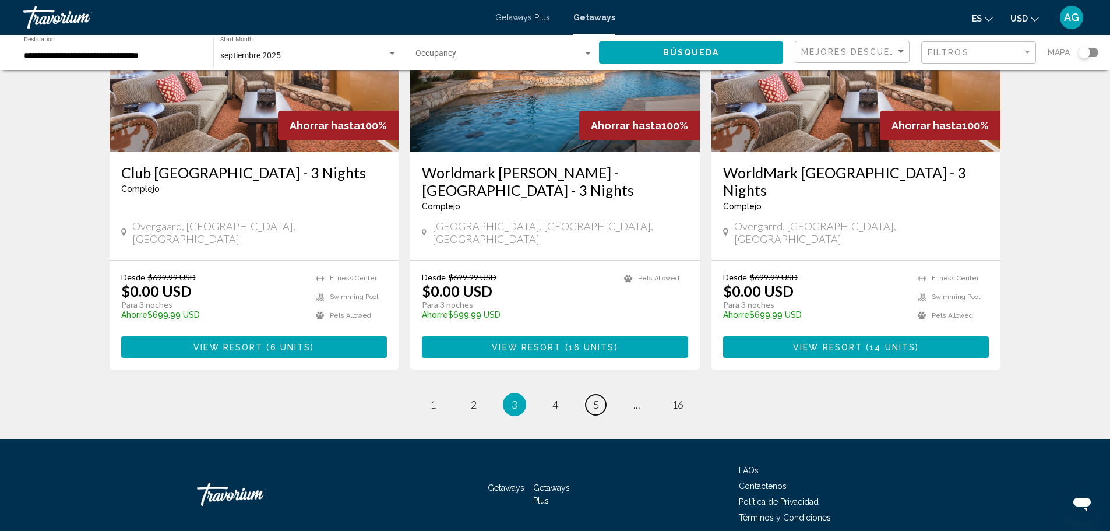
click at [598, 394] on link "page 5" at bounding box center [596, 404] width 20 height 20
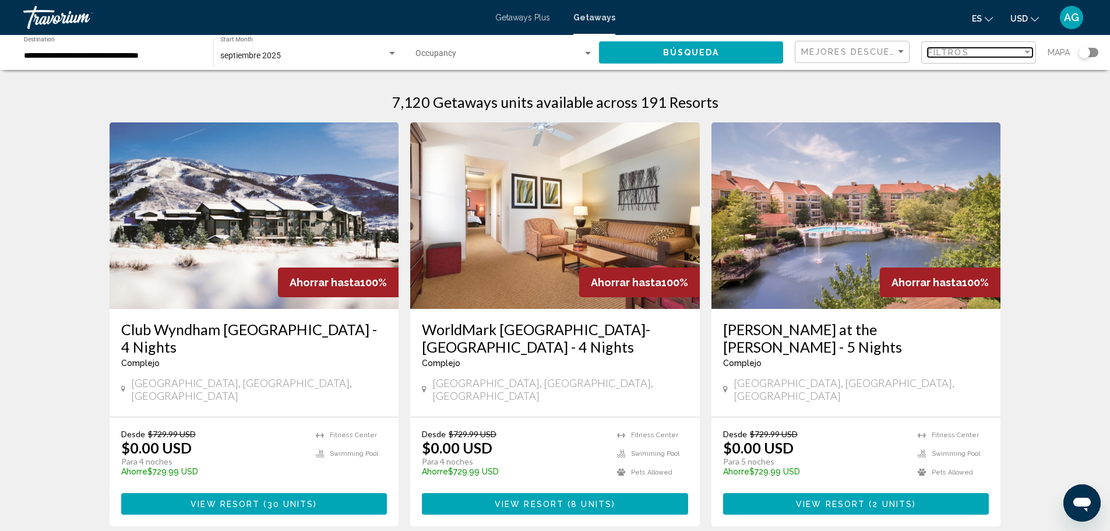
click at [946, 53] on span "Filtros" at bounding box center [948, 52] width 41 height 9
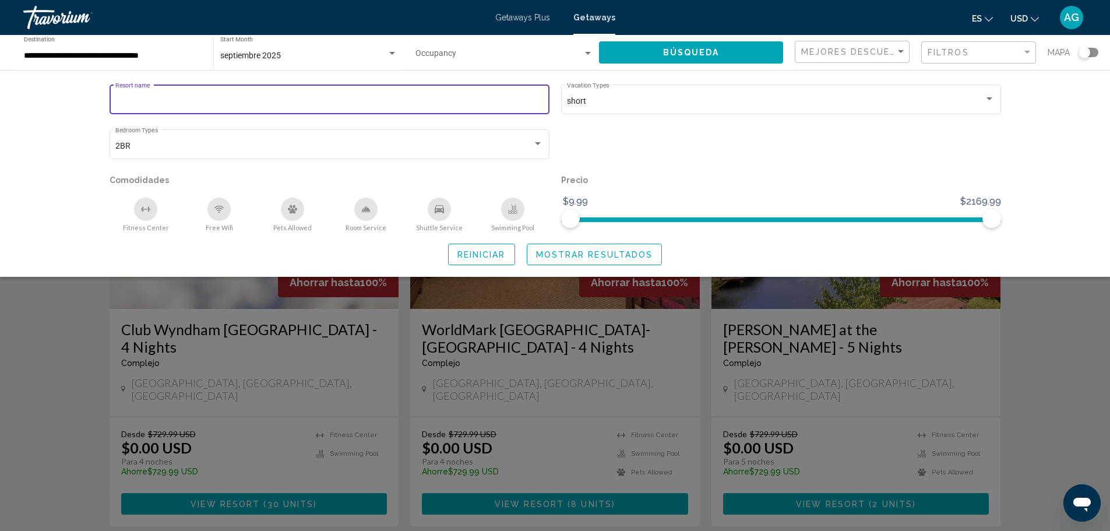
paste input "**********"
type input "**********"
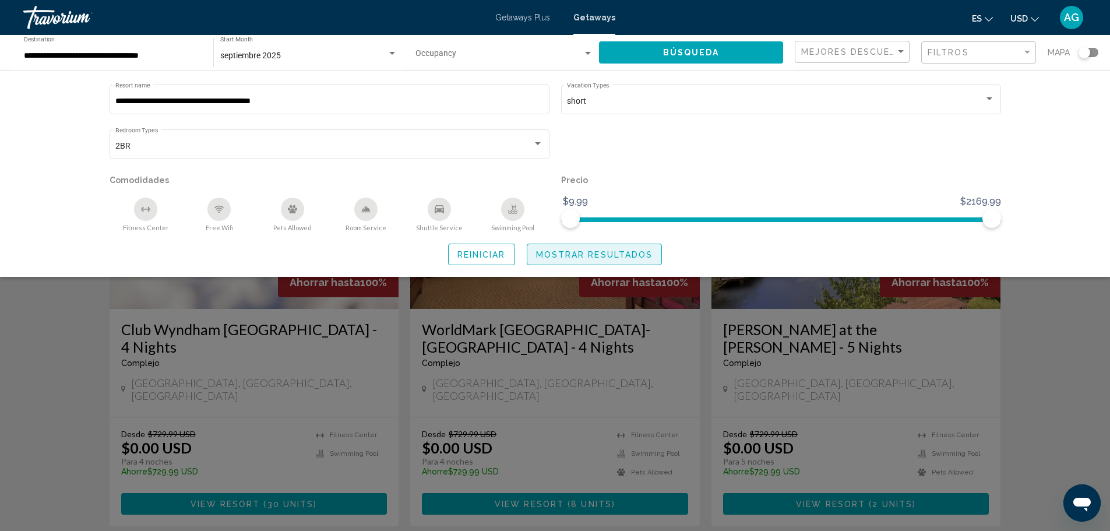
click at [555, 253] on span "Mostrar resultados" at bounding box center [594, 254] width 117 height 9
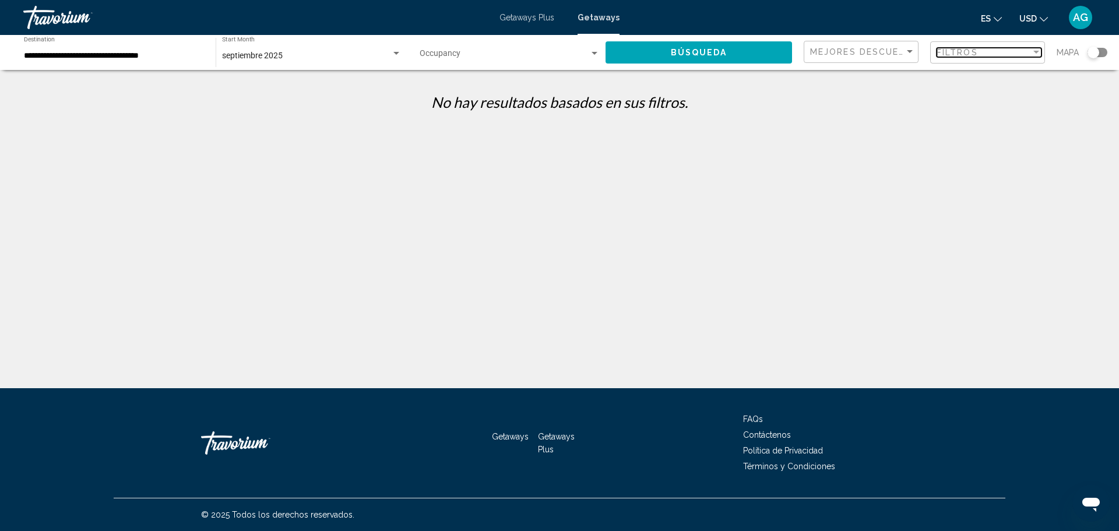
click at [956, 51] on span "Filtros" at bounding box center [956, 52] width 41 height 9
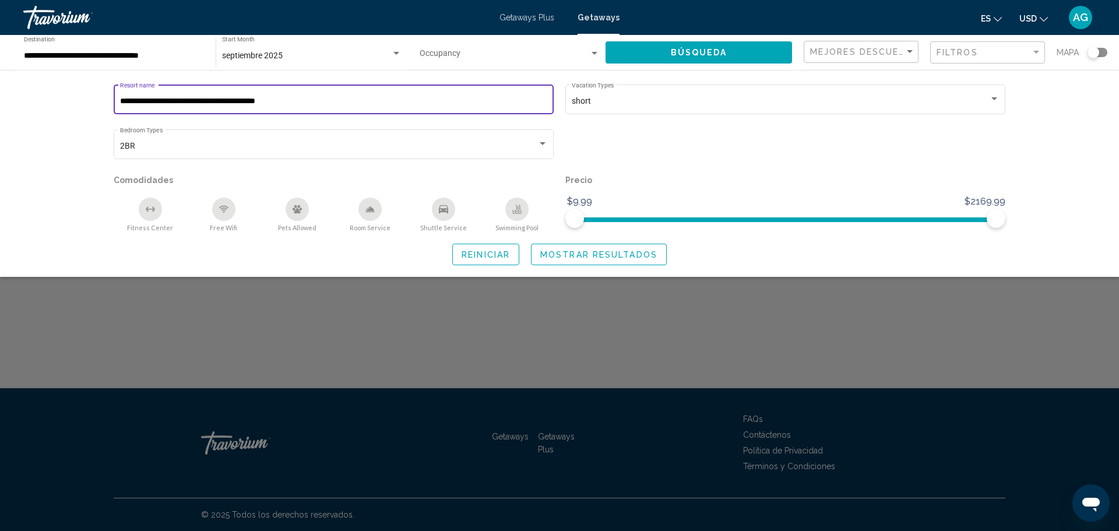
drag, startPoint x: 312, startPoint y: 103, endPoint x: 117, endPoint y: 90, distance: 196.2
click at [117, 90] on div "**********" at bounding box center [334, 98] width 440 height 32
type input "*"
type input "**********"
click at [587, 256] on span "Mostrar resultados" at bounding box center [598, 254] width 117 height 9
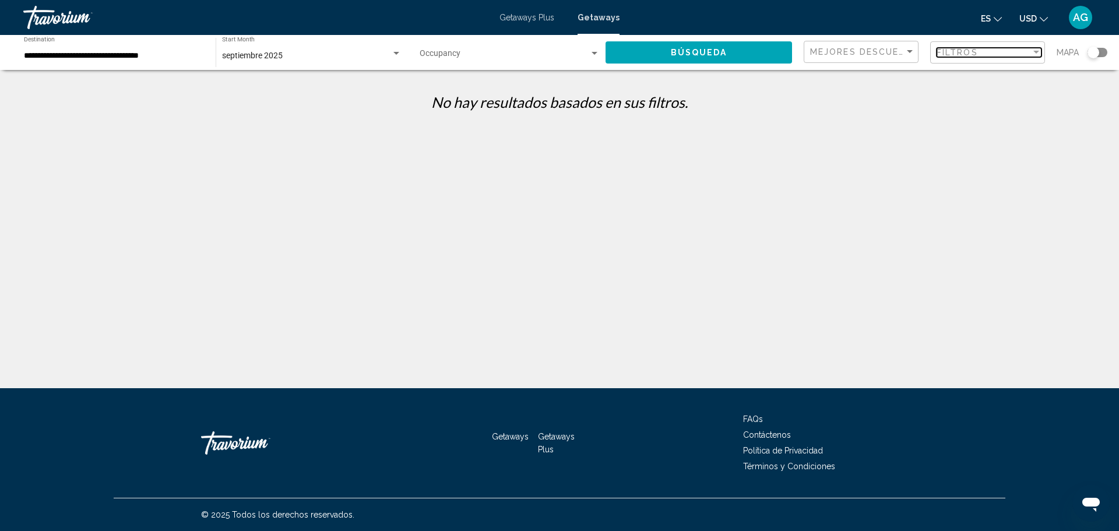
click at [976, 54] on div "Filtros" at bounding box center [983, 52] width 94 height 9
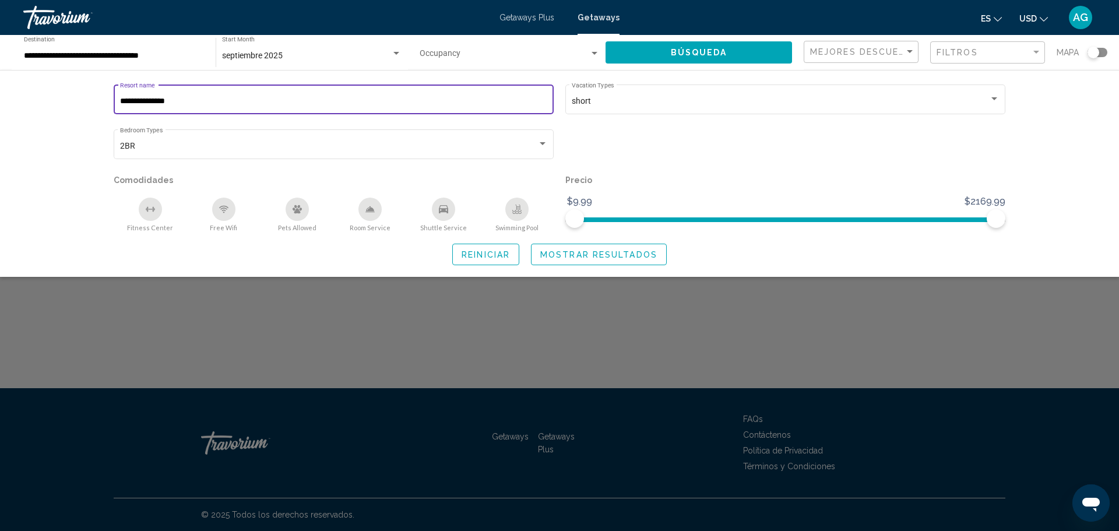
click at [179, 101] on input "**********" at bounding box center [334, 101] width 428 height 9
type input "*"
paste input "**********"
drag, startPoint x: 209, startPoint y: 102, endPoint x: 105, endPoint y: 96, distance: 103.3
click at [105, 96] on div "**********" at bounding box center [559, 173] width 938 height 183
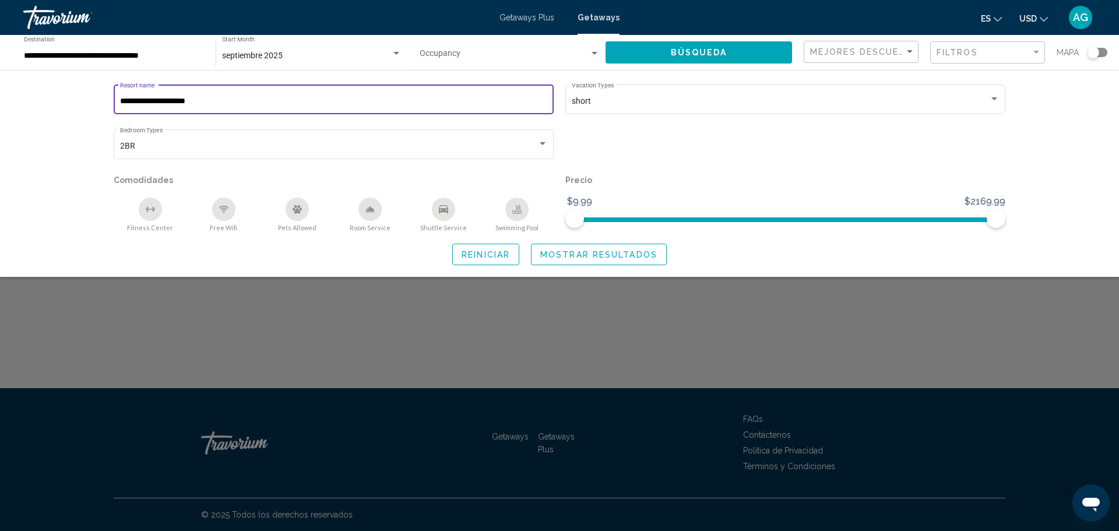
drag, startPoint x: 212, startPoint y: 99, endPoint x: 221, endPoint y: 103, distance: 10.2
click at [221, 103] on input "**********" at bounding box center [334, 101] width 428 height 9
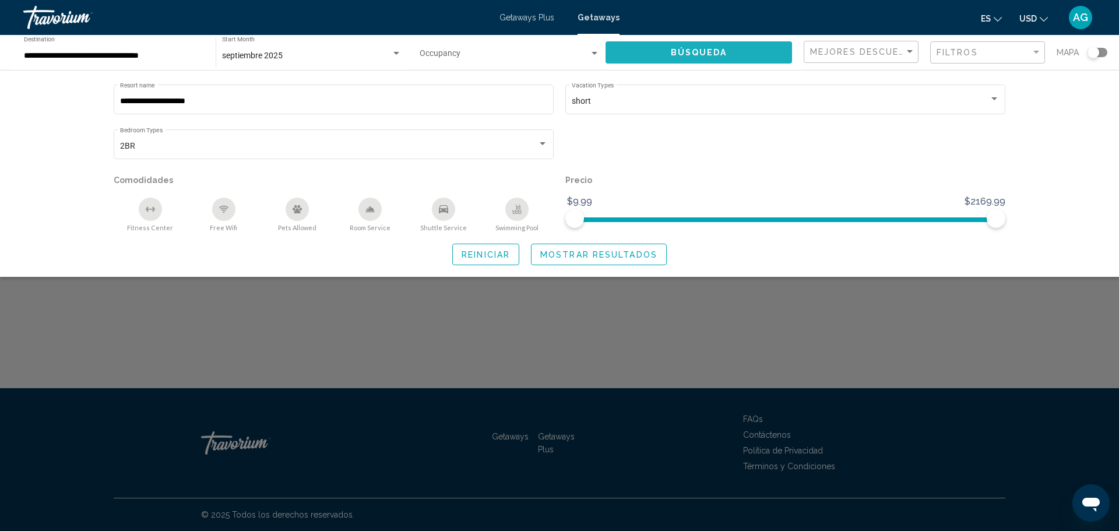
click at [714, 52] on span "Búsqueda" at bounding box center [699, 52] width 57 height 9
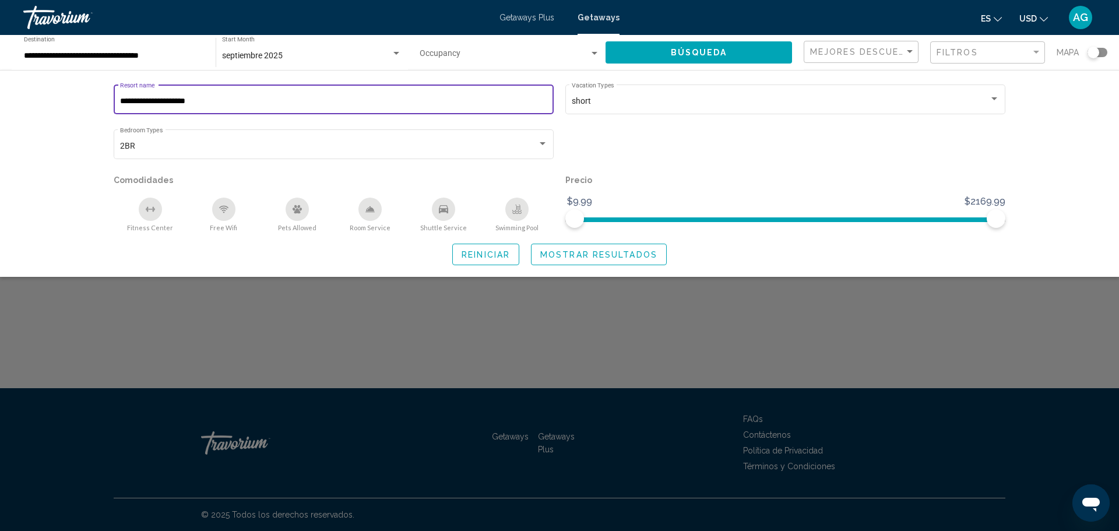
drag, startPoint x: 216, startPoint y: 100, endPoint x: 178, endPoint y: 101, distance: 37.9
click at [178, 101] on input "**********" at bounding box center [334, 101] width 428 height 9
type input "**********"
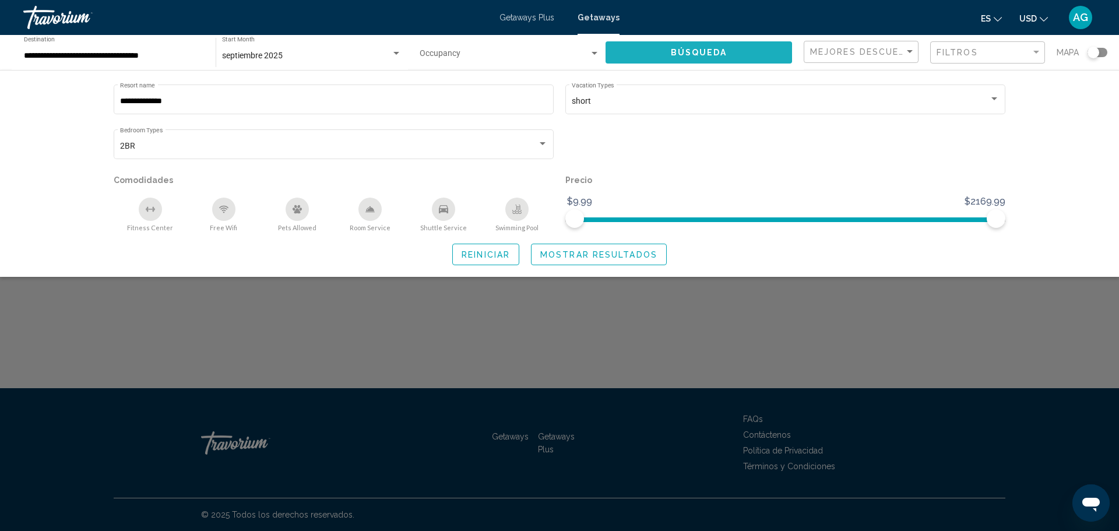
click at [653, 52] on button "Búsqueda" at bounding box center [698, 52] width 186 height 22
click at [653, 55] on button "Búsqueda" at bounding box center [698, 52] width 186 height 22
click at [591, 51] on div "Search widget" at bounding box center [594, 53] width 10 height 9
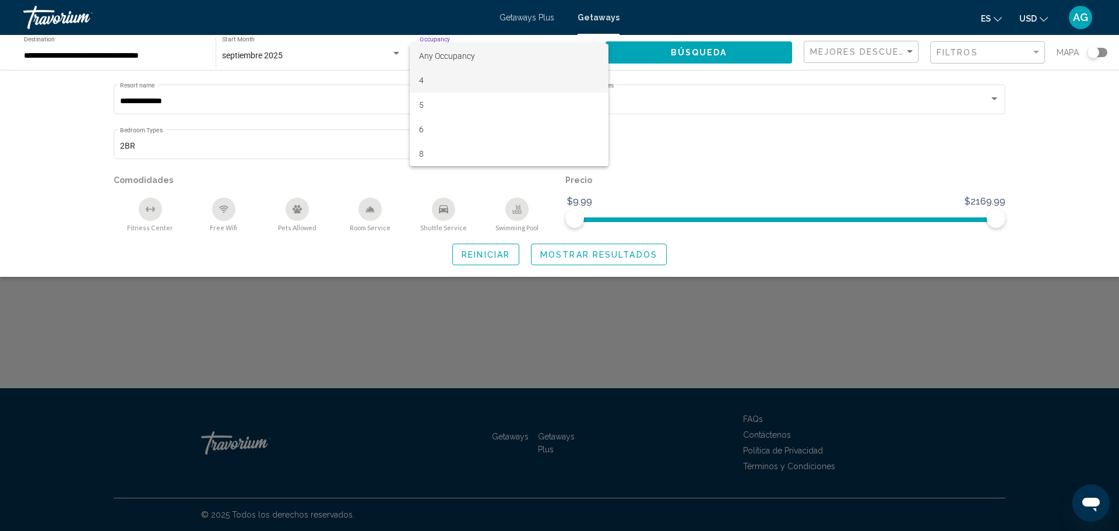
click at [454, 84] on span "4" at bounding box center [508, 80] width 179 height 24
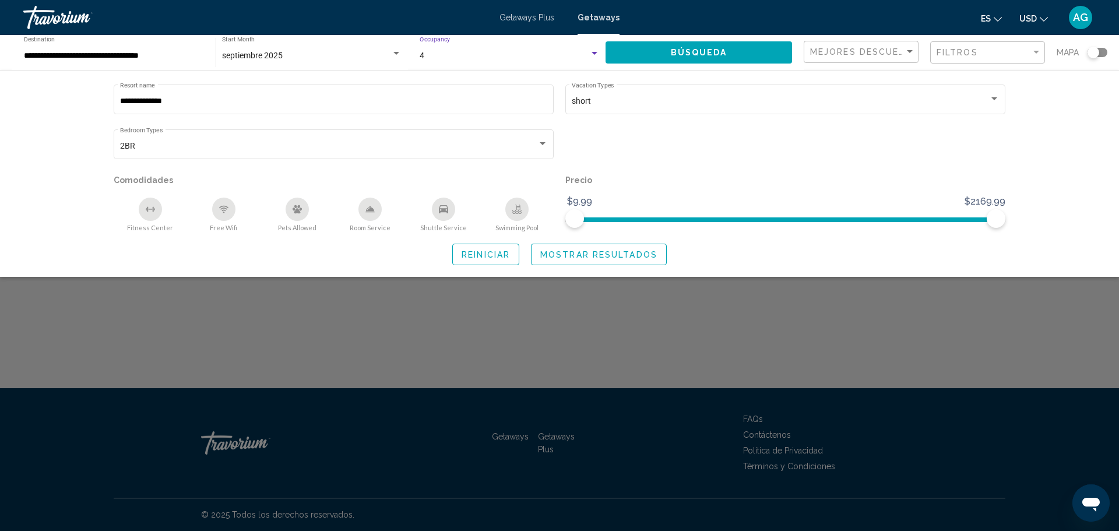
click at [737, 50] on button "Búsqueda" at bounding box center [698, 52] width 186 height 22
click at [626, 252] on span "Mostrar resultados" at bounding box center [598, 254] width 117 height 9
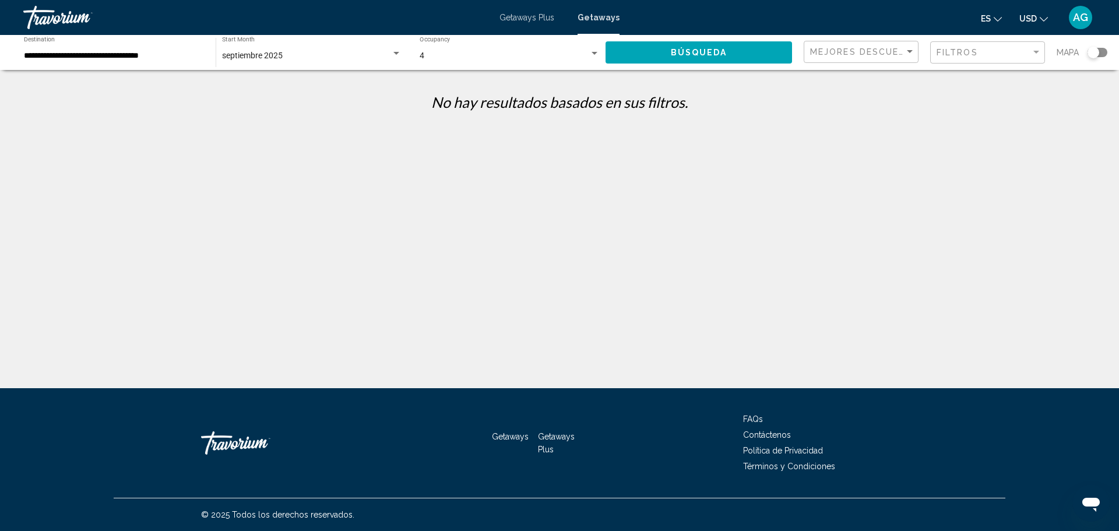
click at [594, 19] on span "Getaways" at bounding box center [598, 17] width 42 height 9
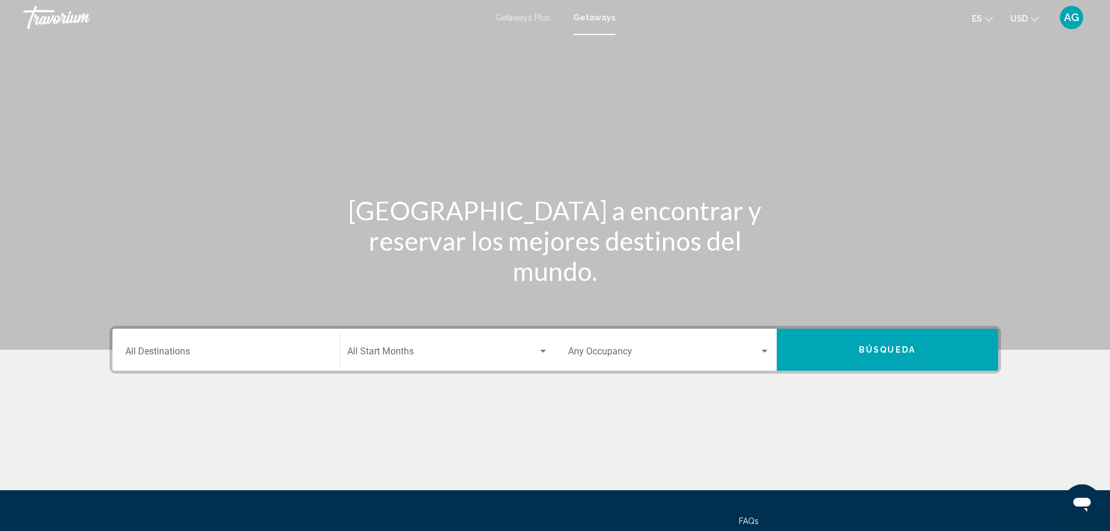
click at [537, 19] on span "Getaways Plus" at bounding box center [522, 17] width 55 height 9
click at [542, 16] on span "Getaways Plus" at bounding box center [522, 17] width 55 height 9
drag, startPoint x: 183, startPoint y: 352, endPoint x: 153, endPoint y: 343, distance: 31.5
drag, startPoint x: 153, startPoint y: 343, endPoint x: 137, endPoint y: 341, distance: 15.2
click at [137, 341] on div "Destination All Destinations" at bounding box center [226, 350] width 202 height 37
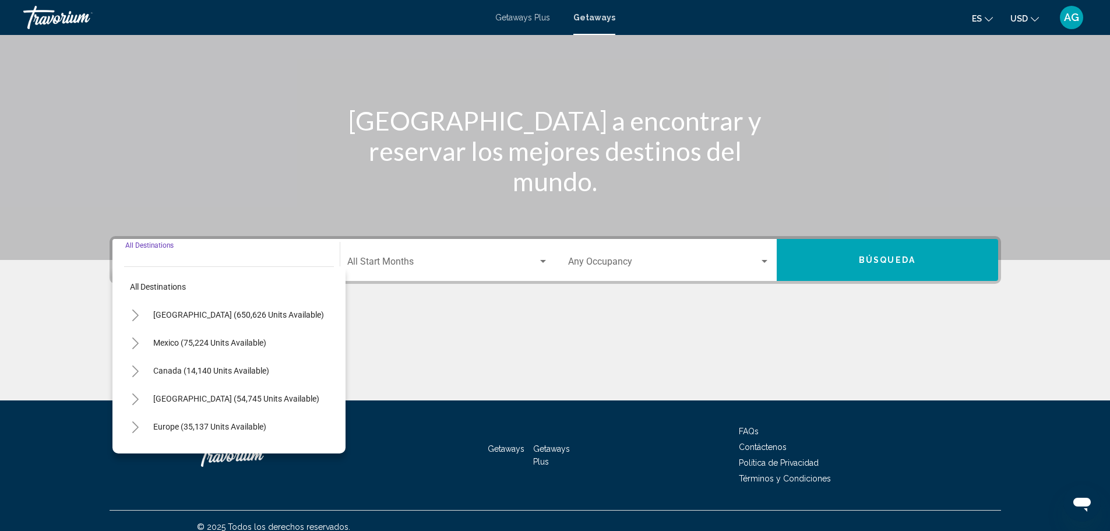
scroll to position [102, 0]
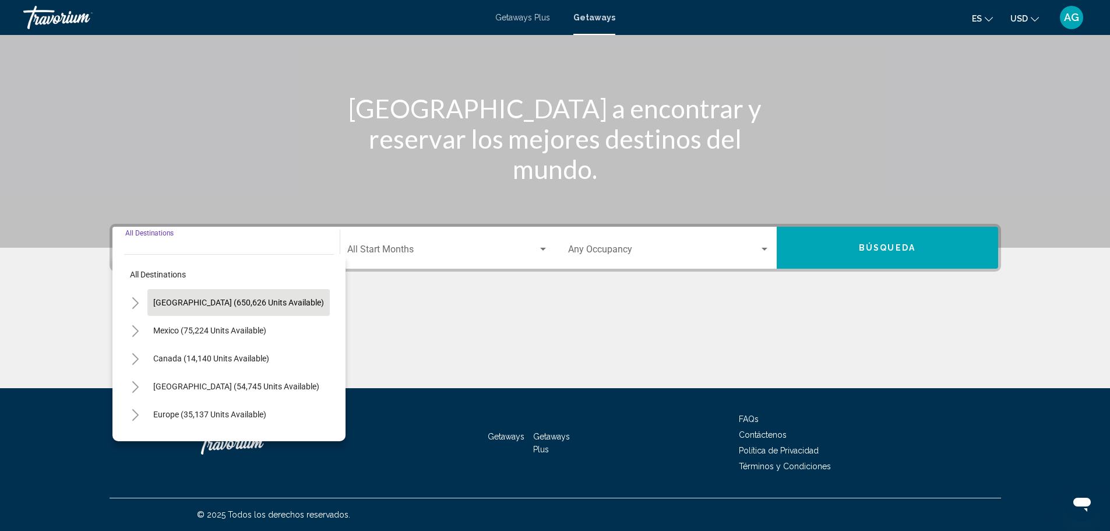
click at [185, 301] on span "United States (650,626 units available)" at bounding box center [238, 302] width 171 height 9
type input "**********"
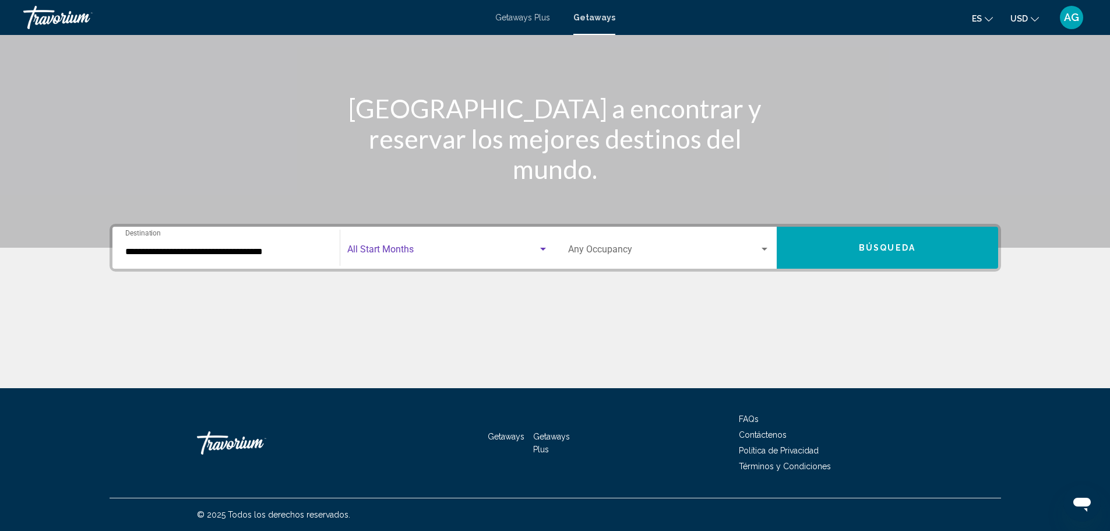
click at [369, 250] on span "Search widget" at bounding box center [442, 251] width 191 height 10
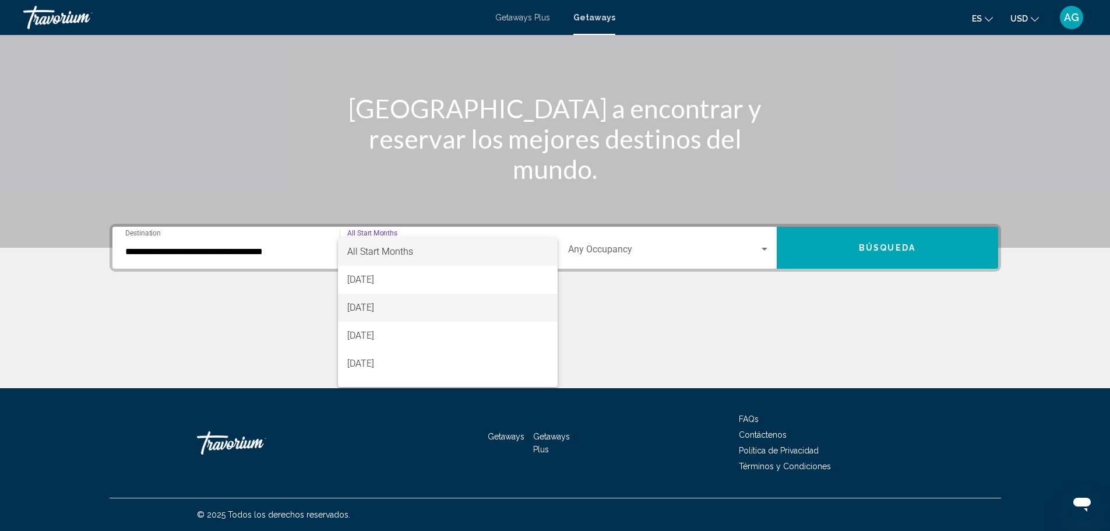
drag, startPoint x: 369, startPoint y: 306, endPoint x: 376, endPoint y: 303, distance: 8.1
click at [369, 306] on span "September 2025" at bounding box center [447, 308] width 201 height 28
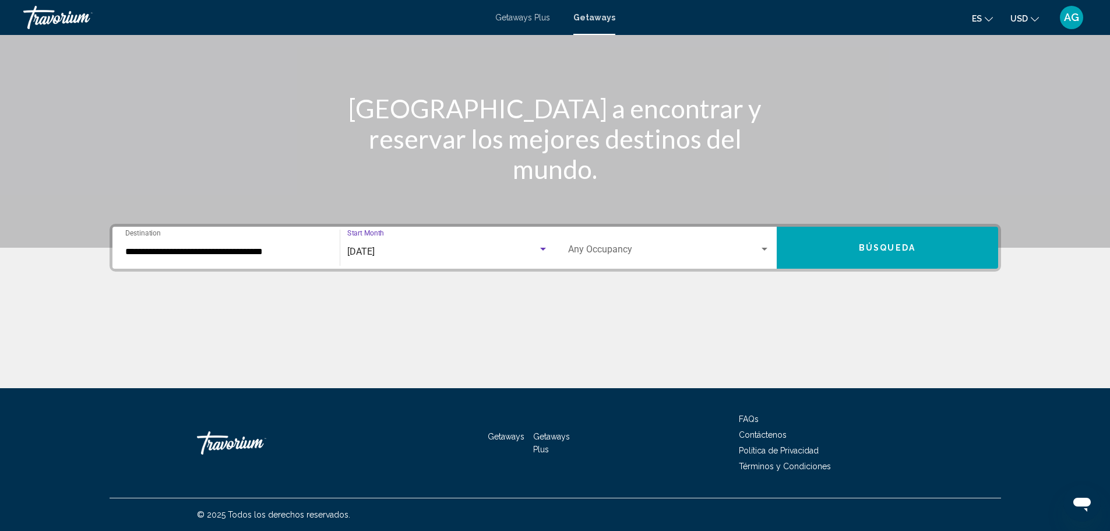
click at [619, 247] on span "Search widget" at bounding box center [663, 251] width 191 height 10
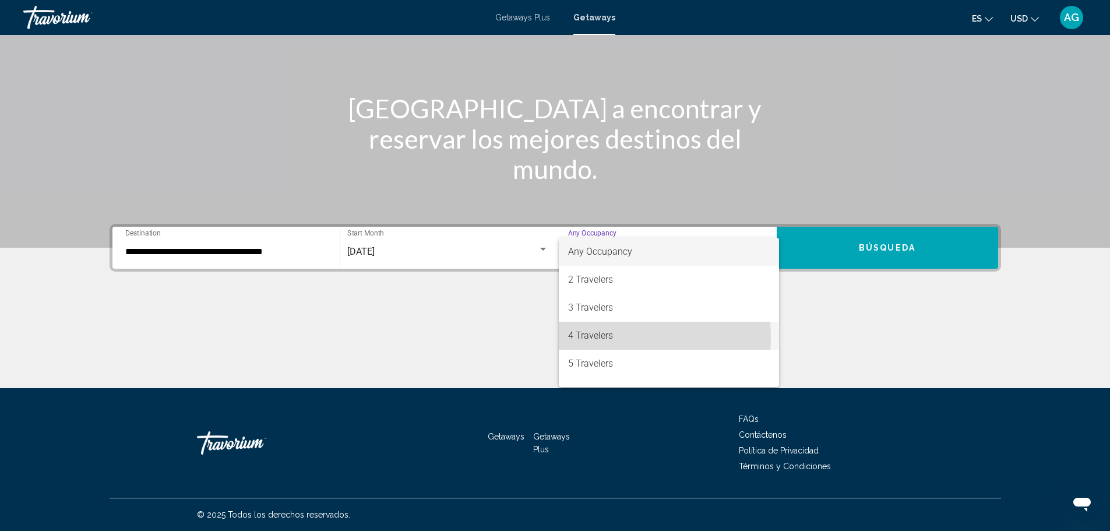
click at [585, 337] on span "4 Travelers" at bounding box center [669, 336] width 202 height 28
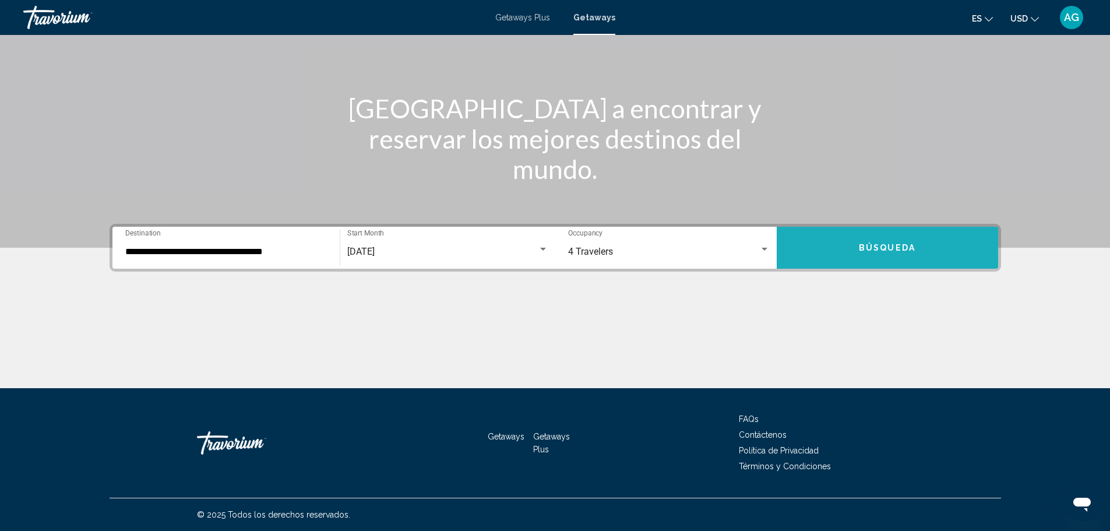
click at [858, 248] on button "Búsqueda" at bounding box center [887, 248] width 221 height 42
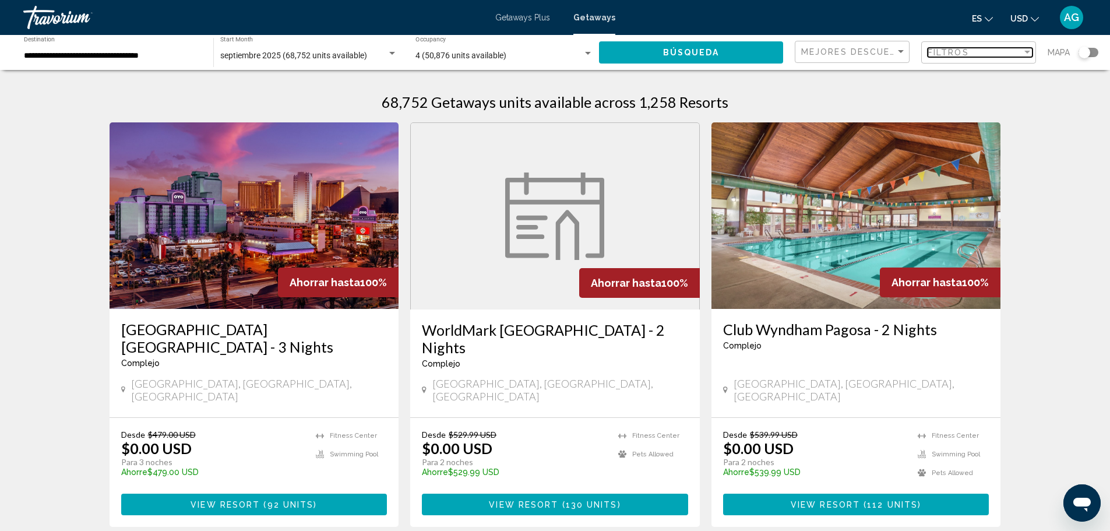
click at [961, 56] on span "Filtros" at bounding box center [948, 52] width 41 height 9
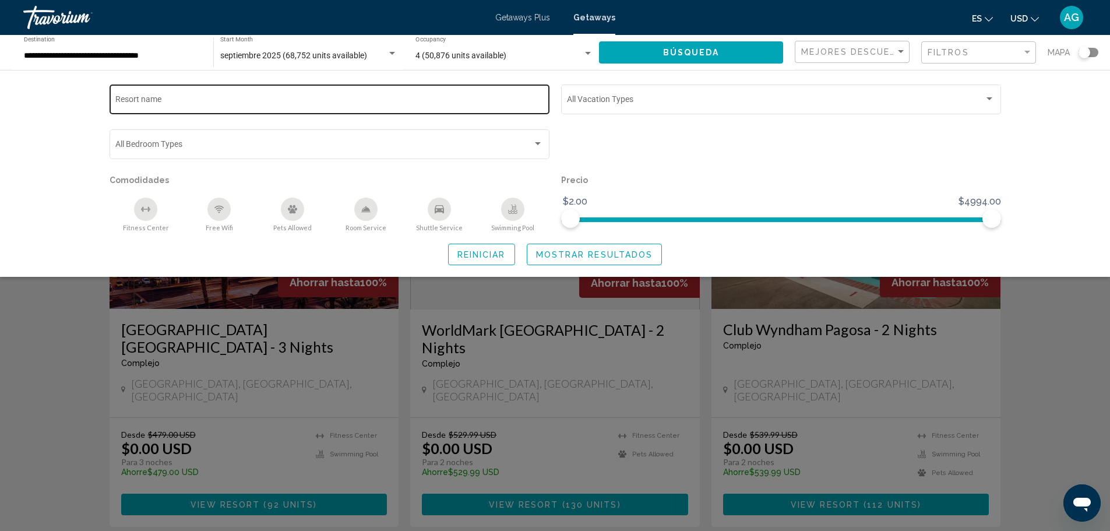
click at [160, 103] on input "Resort name" at bounding box center [329, 101] width 428 height 9
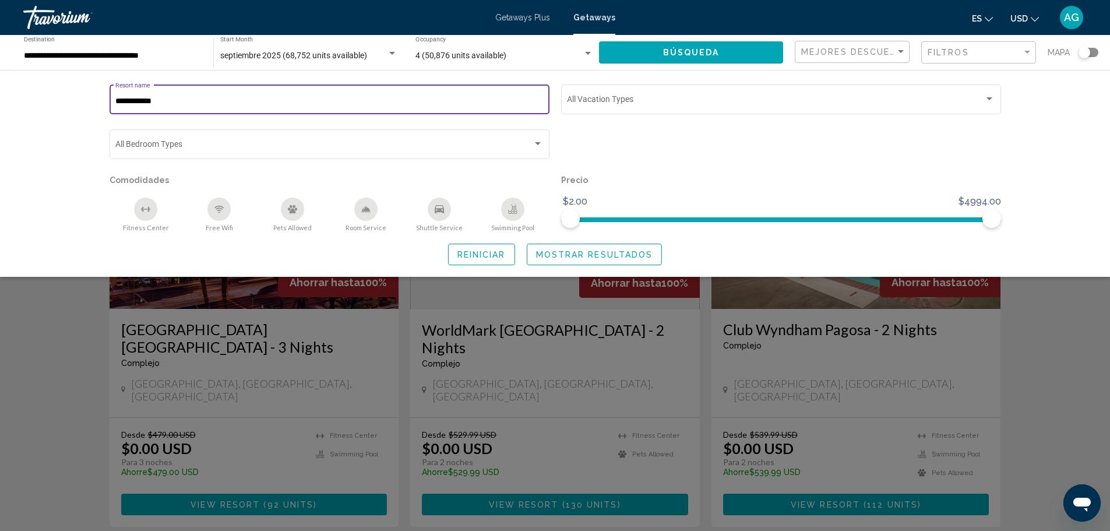
type input "**********"
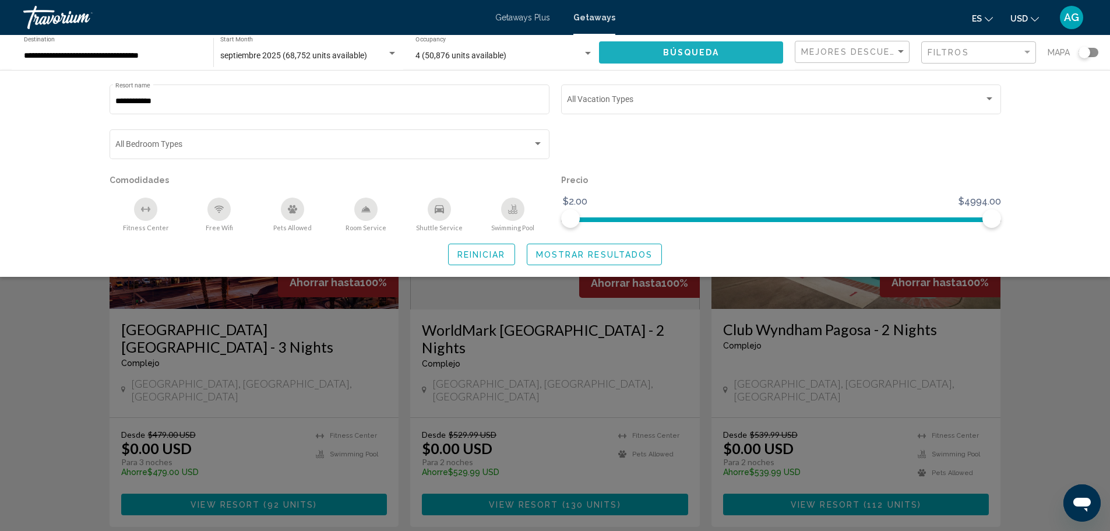
click at [723, 54] on button "Búsqueda" at bounding box center [691, 52] width 184 height 22
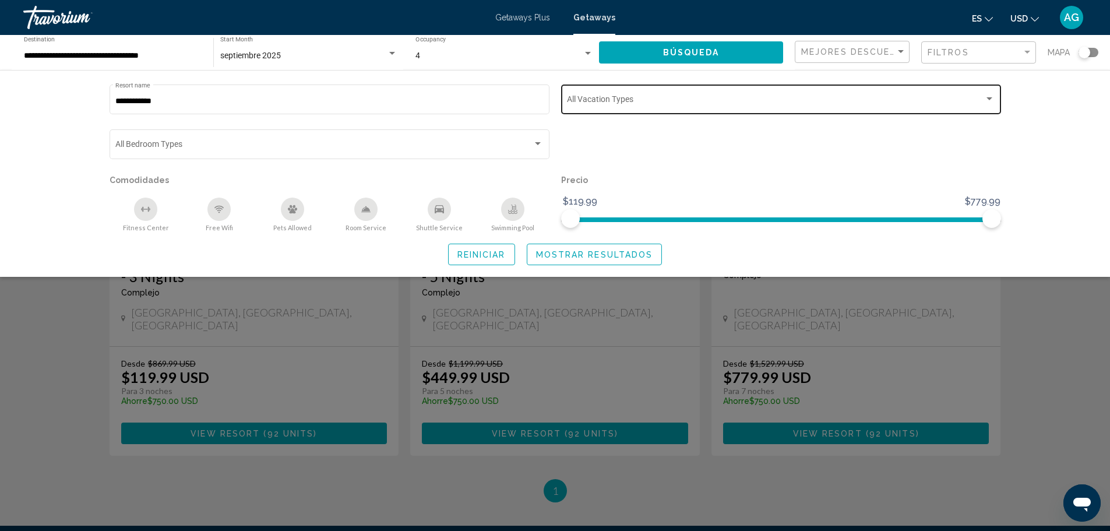
scroll to position [195, 0]
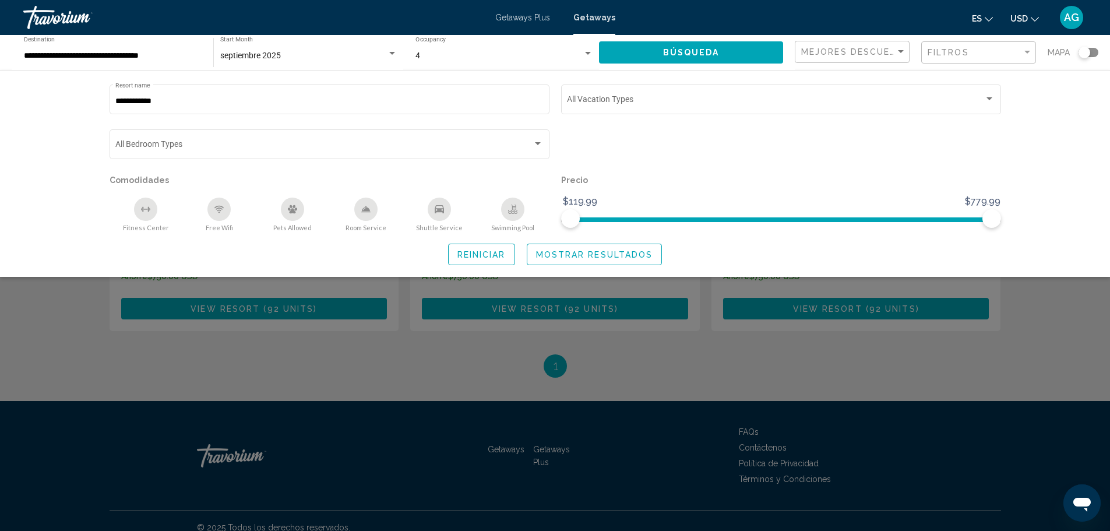
click at [636, 339] on div "Search widget" at bounding box center [555, 353] width 1110 height 356
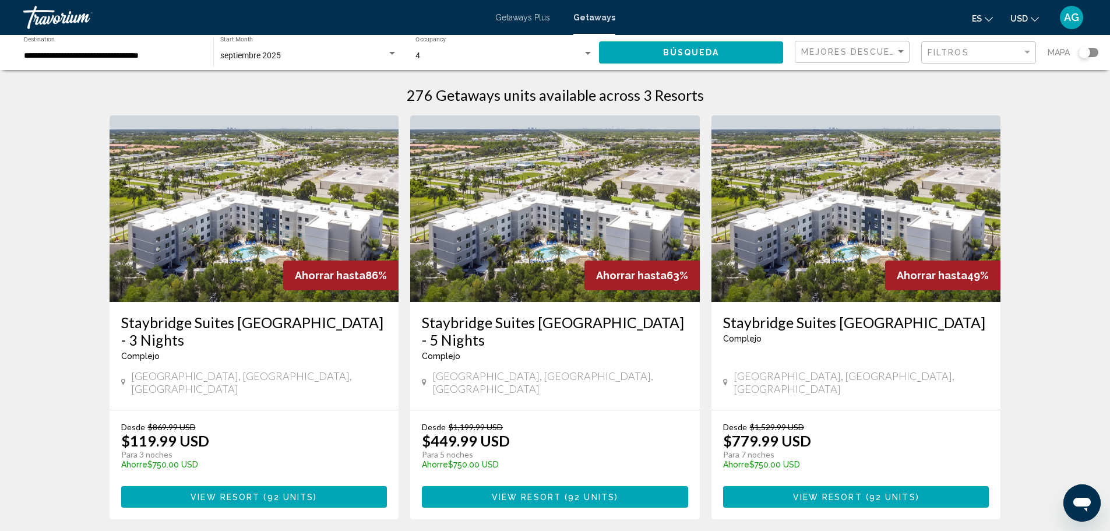
scroll to position [0, 0]
